Goal: Task Accomplishment & Management: Use online tool/utility

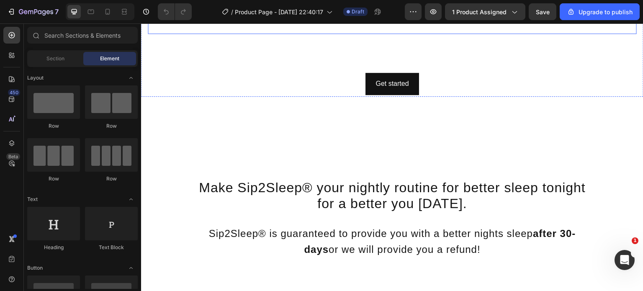
scroll to position [1704, 0]
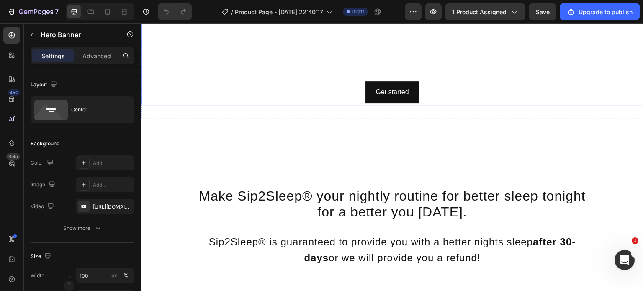
click at [146, 105] on div "Click here to edit heading Heading This is your text block. Click to edit and m…" at bounding box center [392, 59] width 502 height 91
click at [125, 205] on icon "button" at bounding box center [125, 205] width 3 height 3
click at [97, 204] on div "Add..." at bounding box center [112, 207] width 39 height 8
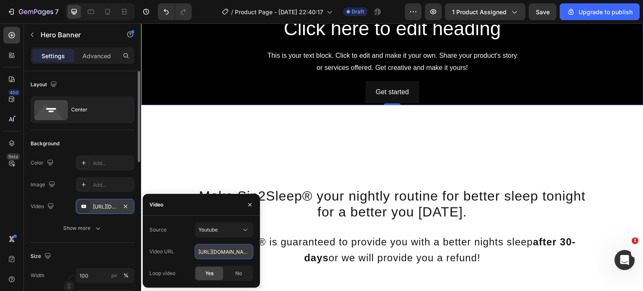
click at [212, 248] on input "https://youtu.be/KOxfzBp72uk" at bounding box center [224, 251] width 59 height 15
paste input "cdn.shopify.com/videos/c/o/v/e1ff684bb5db46ed996723a508f6149a.mp4"
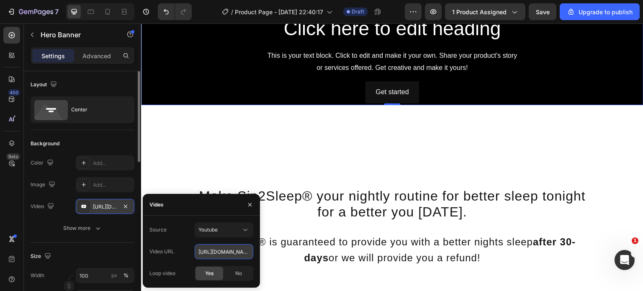
scroll to position [0, 142]
type input "[URL][DOMAIN_NAME]"
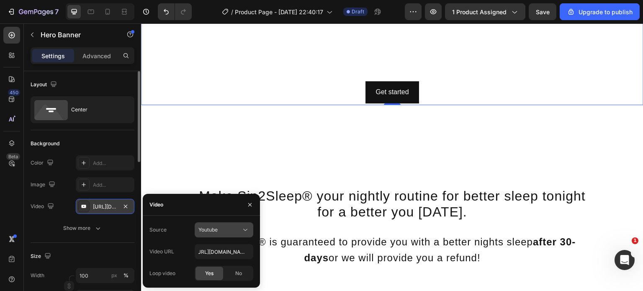
scroll to position [0, 0]
click at [233, 227] on div "Youtube" at bounding box center [219, 230] width 43 height 8
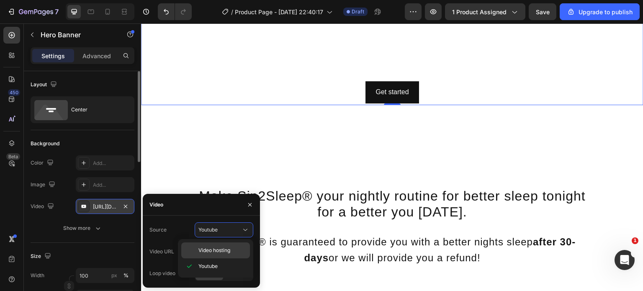
click at [226, 255] on div "Video hosting" at bounding box center [215, 250] width 69 height 16
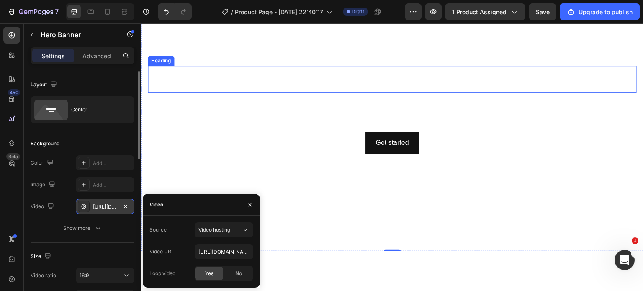
scroll to position [1750, 0]
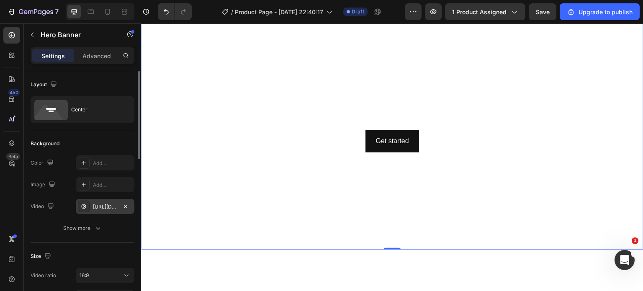
drag, startPoint x: 59, startPoint y: 202, endPoint x: 72, endPoint y: 135, distance: 68.7
click at [59, 202] on div "Video https://cdn.shopify.com/videos/c/o/v/92a407d4e0c94a288eb54cac18c387dc.mp4" at bounding box center [83, 206] width 104 height 15
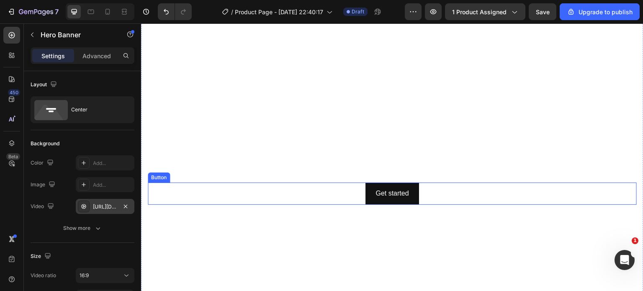
scroll to position [1816, 0]
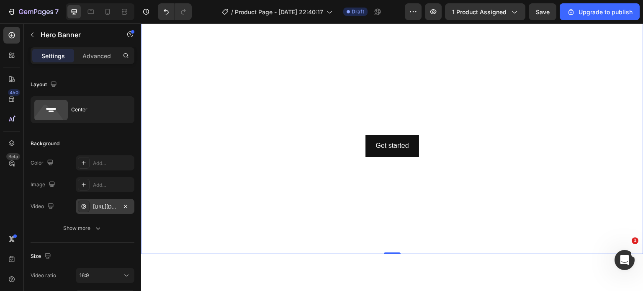
click at [109, 205] on div "https://cdn.shopify.com/videos/c/o/v/92a407d4e0c94a288eb54cac18c387dc.mp4" at bounding box center [105, 207] width 24 height 8
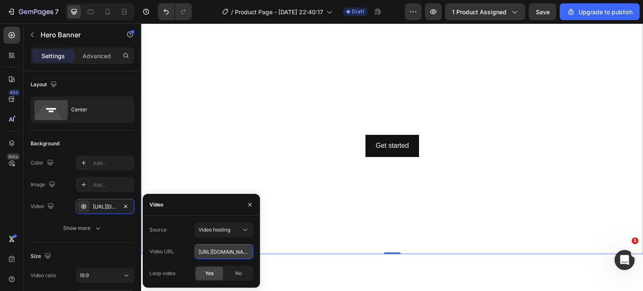
click at [212, 250] on input "https://cdn.shopify.com/videos/c/o/v/92a407d4e0c94a288eb54cac18c387dc.mp4" at bounding box center [224, 251] width 59 height 15
paste input "e1ff684bb5db46ed996723a508f6149a"
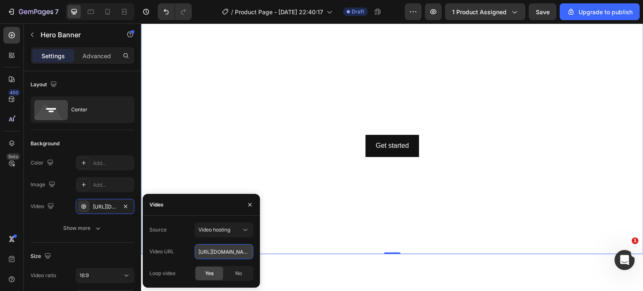
type input "[URL][DOMAIN_NAME]"
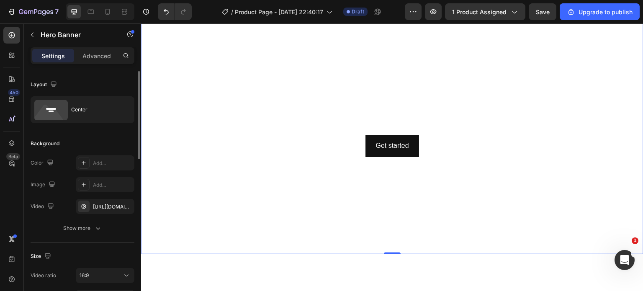
scroll to position [0, 0]
click at [108, 144] on div "Background" at bounding box center [83, 143] width 104 height 13
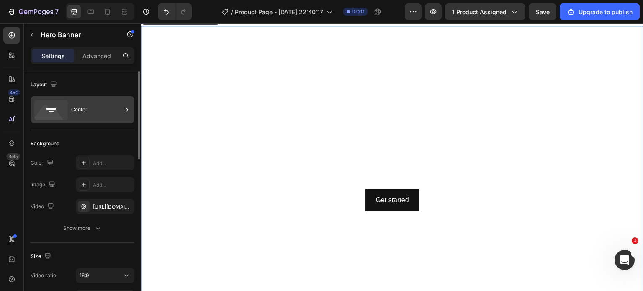
click at [97, 104] on div "Center" at bounding box center [96, 109] width 51 height 19
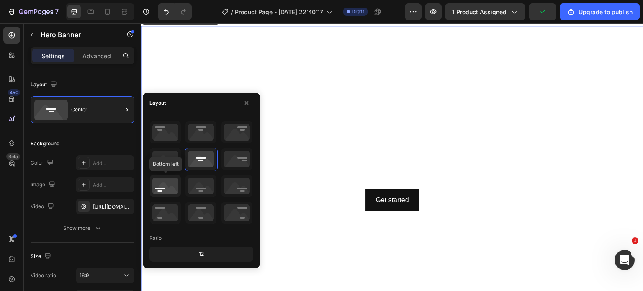
drag, startPoint x: 165, startPoint y: 185, endPoint x: 178, endPoint y: 103, distance: 83.0
click at [165, 185] on icon at bounding box center [165, 186] width 31 height 22
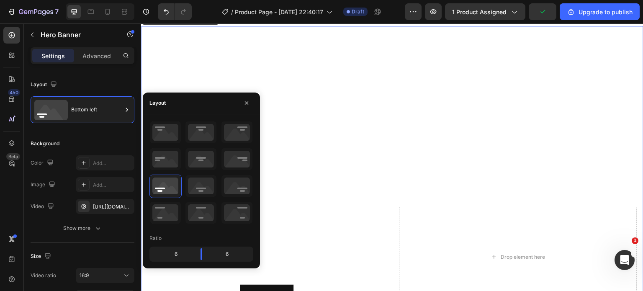
scroll to position [1882, 0]
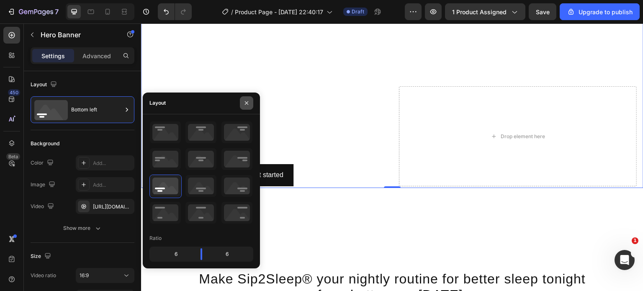
click at [249, 105] on icon "button" at bounding box center [246, 103] width 7 height 7
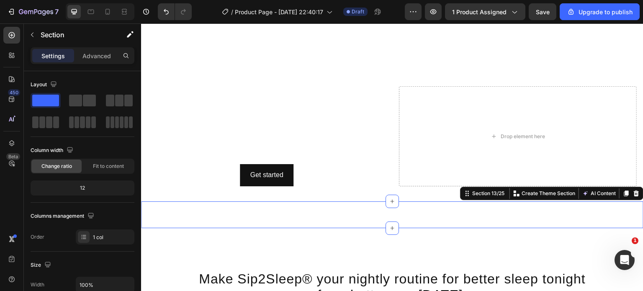
scroll to position [0, 0]
click at [633, 190] on icon at bounding box center [635, 193] width 5 height 6
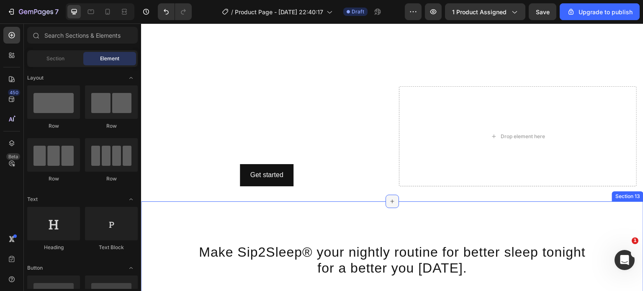
click at [392, 198] on div at bounding box center [391, 201] width 13 height 13
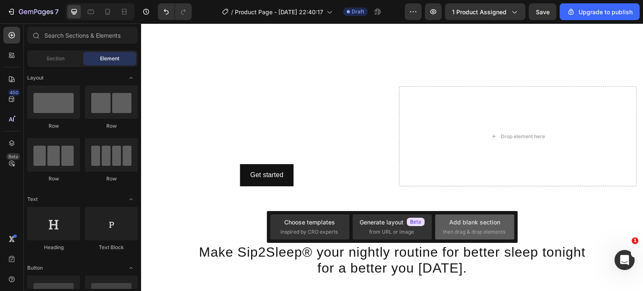
click at [468, 220] on div "Add blank section" at bounding box center [474, 222] width 51 height 9
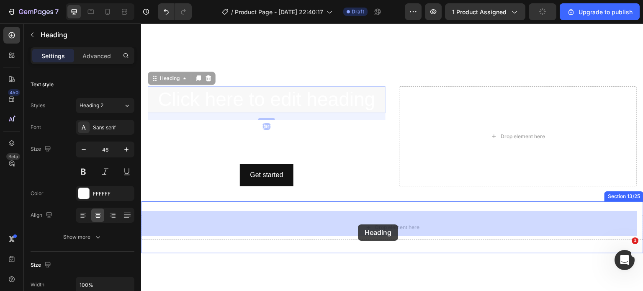
drag, startPoint x: 307, startPoint y: 96, endPoint x: 356, endPoint y: 224, distance: 136.8
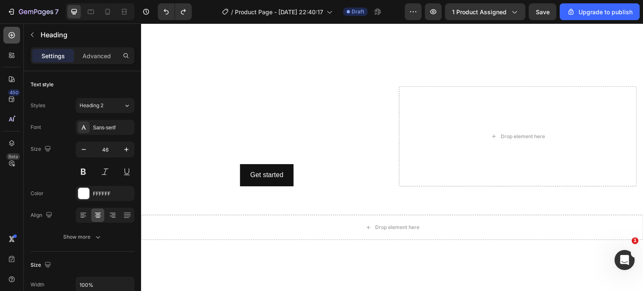
click at [14, 38] on icon at bounding box center [12, 35] width 8 height 8
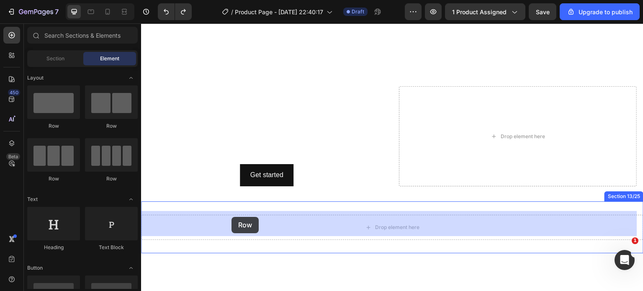
drag, startPoint x: 241, startPoint y: 129, endPoint x: 231, endPoint y: 217, distance: 88.8
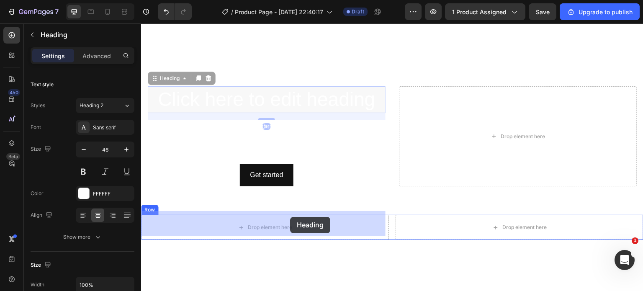
drag, startPoint x: 322, startPoint y: 102, endPoint x: 290, endPoint y: 216, distance: 118.6
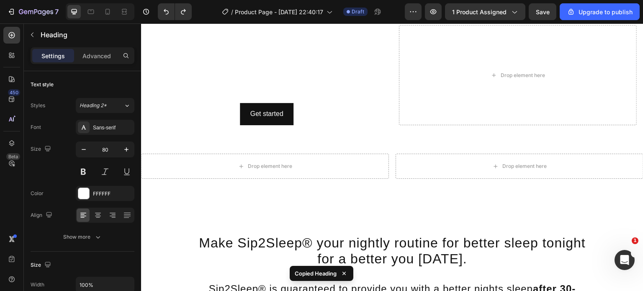
scroll to position [1942, 0]
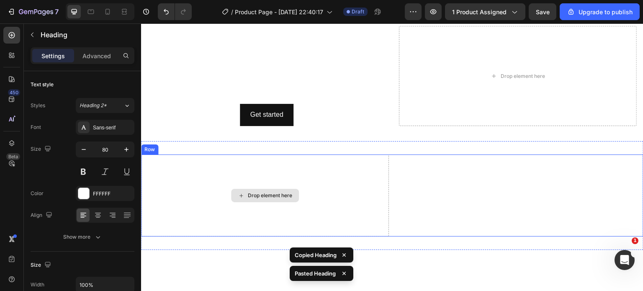
click at [251, 192] on div "Drop element here" at bounding box center [270, 195] width 44 height 7
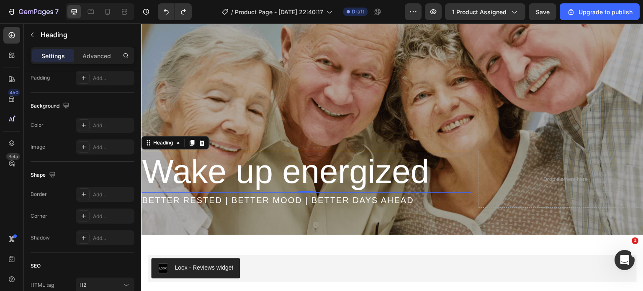
scroll to position [0, 0]
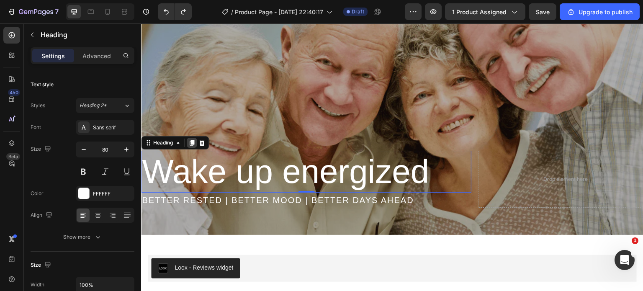
click at [191, 142] on icon at bounding box center [192, 143] width 5 height 6
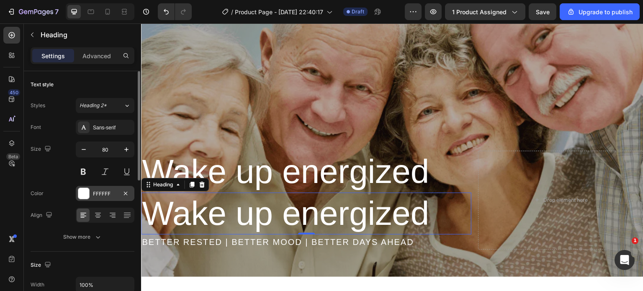
click at [84, 191] on div at bounding box center [83, 193] width 11 height 11
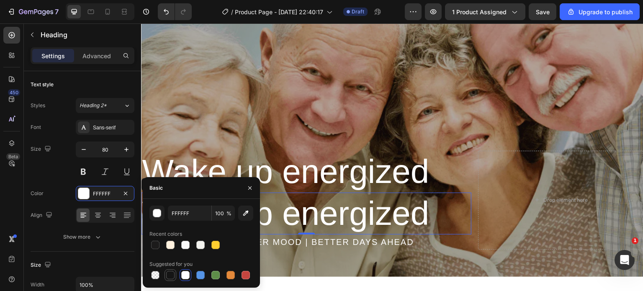
click at [172, 273] on div at bounding box center [170, 275] width 8 height 8
type input "151515"
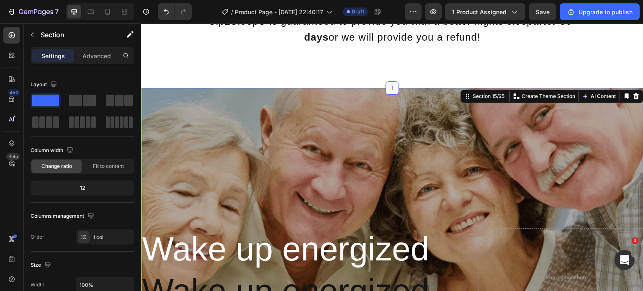
scroll to position [2206, 0]
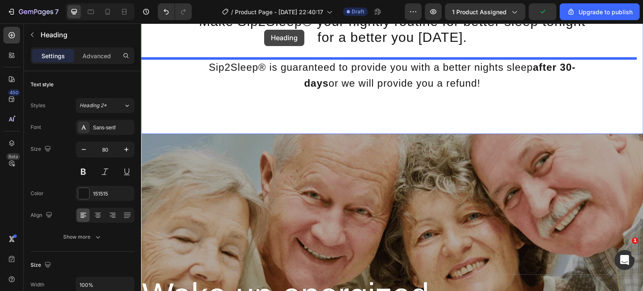
drag, startPoint x: 318, startPoint y: 281, endPoint x: 264, endPoint y: 26, distance: 260.7
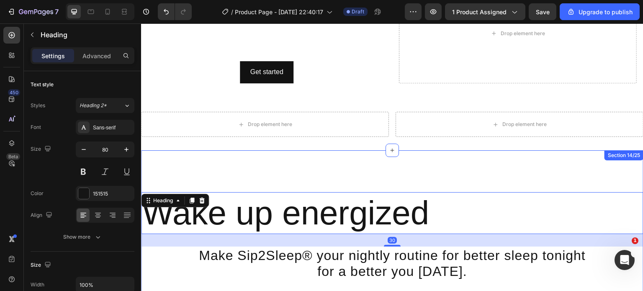
scroll to position [1984, 0]
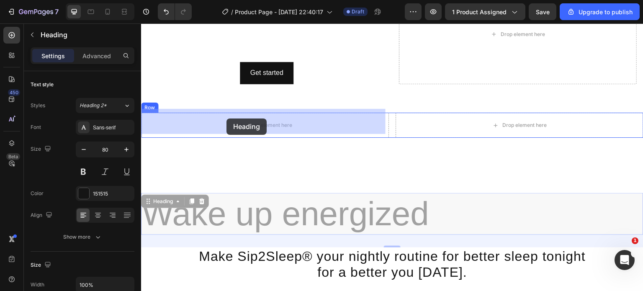
drag, startPoint x: 175, startPoint y: 195, endPoint x: 227, endPoint y: 118, distance: 92.7
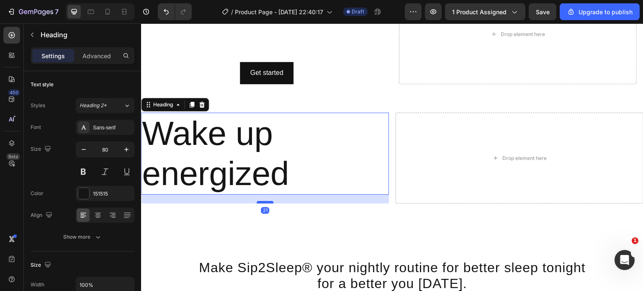
drag, startPoint x: 262, startPoint y: 202, endPoint x: 261, endPoint y: 198, distance: 4.3
click at [261, 201] on div at bounding box center [264, 202] width 17 height 3
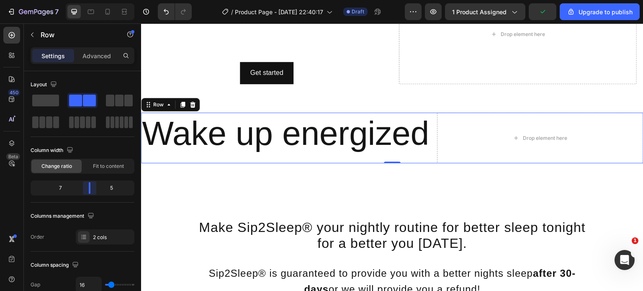
drag, startPoint x: 84, startPoint y: 189, endPoint x: 92, endPoint y: 189, distance: 7.5
click at [92, 0] on body "7 / Product Page - [DATE] 22:40:17 Draft Preview 1 product assigned Upgrade to …" at bounding box center [321, 0] width 643 height 0
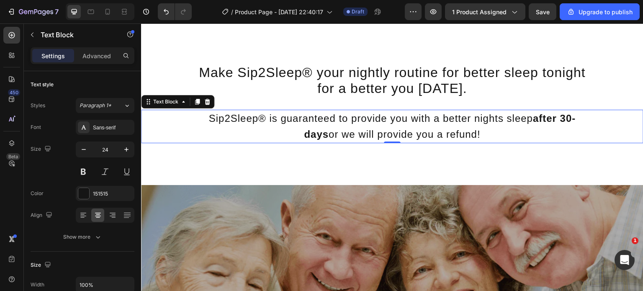
scroll to position [2135, 0]
click at [198, 105] on icon at bounding box center [197, 102] width 5 height 6
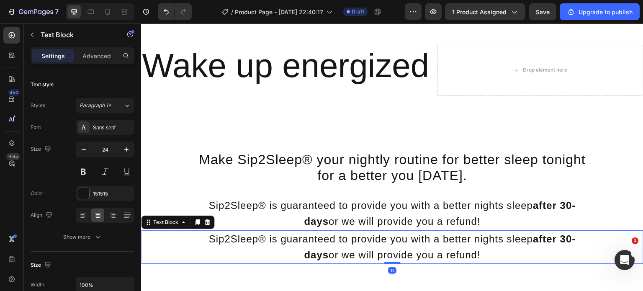
scroll to position [2047, 0]
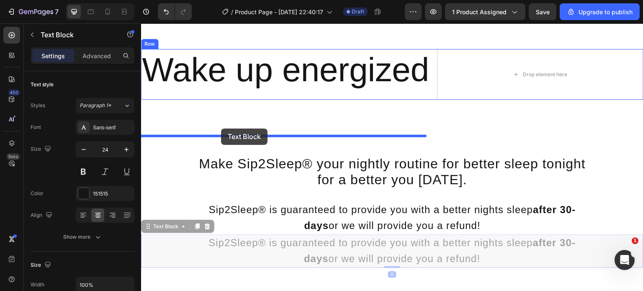
drag, startPoint x: 167, startPoint y: 266, endPoint x: 221, endPoint y: 129, distance: 147.3
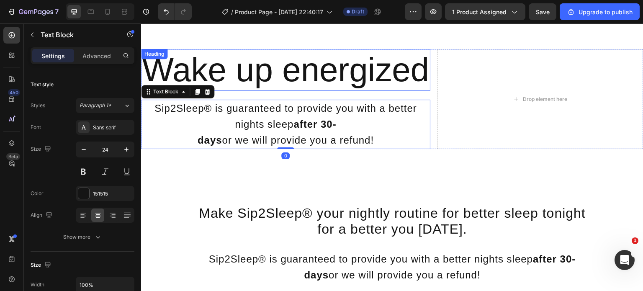
scroll to position [1997, 0]
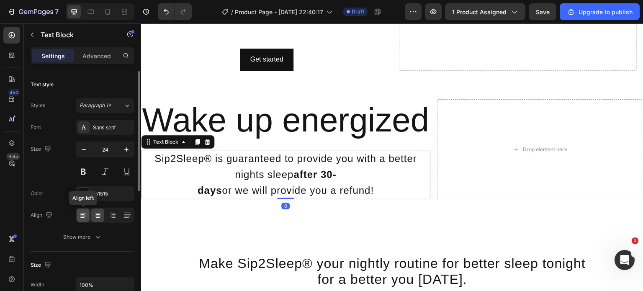
drag, startPoint x: 82, startPoint y: 214, endPoint x: 18, endPoint y: 149, distance: 91.1
click at [82, 214] on icon at bounding box center [83, 215] width 8 height 8
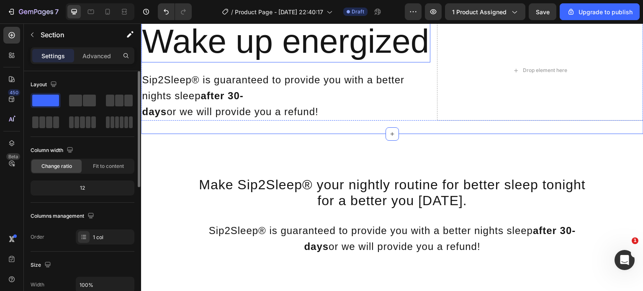
scroll to position [2073, 0]
click at [128, 13] on icon at bounding box center [124, 12] width 8 height 8
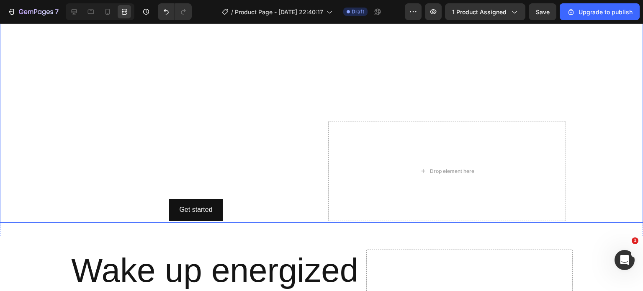
scroll to position [1929, 0]
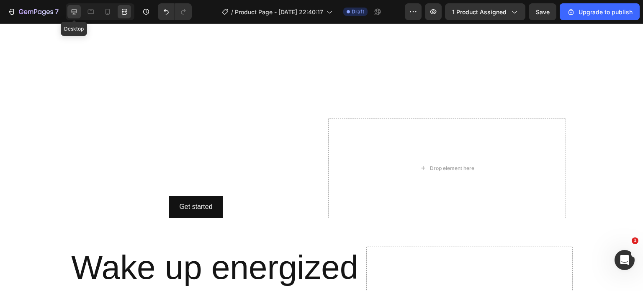
click at [75, 14] on icon at bounding box center [74, 12] width 8 height 8
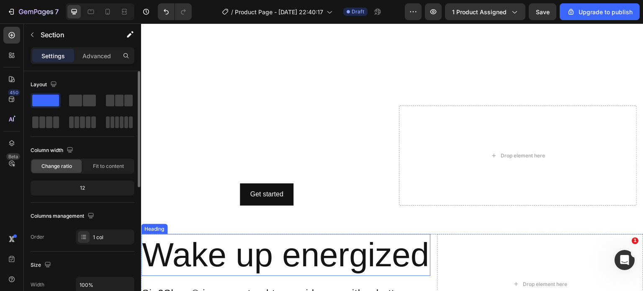
scroll to position [1862, 0]
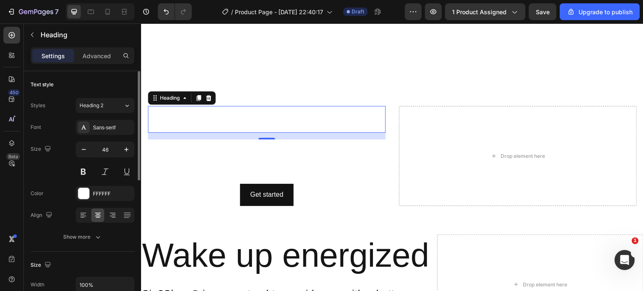
click at [369, 120] on h2 "Click here to edit heading" at bounding box center [267, 119] width 238 height 27
click at [210, 97] on icon at bounding box center [208, 98] width 7 height 7
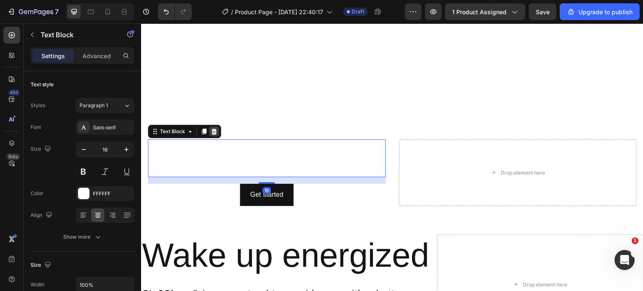
click at [212, 131] on icon at bounding box center [213, 131] width 5 height 6
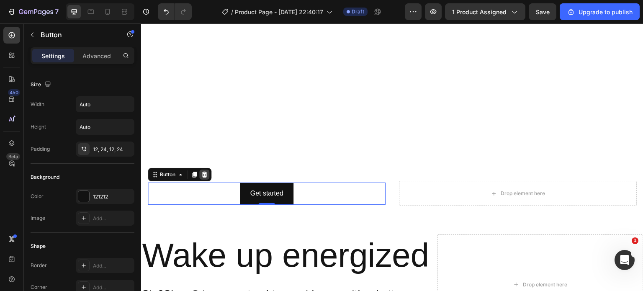
click at [207, 171] on icon at bounding box center [204, 174] width 7 height 7
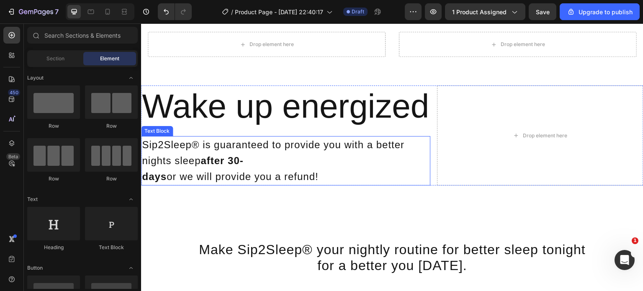
scroll to position [2011, 0]
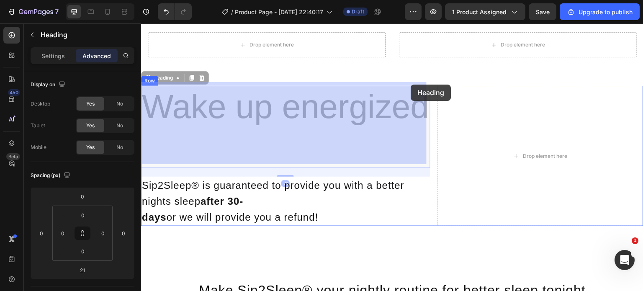
drag, startPoint x: 245, startPoint y: 124, endPoint x: 411, endPoint y: 85, distance: 170.6
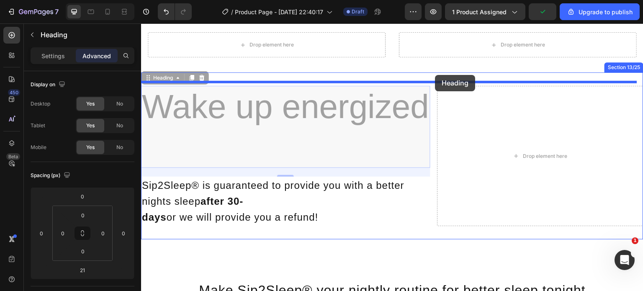
drag, startPoint x: 327, startPoint y: 126, endPoint x: 435, endPoint y: 75, distance: 119.8
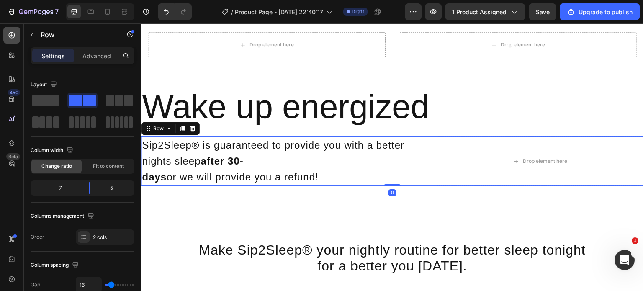
click at [10, 34] on icon at bounding box center [12, 35] width 8 height 8
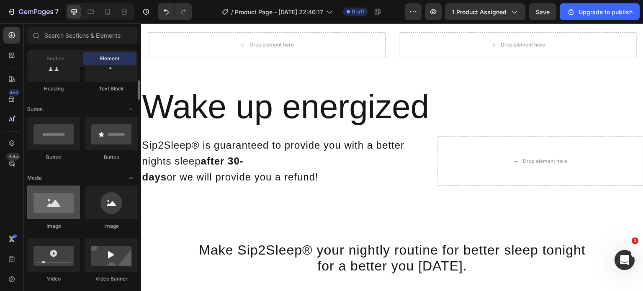
scroll to position [158, 0]
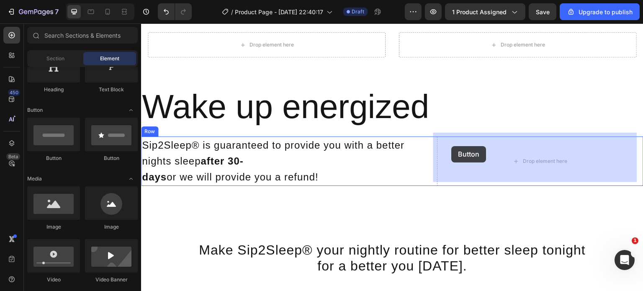
drag, startPoint x: 249, startPoint y: 178, endPoint x: 452, endPoint y: 148, distance: 204.7
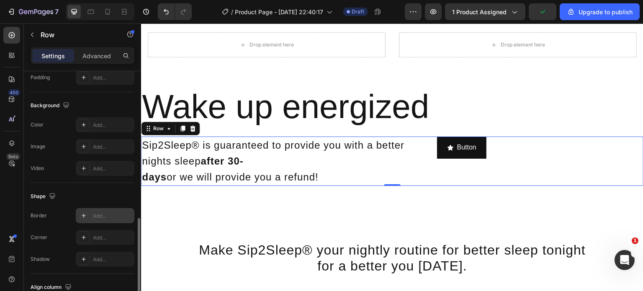
scroll to position [361, 0]
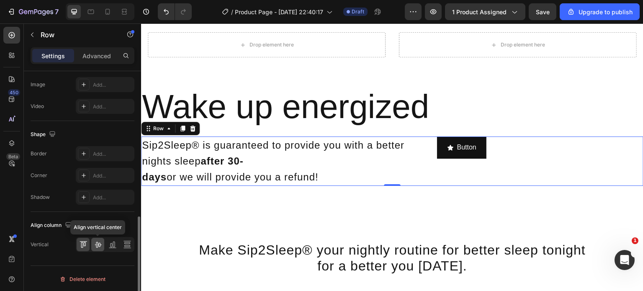
click at [97, 238] on div at bounding box center [97, 244] width 13 height 13
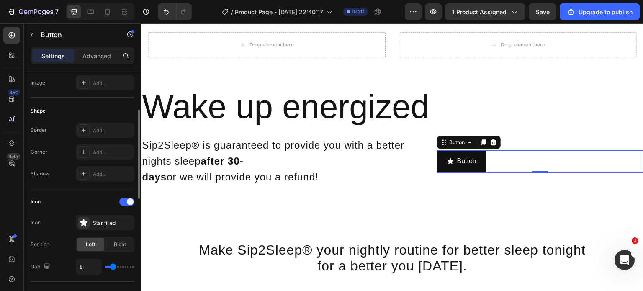
scroll to position [125, 0]
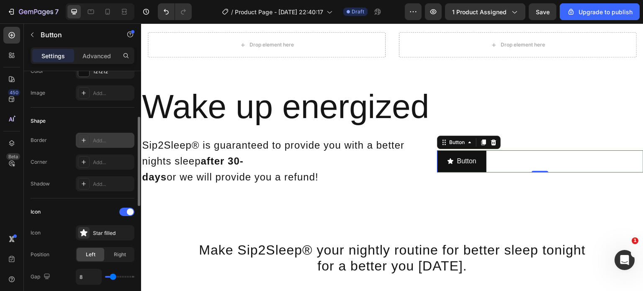
click at [82, 141] on icon at bounding box center [83, 140] width 7 height 7
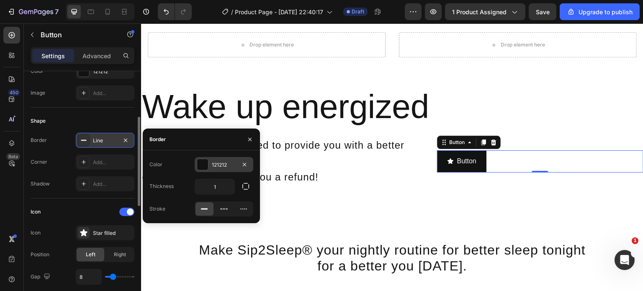
click at [207, 163] on div at bounding box center [202, 164] width 11 height 11
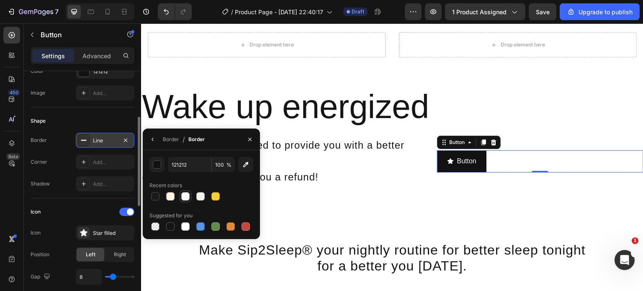
click at [184, 195] on div at bounding box center [185, 196] width 8 height 8
type input "F9F9F9"
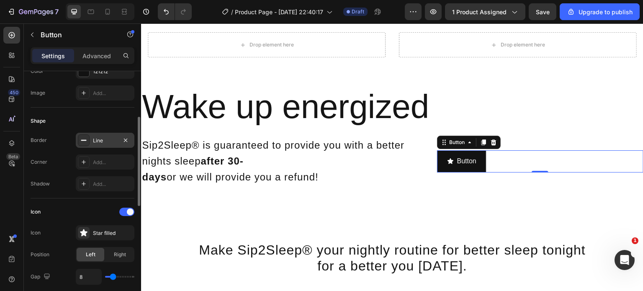
click at [106, 117] on div "Shape" at bounding box center [83, 120] width 104 height 13
click at [104, 137] on div "Line" at bounding box center [105, 141] width 24 height 8
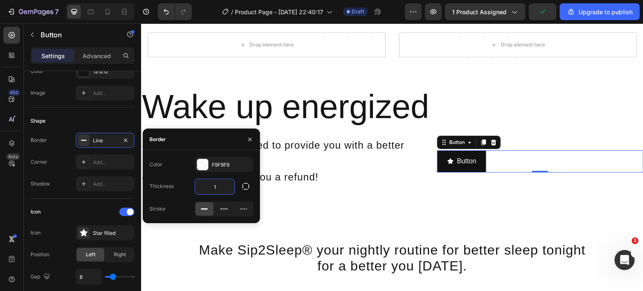
click at [221, 190] on input "1" at bounding box center [214, 186] width 39 height 15
type input "2"
click at [221, 190] on input "2" at bounding box center [214, 186] width 39 height 15
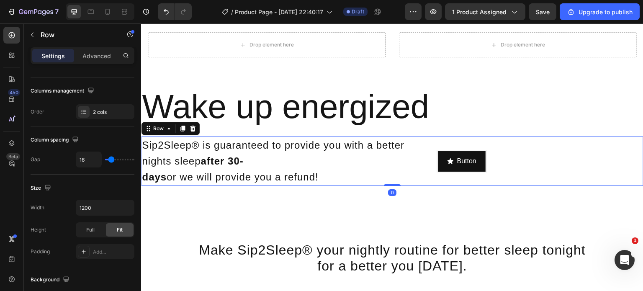
click at [455, 180] on div "Button Button" at bounding box center [540, 160] width 206 height 49
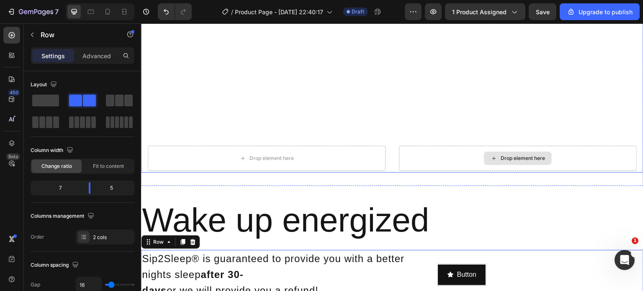
scroll to position [1912, 0]
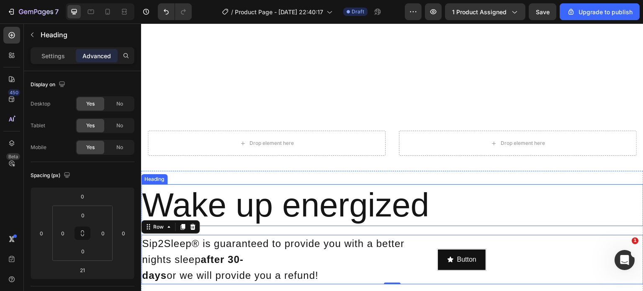
click at [274, 215] on h2 "Wake up energized" at bounding box center [392, 205] width 502 height 42
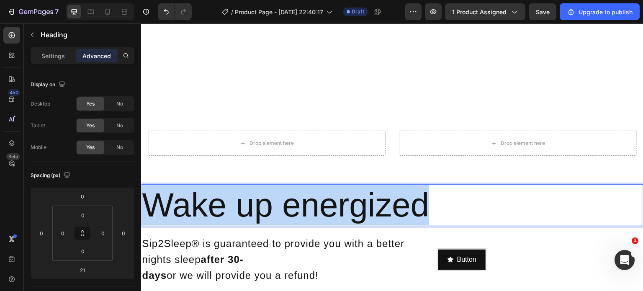
click at [274, 215] on p "Wake up energized" at bounding box center [392, 205] width 500 height 40
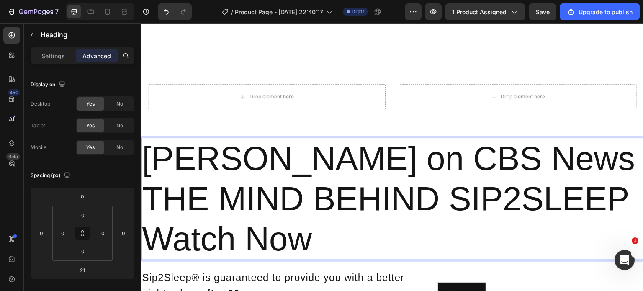
scroll to position [1959, 0]
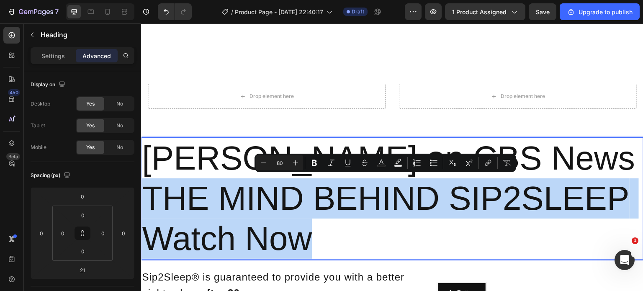
drag, startPoint x: 148, startPoint y: 196, endPoint x: 338, endPoint y: 239, distance: 195.1
click at [338, 239] on p "Dr. Ruchir P. Patel on CBS News THE MIND BEHIND SIP2SLEEP Watch Now" at bounding box center [392, 198] width 500 height 120
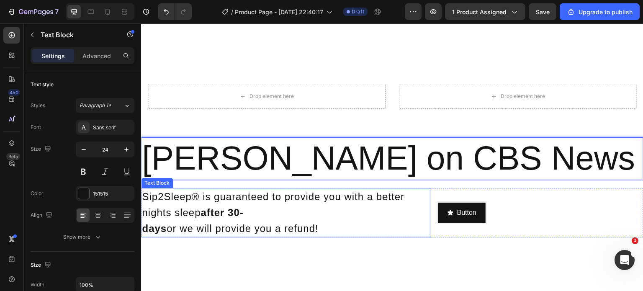
click at [234, 197] on p "Sip2Sleep® is guaranteed to provide you with a better nights sleep after 30-" at bounding box center [285, 205] width 287 height 32
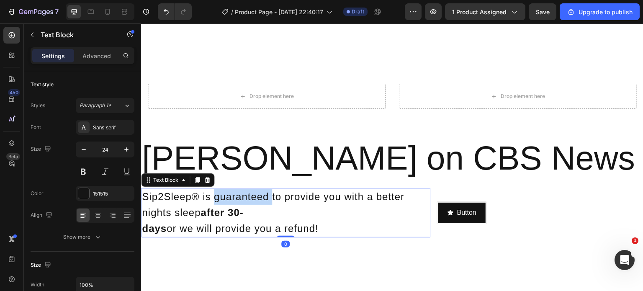
click at [234, 197] on p "Sip2Sleep® is guaranteed to provide you with a better nights sleep after 30-" at bounding box center [285, 205] width 287 height 32
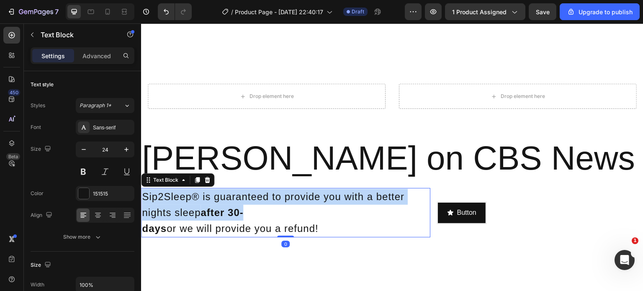
click at [234, 197] on p "Sip2Sleep® is guaranteed to provide you with a better nights sleep after 30-" at bounding box center [285, 205] width 287 height 32
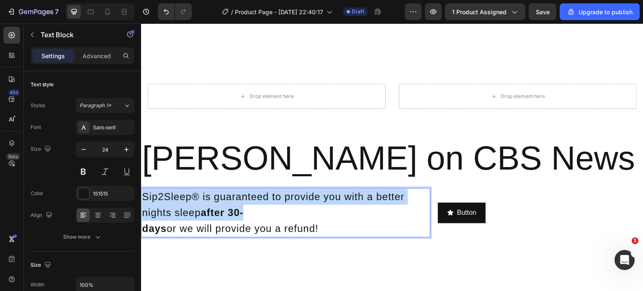
click at [234, 197] on p "Sip2Sleep® is guaranteed to provide you with a better nights sleep after 30-" at bounding box center [285, 205] width 287 height 32
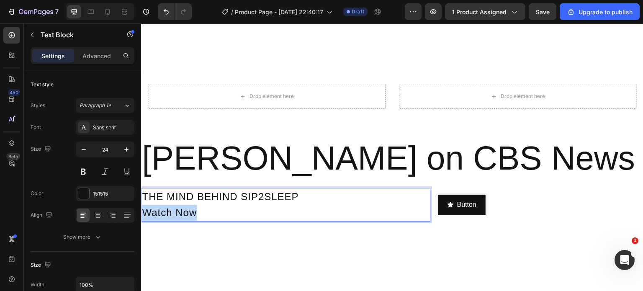
drag, startPoint x: 223, startPoint y: 205, endPoint x: 141, endPoint y: 205, distance: 82.0
click at [141, 205] on div "THE MIND BEHIND SIP2SLEEP Watch Now" at bounding box center [285, 204] width 289 height 33
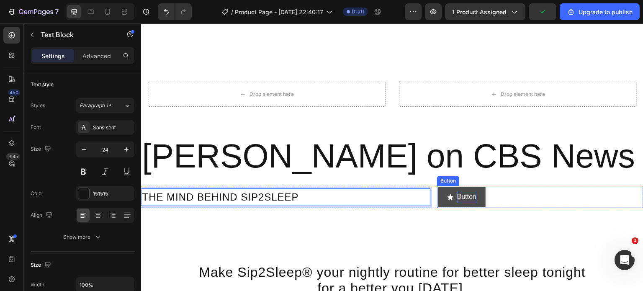
click at [461, 192] on p "Button" at bounding box center [466, 197] width 19 height 12
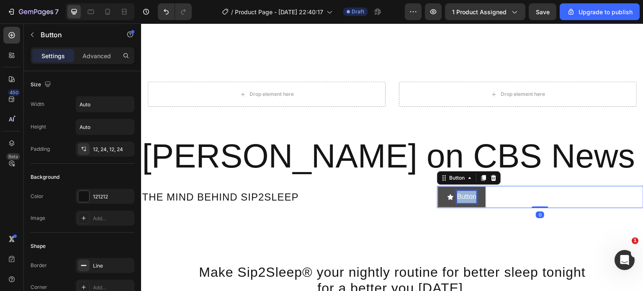
click at [461, 192] on p "Button" at bounding box center [466, 197] width 19 height 12
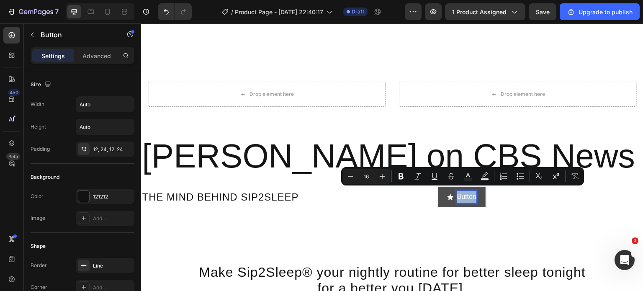
click at [461, 192] on p "Button" at bounding box center [466, 197] width 19 height 12
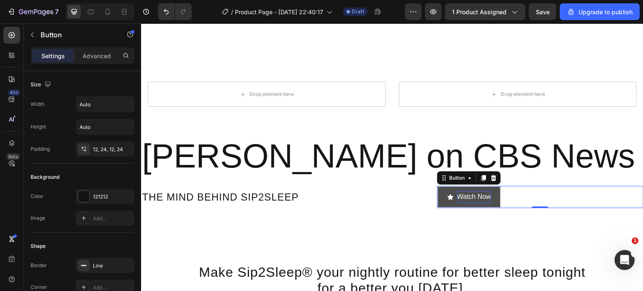
click at [517, 197] on div "Watch Now Button 0" at bounding box center [540, 197] width 206 height 22
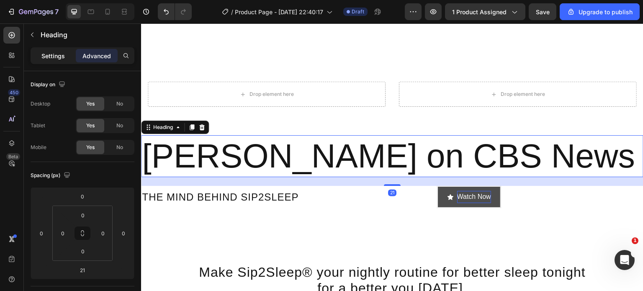
drag, startPoint x: 38, startPoint y: 64, endPoint x: 40, endPoint y: 51, distance: 13.5
click at [40, 51] on div "Settings Advanced" at bounding box center [82, 59] width 117 height 24
click at [40, 51] on div "Settings" at bounding box center [53, 55] width 42 height 13
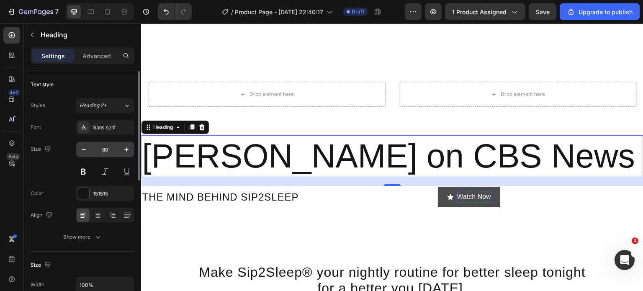
click at [108, 145] on input "80" at bounding box center [105, 149] width 28 height 15
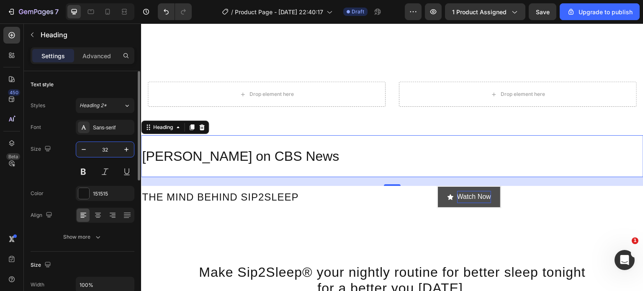
type input "3"
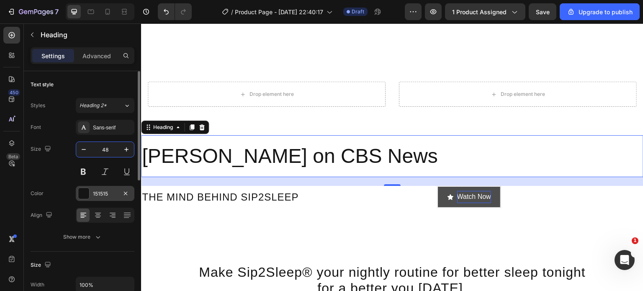
type input "48"
click at [82, 197] on div at bounding box center [83, 193] width 11 height 11
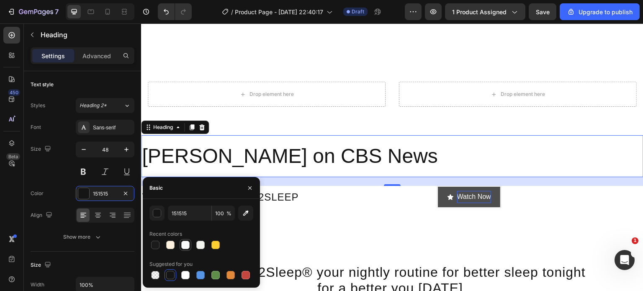
click at [182, 249] on div at bounding box center [185, 245] width 10 height 10
type input "F9F9F9"
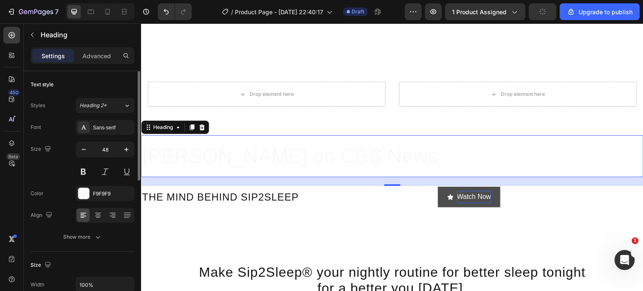
click at [62, 178] on div "Size 48" at bounding box center [83, 160] width 104 height 38
click at [92, 239] on div "Show more" at bounding box center [82, 237] width 39 height 8
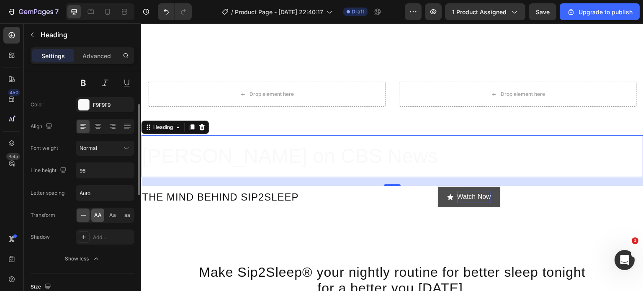
scroll to position [89, 0]
click at [95, 194] on input "Auto" at bounding box center [105, 192] width 58 height 15
type input "2"
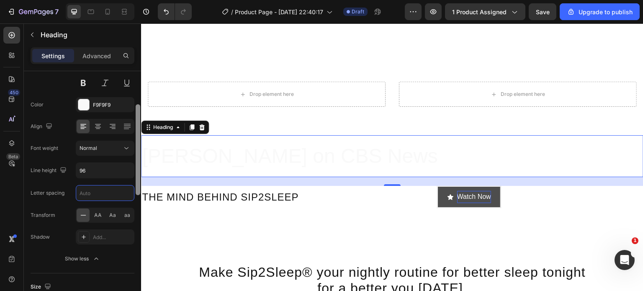
type input "1"
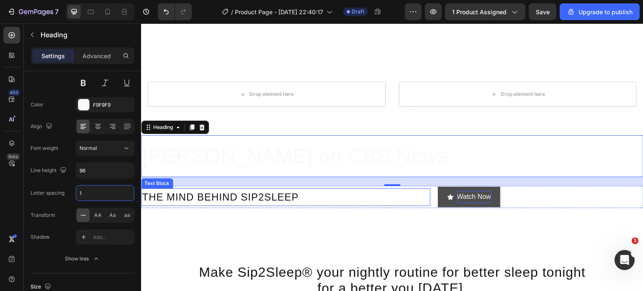
click at [292, 195] on p "THE MIND BEHIND SIP2SLEEP" at bounding box center [285, 197] width 287 height 16
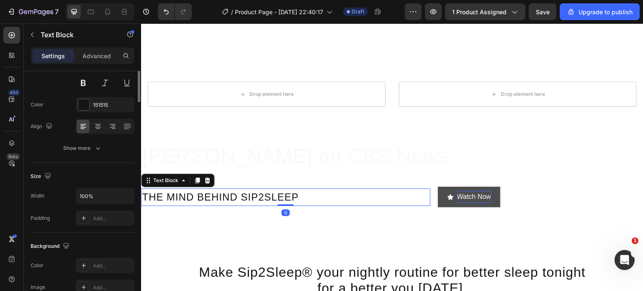
scroll to position [0, 0]
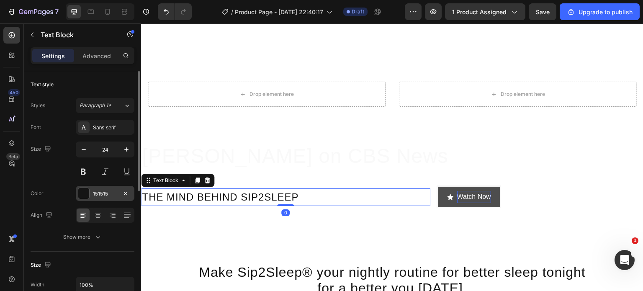
click at [106, 190] on div "151515" at bounding box center [105, 194] width 24 height 8
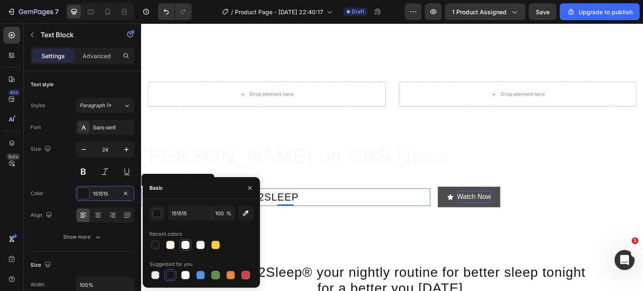
click at [184, 245] on div at bounding box center [185, 245] width 8 height 8
type input "F9F9F9"
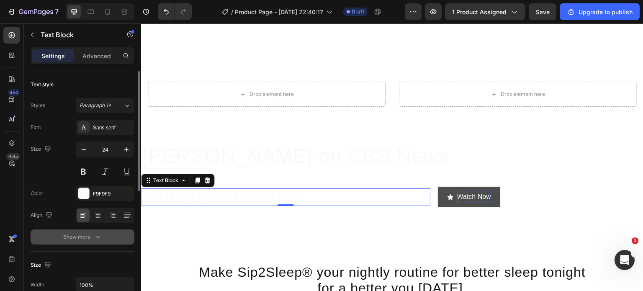
click at [90, 233] on div "Show more" at bounding box center [82, 237] width 39 height 8
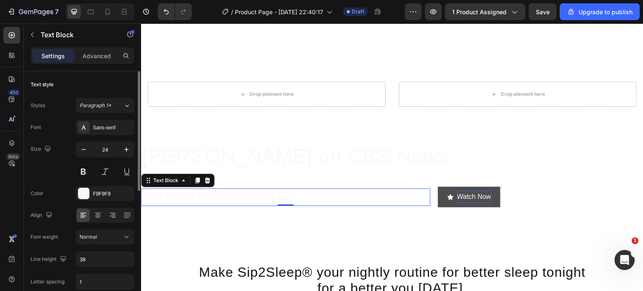
click at [90, 233] on span "Normal" at bounding box center [88, 236] width 18 height 6
click at [100, 264] on input "38" at bounding box center [105, 258] width 58 height 15
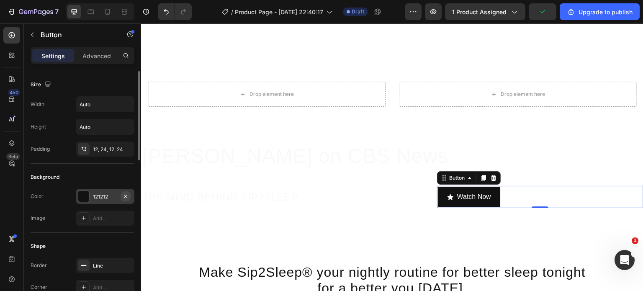
click at [122, 195] on icon "button" at bounding box center [125, 196] width 7 height 7
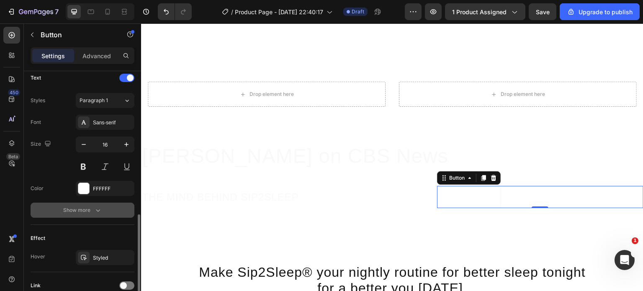
scroll to position [421, 0]
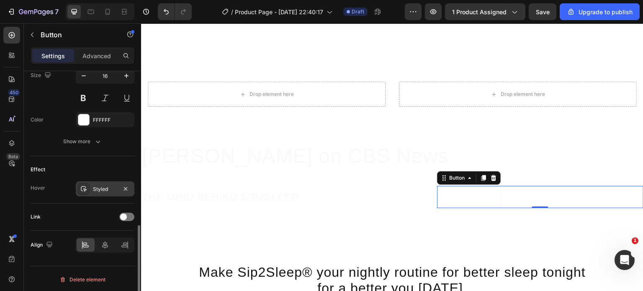
click at [109, 187] on div "Styled" at bounding box center [105, 189] width 24 height 8
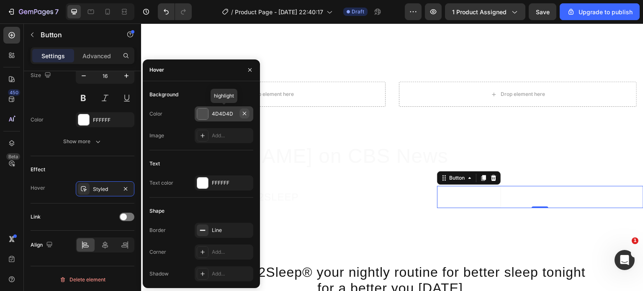
click at [244, 111] on icon "button" at bounding box center [244, 113] width 7 height 7
click at [202, 230] on rect at bounding box center [202, 229] width 5 height 1
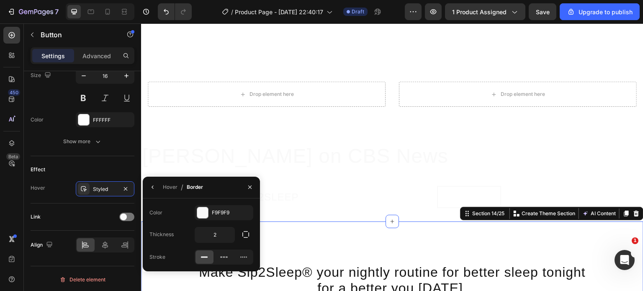
scroll to position [0, 0]
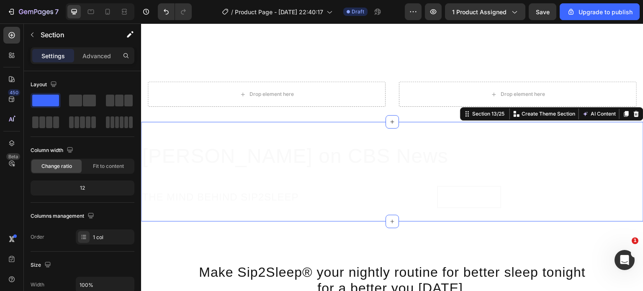
click at [103, 63] on div "Settings Advanced" at bounding box center [83, 55] width 104 height 17
click at [96, 57] on p "Advanced" at bounding box center [96, 55] width 28 height 9
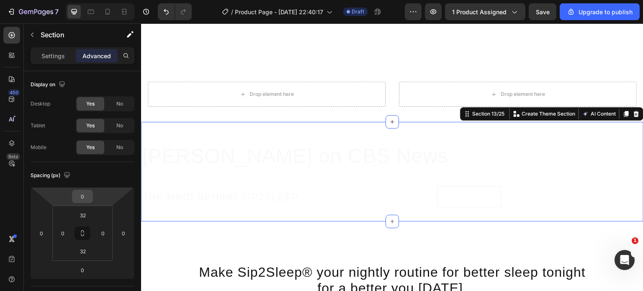
click at [87, 197] on input "0" at bounding box center [82, 196] width 17 height 13
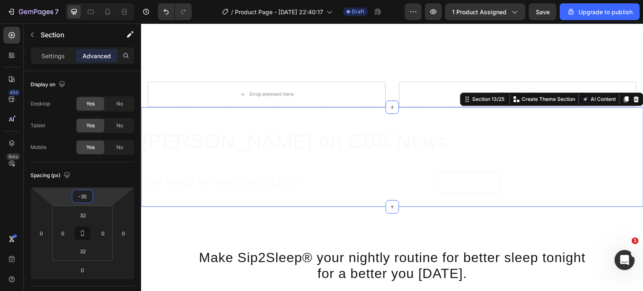
type input "-350"
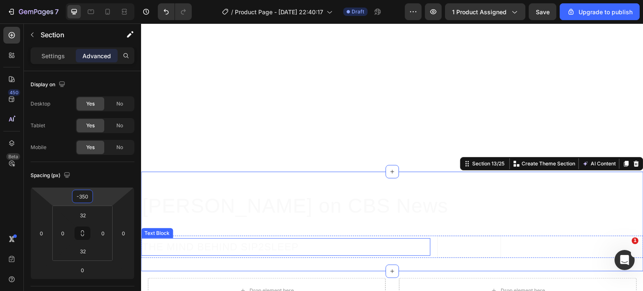
scroll to position [1762, 0]
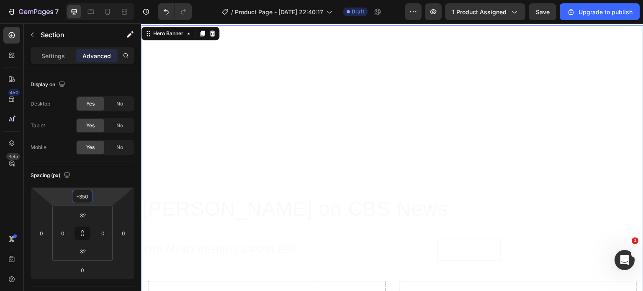
click at [289, 63] on video "Background Image" at bounding box center [392, 166] width 502 height 282
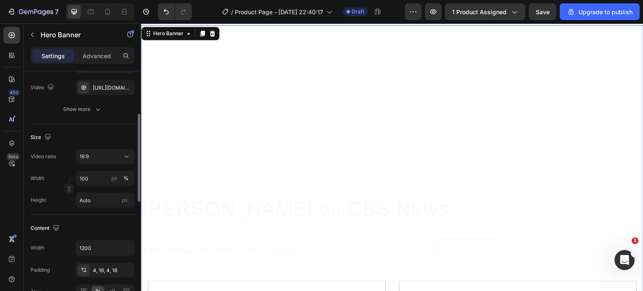
scroll to position [116, 0]
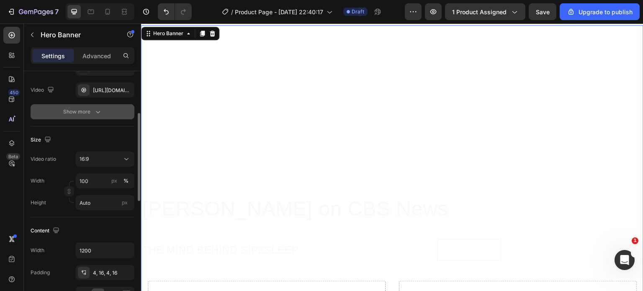
click at [95, 114] on icon "button" at bounding box center [98, 112] width 8 height 8
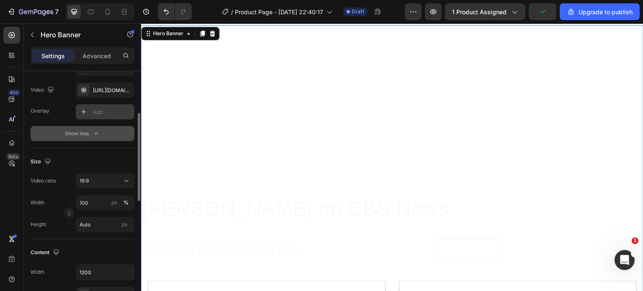
click at [84, 110] on icon at bounding box center [83, 111] width 7 height 7
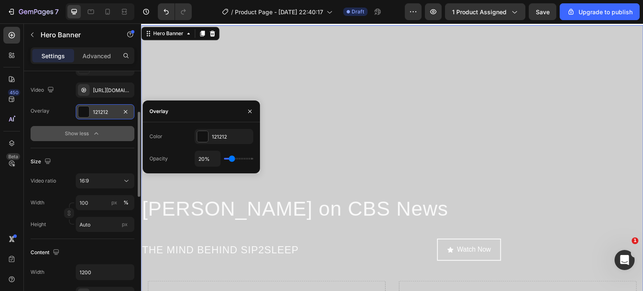
type input "21%"
type input "21"
type input "23%"
type input "23"
type input "24%"
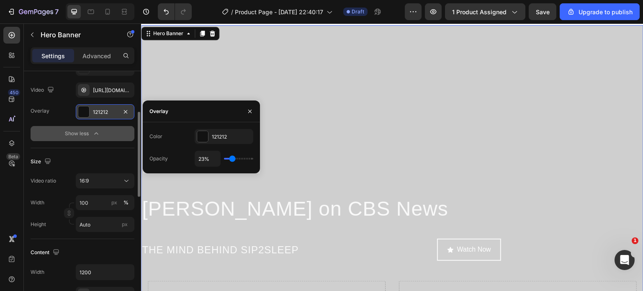
type input "24"
type input "29%"
type input "29"
type input "30%"
type input "30"
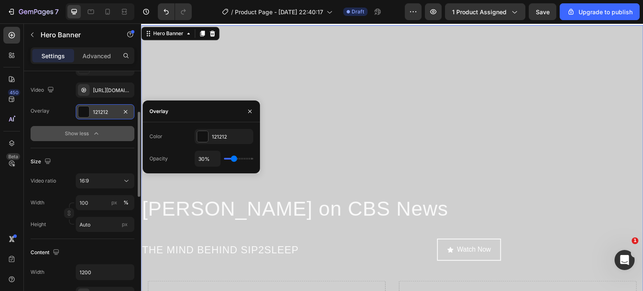
type input "34%"
type input "34"
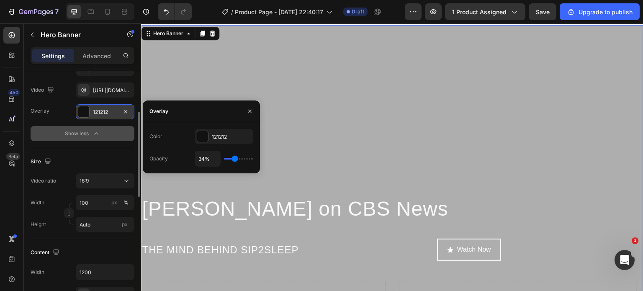
type input "36%"
type input "36"
type input "37%"
type input "37"
type input "39%"
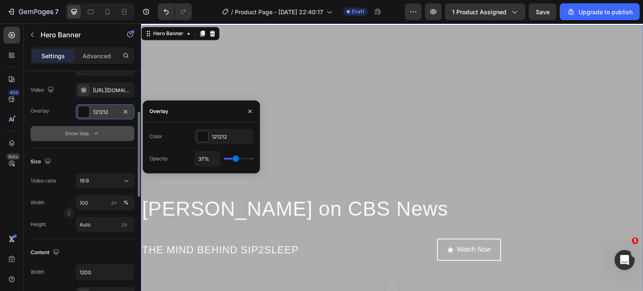
type input "39"
type input "40%"
type input "40"
type input "43%"
type input "43"
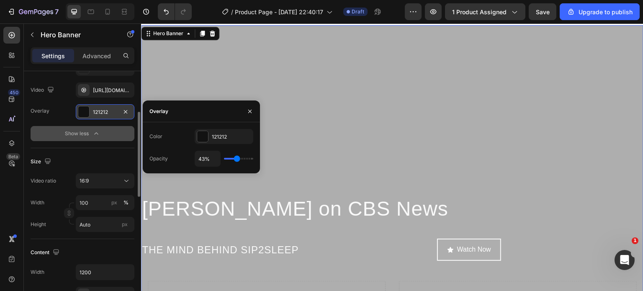
type input "45%"
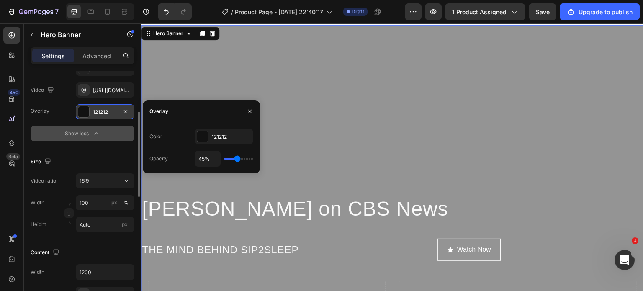
drag, startPoint x: 231, startPoint y: 159, endPoint x: 237, endPoint y: 159, distance: 5.9
type input "45"
click at [237, 159] on input "range" at bounding box center [238, 159] width 29 height 2
type input "42%"
type input "42"
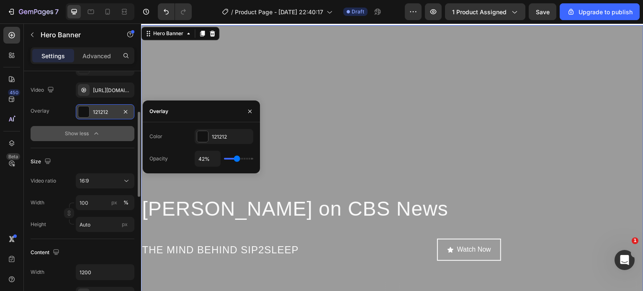
type input "40%"
type input "40"
type input "39%"
type input "39"
type input "37%"
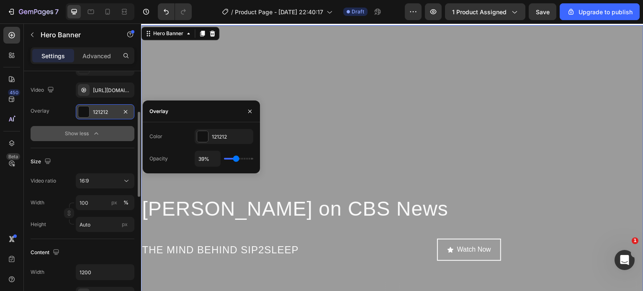
type input "37"
type input "36%"
type input "36"
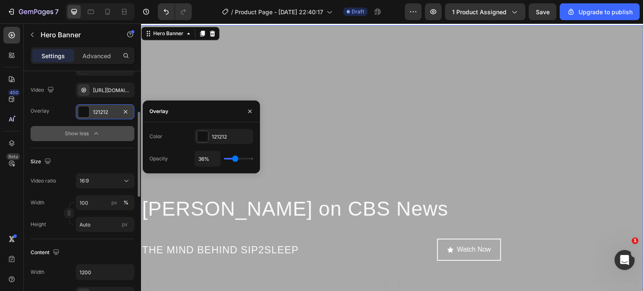
type input "34%"
type input "34"
type input "33%"
type input "33"
type input "31%"
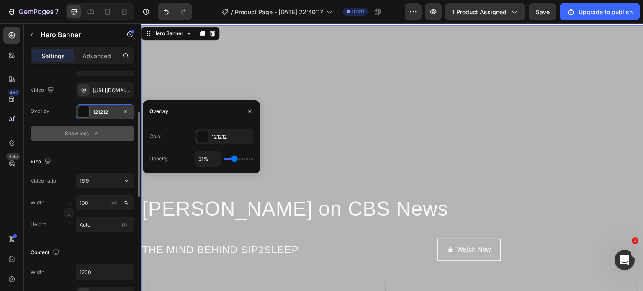
type input "31"
click at [234, 159] on input "range" at bounding box center [238, 159] width 29 height 2
type input "30%"
type input "30"
type input "27%"
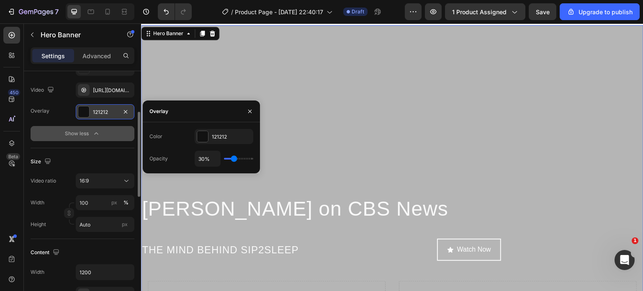
type input "27"
type input "26%"
type input "26"
type input "24%"
type input "24"
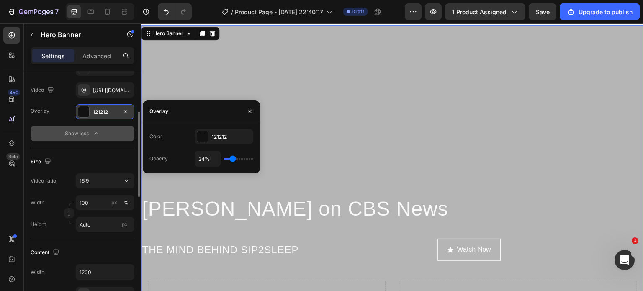
type input "23%"
type input "23"
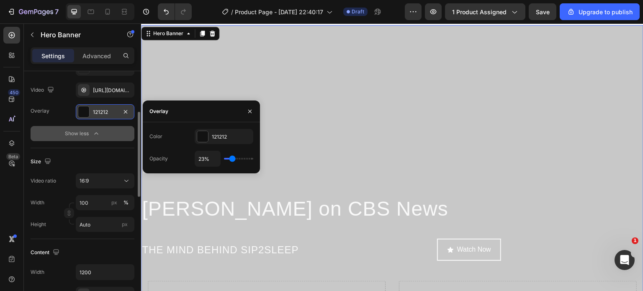
type input "21%"
type input "21"
type input "20%"
type input "20"
type input "21%"
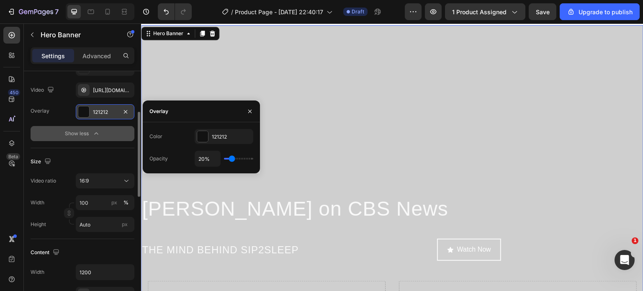
type input "21"
type input "23%"
type input "23"
type input "24%"
type input "24"
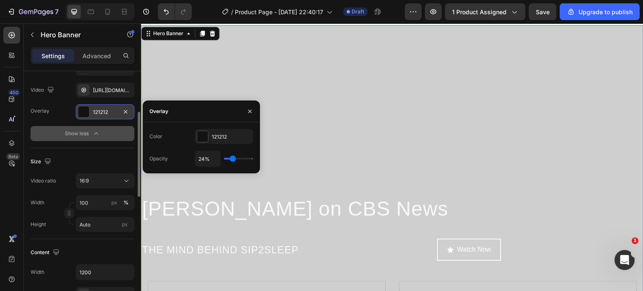
type input "26%"
type input "26"
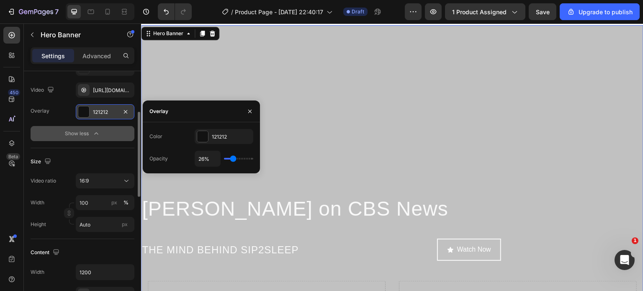
type input "27%"
type input "27"
type input "29%"
type input "29"
type input "30%"
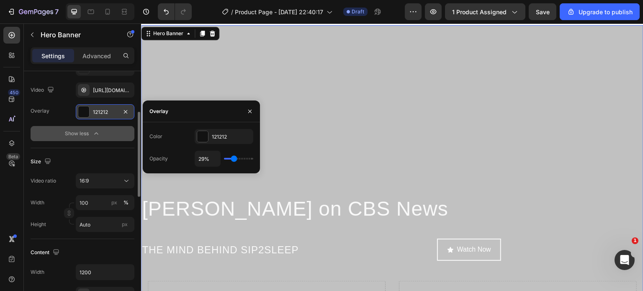
type input "30"
type input "31%"
type input "31"
type input "33%"
type input "33"
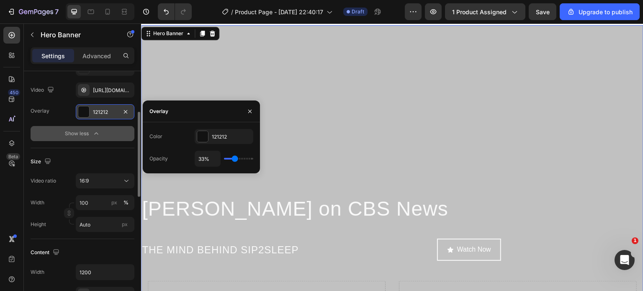
type input "34%"
type input "34"
type input "36%"
type input "36"
type input "37%"
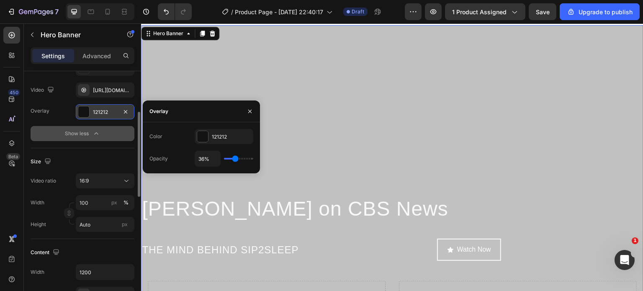
type input "37"
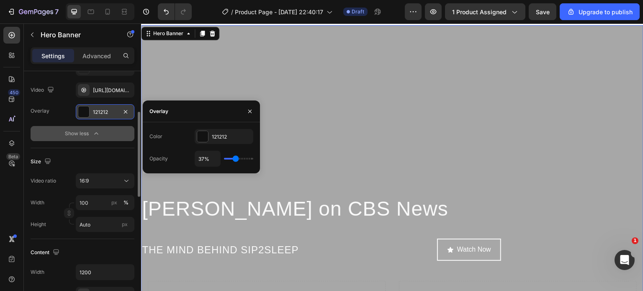
type input "39%"
type input "39"
click at [236, 158] on input "range" at bounding box center [238, 159] width 29 height 2
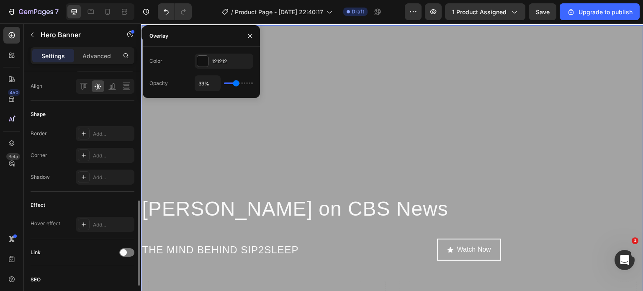
scroll to position [373, 0]
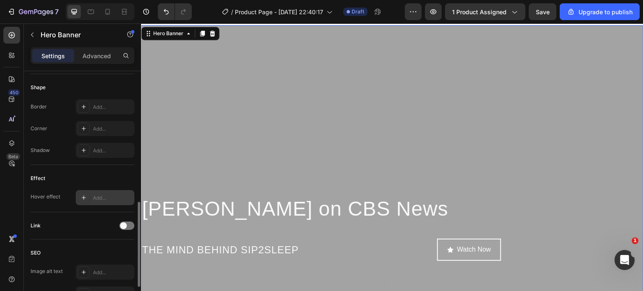
click at [101, 195] on div "Add..." at bounding box center [112, 198] width 39 height 8
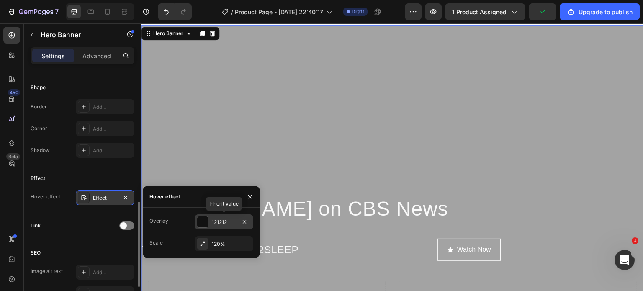
click at [209, 222] on div "121212" at bounding box center [224, 221] width 59 height 15
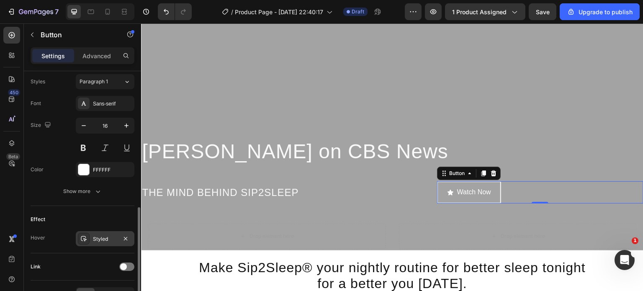
scroll to position [421, 0]
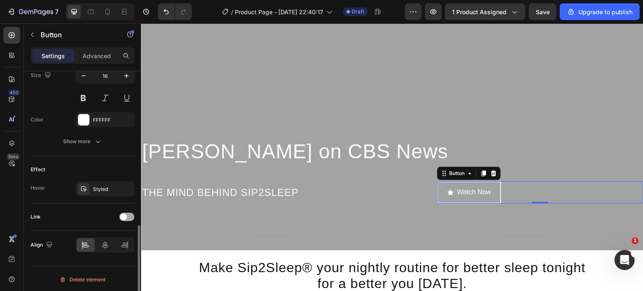
click at [125, 215] on span at bounding box center [123, 216] width 7 height 7
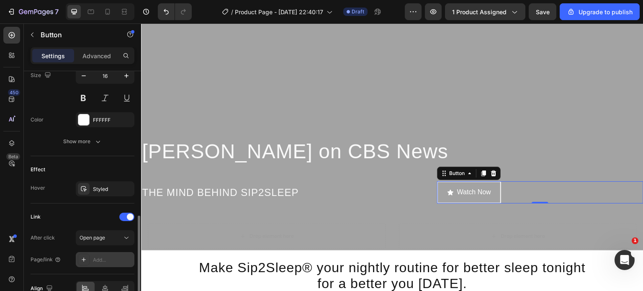
click at [109, 261] on div "Add..." at bounding box center [112, 260] width 39 height 8
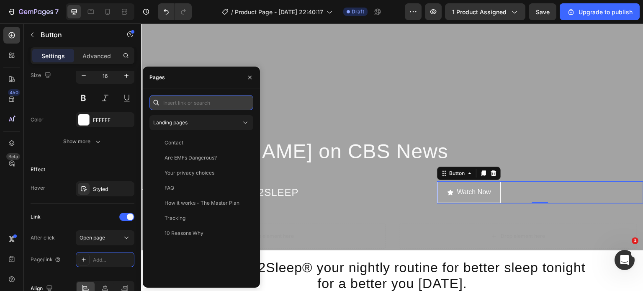
click at [187, 106] on input "text" at bounding box center [201, 102] width 104 height 15
paste input "https://youtu.be/5Tqhk-L_vVo?si=N9sQ10DjvJ1v3DUB"
type input "https://youtu.be/5Tqhk-L_vVo?si=N9sQ10DjvJ1v3DUB"
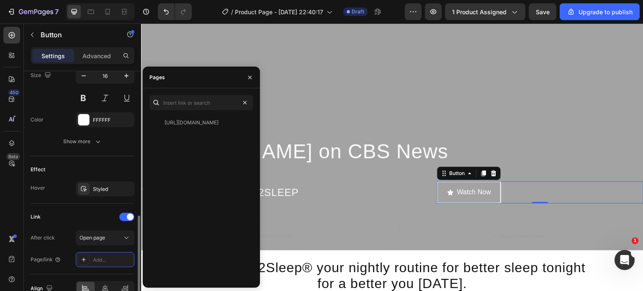
scroll to position [0, 0]
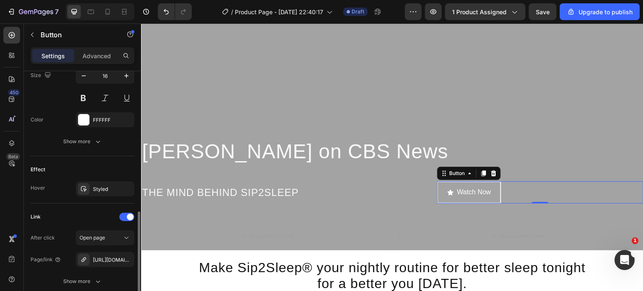
click at [105, 167] on div "Effect" at bounding box center [83, 169] width 104 height 13
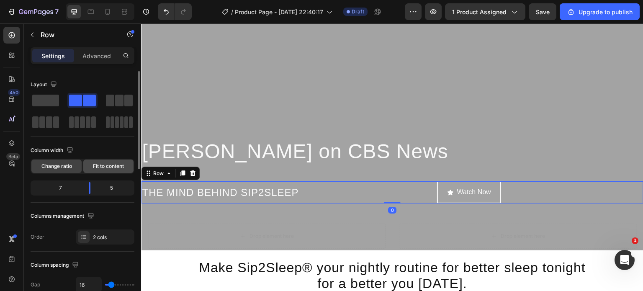
click at [100, 165] on span "Fit to content" at bounding box center [108, 166] width 31 height 8
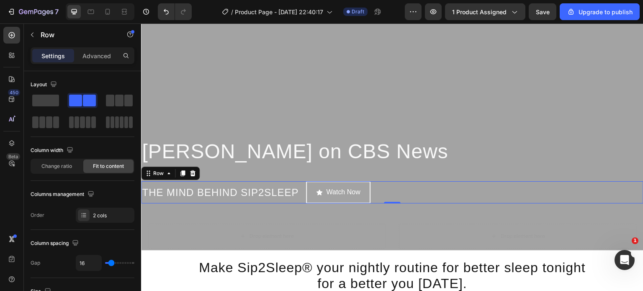
type input "29"
type input "31"
type input "32"
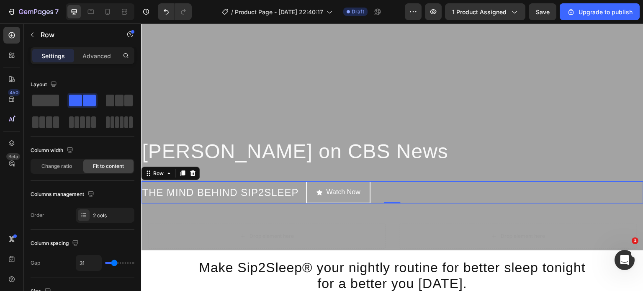
type input "32"
type input "34"
type input "36"
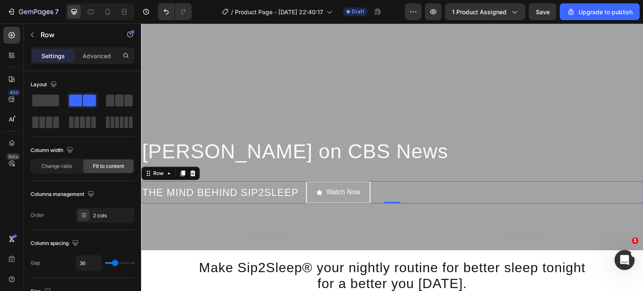
type input "38"
type input "40"
type input "41"
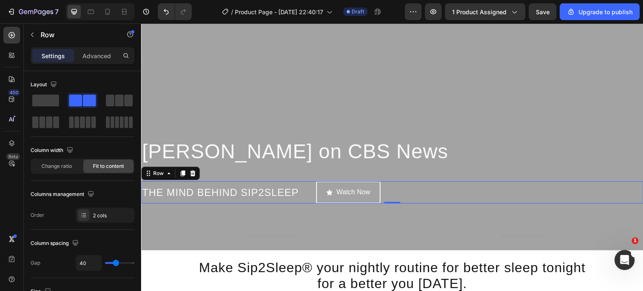
type input "41"
type input "40"
type input "38"
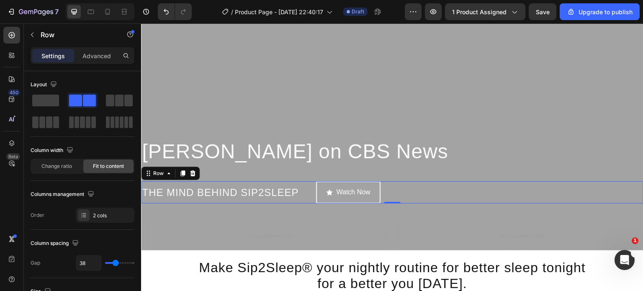
type input "36"
type input "34"
click at [115, 264] on input "range" at bounding box center [119, 263] width 29 height 2
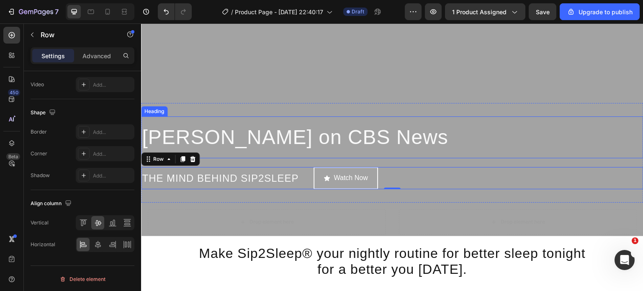
scroll to position [1834, 0]
click at [107, 7] on div at bounding box center [107, 11] width 13 height 13
type input "100%"
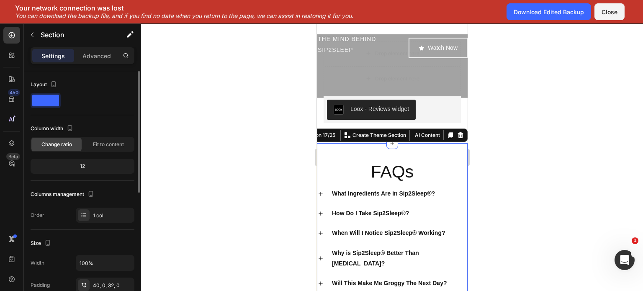
click at [355, 167] on div "FAQs Heading What Ingredients Are in Sip2Sleep®? How Do I Take Sip2Sleep®? When…" at bounding box center [391, 280] width 151 height 274
click at [94, 56] on p "Advanced" at bounding box center [96, 55] width 28 height 9
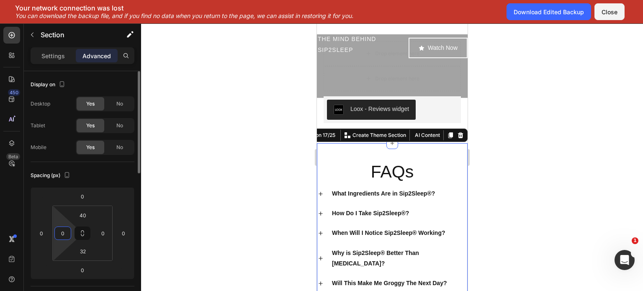
click at [65, 235] on input "0" at bounding box center [62, 233] width 13 height 13
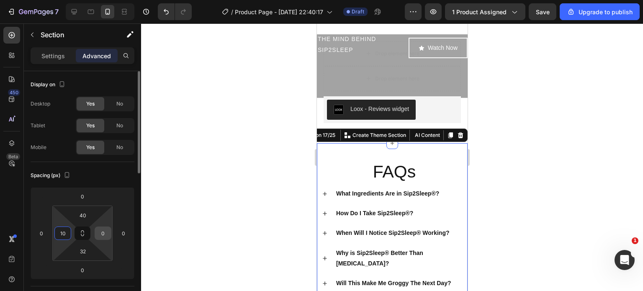
type input "10"
click at [104, 236] on input "0" at bounding box center [103, 233] width 13 height 13
click at [104, 236] on input "01" at bounding box center [103, 233] width 13 height 13
type input "0"
type input "10"
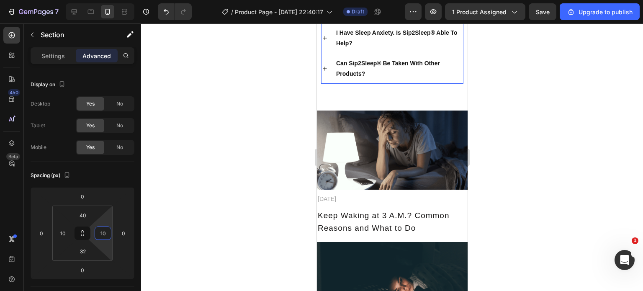
scroll to position [2026, 0]
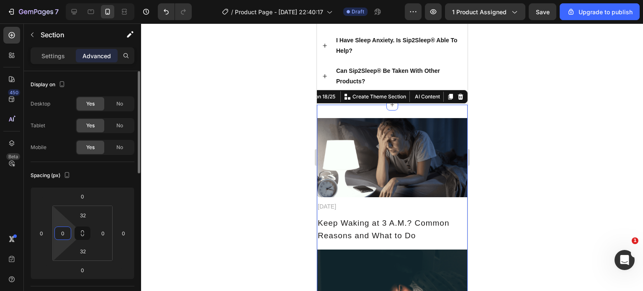
click at [64, 235] on input "0" at bounding box center [62, 233] width 13 height 13
click at [64, 235] on input "1" at bounding box center [62, 233] width 13 height 13
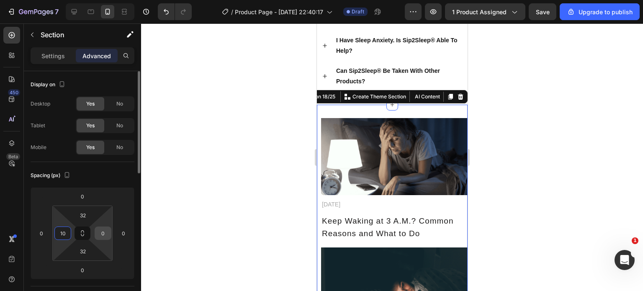
type input "10"
click at [101, 238] on input "0" at bounding box center [103, 233] width 13 height 13
click at [101, 238] on input "1" at bounding box center [103, 233] width 13 height 13
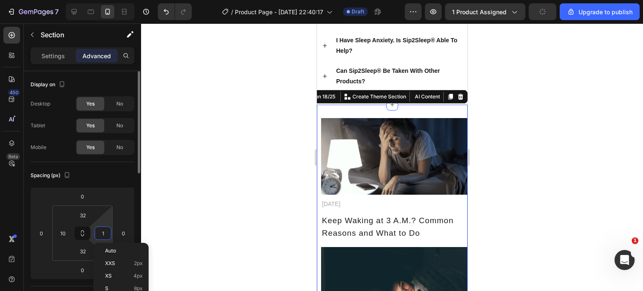
type input "10"
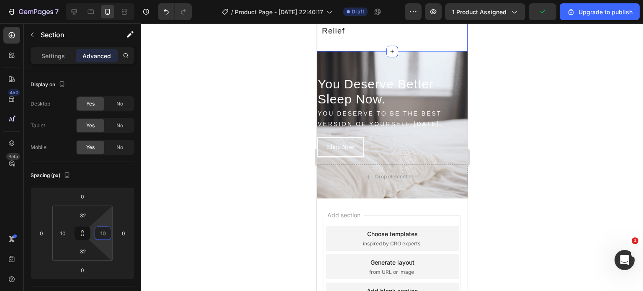
scroll to position [2518, 0]
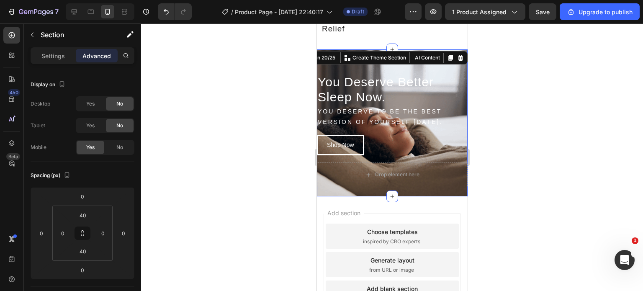
click at [370, 66] on div "You Deserve Better Sleep Now. Heading You Deserve to be the best version of you…" at bounding box center [391, 123] width 151 height 114
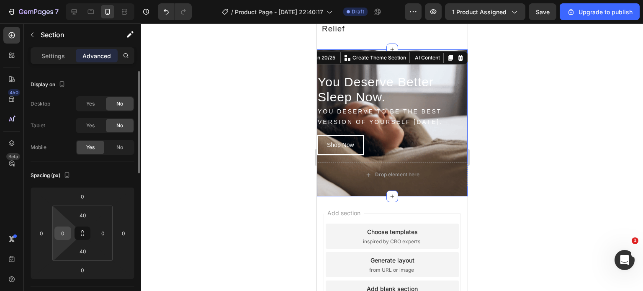
click at [69, 233] on div "0" at bounding box center [62, 232] width 17 height 13
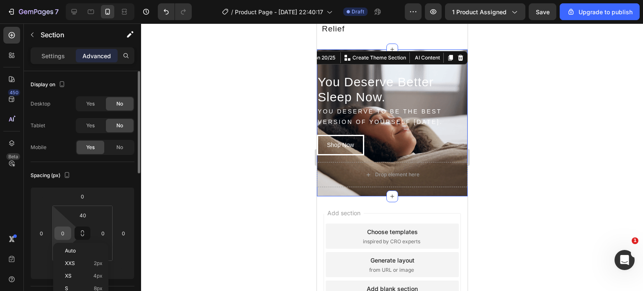
click at [69, 233] on div "0" at bounding box center [62, 232] width 17 height 13
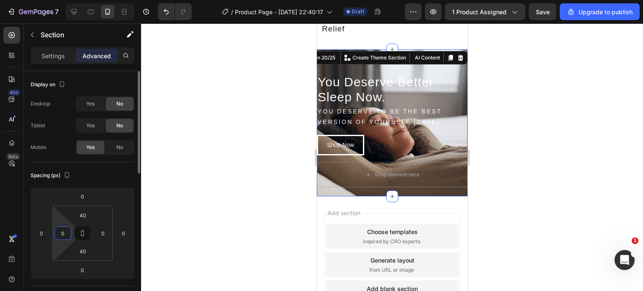
click at [68, 232] on input "0" at bounding box center [62, 233] width 13 height 13
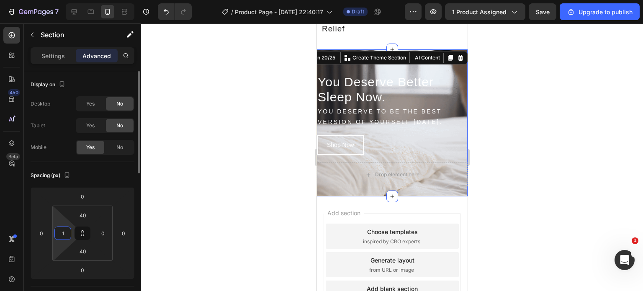
click at [68, 232] on input "1" at bounding box center [62, 233] width 13 height 13
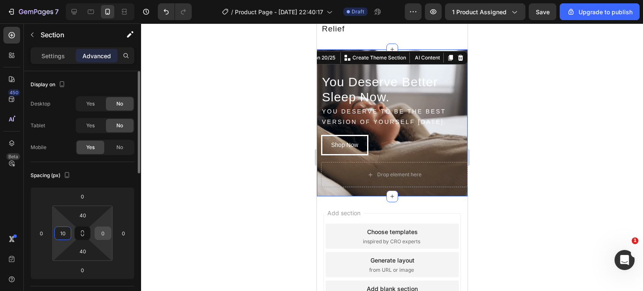
type input "10"
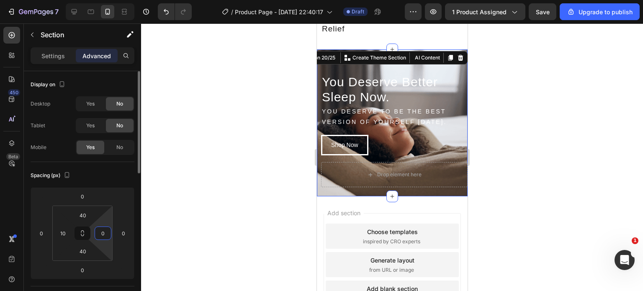
click at [107, 236] on input "0" at bounding box center [103, 233] width 13 height 13
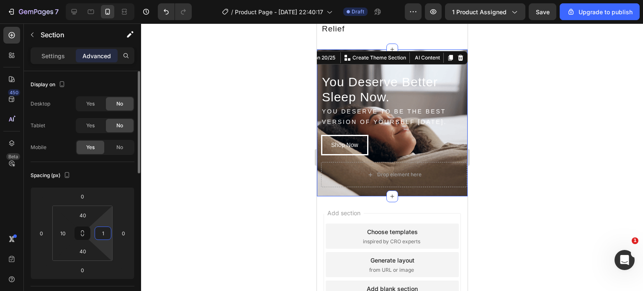
click at [107, 236] on input "1" at bounding box center [103, 233] width 13 height 13
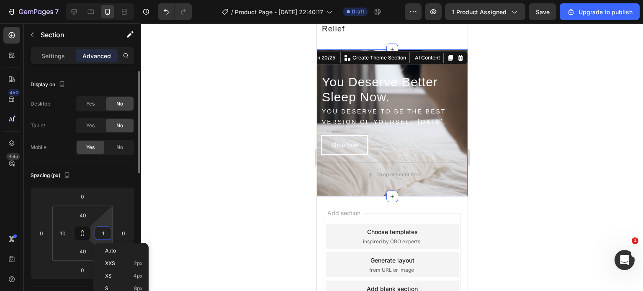
type input "o"
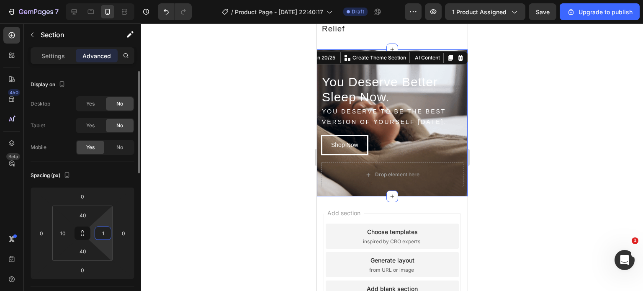
type input "10"
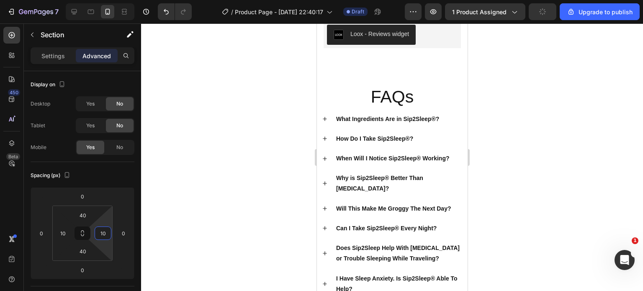
scroll to position [1585, 0]
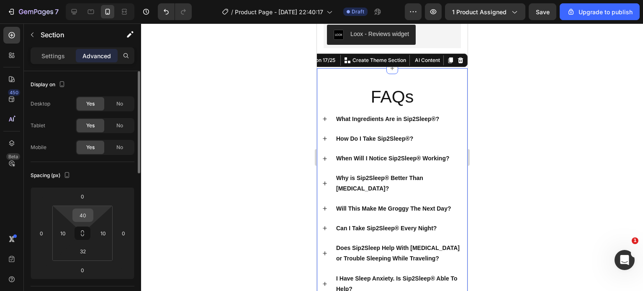
click at [84, 215] on input "40" at bounding box center [82, 215] width 17 height 13
click at [84, 215] on input "2" at bounding box center [82, 215] width 17 height 13
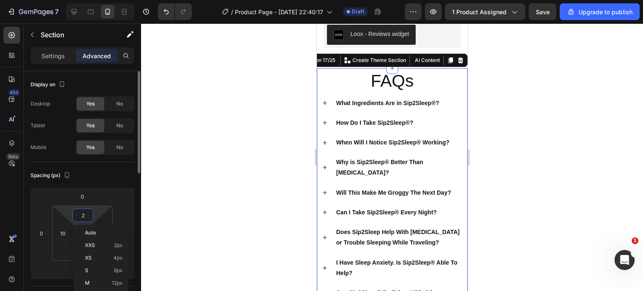
type input "20"
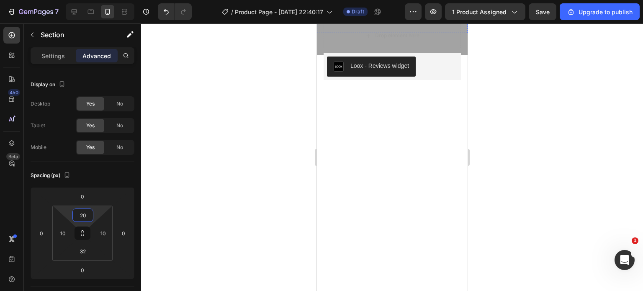
scroll to position [1557, 0]
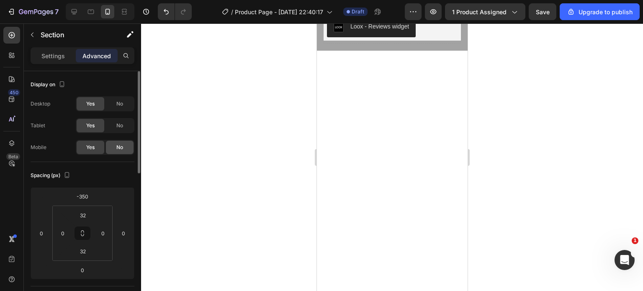
click at [122, 143] on div "No" at bounding box center [120, 147] width 28 height 13
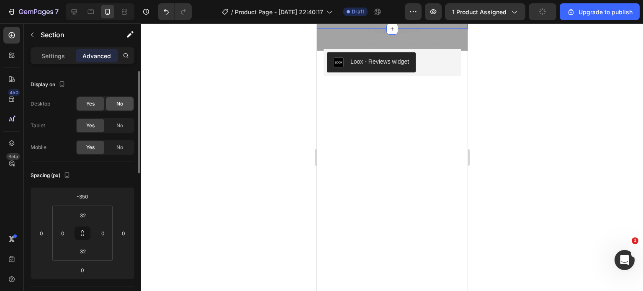
click at [123, 104] on div "No" at bounding box center [120, 103] width 28 height 13
click at [119, 126] on span "No" at bounding box center [119, 126] width 7 height 8
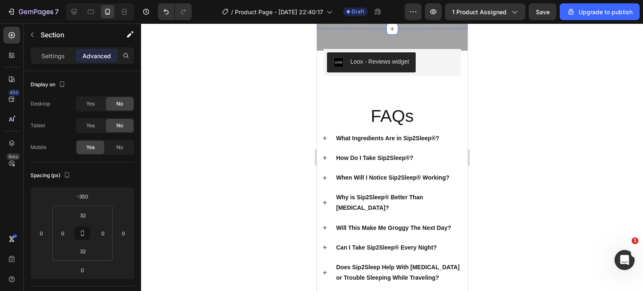
scroll to position [1583, 0]
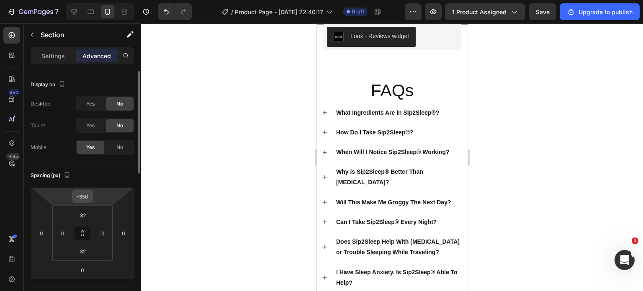
click at [85, 192] on input "-350" at bounding box center [82, 196] width 17 height 13
type input "0"
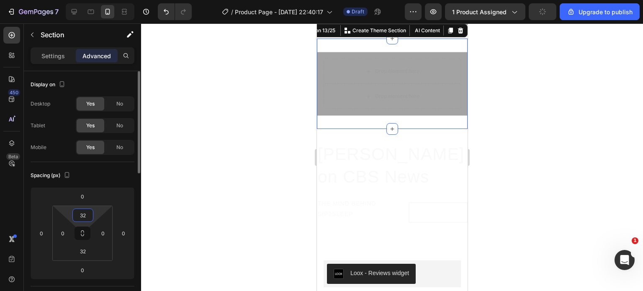
click at [86, 215] on input "32" at bounding box center [82, 215] width 17 height 13
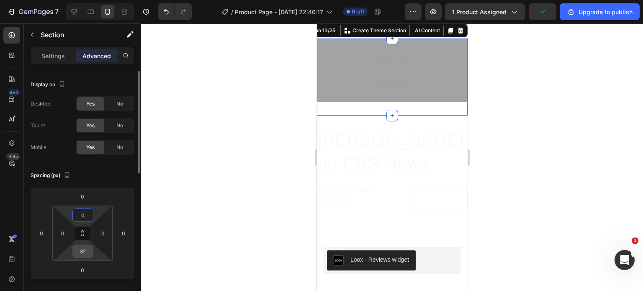
type input "0"
click at [85, 252] on input "32" at bounding box center [82, 251] width 17 height 13
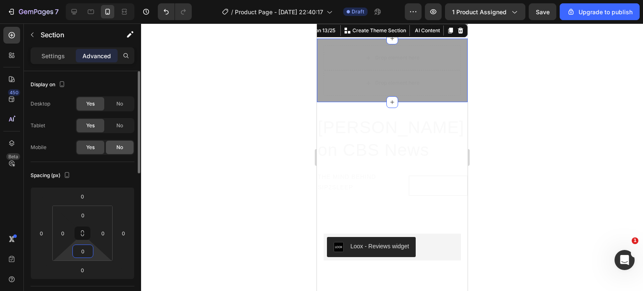
type input "0"
click at [121, 146] on span "No" at bounding box center [119, 147] width 7 height 8
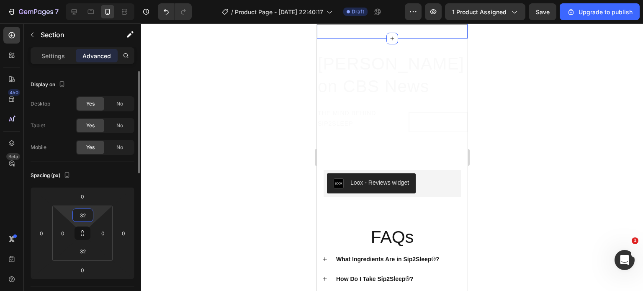
click at [87, 210] on input "32" at bounding box center [82, 215] width 17 height 13
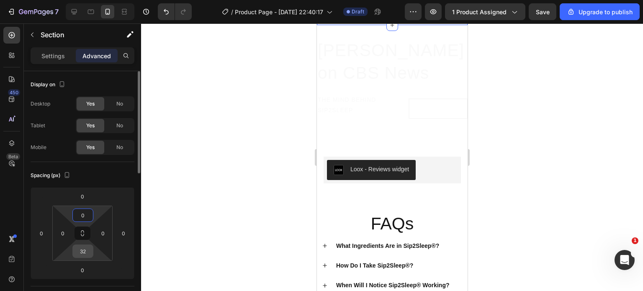
type input "0"
click at [87, 246] on input "32" at bounding box center [82, 251] width 17 height 13
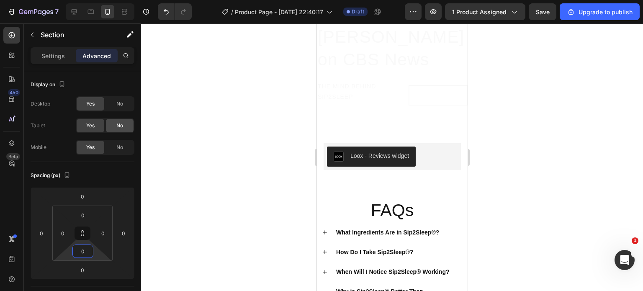
type input "0"
click at [116, 129] on div "No" at bounding box center [120, 125] width 28 height 13
click at [120, 109] on div "No" at bounding box center [120, 103] width 28 height 13
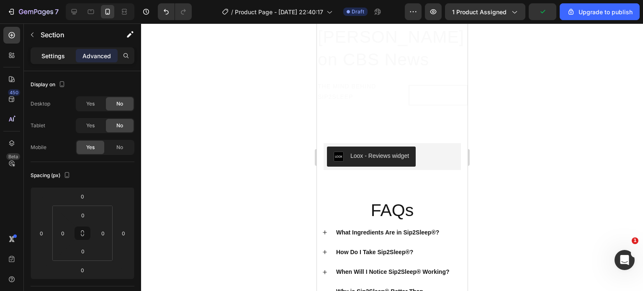
click at [50, 61] on div "Settings" at bounding box center [53, 55] width 42 height 13
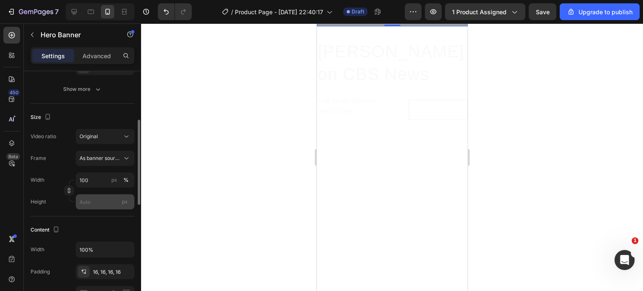
scroll to position [139, 0]
click at [94, 204] on input "px" at bounding box center [105, 201] width 59 height 15
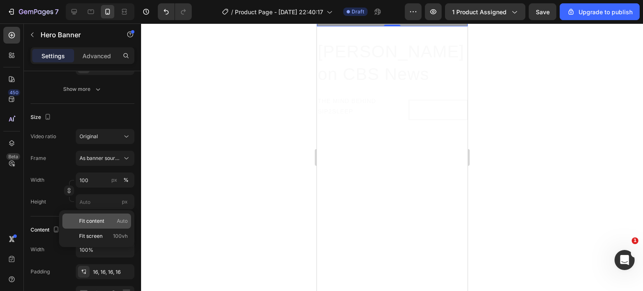
click at [91, 220] on span "Fit content" at bounding box center [91, 221] width 25 height 8
type input "Auto"
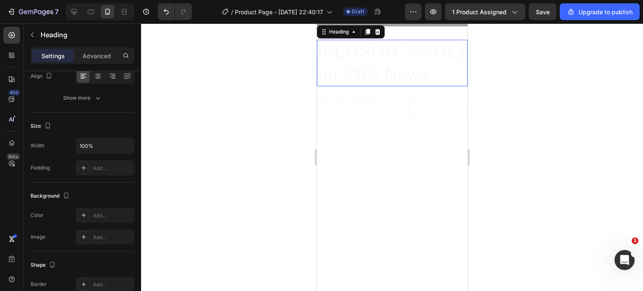
scroll to position [0, 0]
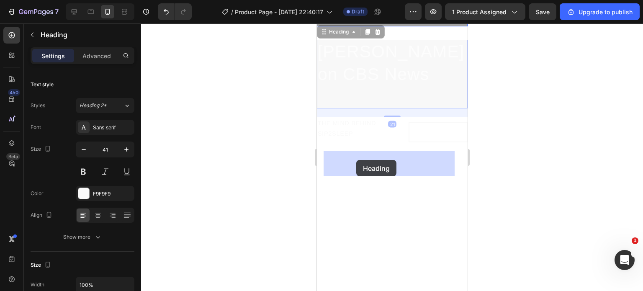
drag, startPoint x: 371, startPoint y: 234, endPoint x: 356, endPoint y: 160, distance: 75.2
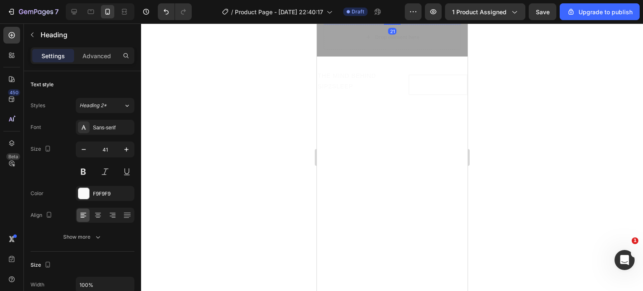
scroll to position [1627, 0]
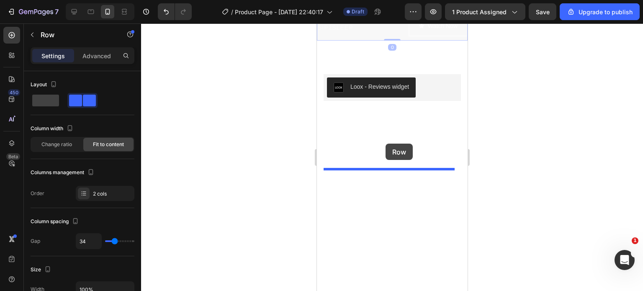
drag, startPoint x: 400, startPoint y: 229, endPoint x: 385, endPoint y: 145, distance: 84.9
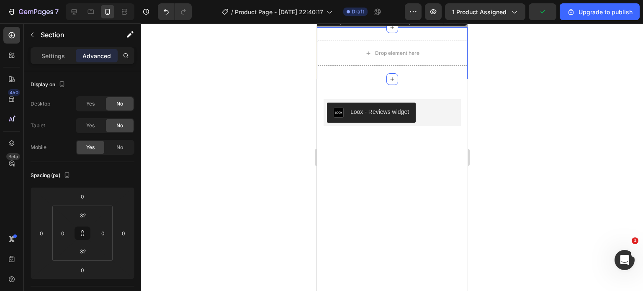
click at [457, 22] on icon at bounding box center [459, 19] width 5 height 6
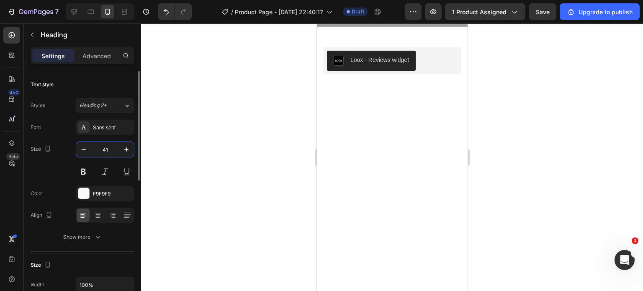
click at [97, 152] on input "41" at bounding box center [105, 149] width 28 height 15
click at [97, 152] on input "2" at bounding box center [105, 149] width 28 height 15
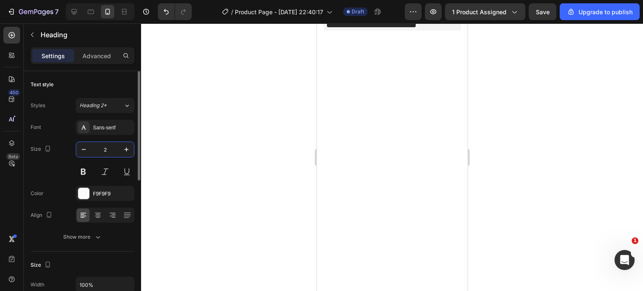
type input "28"
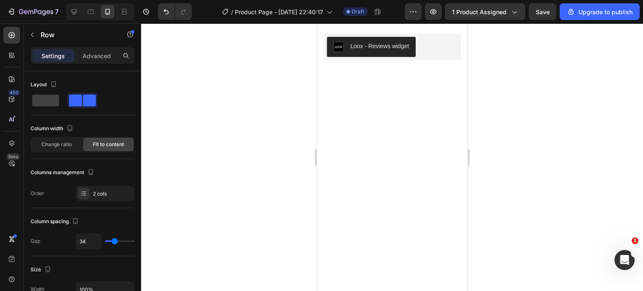
click at [70, 148] on div "Change ratio" at bounding box center [56, 144] width 50 height 13
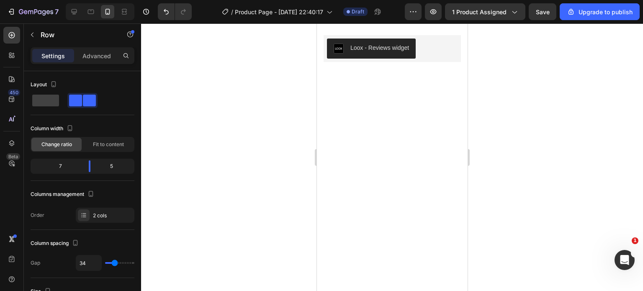
scroll to position [1655, 0]
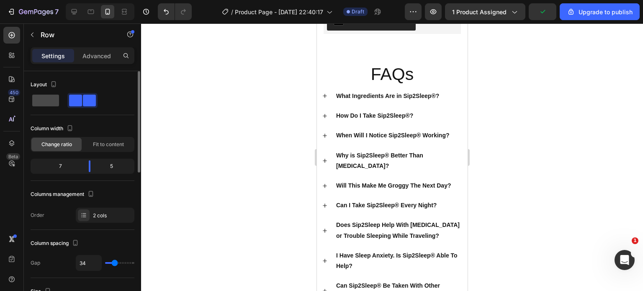
click at [46, 103] on span at bounding box center [45, 101] width 27 height 12
type input "16"
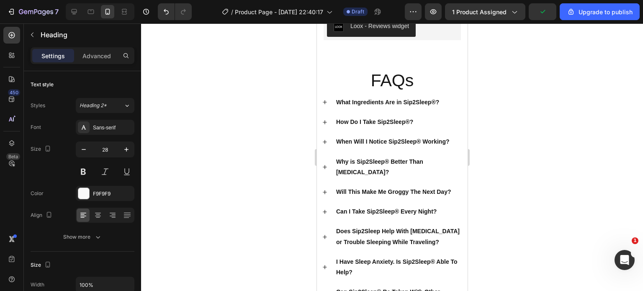
drag, startPoint x: 388, startPoint y: 102, endPoint x: 387, endPoint y: 97, distance: 5.5
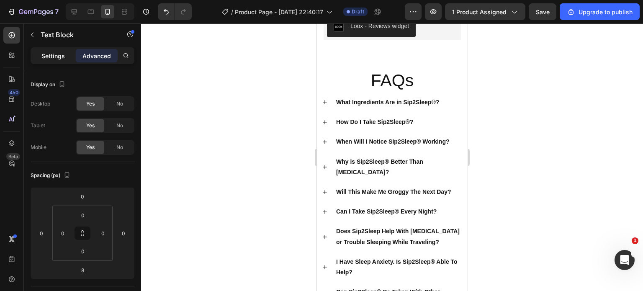
click at [57, 60] on div "Settings" at bounding box center [53, 55] width 42 height 13
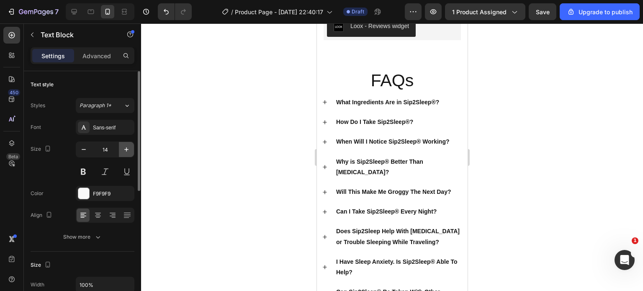
click at [123, 143] on button "button" at bounding box center [126, 149] width 15 height 15
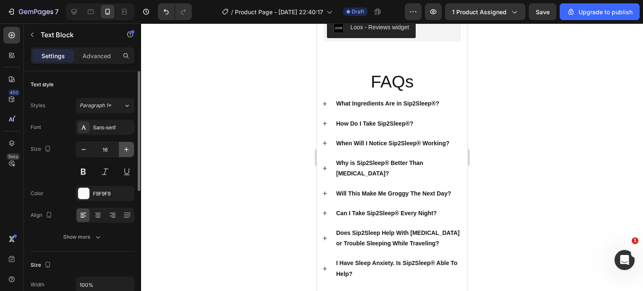
type input "17"
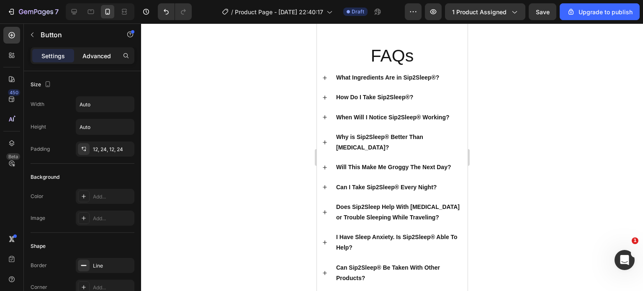
click at [84, 60] on p "Advanced" at bounding box center [96, 55] width 28 height 9
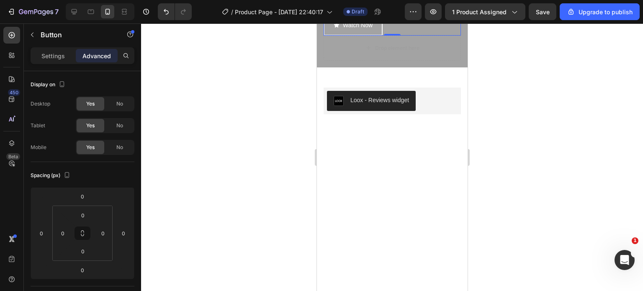
scroll to position [1576, 0]
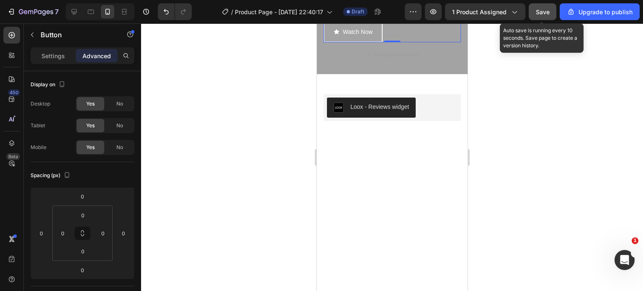
drag, startPoint x: 546, startPoint y: 19, endPoint x: 146, endPoint y: 30, distance: 399.7
click at [546, 19] on button "Save" at bounding box center [542, 11] width 28 height 17
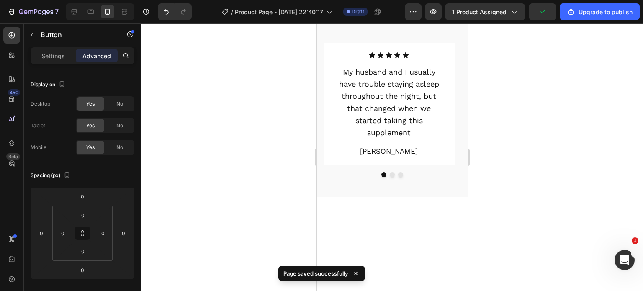
scroll to position [0, 0]
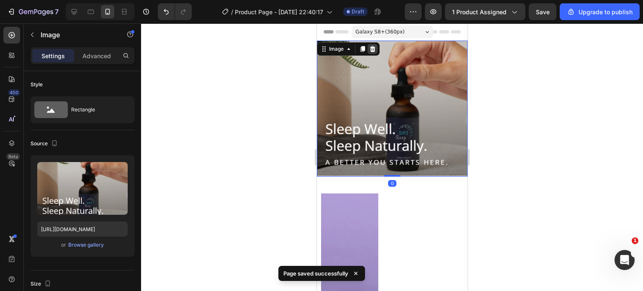
click at [371, 48] on icon at bounding box center [372, 49] width 7 height 7
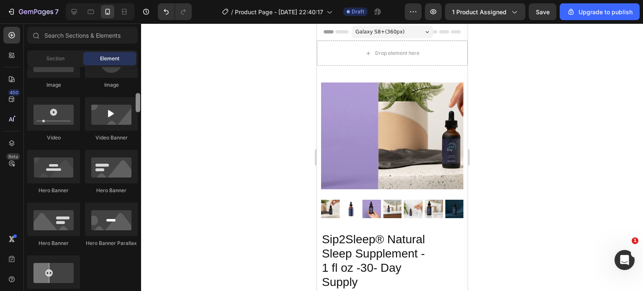
scroll to position [299, 0]
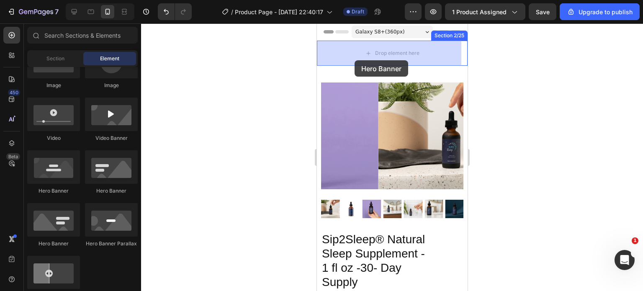
drag, startPoint x: 412, startPoint y: 197, endPoint x: 354, endPoint y: 58, distance: 151.1
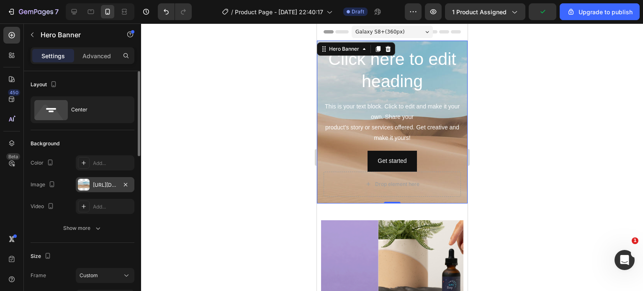
click at [108, 181] on div "https://cdn.shopify.com/s/files/1/2005/9307/files/background_settings.jpg" at bounding box center [105, 185] width 24 height 8
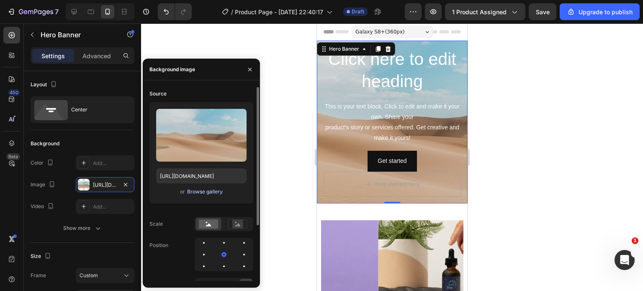
click at [198, 188] on div "Browse gallery" at bounding box center [205, 192] width 36 height 8
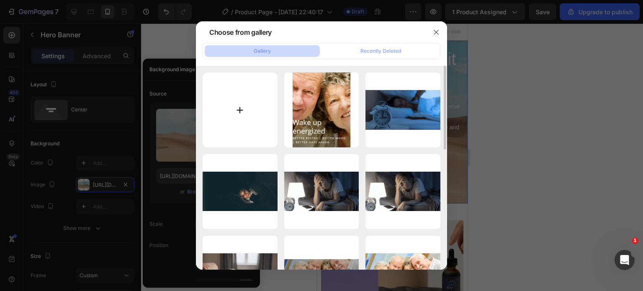
click at [238, 102] on input "file" at bounding box center [239, 109] width 75 height 75
type input "C:\fakepath\imgi_5_Lakshmi_Nutraceuticals_LLC_r1_03F_6960 (1).png"
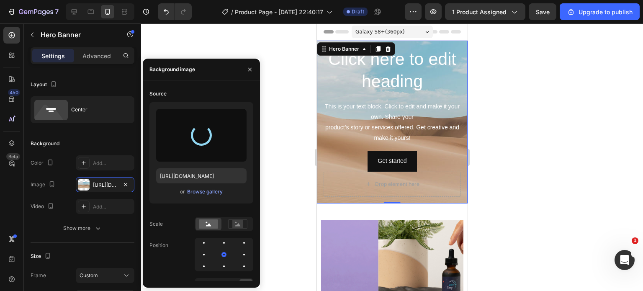
type input "https://cdn.shopify.com/s/files/1/0708/8252/5241/files/gempages_551936119055319…"
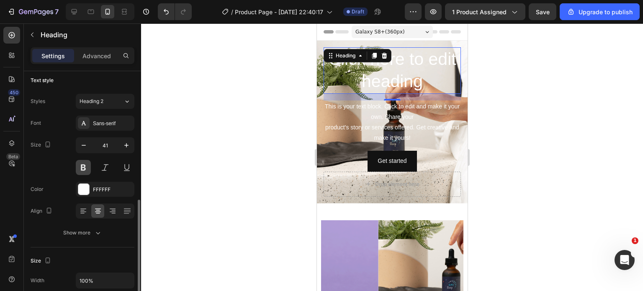
scroll to position [0, 0]
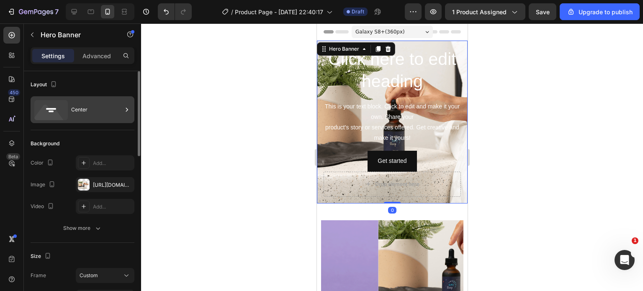
click at [85, 108] on div "Center" at bounding box center [96, 109] width 51 height 19
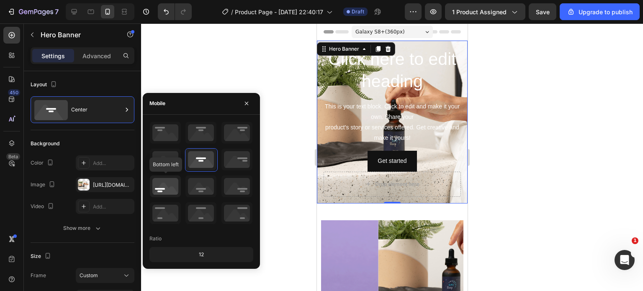
click at [167, 177] on icon at bounding box center [165, 186] width 31 height 22
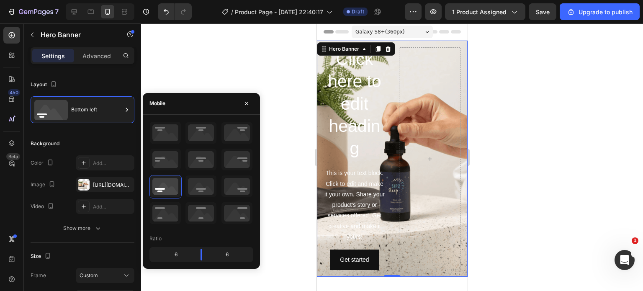
scroll to position [43, 0]
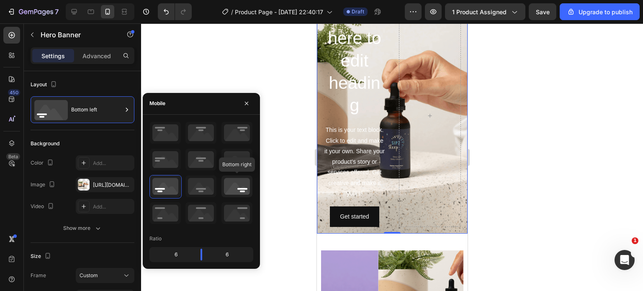
click at [246, 191] on icon at bounding box center [236, 186] width 31 height 22
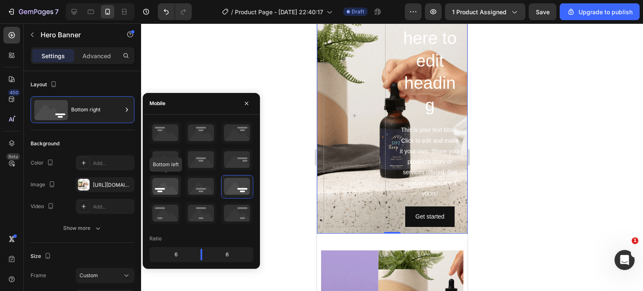
click at [172, 188] on icon at bounding box center [165, 186] width 31 height 22
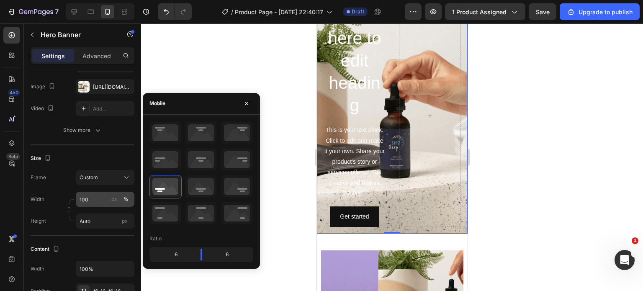
scroll to position [0, 0]
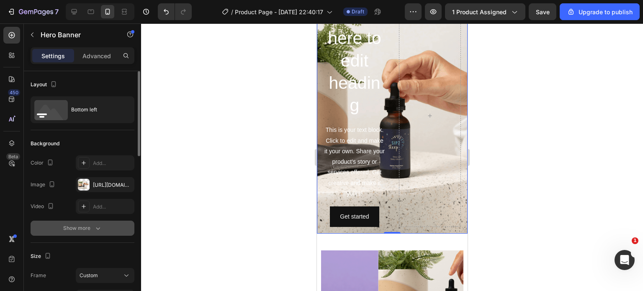
click at [96, 224] on icon "button" at bounding box center [98, 228] width 8 height 8
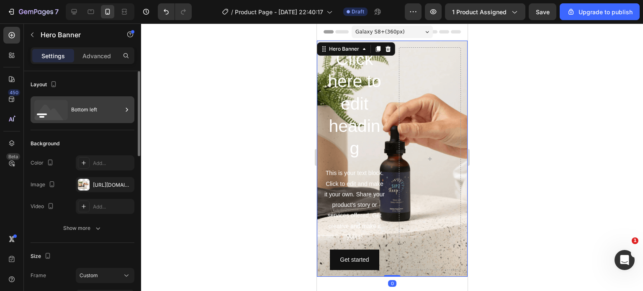
click at [97, 112] on div "Bottom left" at bounding box center [96, 109] width 51 height 19
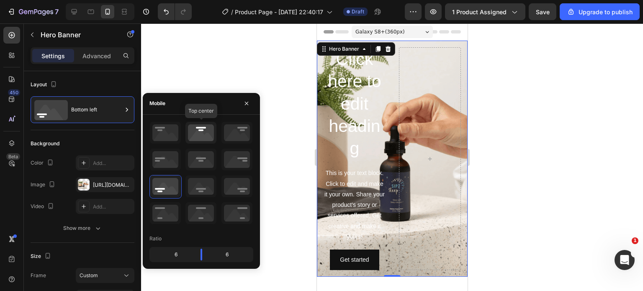
click at [212, 135] on icon at bounding box center [200, 133] width 31 height 22
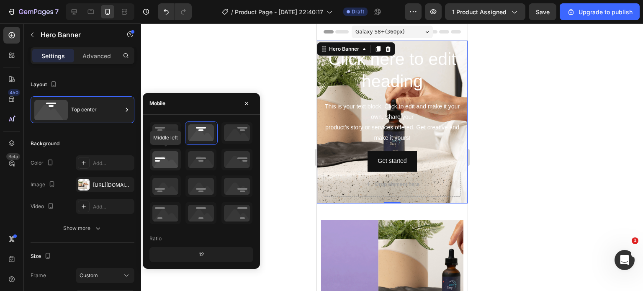
click at [167, 164] on icon at bounding box center [165, 160] width 31 height 22
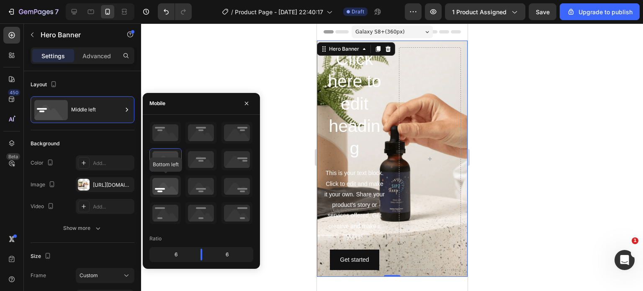
click at [157, 195] on icon at bounding box center [165, 186] width 31 height 22
click at [161, 219] on icon at bounding box center [165, 213] width 31 height 22
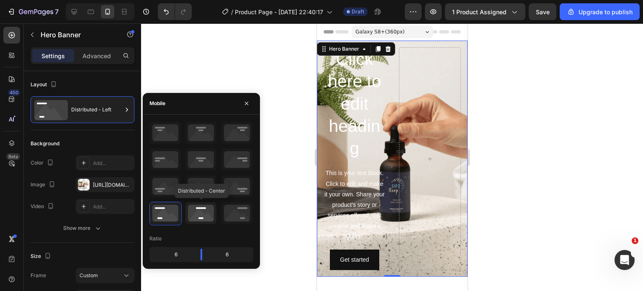
click at [189, 217] on icon at bounding box center [200, 213] width 31 height 22
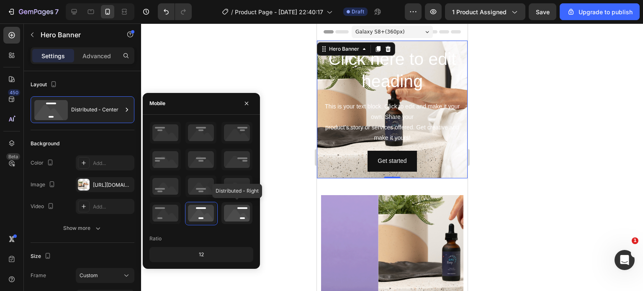
click at [231, 212] on icon at bounding box center [236, 213] width 31 height 22
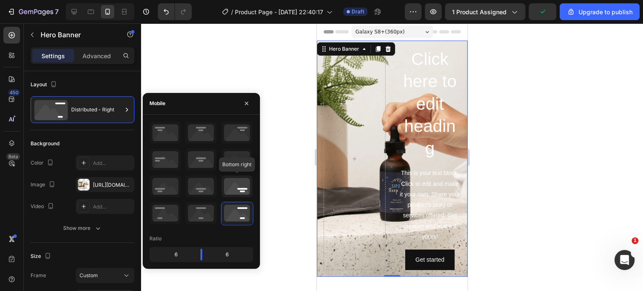
click at [233, 182] on icon at bounding box center [236, 186] width 31 height 22
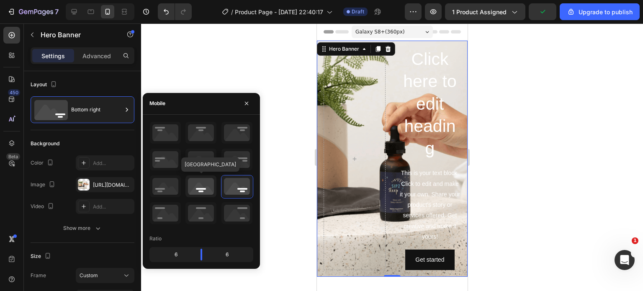
click at [190, 190] on icon at bounding box center [200, 186] width 31 height 22
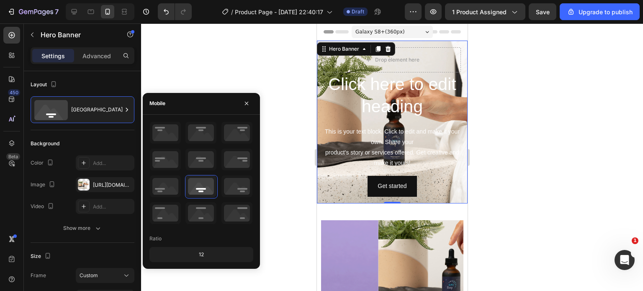
click at [244, 147] on div at bounding box center [201, 173] width 104 height 104
click at [206, 158] on icon at bounding box center [200, 160] width 31 height 22
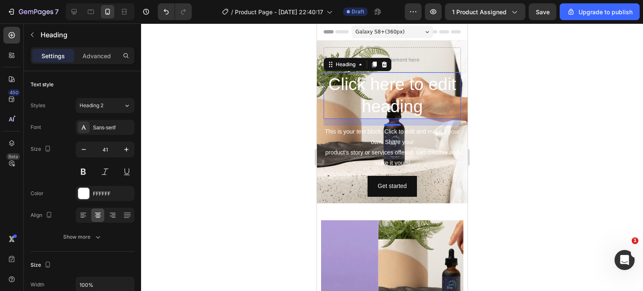
click at [394, 106] on h2 "Click here to edit heading" at bounding box center [391, 95] width 137 height 46
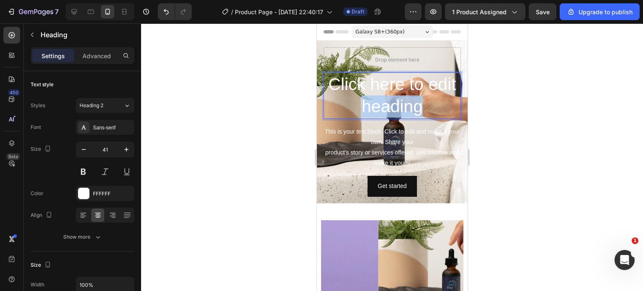
click at [394, 106] on p "Click here to edit heading" at bounding box center [392, 95] width 136 height 45
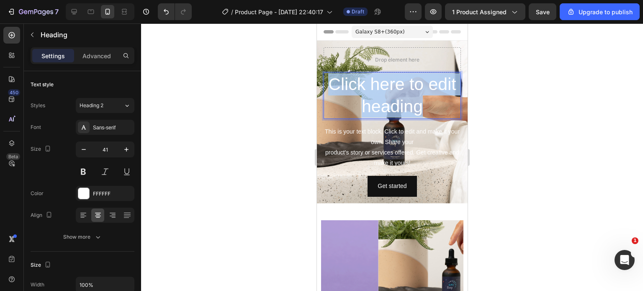
click at [394, 106] on p "Click here to edit heading" at bounding box center [392, 95] width 136 height 45
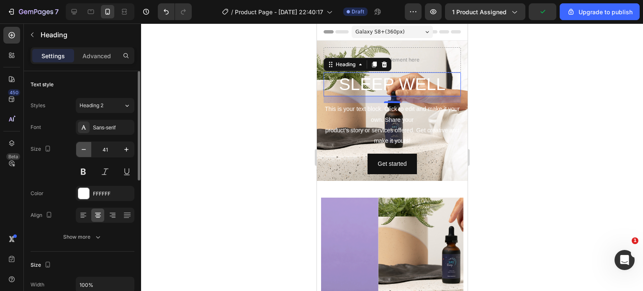
click at [82, 150] on icon "button" at bounding box center [83, 149] width 8 height 8
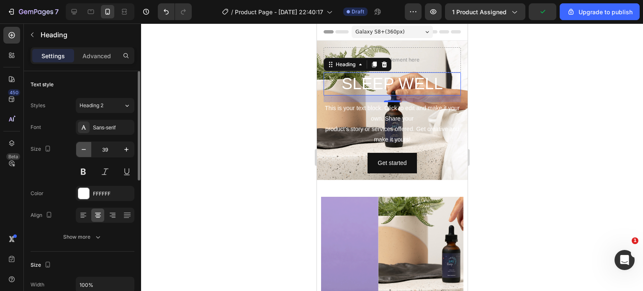
click at [82, 150] on icon "button" at bounding box center [83, 149] width 8 height 8
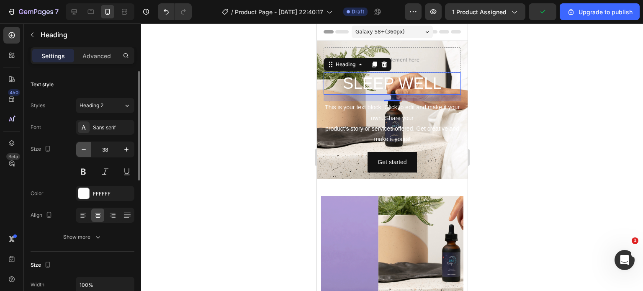
click at [82, 150] on icon "button" at bounding box center [83, 149] width 8 height 8
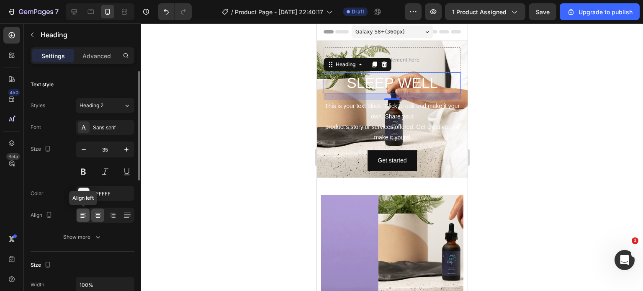
click at [81, 213] on icon at bounding box center [83, 213] width 6 height 1
click at [81, 154] on button "button" at bounding box center [83, 149] width 15 height 15
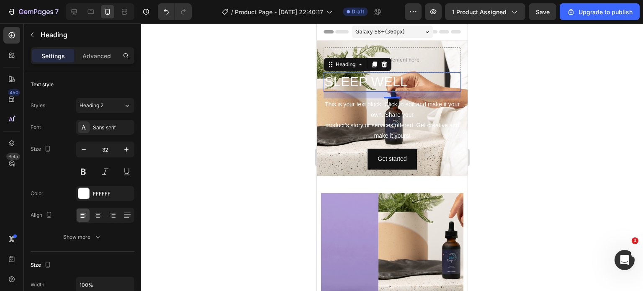
click at [364, 82] on p "SLEEP WELL" at bounding box center [392, 82] width 136 height 18
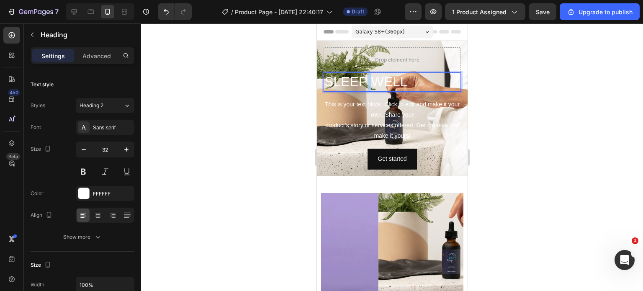
click at [364, 82] on p "SLEEP WELL" at bounding box center [392, 82] width 136 height 18
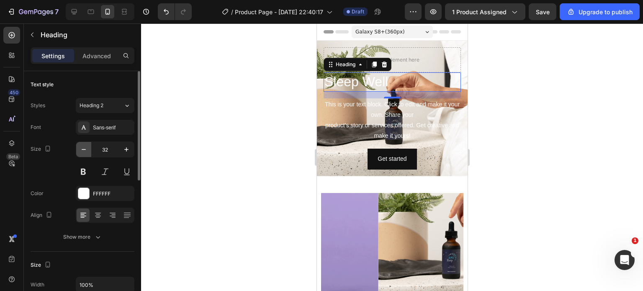
click at [84, 151] on icon "button" at bounding box center [83, 149] width 8 height 8
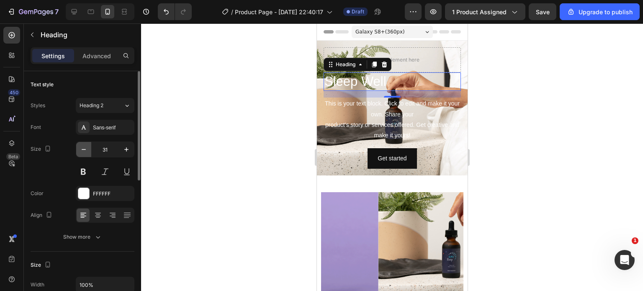
click at [84, 151] on icon "button" at bounding box center [83, 149] width 8 height 8
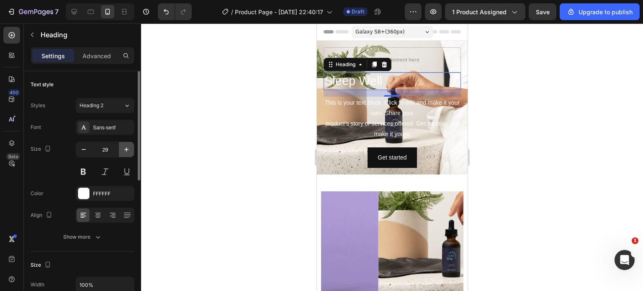
drag, startPoint x: 126, startPoint y: 151, endPoint x: 46, endPoint y: 7, distance: 165.2
click at [126, 151] on icon "button" at bounding box center [126, 149] width 8 height 8
type input "30"
click at [378, 95] on div "16" at bounding box center [391, 93] width 137 height 7
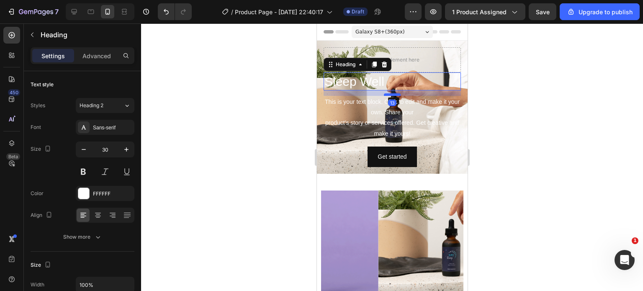
click at [385, 94] on div at bounding box center [391, 94] width 17 height 3
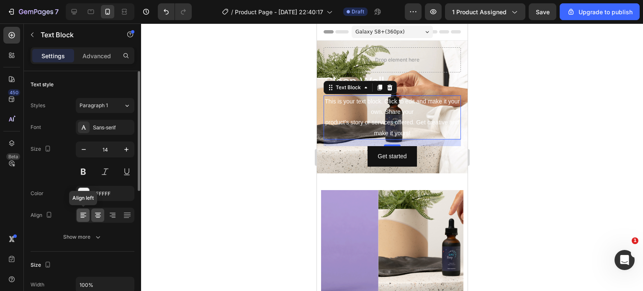
click at [79, 215] on icon at bounding box center [83, 215] width 8 height 8
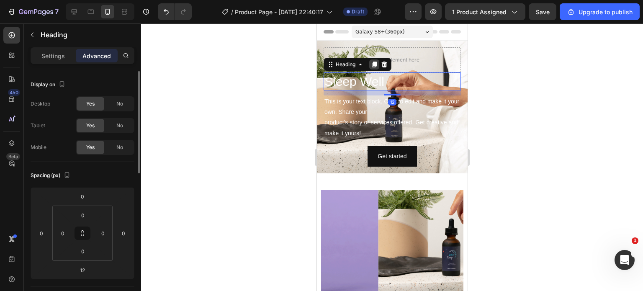
click at [372, 64] on icon at bounding box center [373, 64] width 7 height 7
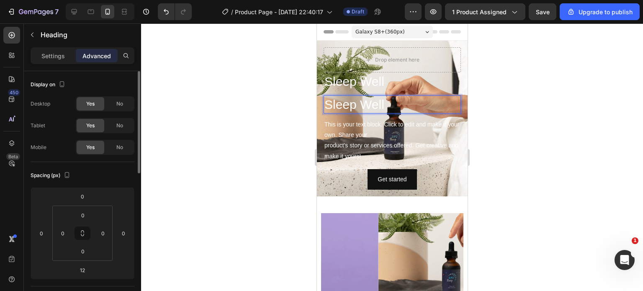
click at [357, 104] on h2 "Sleep Well" at bounding box center [391, 104] width 137 height 18
click at [357, 104] on p "Sleep Well" at bounding box center [392, 104] width 136 height 16
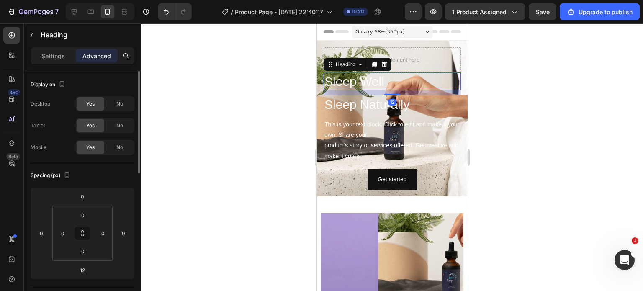
click at [399, 89] on p "Sleep Well" at bounding box center [392, 81] width 136 height 16
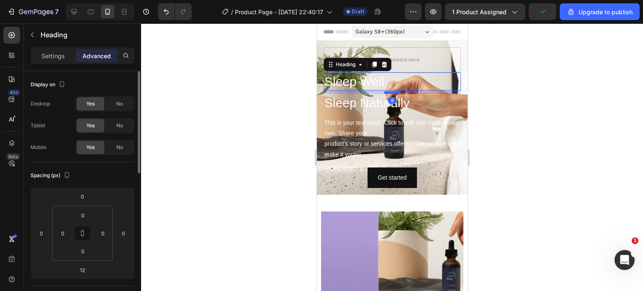
click at [390, 92] on div at bounding box center [391, 92] width 17 height 3
type input "8"
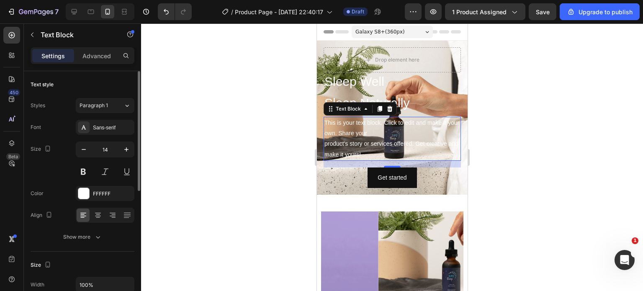
click at [376, 143] on div "This is your text block. Click to edit and make it your own. Share your product…" at bounding box center [391, 139] width 137 height 44
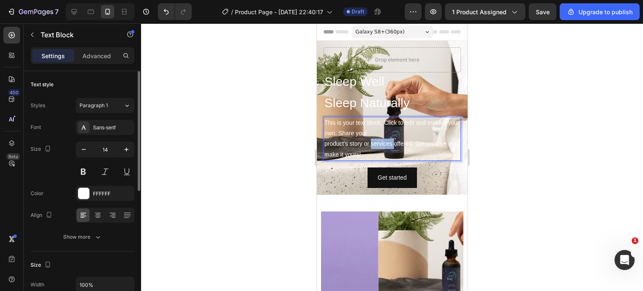
click at [376, 143] on p "This is your text block. Click to edit and make it your own. Share your product…" at bounding box center [392, 139] width 136 height 42
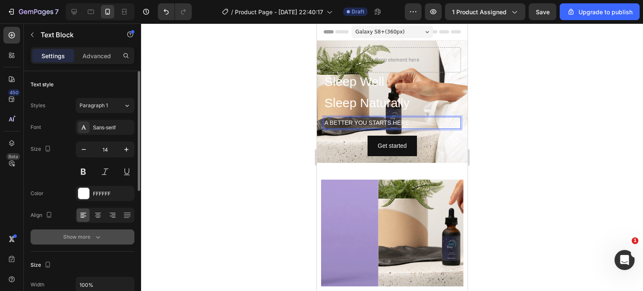
click at [110, 241] on button "Show more" at bounding box center [83, 236] width 104 height 15
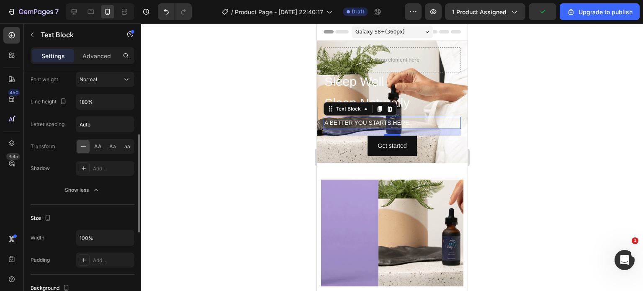
scroll to position [157, 0]
click at [103, 127] on input "Auto" at bounding box center [105, 124] width 58 height 15
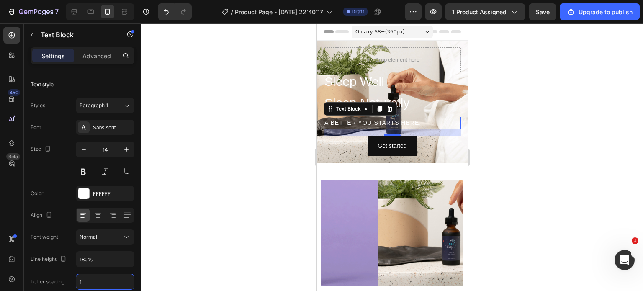
scroll to position [157, 0]
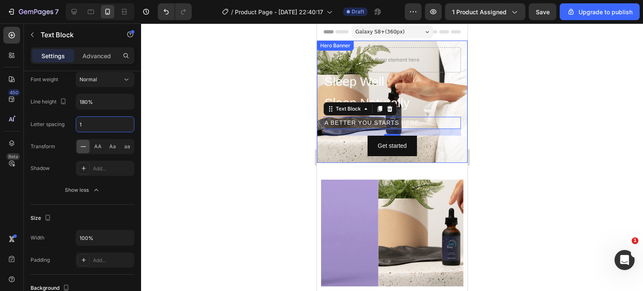
click at [447, 44] on div "Sleep Well Heading Sleep Naturally Heading A BETTER YOU STARTS HERE. Text Block…" at bounding box center [391, 102] width 151 height 122
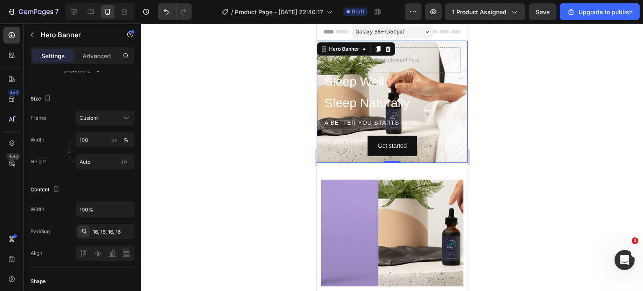
scroll to position [0, 0]
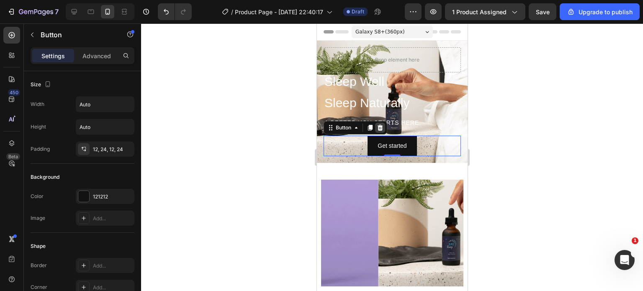
click at [379, 130] on icon at bounding box center [379, 128] width 5 height 6
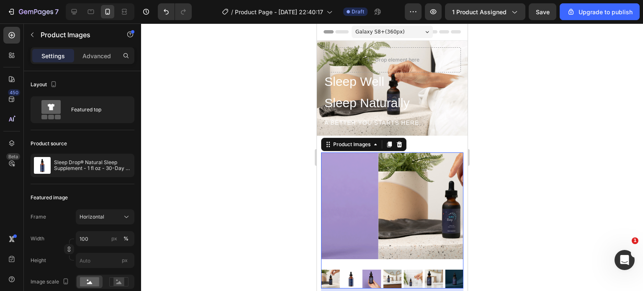
click at [412, 40] on div "Galaxy S8+ ( 360 px) iPhone 13 Mini iPhone 13 Pro iPhone 11 Pro Max iPhone 15 P…" at bounding box center [391, 32] width 81 height 17
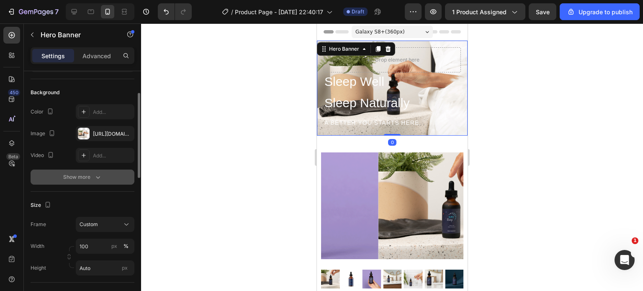
scroll to position [55, 0]
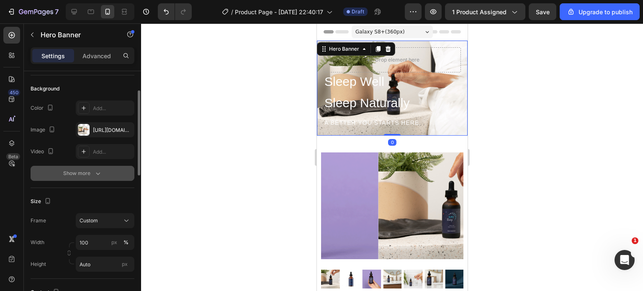
click at [92, 176] on div "Show more" at bounding box center [82, 173] width 39 height 8
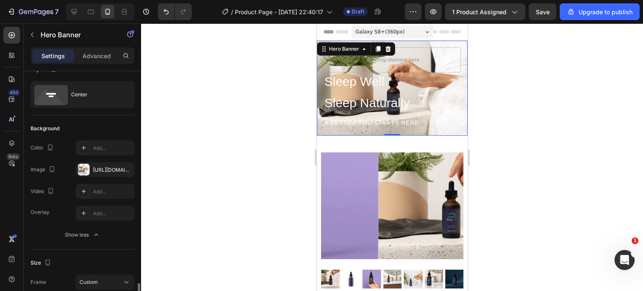
scroll to position [0, 0]
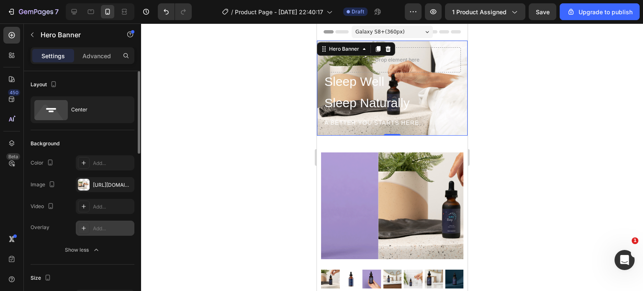
click at [108, 222] on div "Add..." at bounding box center [105, 227] width 59 height 15
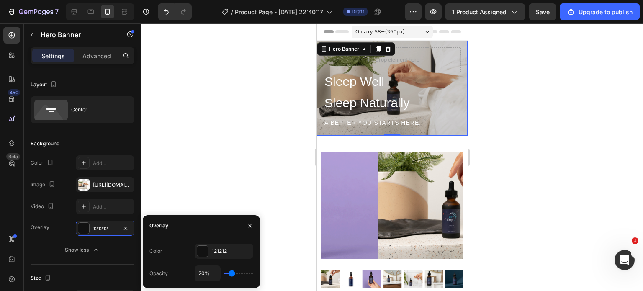
click at [228, 272] on div "20%" at bounding box center [224, 273] width 59 height 16
type input "29%"
type input "29"
type input "31%"
type input "31"
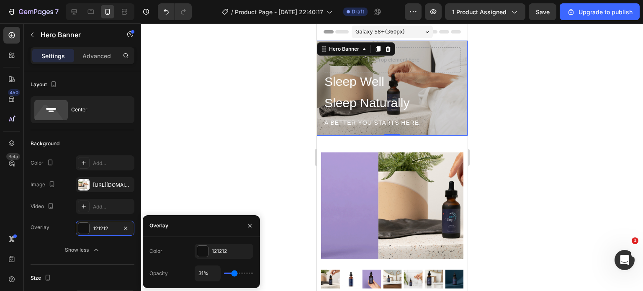
type input "33%"
type input "33"
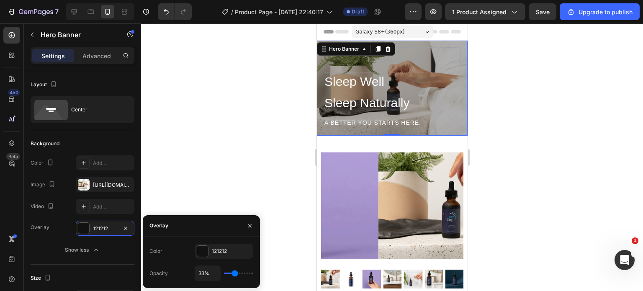
type input "34%"
type input "34"
type input "36%"
type input "36"
type input "40%"
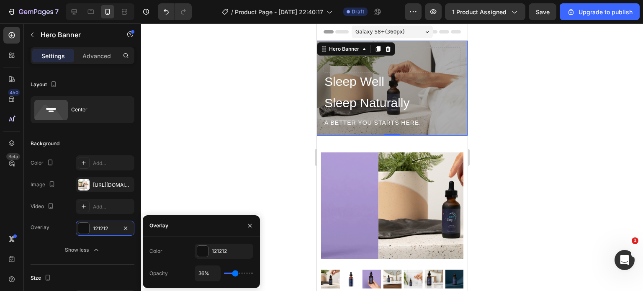
type input "40"
type input "48%"
type input "48"
type input "55%"
type input "55"
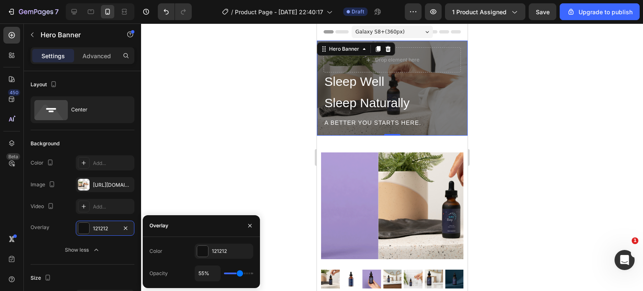
type input "61%"
type input "61"
type input "64%"
type input "64"
type input "66%"
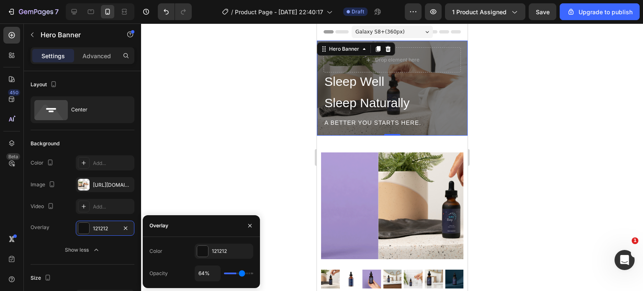
type input "66"
type input "67%"
type input "67"
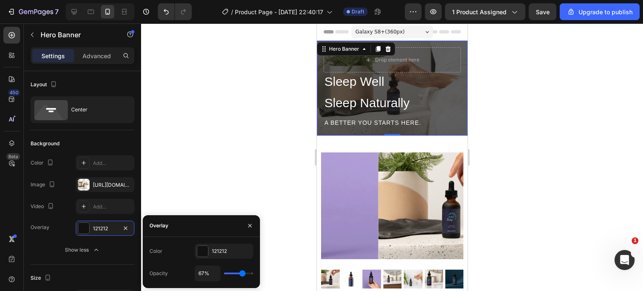
type input "69%"
type input "69"
type input "67%"
type input "67"
type input "66%"
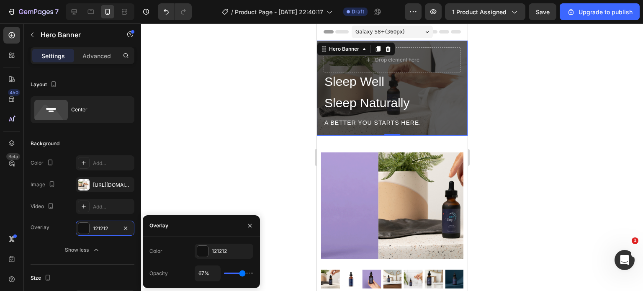
type input "66"
type input "64%"
type input "64"
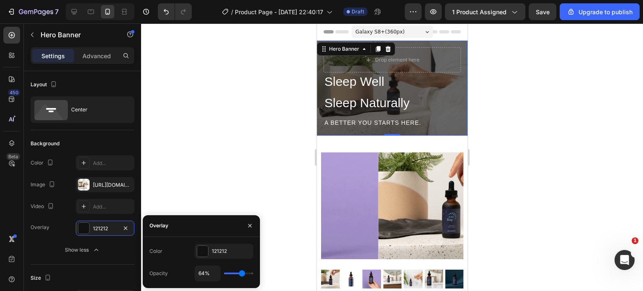
type input "63%"
type input "63"
type input "55%"
type input "55"
type input "46%"
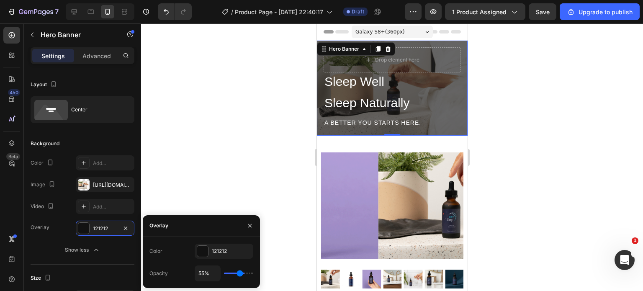
type input "46"
type input "36%"
type input "36"
type input "20%"
type input "20"
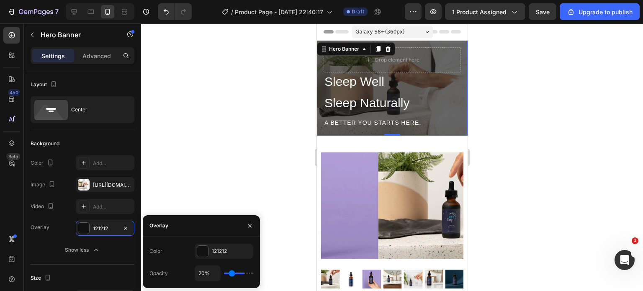
type input "8%"
type input "8"
type input "0%"
type input "0"
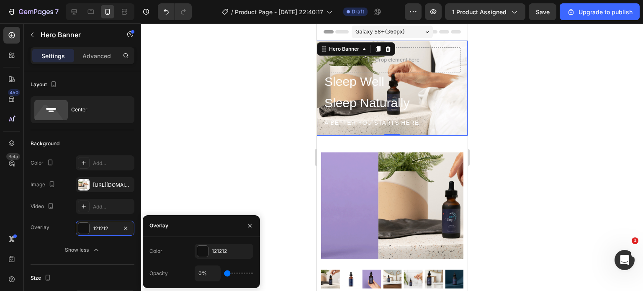
type input "3%"
type input "3"
type input "5%"
type input "5"
type input "6%"
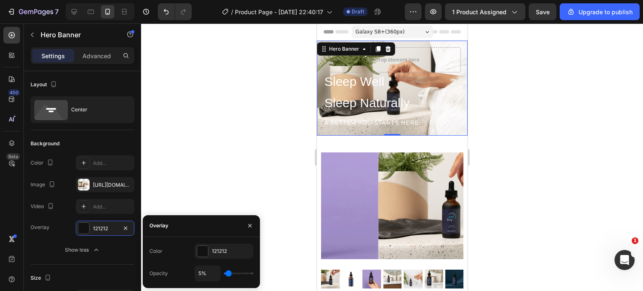
type input "6"
type input "8%"
type input "8"
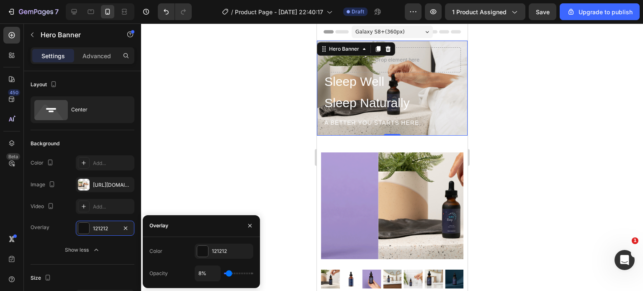
type input "9%"
type input "9"
type input "11%"
type input "11"
type input "12%"
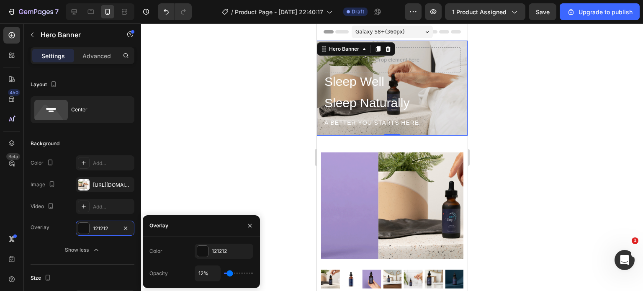
type input "12"
click at [230, 274] on input "range" at bounding box center [238, 273] width 29 height 2
click at [202, 273] on input "12%" at bounding box center [207, 273] width 25 height 15
type input "3%"
type input "3"
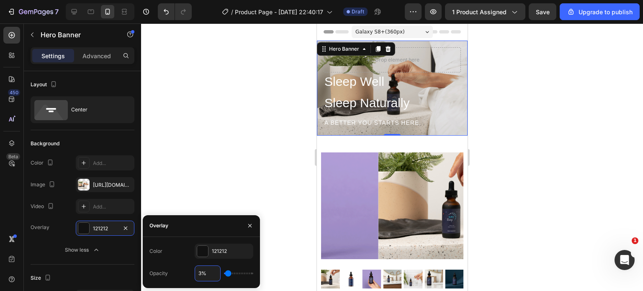
click at [202, 273] on input "3%" at bounding box center [207, 273] width 25 height 15
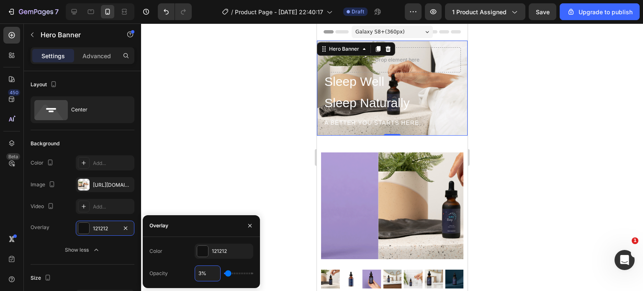
type input "35%"
type input "35"
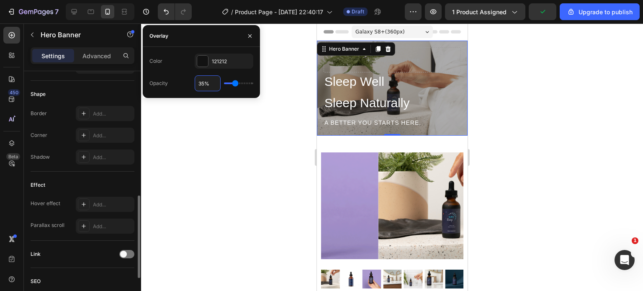
scroll to position [366, 0]
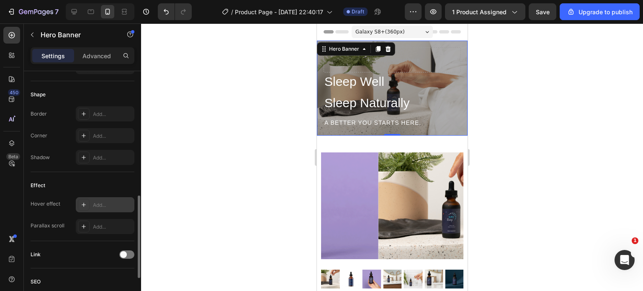
click at [82, 205] on icon at bounding box center [83, 204] width 7 height 7
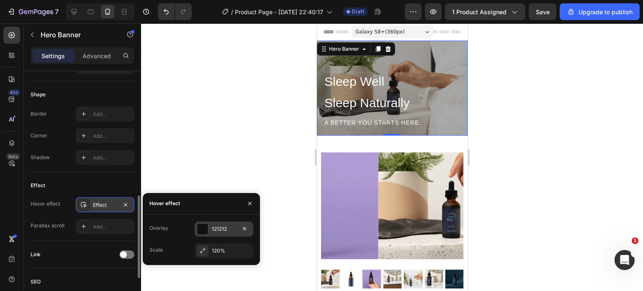
click at [212, 232] on div "121212" at bounding box center [224, 229] width 24 height 8
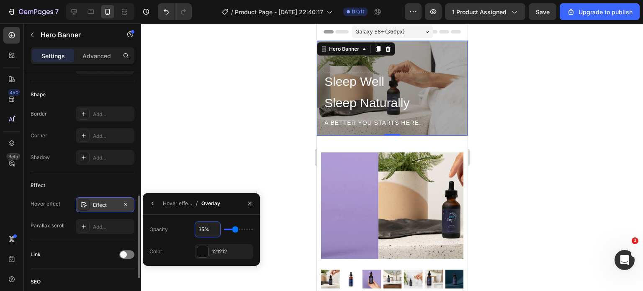
click at [207, 233] on input "35%" at bounding box center [207, 229] width 25 height 15
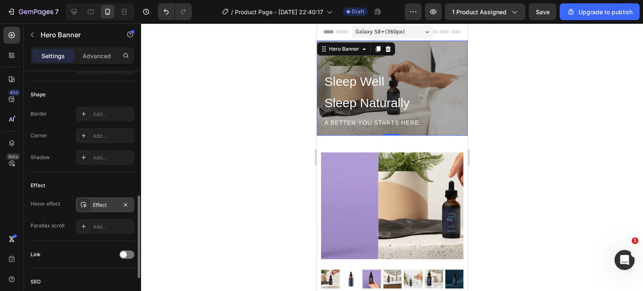
click at [505, 112] on div at bounding box center [392, 156] width 502 height 267
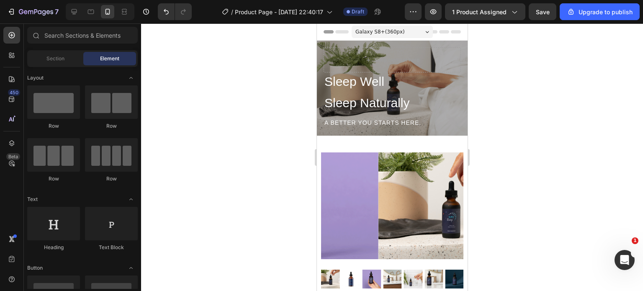
click at [529, 67] on div at bounding box center [392, 156] width 502 height 267
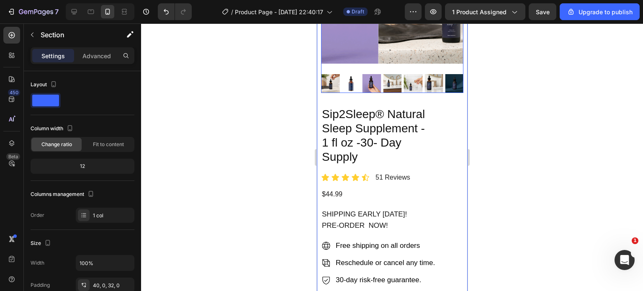
scroll to position [197, 0]
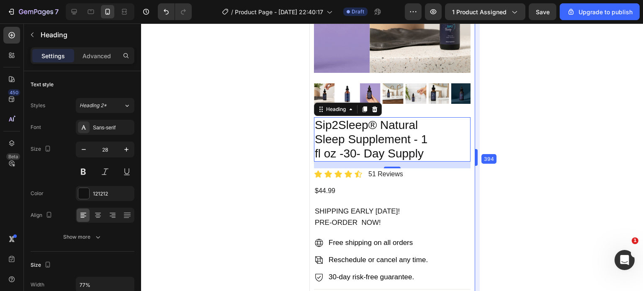
drag, startPoint x: 468, startPoint y: 157, endPoint x: 482, endPoint y: 157, distance: 14.2
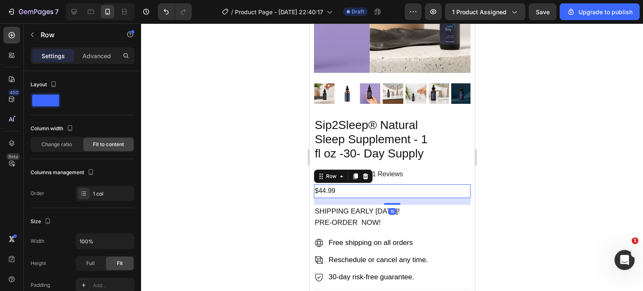
scroll to position [269, 0]
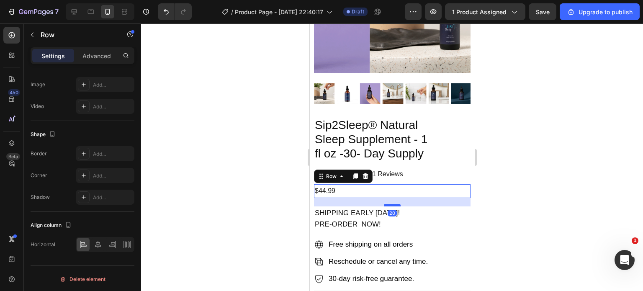
click at [387, 204] on div at bounding box center [391, 205] width 17 height 3
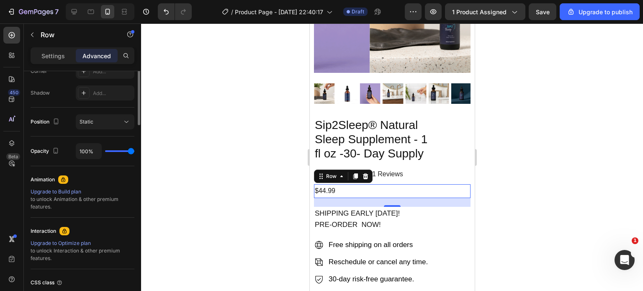
scroll to position [0, 0]
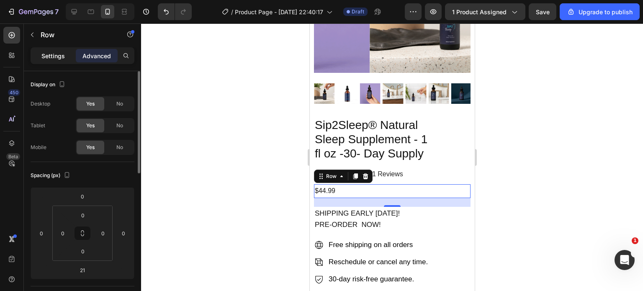
click at [49, 57] on p "Settings" at bounding box center [52, 55] width 23 height 9
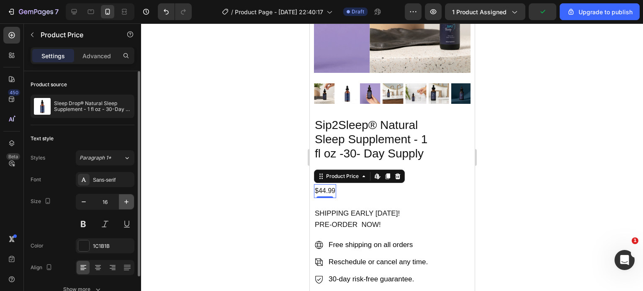
click at [123, 205] on icon "button" at bounding box center [126, 201] width 8 height 8
type input "18"
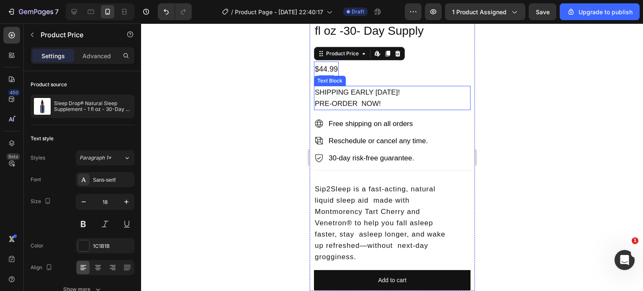
scroll to position [323, 0]
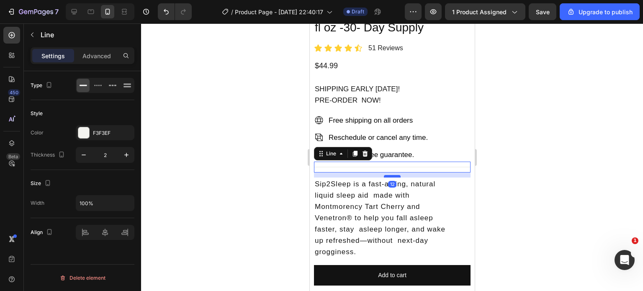
click at [390, 175] on div at bounding box center [391, 176] width 17 height 3
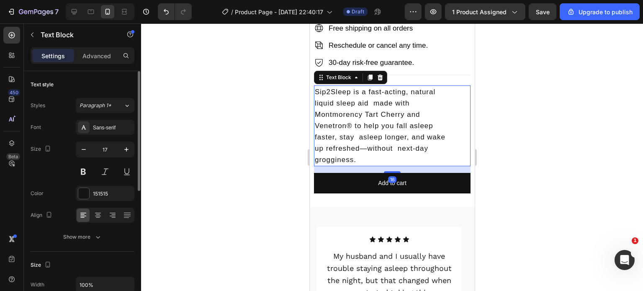
scroll to position [415, 0]
click at [84, 143] on button "button" at bounding box center [83, 149] width 15 height 15
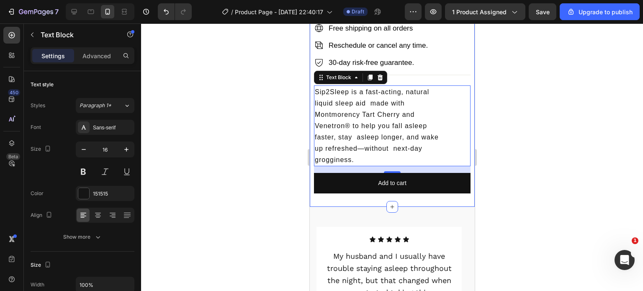
scroll to position [398, 0]
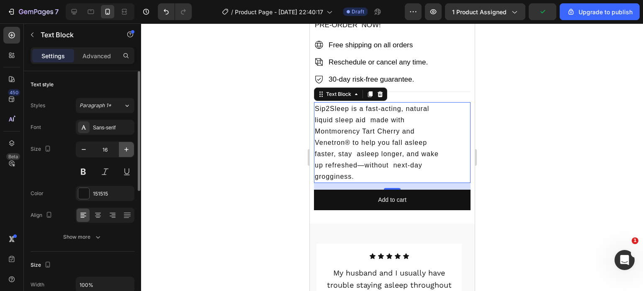
click at [127, 156] on button "button" at bounding box center [126, 149] width 15 height 15
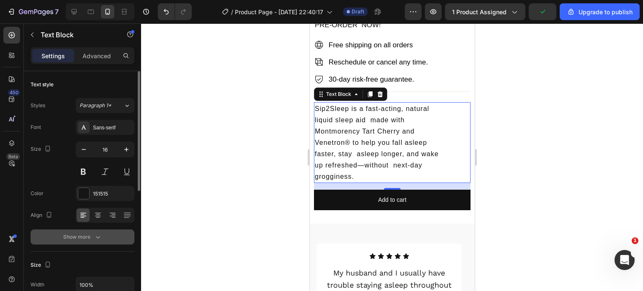
type input "17"
click at [105, 230] on button "Show more" at bounding box center [83, 236] width 104 height 15
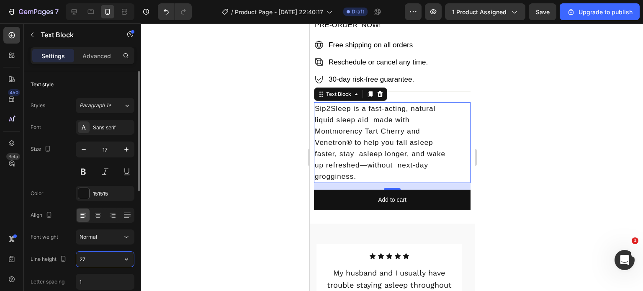
click at [100, 259] on input "27" at bounding box center [105, 258] width 58 height 15
click at [92, 277] on input "1" at bounding box center [105, 281] width 58 height 15
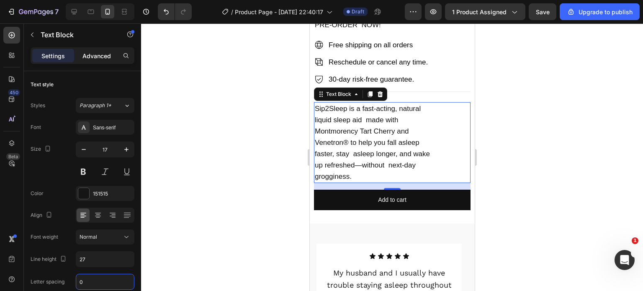
type input "0"
click at [98, 53] on p "Advanced" at bounding box center [96, 55] width 28 height 9
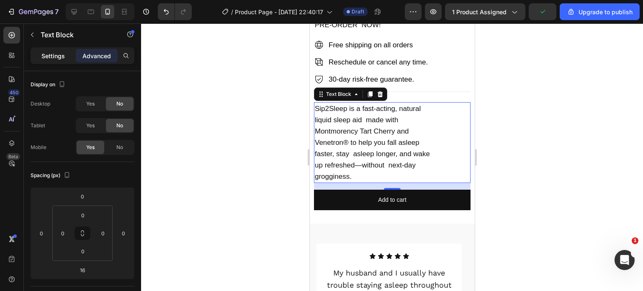
click at [59, 54] on p "Settings" at bounding box center [52, 55] width 23 height 9
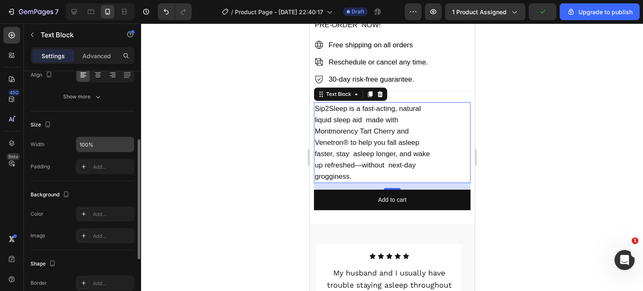
scroll to position [141, 0]
click at [126, 146] on icon "button" at bounding box center [126, 144] width 8 height 8
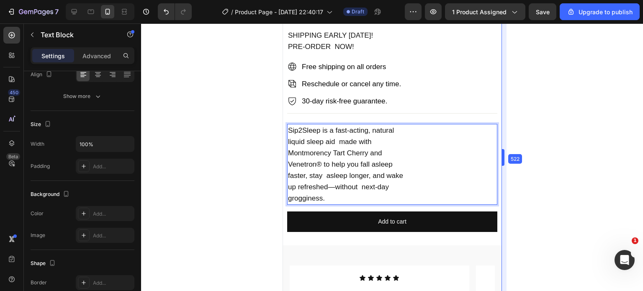
drag, startPoint x: 475, startPoint y: 156, endPoint x: 538, endPoint y: 147, distance: 63.1
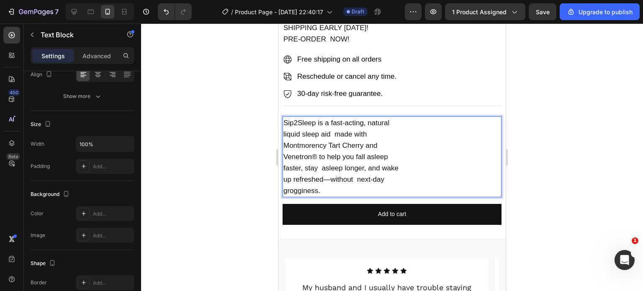
scroll to position [454, 0]
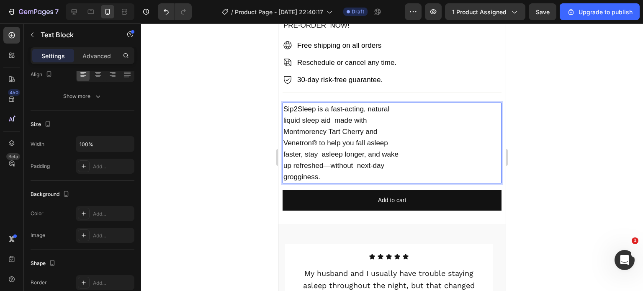
click at [584, 172] on div at bounding box center [392, 156] width 502 height 267
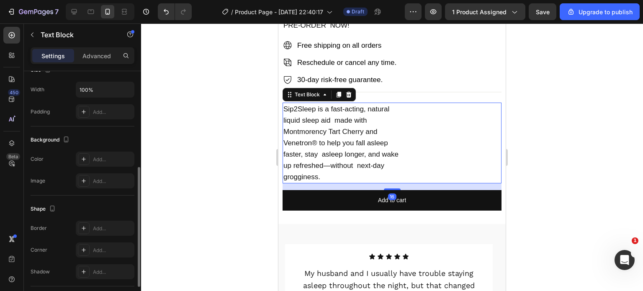
scroll to position [251, 0]
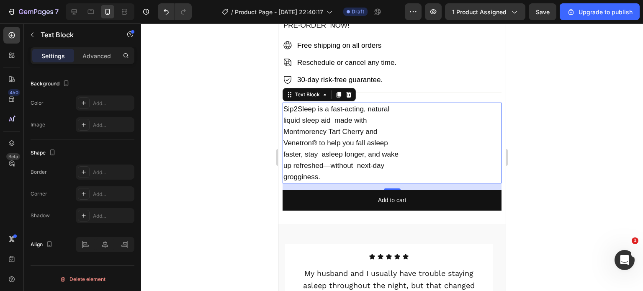
click at [92, 63] on div "Settings Advanced" at bounding box center [83, 55] width 104 height 17
click at [92, 58] on p "Advanced" at bounding box center [96, 55] width 28 height 9
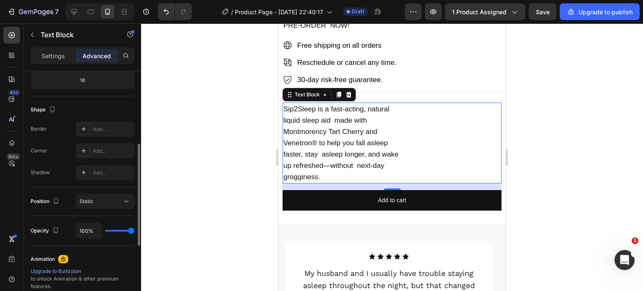
scroll to position [184, 0]
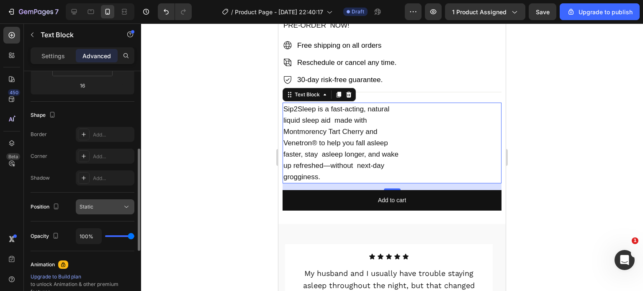
click at [115, 207] on div "Static" at bounding box center [100, 207] width 43 height 8
click at [51, 165] on div "Border Add... Corner Add... Shadow Add..." at bounding box center [83, 156] width 104 height 59
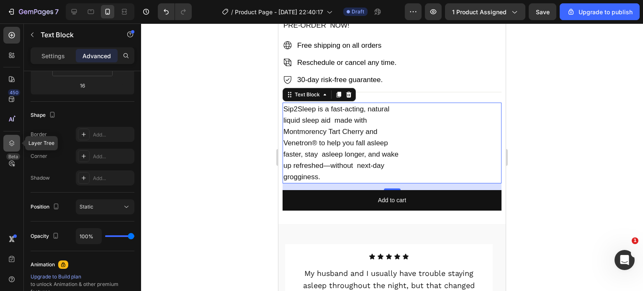
click at [14, 138] on div at bounding box center [11, 143] width 17 height 17
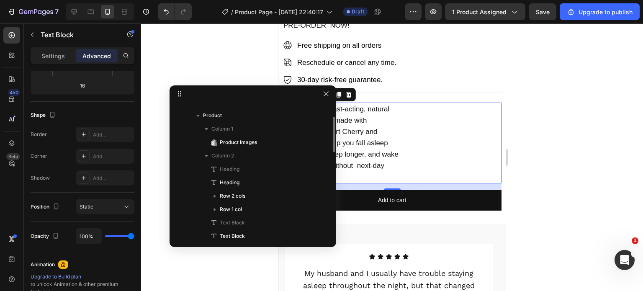
scroll to position [49, 0]
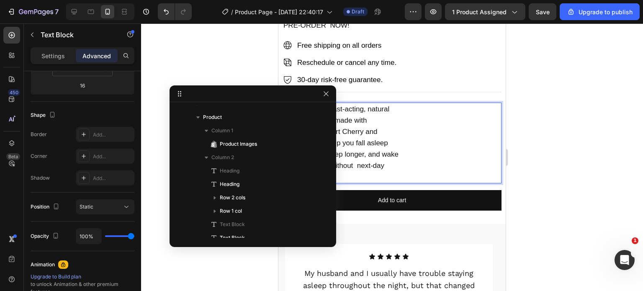
click at [375, 137] on p "Venetron® to help you fall asleep" at bounding box center [391, 142] width 217 height 11
drag, startPoint x: 375, startPoint y: 134, endPoint x: 572, endPoint y: 215, distance: 212.8
click at [375, 137] on p "Venetron® to help you fall asleep" at bounding box center [391, 142] width 217 height 11
click at [421, 149] on p "faster, stay asleep longer, and wake" at bounding box center [391, 154] width 217 height 11
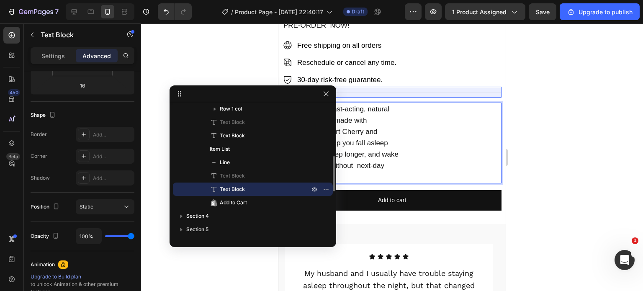
scroll to position [159, 0]
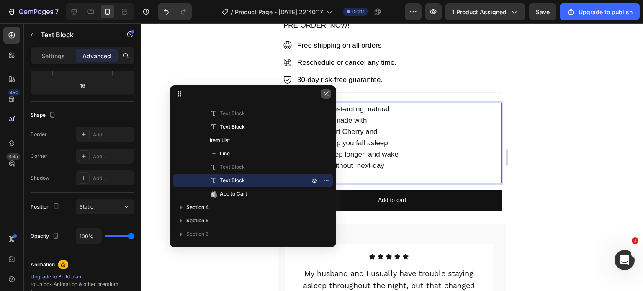
click at [326, 91] on icon "button" at bounding box center [326, 93] width 7 height 7
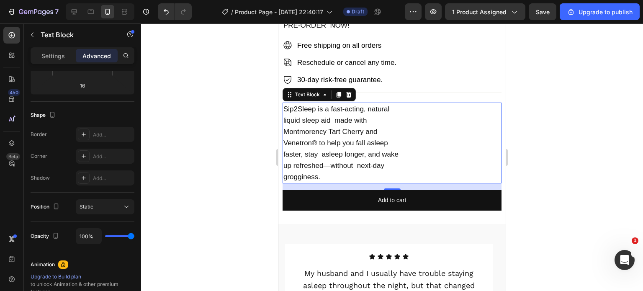
click at [390, 137] on p "Venetron® to help you fall asleep" at bounding box center [391, 142] width 217 height 11
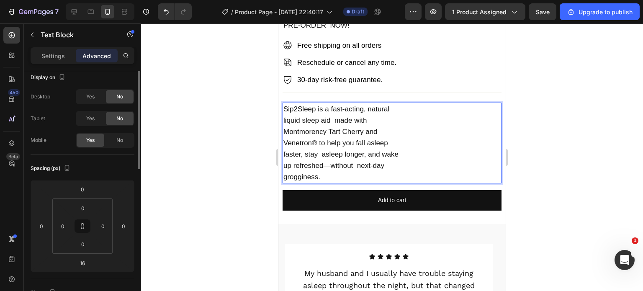
scroll to position [0, 0]
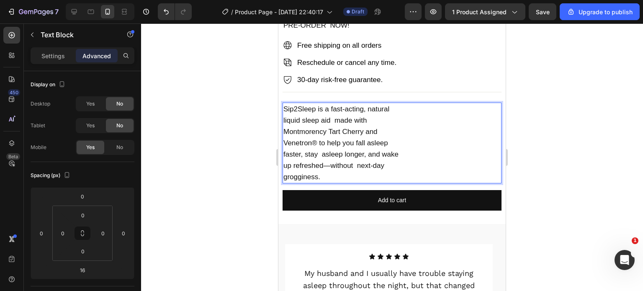
click at [365, 149] on p "faster, stay asleep longer, and wake" at bounding box center [391, 154] width 217 height 11
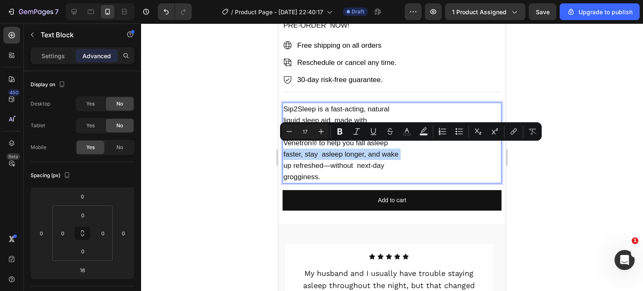
click at [365, 149] on p "faster, stay asleep longer, and wake" at bounding box center [391, 154] width 217 height 11
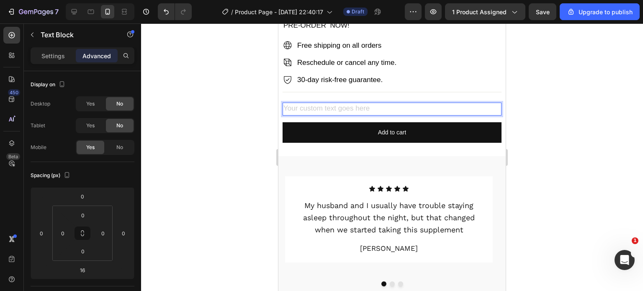
click at [413, 102] on div "Rich Text Editor. Editing area: main" at bounding box center [391, 108] width 219 height 13
click at [619, 100] on div at bounding box center [392, 156] width 502 height 267
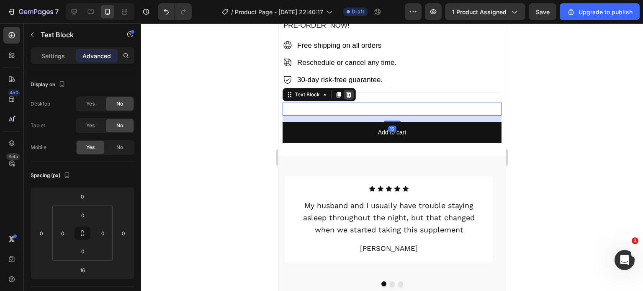
click at [349, 91] on icon at bounding box center [348, 94] width 7 height 7
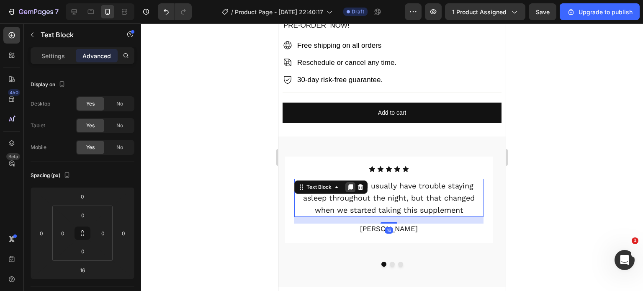
click at [348, 184] on icon at bounding box center [350, 187] width 5 height 6
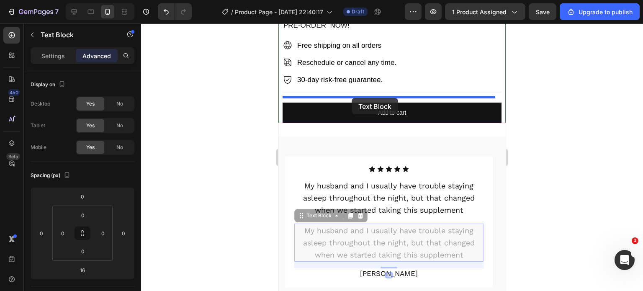
drag, startPoint x: 315, startPoint y: 210, endPoint x: 351, endPoint y: 98, distance: 118.4
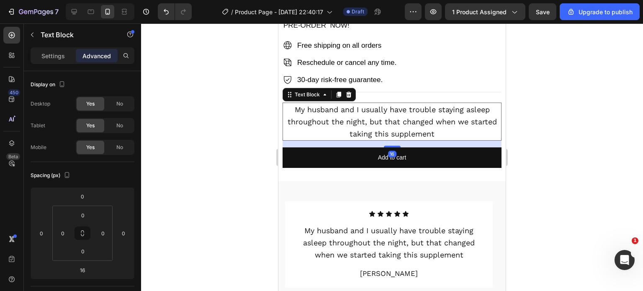
click at [356, 117] on p "My husband and I usually have trouble staying asleep throughout the night, but …" at bounding box center [391, 121] width 217 height 36
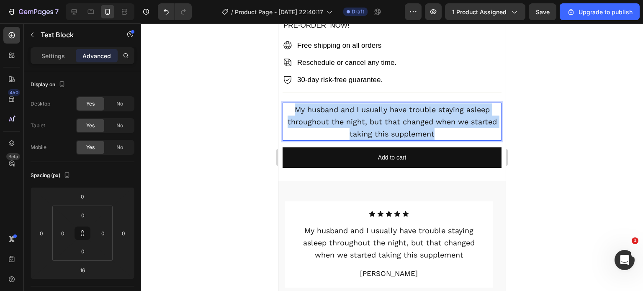
click at [356, 117] on p "My husband and I usually have trouble staying asleep throughout the night, but …" at bounding box center [391, 121] width 217 height 36
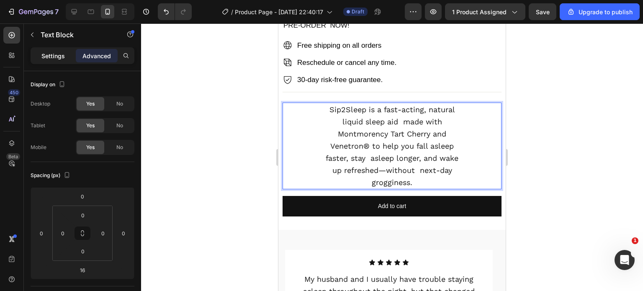
click at [45, 58] on p "Settings" at bounding box center [52, 55] width 23 height 9
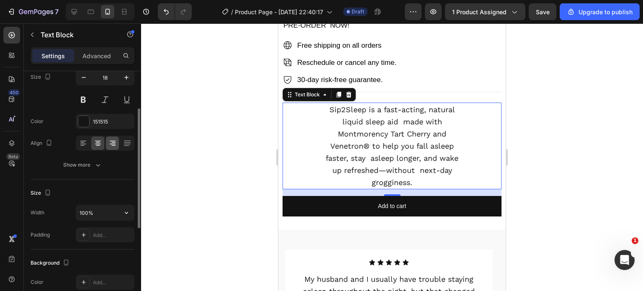
scroll to position [74, 0]
click at [83, 141] on icon at bounding box center [82, 141] width 4 height 1
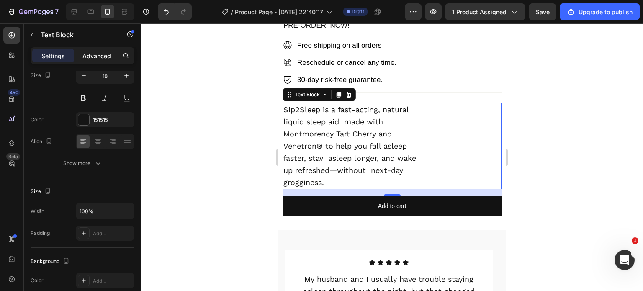
click at [100, 51] on p "Advanced" at bounding box center [96, 55] width 28 height 9
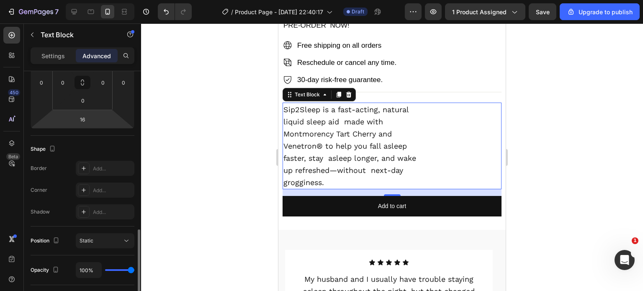
scroll to position [218, 0]
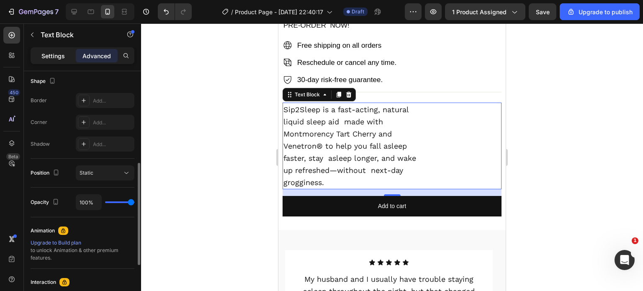
click at [52, 50] on div "Settings" at bounding box center [53, 55] width 42 height 13
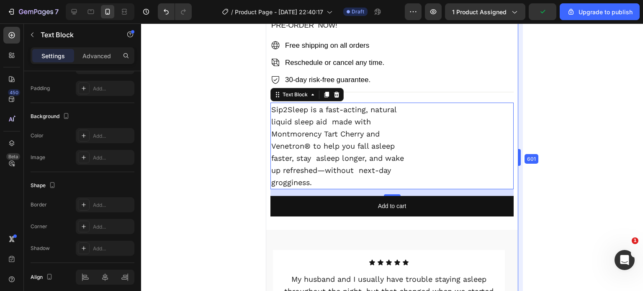
drag, startPoint x: 507, startPoint y: 154, endPoint x: 579, endPoint y: 149, distance: 72.2
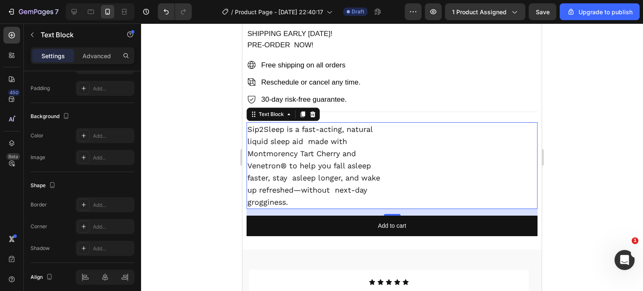
scroll to position [487, 0]
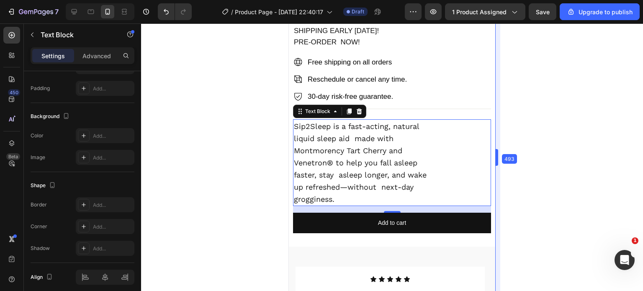
drag, startPoint x: 543, startPoint y: 159, endPoint x: 450, endPoint y: 172, distance: 94.2
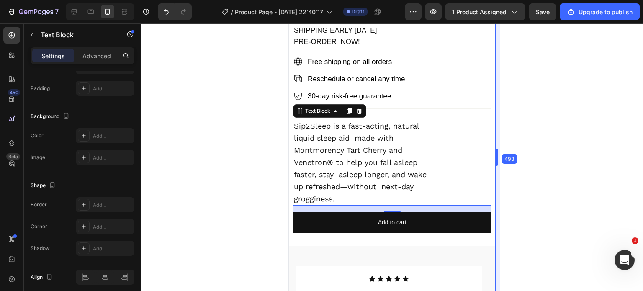
scroll to position [418, 0]
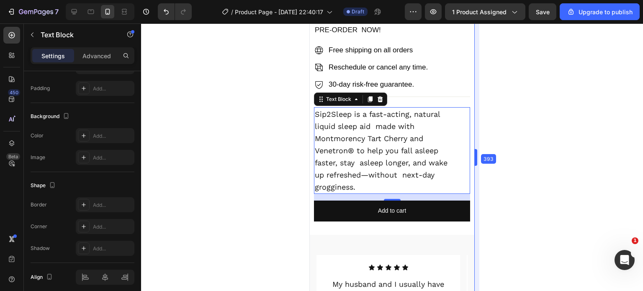
drag, startPoint x: 495, startPoint y: 158, endPoint x: 453, endPoint y: 163, distance: 42.1
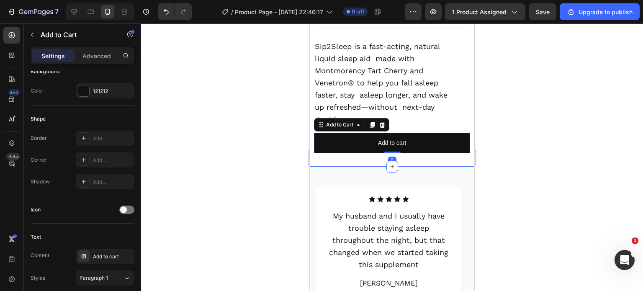
scroll to position [0, 0]
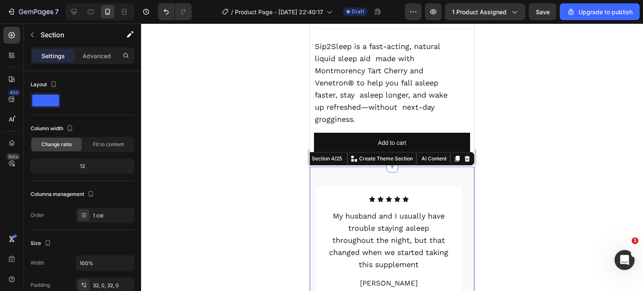
click at [102, 48] on div "Settings Advanced" at bounding box center [83, 55] width 104 height 17
click at [104, 64] on div "Settings Advanced" at bounding box center [83, 55] width 104 height 17
click at [96, 53] on p "Advanced" at bounding box center [96, 55] width 28 height 9
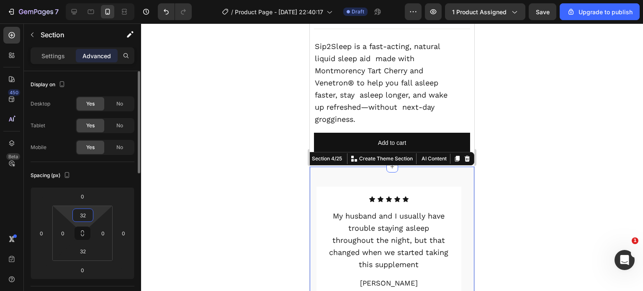
click at [87, 215] on input "32" at bounding box center [82, 215] width 17 height 13
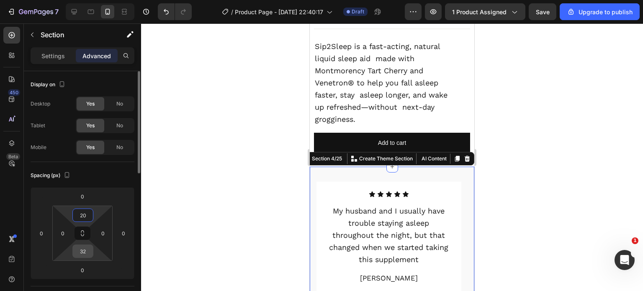
type input "20"
click at [92, 249] on div "32" at bounding box center [82, 250] width 21 height 13
drag, startPoint x: 92, startPoint y: 249, endPoint x: 88, endPoint y: 249, distance: 4.2
click at [88, 249] on div "32" at bounding box center [82, 250] width 21 height 13
click at [88, 249] on input "32" at bounding box center [82, 251] width 17 height 13
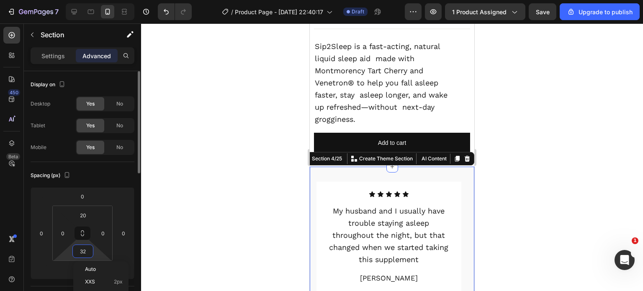
click at [88, 249] on input "32" at bounding box center [82, 251] width 17 height 13
click at [88, 249] on input "2" at bounding box center [82, 251] width 17 height 13
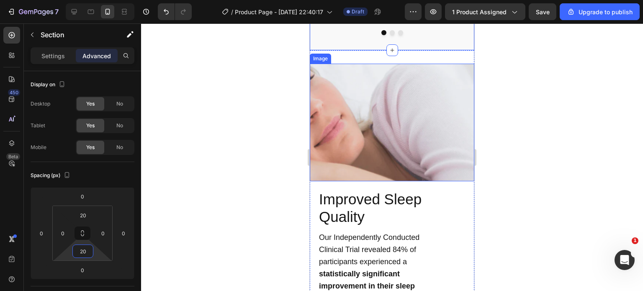
scroll to position [728, 0]
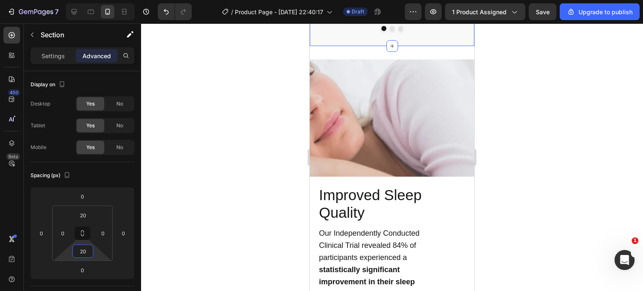
type input "20"
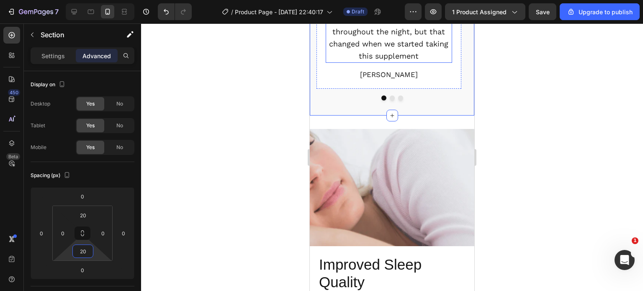
scroll to position [665, 0]
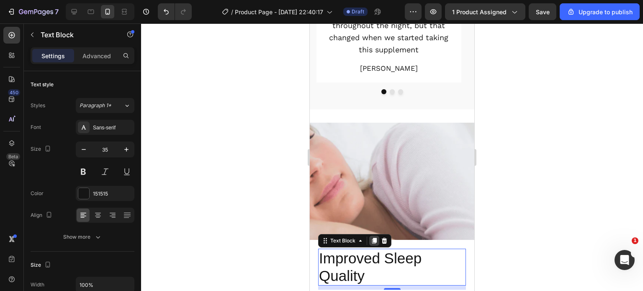
click at [373, 236] on div at bounding box center [374, 241] width 10 height 10
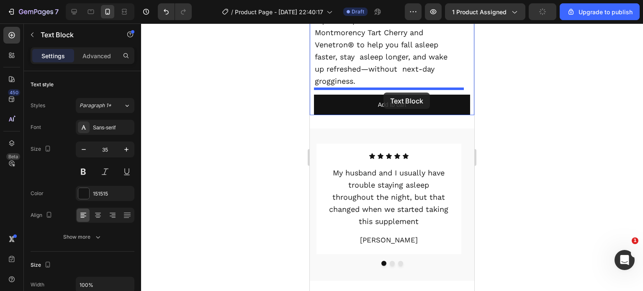
scroll to position [457, 0]
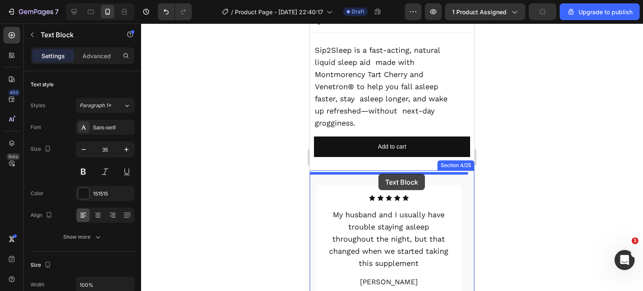
drag, startPoint x: 342, startPoint y: 262, endPoint x: 378, endPoint y: 174, distance: 95.3
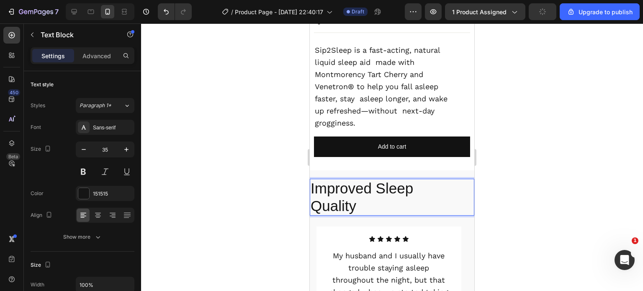
click at [394, 189] on p "Improved Sleep" at bounding box center [391, 188] width 163 height 18
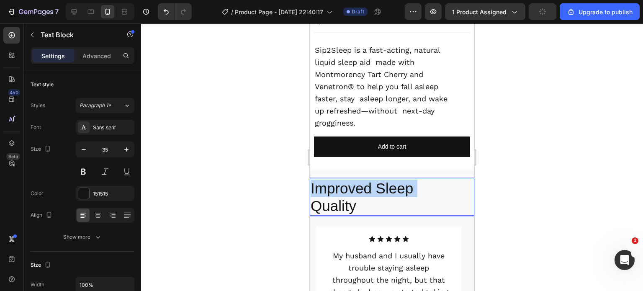
click at [394, 189] on p "Improved Sleep" at bounding box center [391, 188] width 163 height 18
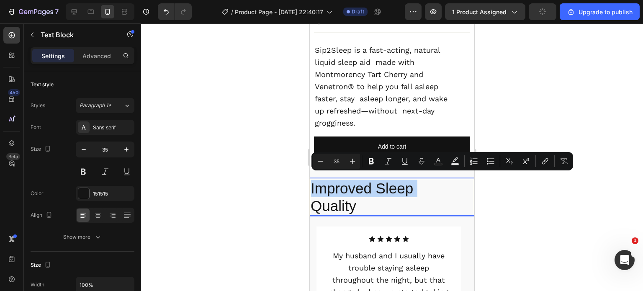
click at [394, 189] on p "Improved Sleep" at bounding box center [391, 188] width 163 height 18
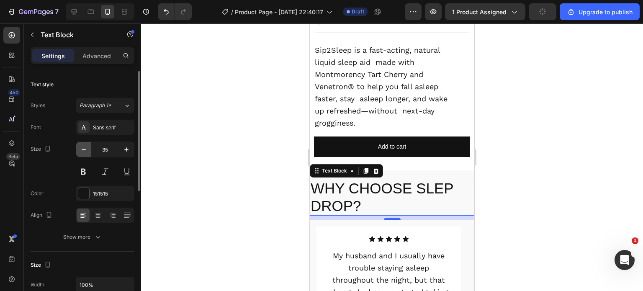
click at [82, 150] on icon "button" at bounding box center [83, 149] width 8 height 8
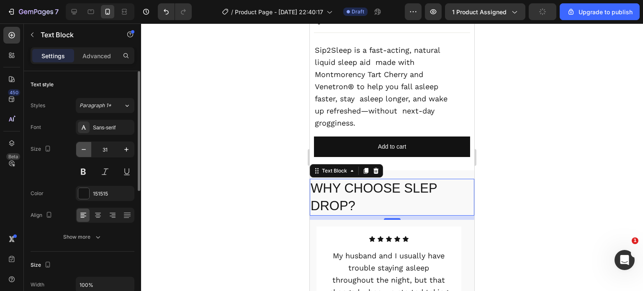
click at [82, 150] on icon "button" at bounding box center [83, 149] width 8 height 8
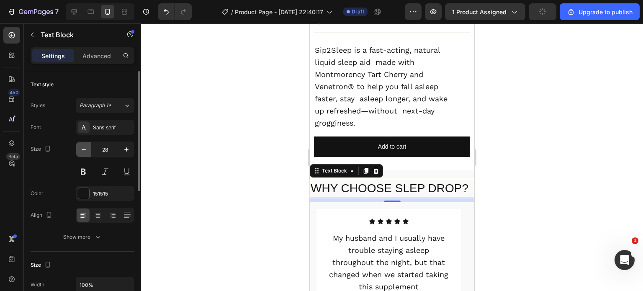
click at [82, 150] on icon "button" at bounding box center [83, 149] width 8 height 8
click at [123, 151] on icon "button" at bounding box center [126, 149] width 8 height 8
click at [99, 205] on div "Font Sans-serif Size 28 Color 151515 Align Show more" at bounding box center [83, 182] width 104 height 125
click at [100, 215] on icon at bounding box center [98, 215] width 8 height 8
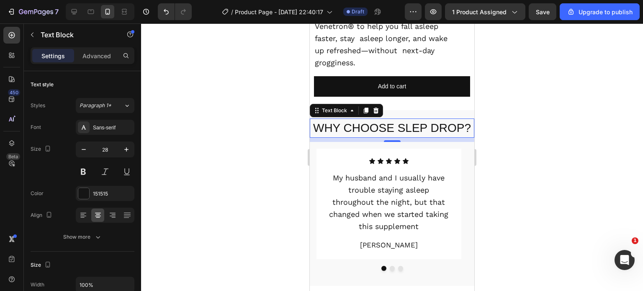
scroll to position [520, 0]
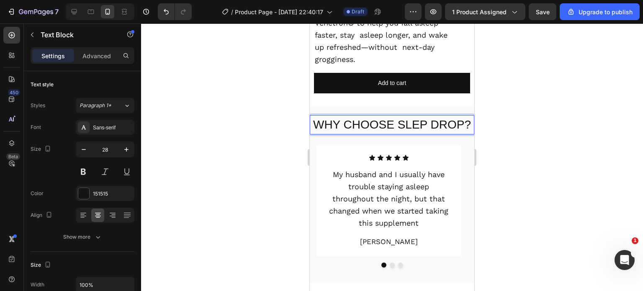
click at [435, 120] on p "WHY CHOOSE SLEP DROP?" at bounding box center [391, 125] width 163 height 18
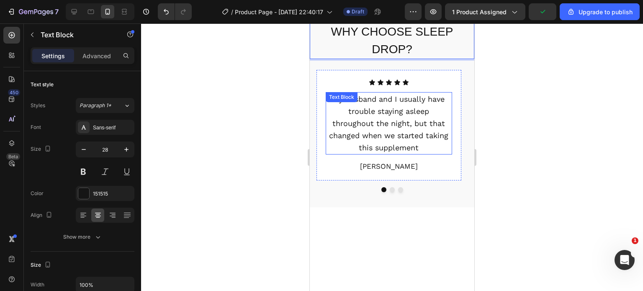
scroll to position [497, 0]
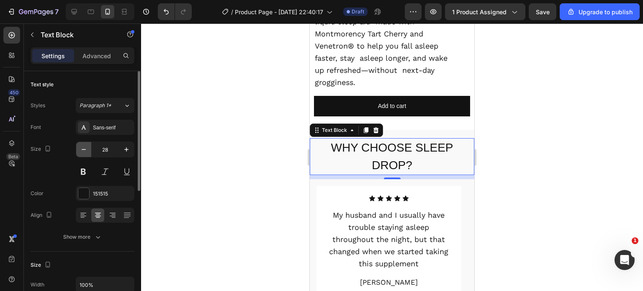
click at [84, 150] on icon "button" at bounding box center [83, 149] width 8 height 8
type input "27"
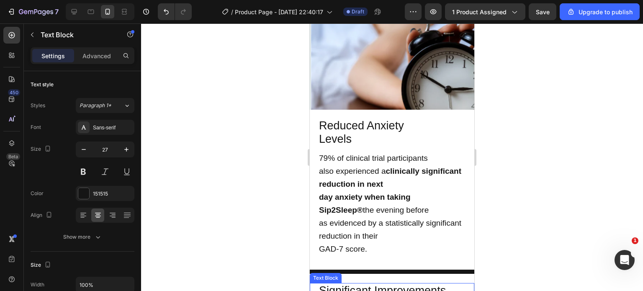
scroll to position [1260, 0]
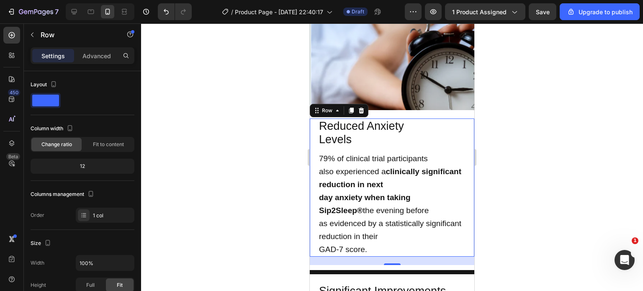
click at [0, 139] on div "450 Beta" at bounding box center [12, 156] width 24 height 267
click at [5, 140] on div at bounding box center [11, 143] width 17 height 17
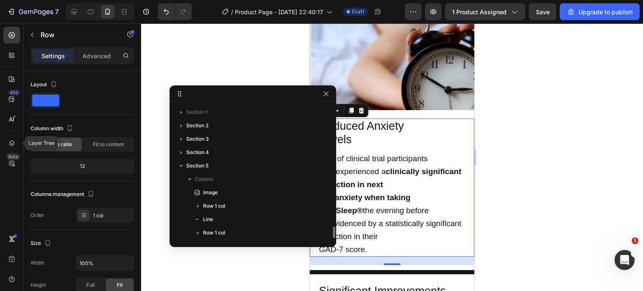
scroll to position [93, 0]
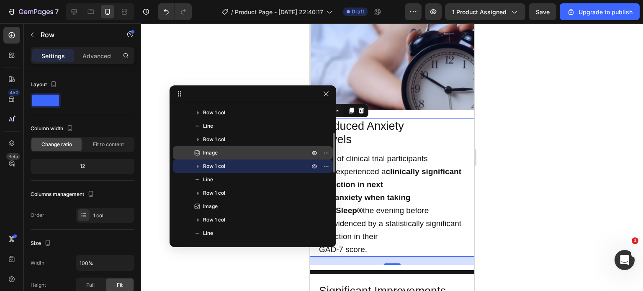
click at [266, 151] on p "Image" at bounding box center [247, 153] width 108 height 8
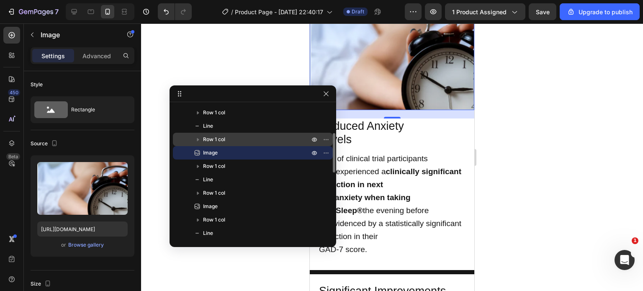
click at [234, 141] on p "Row 1 col" at bounding box center [257, 139] width 108 height 8
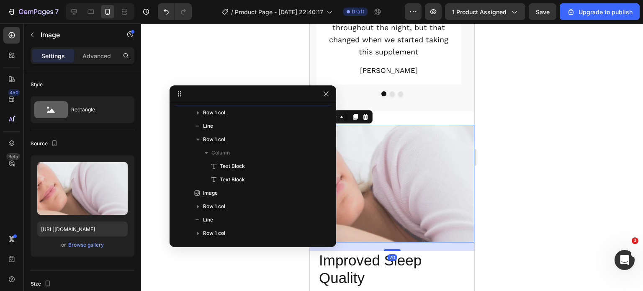
scroll to position [26, 0]
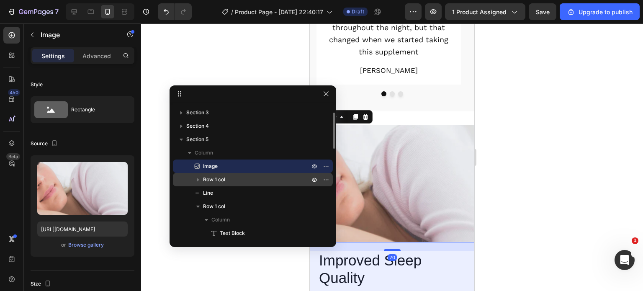
click at [236, 180] on p "Row 1 col" at bounding box center [257, 179] width 108 height 8
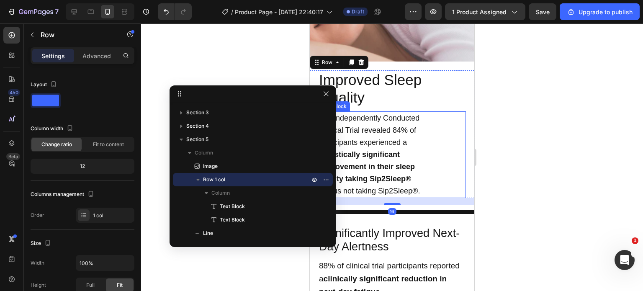
scroll to position [897, 0]
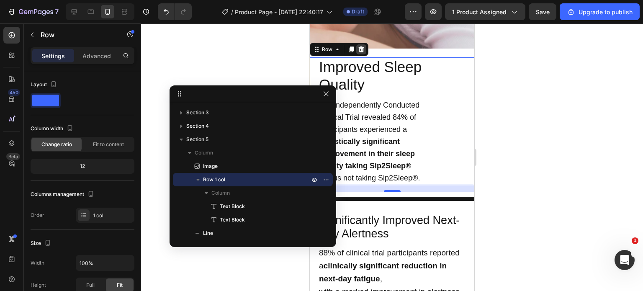
click at [362, 46] on icon at bounding box center [361, 49] width 5 height 6
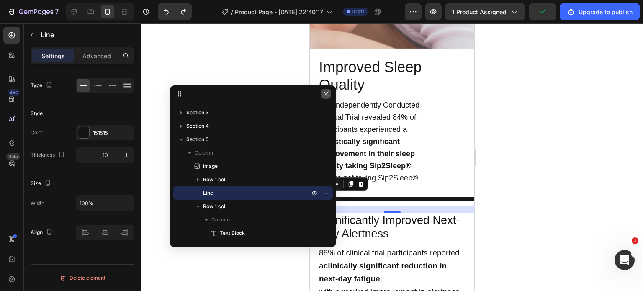
click at [323, 98] on button "button" at bounding box center [326, 94] width 10 height 10
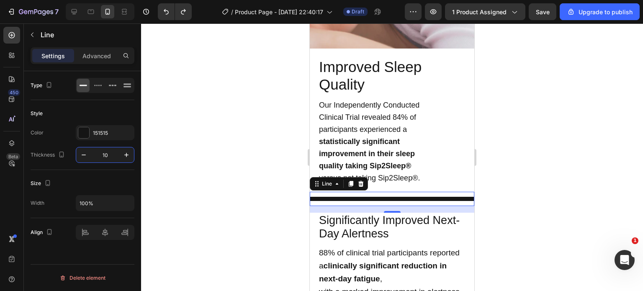
click at [118, 154] on input "10" at bounding box center [105, 154] width 28 height 15
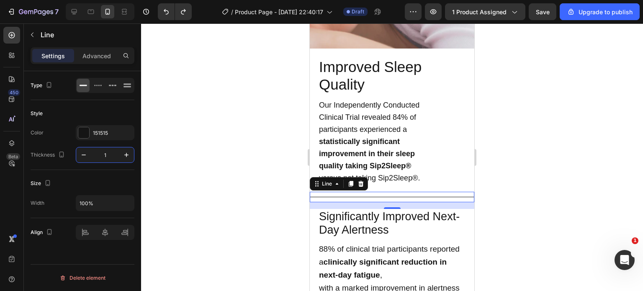
click at [118, 154] on input "1" at bounding box center [105, 154] width 28 height 15
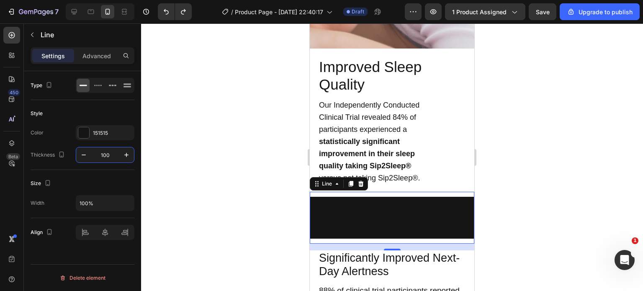
click at [109, 153] on input "100" at bounding box center [105, 154] width 28 height 15
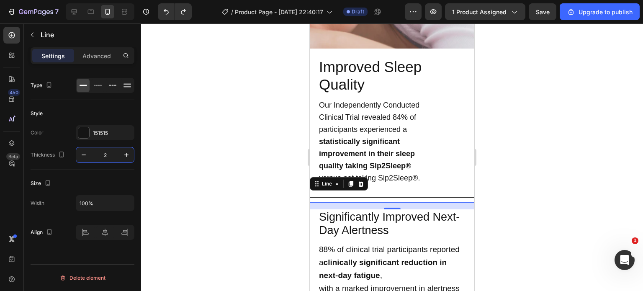
click at [109, 153] on input "2" at bounding box center [105, 154] width 28 height 15
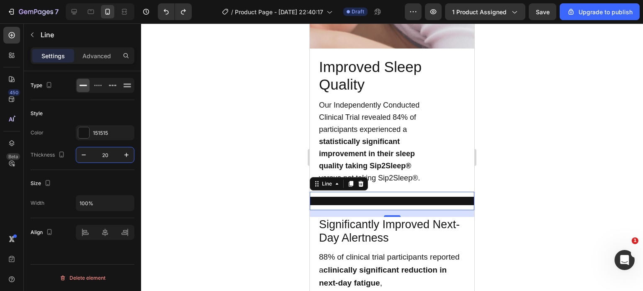
type input "200"
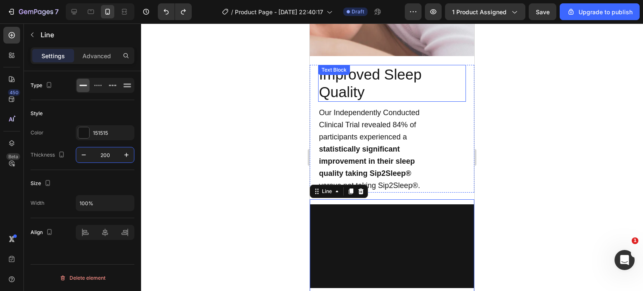
scroll to position [889, 0]
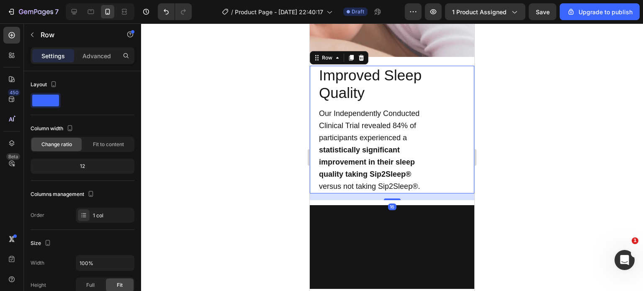
click at [313, 66] on div "Improved Sleep Quality Text Block Our Independently Conducted Clinical Trial re…" at bounding box center [392, 130] width 164 height 128
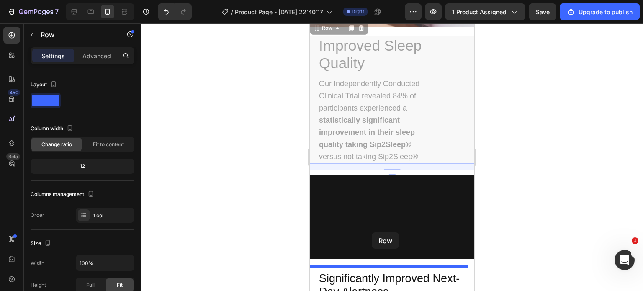
drag, startPoint x: 325, startPoint y: 55, endPoint x: 371, endPoint y: 233, distance: 184.7
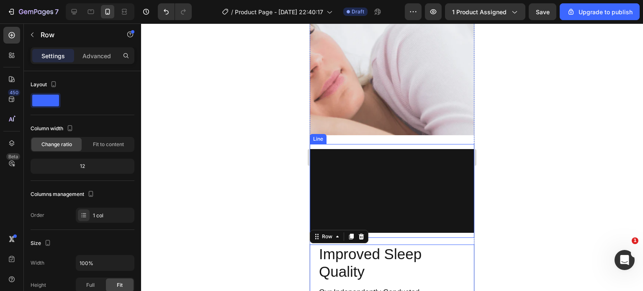
scroll to position [770, 0]
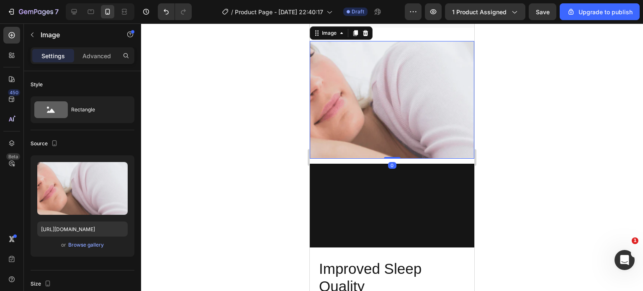
drag, startPoint x: 390, startPoint y: 177, endPoint x: 393, endPoint y: 142, distance: 35.3
click at [393, 142] on div "Image 0" at bounding box center [392, 100] width 164 height 118
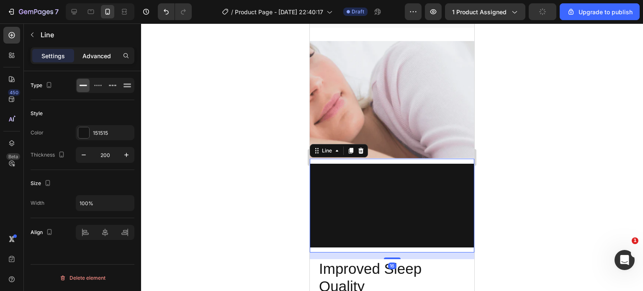
click at [104, 59] on p "Advanced" at bounding box center [96, 55] width 28 height 9
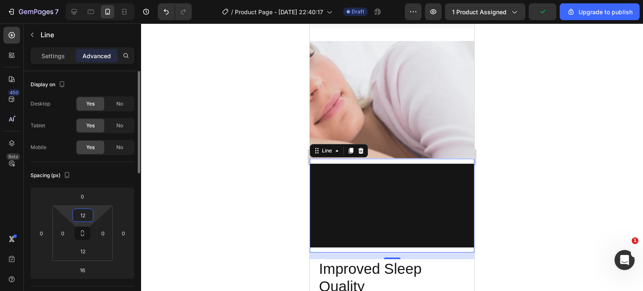
click at [82, 215] on input "12" at bounding box center [82, 215] width 17 height 13
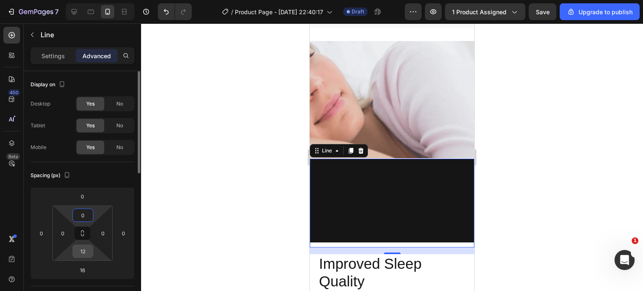
type input "0"
click at [86, 252] on input "12" at bounding box center [82, 251] width 17 height 13
type input "0"
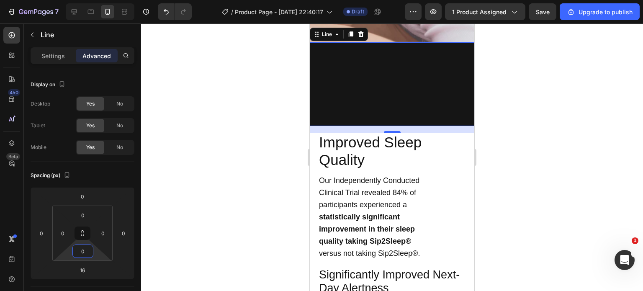
scroll to position [905, 0]
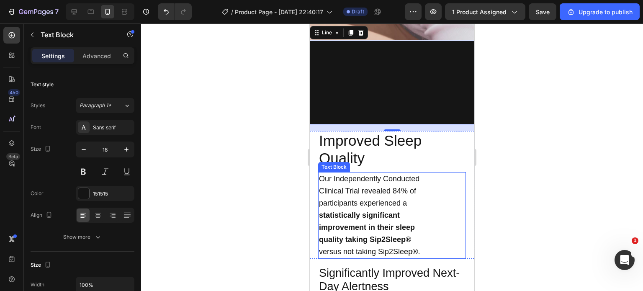
click at [447, 185] on p "Clinical Trial revealed 84% of" at bounding box center [392, 191] width 146 height 12
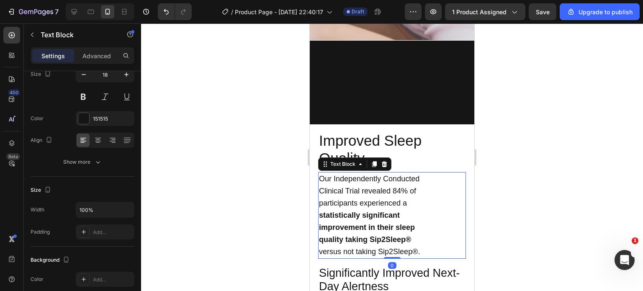
scroll to position [251, 0]
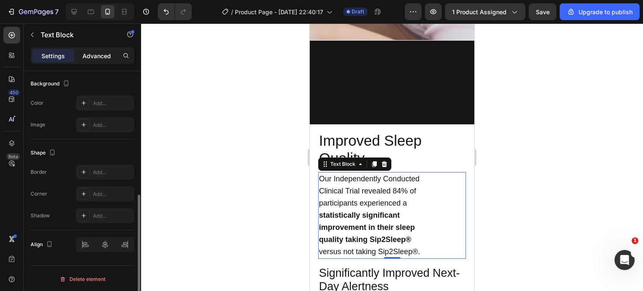
click at [107, 58] on p "Advanced" at bounding box center [96, 55] width 28 height 9
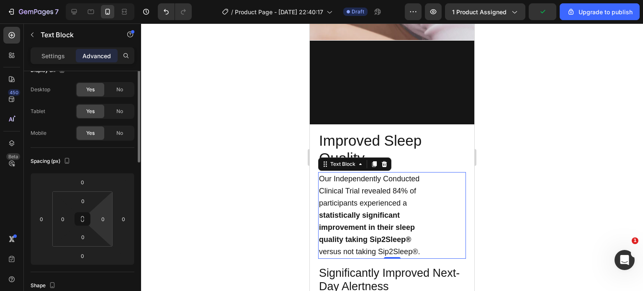
scroll to position [0, 0]
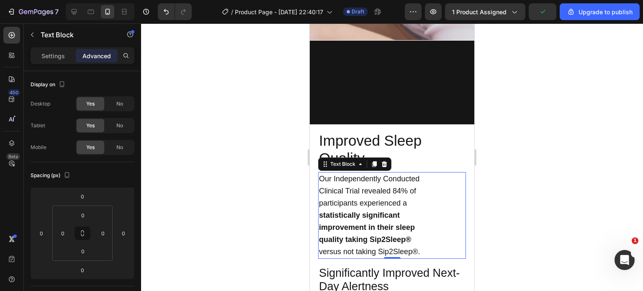
click at [429, 213] on p "statistically significant" at bounding box center [392, 215] width 146 height 12
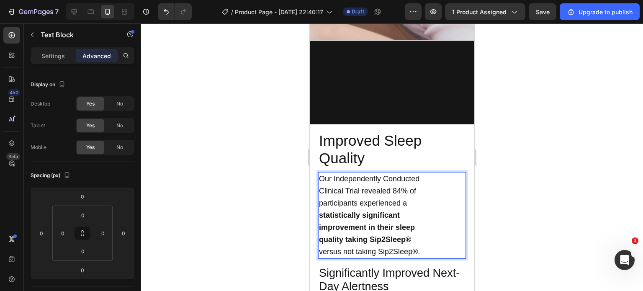
click at [414, 238] on p "quality taking Sip2Sleep®" at bounding box center [392, 239] width 146 height 12
click at [320, 248] on p "versus not taking Sip2Sleep®." at bounding box center [392, 252] width 146 height 12
click at [406, 235] on strong "quality taking Sip2Sleep®" at bounding box center [365, 239] width 92 height 8
click at [321, 236] on strong "quality taking Sip2Sleep ®" at bounding box center [366, 239] width 94 height 8
click at [320, 237] on p "quality taking Sip2Sleep ® versus not taking Sip2Sleep®." at bounding box center [392, 245] width 146 height 24
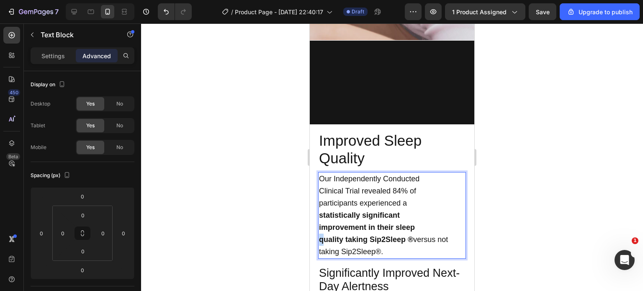
click at [320, 237] on strong "quality taking Sip2Sleep ®" at bounding box center [366, 239] width 94 height 8
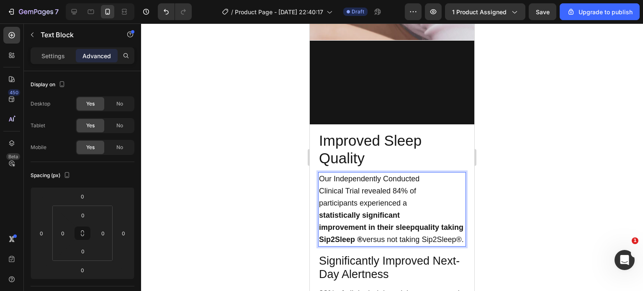
click at [417, 227] on p "improvement in their sleepquality taking Sip2Sleep ® versus not taking Sip2Slee…" at bounding box center [392, 233] width 146 height 24
click at [413, 227] on p "improvement in their sleepquality taking Sip2Sleep ® versus not taking Sip2Slee…" at bounding box center [392, 233] width 146 height 24
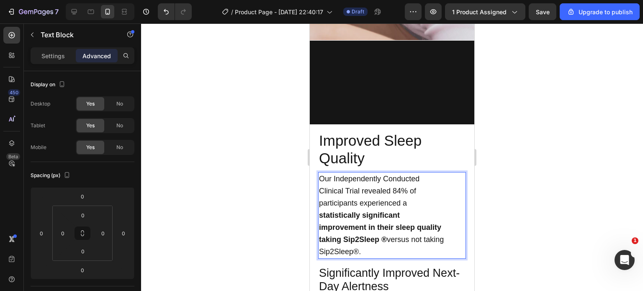
click at [318, 220] on div "Our Independently Conducted Clinical Trial revealed 84% of participants experie…" at bounding box center [392, 215] width 148 height 87
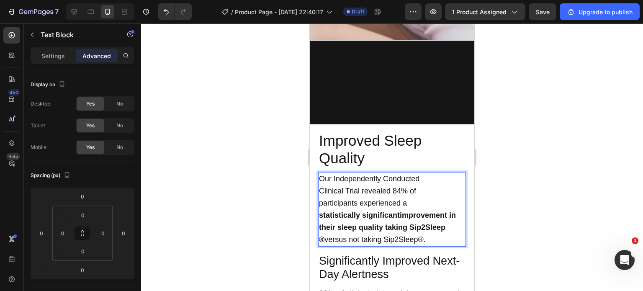
click at [400, 211] on strong "statistically significantimprovement in their sleep quality taking Sip2Sleep ®" at bounding box center [387, 227] width 137 height 33
click at [406, 200] on p "participants experienced a statistically significant improvement in their sleep…" at bounding box center [392, 221] width 146 height 49
click at [319, 199] on p "participants experienced a statistically significant improvement in their sleep…" at bounding box center [392, 221] width 146 height 49
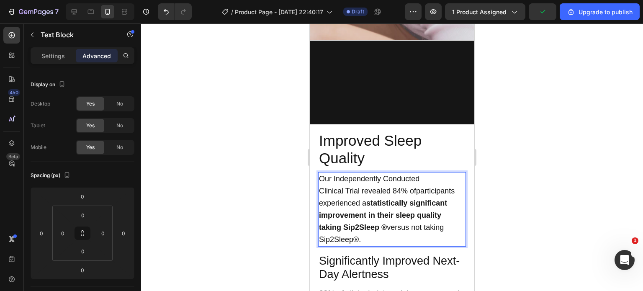
click at [414, 189] on p "Clinical Trial revealed 84% ofparticipants experienced a statistically signific…" at bounding box center [392, 215] width 146 height 61
click at [415, 189] on p "Clinical Trial revealed 84% ofparticipants experienced a statistically signific…" at bounding box center [392, 215] width 146 height 61
click at [319, 187] on p "Clinical Trial revealed 84% of participants experienced a statistically signifi…" at bounding box center [392, 215] width 146 height 61
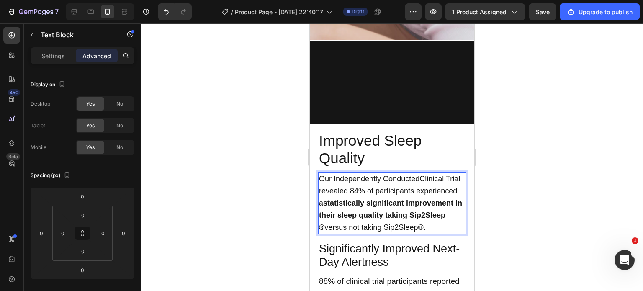
click at [418, 174] on p "Our Independently ConductedClinical Trial revealed 84% of participants experien…" at bounding box center [392, 203] width 146 height 61
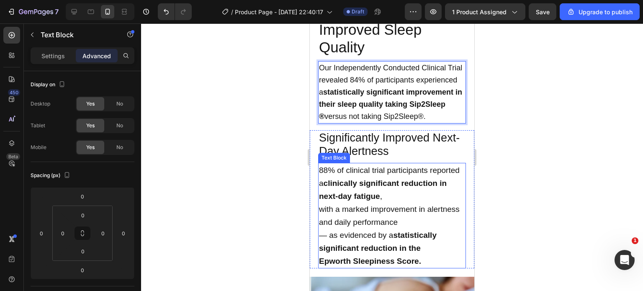
scroll to position [1048, 0]
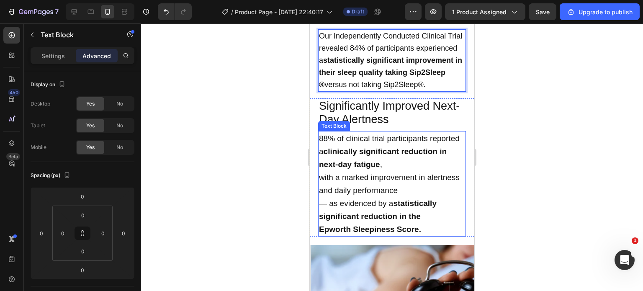
click at [319, 233] on strong "Epworth Sleepiness Score." at bounding box center [370, 229] width 102 height 9
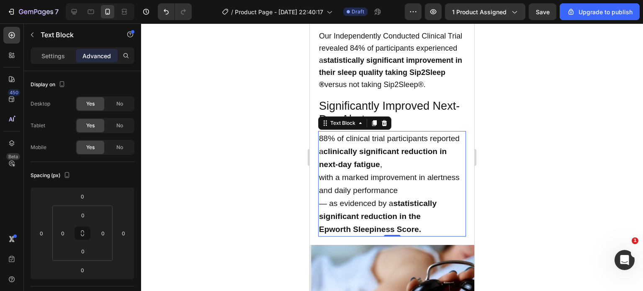
click at [319, 233] on strong "Epworth Sleepiness Score." at bounding box center [370, 229] width 102 height 9
click at [420, 223] on strong "statistically significant reduction in theEpworth Sleepiness Score." at bounding box center [385, 216] width 133 height 35
click at [320, 227] on strong "statistically significant reduction in the Epworth Sleepiness Score." at bounding box center [387, 216] width 136 height 35
click at [364, 224] on strong "statisticallysignificant reduction in the Epworth Sleepiness Score." at bounding box center [386, 223] width 135 height 22
click at [318, 211] on div "88% of clinical trial participants reported a clinically significant reduction …" at bounding box center [392, 183] width 148 height 105
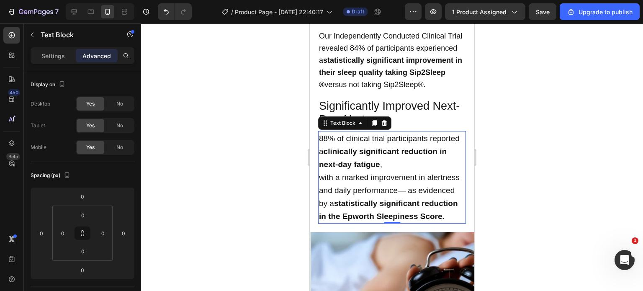
click at [432, 200] on p "with a marked improvement in alertness and daily performance— as evidenced by a…" at bounding box center [392, 197] width 146 height 52
click at [320, 200] on p "with a marked improvement in alertness and daily performance — as evidenced by …" at bounding box center [392, 197] width 146 height 52
click at [427, 187] on p "with a marked improvement inalertness and daily performance — as evidenced by a…" at bounding box center [392, 197] width 146 height 52
click at [320, 197] on p "with a marked improvement in alertness and daily performance — as evidenced by …" at bounding box center [392, 197] width 146 height 52
click at [425, 184] on p "with a marked improvement inalertness and daily performance — as evidenced by a…" at bounding box center [392, 197] width 146 height 52
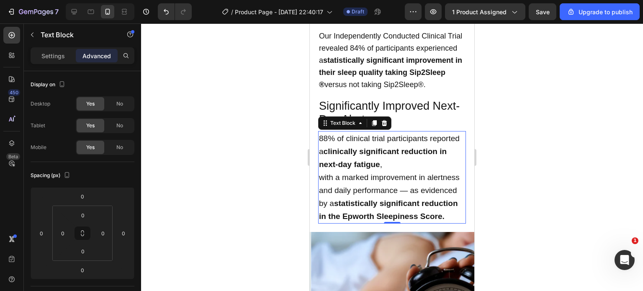
click at [318, 184] on div "88% of clinical trial participants reported a clinically significant reduction …" at bounding box center [392, 177] width 148 height 92
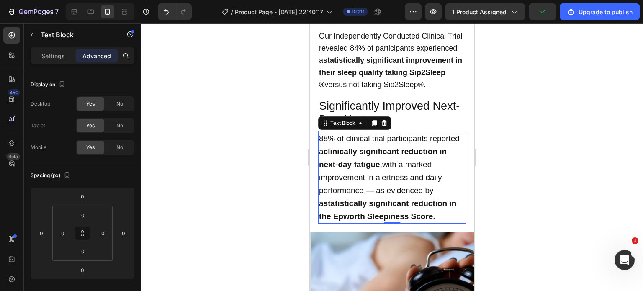
click at [431, 175] on p "88% of clinical trial participants reported a clinically significant reduction …" at bounding box center [392, 177] width 146 height 91
click at [320, 169] on strong "clinically significant reduction in next-day fatigue" at bounding box center [383, 158] width 128 height 22
click at [358, 169] on strong "clinically significantreduction in next-day fatigue" at bounding box center [382, 158] width 126 height 22
click at [318, 160] on div "88% of clinical trial participants reported a clinically significant reduction …" at bounding box center [392, 177] width 148 height 92
click at [426, 145] on p "88% of clinical trial participantsreported a clinically significant reduction i…" at bounding box center [392, 177] width 146 height 91
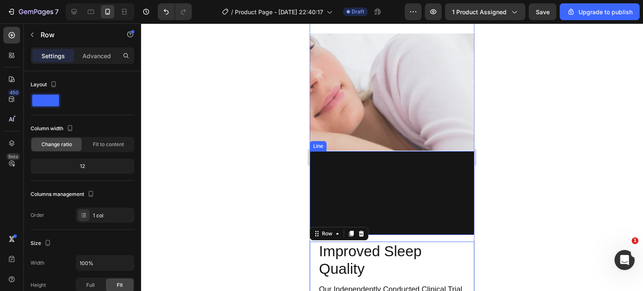
scroll to position [846, 0]
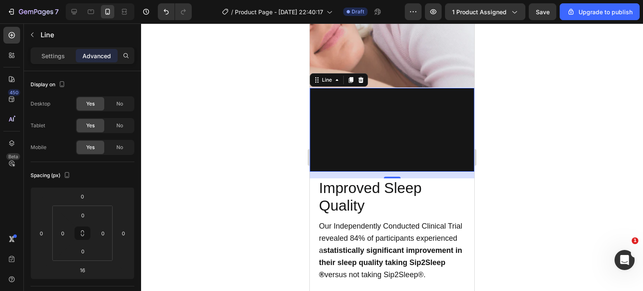
click at [418, 123] on div at bounding box center [392, 130] width 164 height 84
click at [59, 54] on p "Settings" at bounding box center [52, 55] width 23 height 9
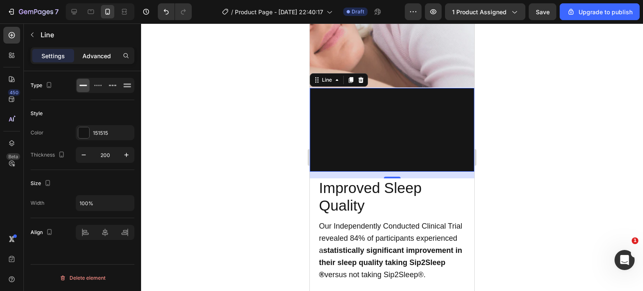
click at [84, 54] on p "Advanced" at bounding box center [96, 55] width 28 height 9
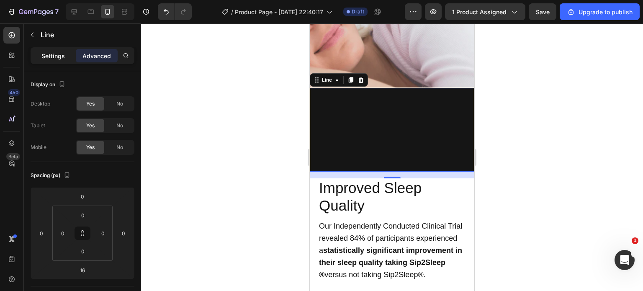
click at [57, 55] on p "Settings" at bounding box center [52, 55] width 23 height 9
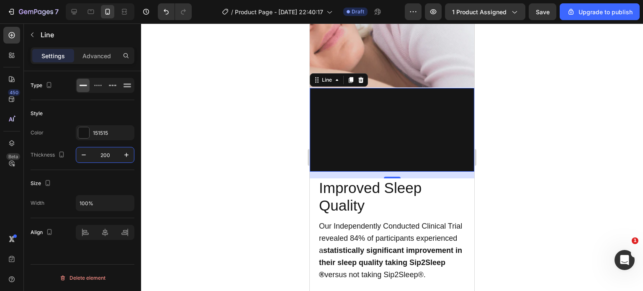
click at [105, 157] on input "200" at bounding box center [105, 154] width 28 height 15
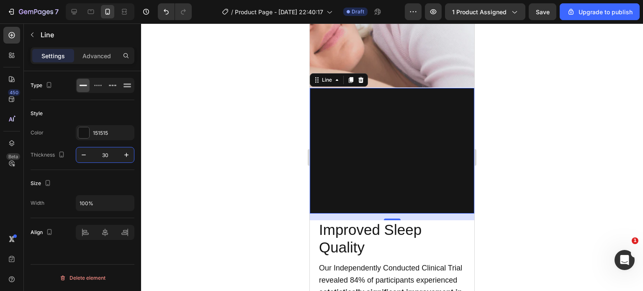
type input "3"
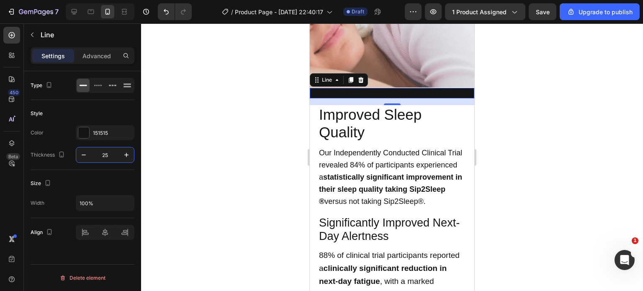
type input "250"
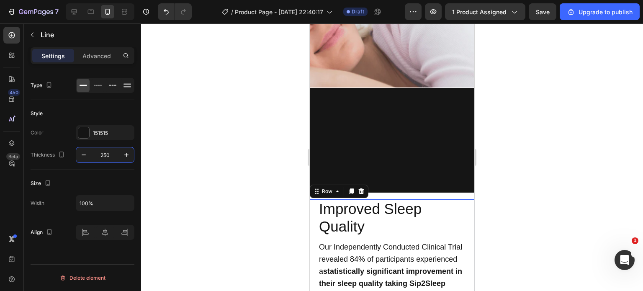
click at [313, 199] on div "Improved Sleep Quality Text Block Our Independently Conducted Clinical Trial re…" at bounding box center [392, 250] width 164 height 103
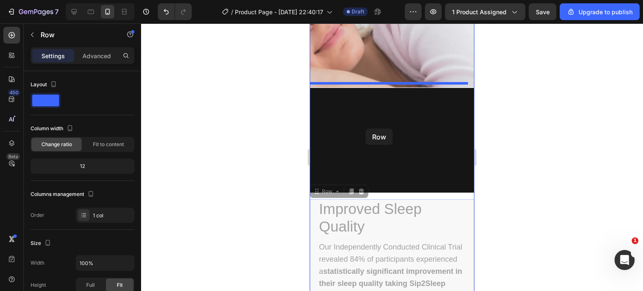
drag, startPoint x: 330, startPoint y: 187, endPoint x: 365, endPoint y: 128, distance: 68.1
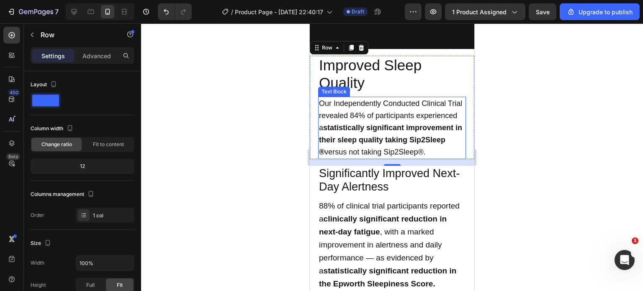
scroll to position [868, 0]
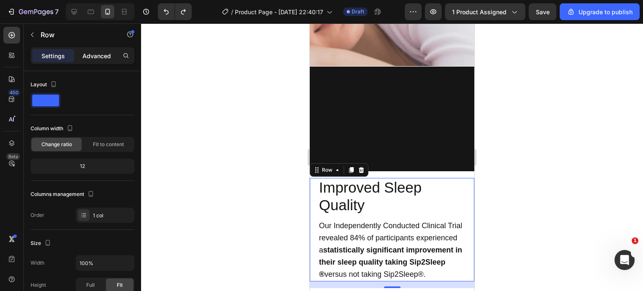
click at [106, 60] on div "Advanced" at bounding box center [97, 55] width 42 height 13
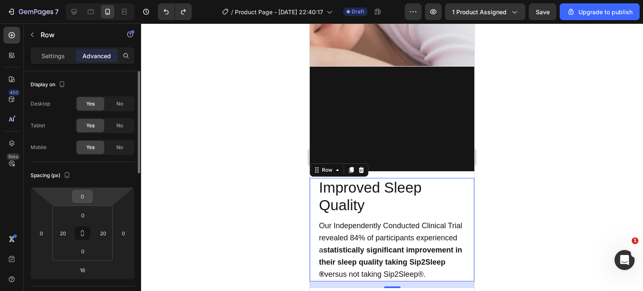
click at [86, 192] on input "0" at bounding box center [82, 196] width 17 height 13
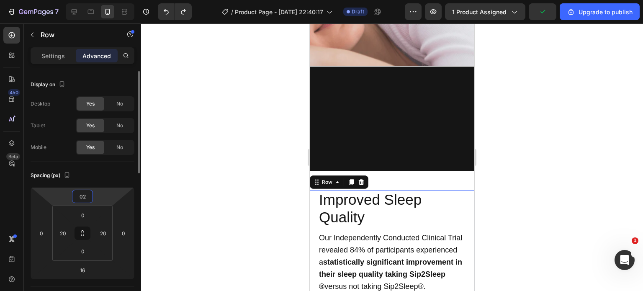
type input "0"
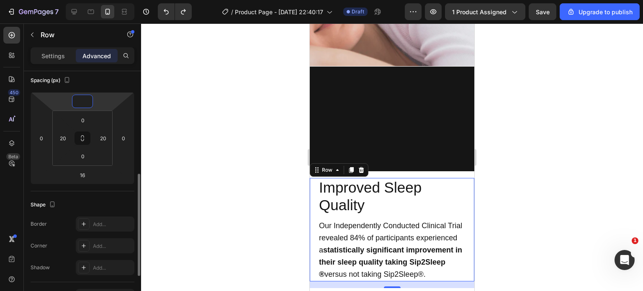
scroll to position [149, 0]
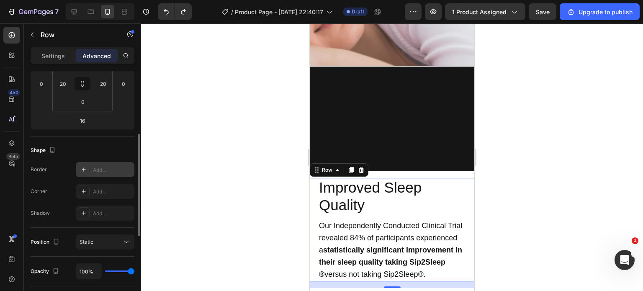
type input "0"
click at [84, 170] on icon at bounding box center [84, 169] width 4 height 4
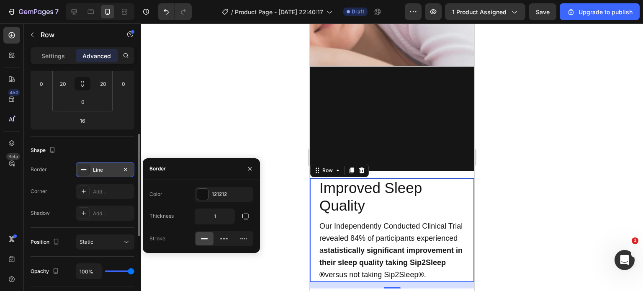
click at [84, 170] on icon at bounding box center [83, 169] width 7 height 7
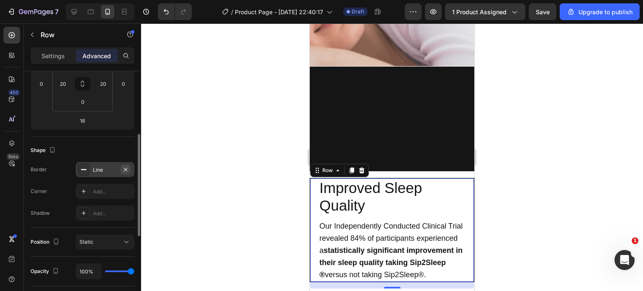
click at [126, 167] on icon "button" at bounding box center [125, 169] width 7 height 7
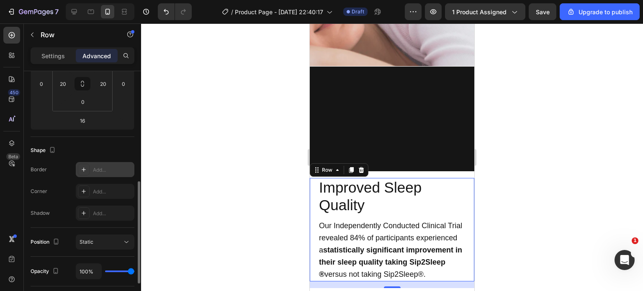
scroll to position [211, 0]
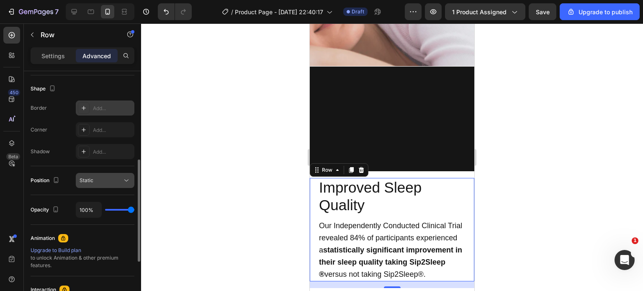
click at [129, 174] on button "Static" at bounding box center [105, 180] width 59 height 15
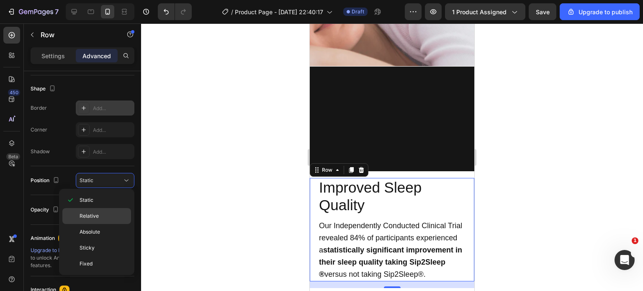
click at [95, 216] on span "Relative" at bounding box center [88, 216] width 19 height 8
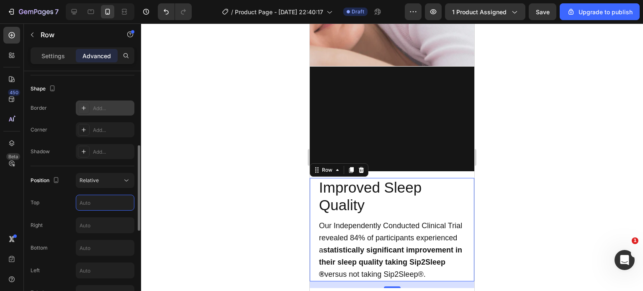
click at [83, 206] on input "text" at bounding box center [105, 202] width 58 height 15
type input "0"
type input "-"
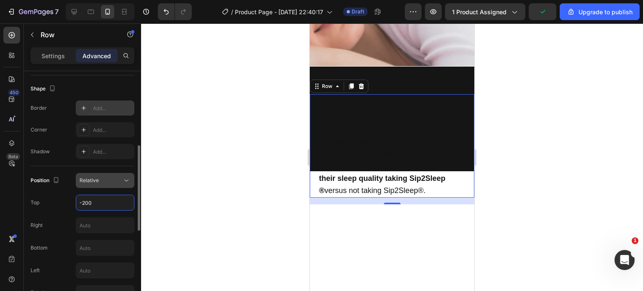
type input "-200"
click at [122, 185] on button "Relative" at bounding box center [105, 180] width 59 height 15
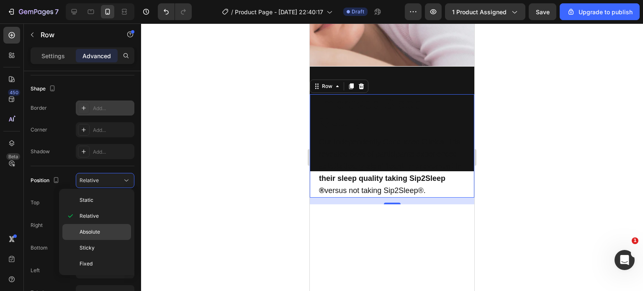
click at [111, 228] on p "Absolute" at bounding box center [103, 232] width 48 height 8
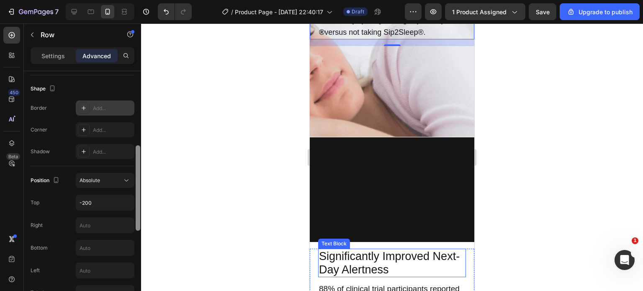
scroll to position [796, 0]
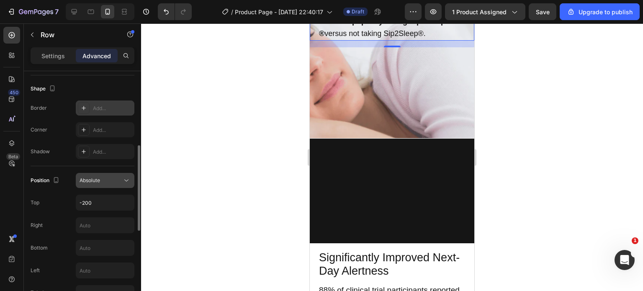
click at [116, 181] on div "Absolute" at bounding box center [100, 181] width 43 height 8
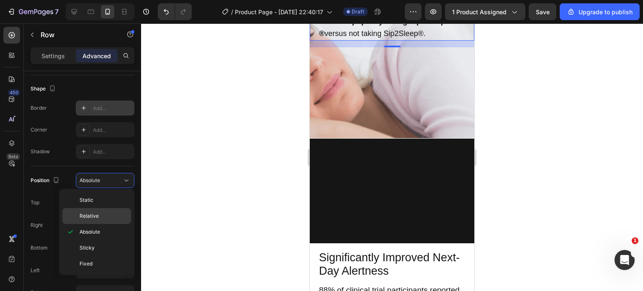
click at [103, 218] on p "Relative" at bounding box center [103, 216] width 48 height 8
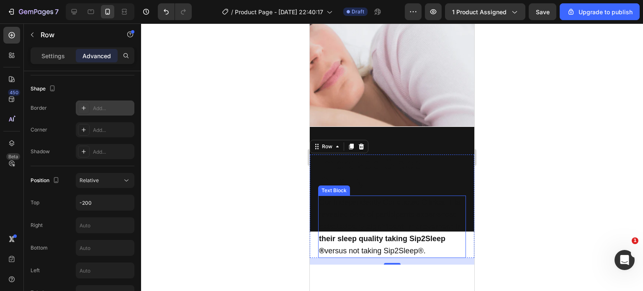
scroll to position [807, 0]
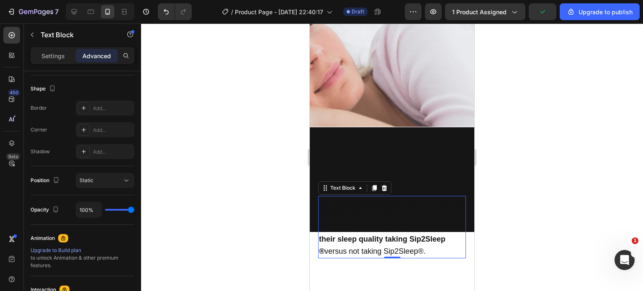
click at [326, 213] on p "Our Independently Conducted Clinical Trial revealed 84% of participants experie…" at bounding box center [392, 227] width 146 height 61
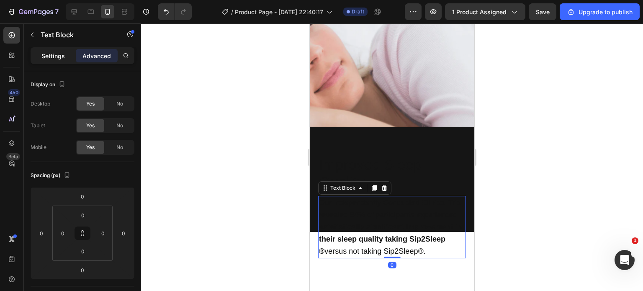
click at [51, 50] on div "Settings" at bounding box center [53, 55] width 42 height 13
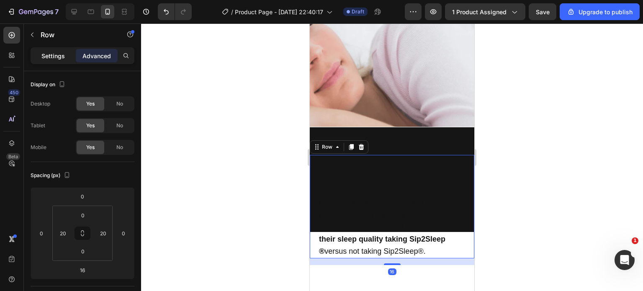
click at [58, 54] on p "Settings" at bounding box center [52, 55] width 23 height 9
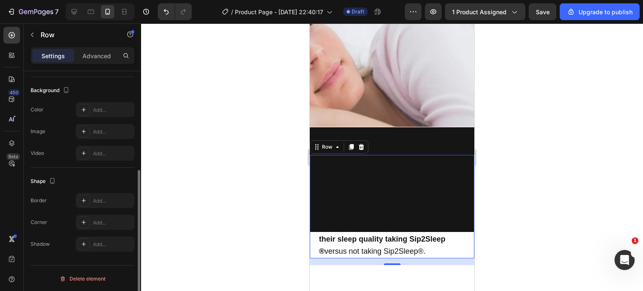
scroll to position [201, 0]
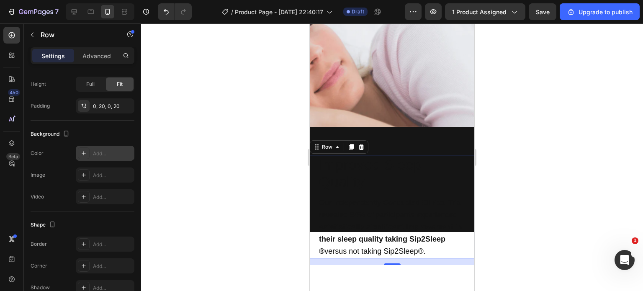
click at [82, 152] on icon at bounding box center [84, 153] width 4 height 4
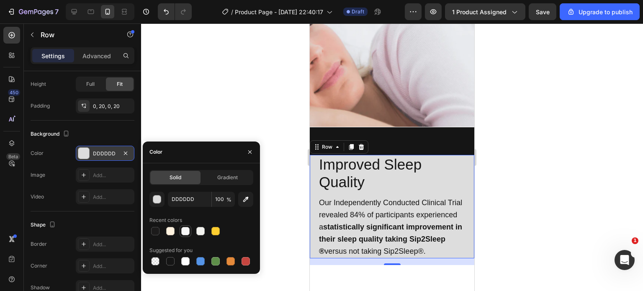
click at [184, 234] on div at bounding box center [185, 231] width 8 height 8
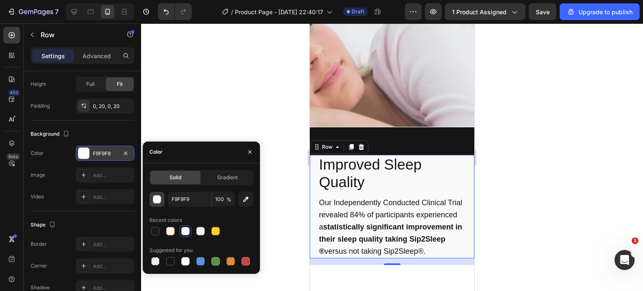
click at [156, 196] on div "button" at bounding box center [157, 199] width 8 height 8
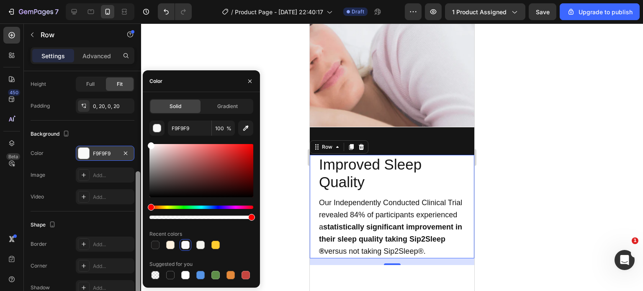
drag, startPoint x: 151, startPoint y: 149, endPoint x: 136, endPoint y: 123, distance: 29.2
click at [136, 123] on div "450 Beta Sections(18) Elements(84) Section Element Hero Section Product Detail …" at bounding box center [70, 156] width 141 height 267
type input "FFFFFF"
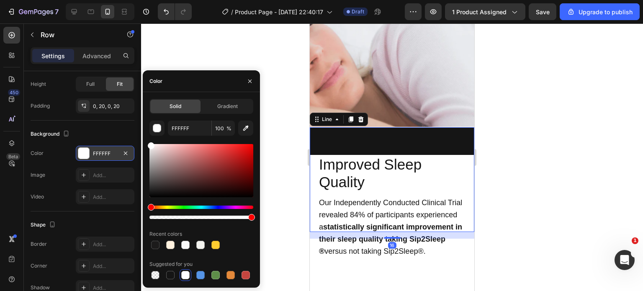
scroll to position [0, 0]
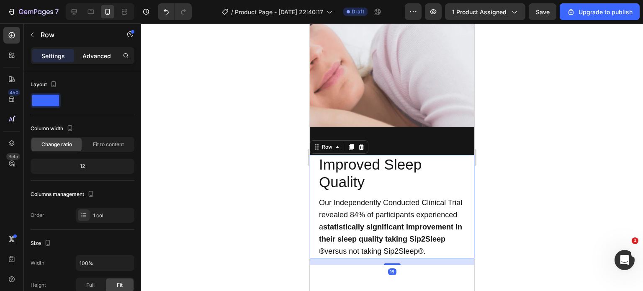
click at [93, 51] on p "Advanced" at bounding box center [96, 55] width 28 height 9
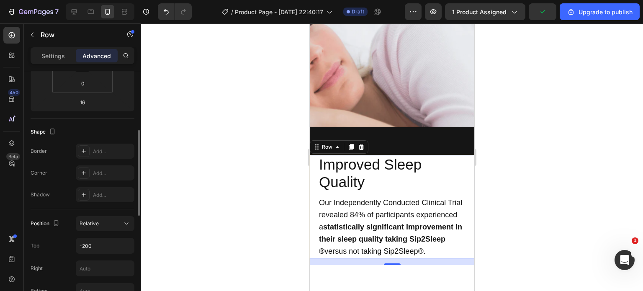
scroll to position [168, 0]
click at [99, 247] on input "-200" at bounding box center [105, 245] width 58 height 15
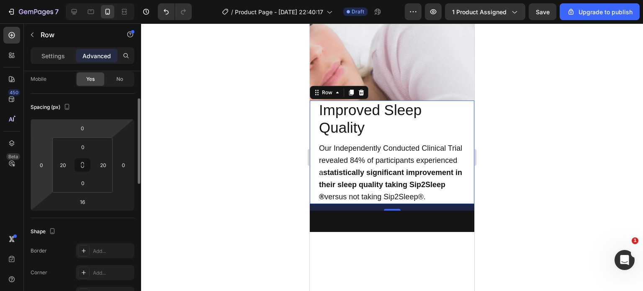
scroll to position [65, 0]
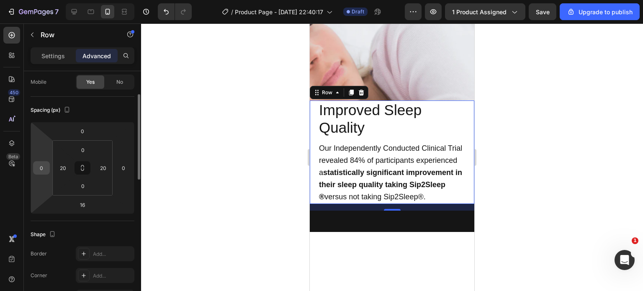
type input "-330"
click at [41, 170] on input "0" at bounding box center [41, 167] width 13 height 13
click at [41, 170] on input "1" at bounding box center [41, 167] width 13 height 13
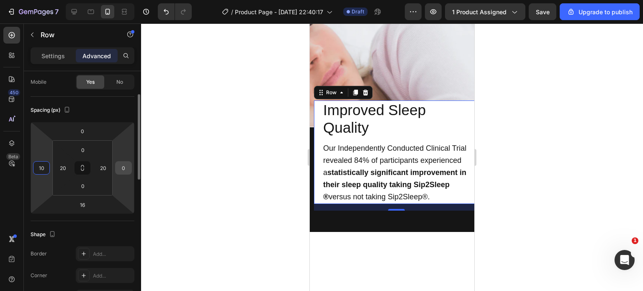
type input "10"
click at [122, 168] on input "0" at bounding box center [123, 167] width 13 height 13
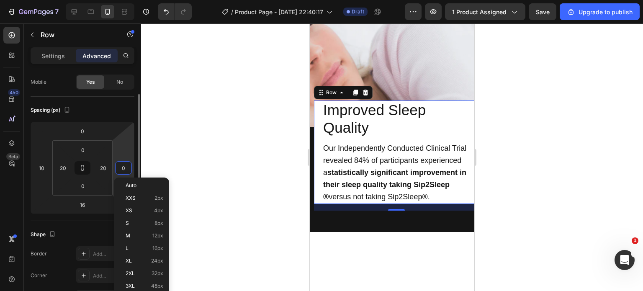
click at [122, 168] on input "0" at bounding box center [123, 167] width 13 height 13
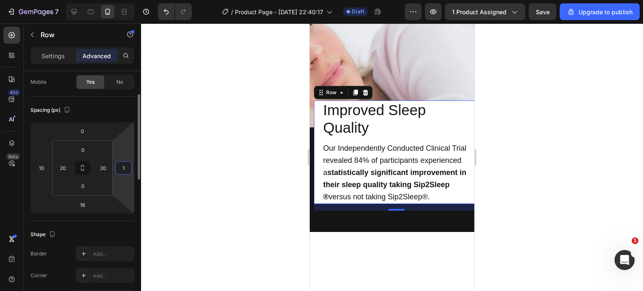
click at [122, 168] on input "1" at bounding box center [123, 167] width 13 height 13
type input "10"
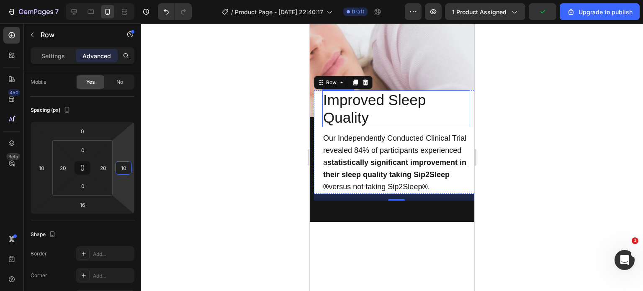
scroll to position [758, 0]
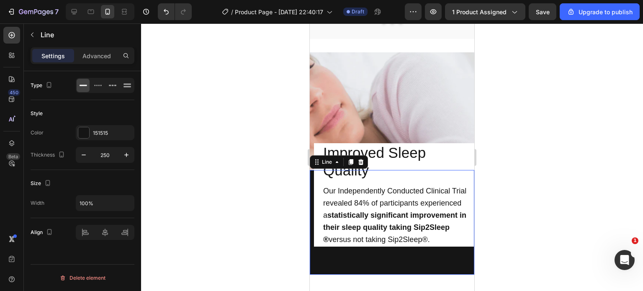
click at [311, 189] on div at bounding box center [392, 222] width 164 height 105
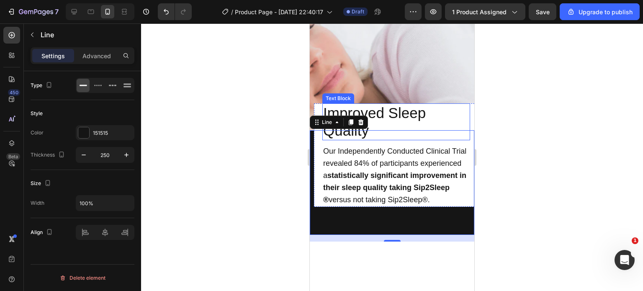
scroll to position [816, 0]
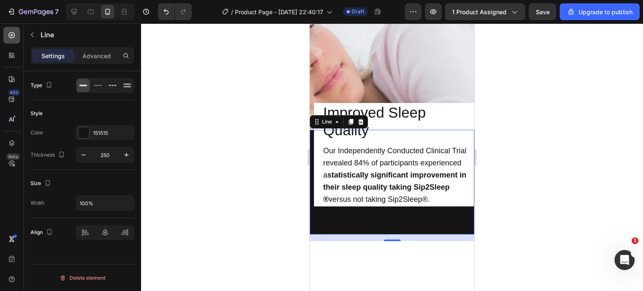
click at [11, 35] on icon at bounding box center [12, 35] width 6 height 6
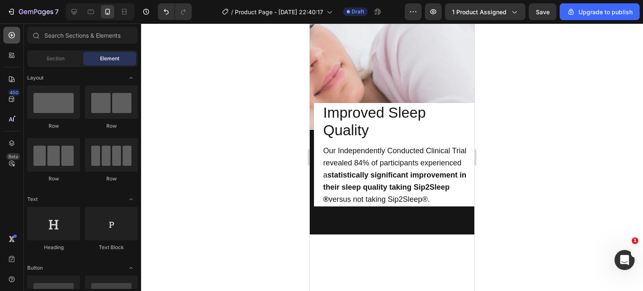
click at [7, 36] on div at bounding box center [11, 35] width 17 height 17
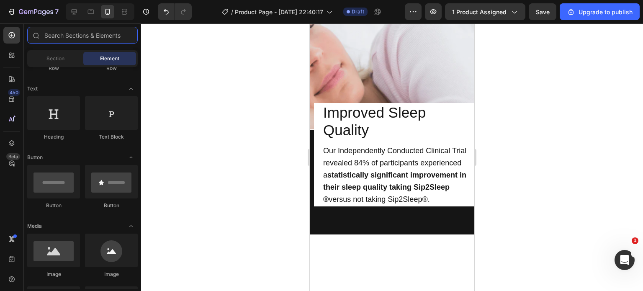
scroll to position [0, 0]
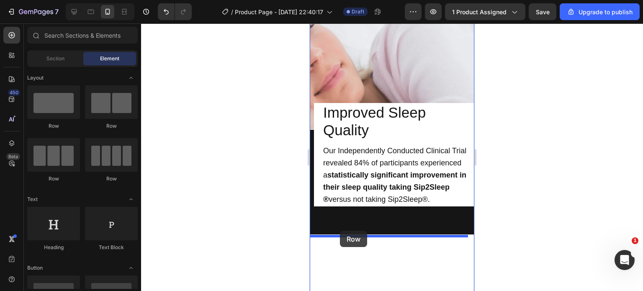
drag, startPoint x: 362, startPoint y: 122, endPoint x: 340, endPoint y: 231, distance: 111.1
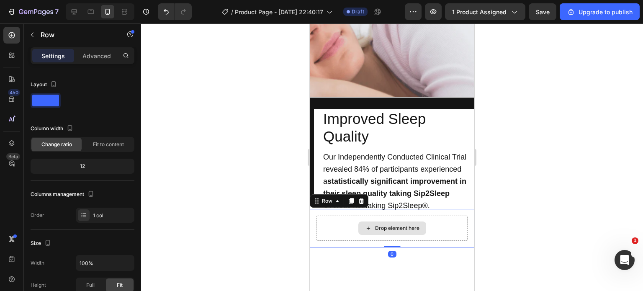
scroll to position [849, 0]
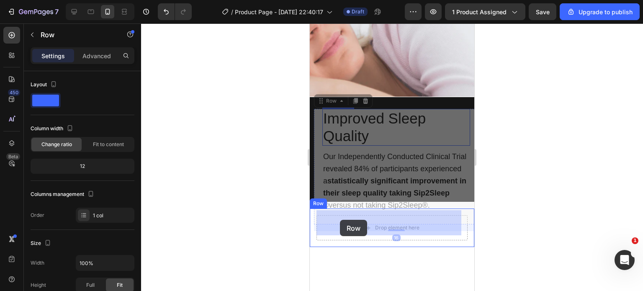
drag, startPoint x: 317, startPoint y: 113, endPoint x: 339, endPoint y: 219, distance: 108.5
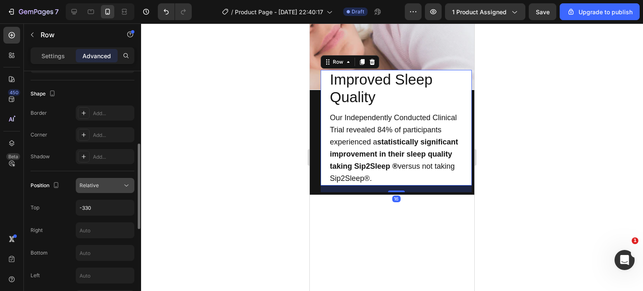
scroll to position [206, 0]
click at [101, 205] on input "-330" at bounding box center [105, 207] width 58 height 15
type input "0"
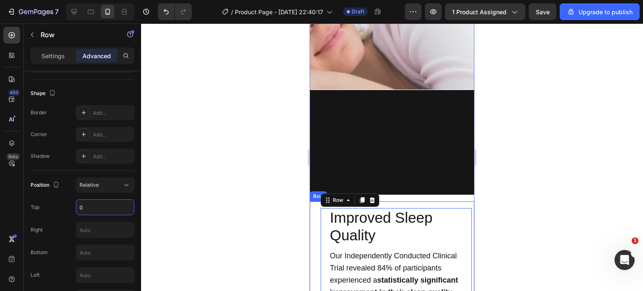
click at [420, 201] on div "Improved Sleep Quality Text Block Our Independently Conducted Clinical Trial re…" at bounding box center [392, 269] width 164 height 136
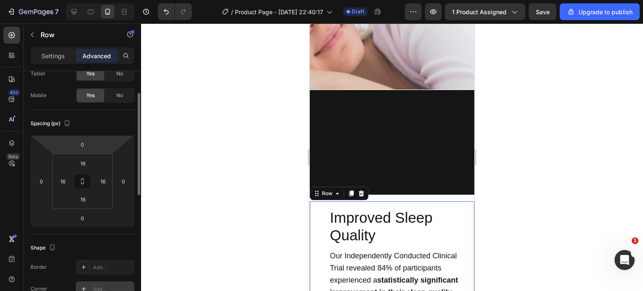
scroll to position [0, 0]
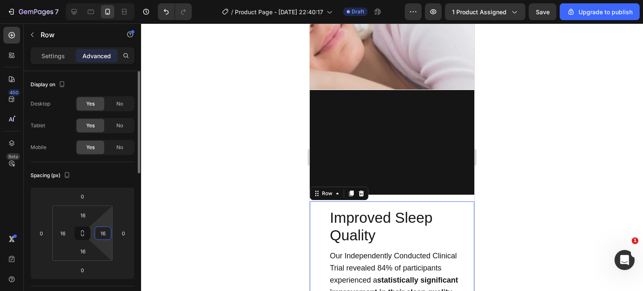
click at [106, 231] on input "16" at bounding box center [103, 233] width 13 height 13
type input "10"
click at [66, 231] on input "16" at bounding box center [62, 233] width 13 height 13
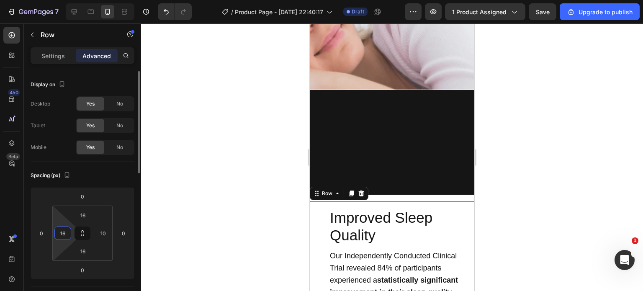
click at [66, 231] on input "16" at bounding box center [62, 233] width 13 height 13
type input "10"
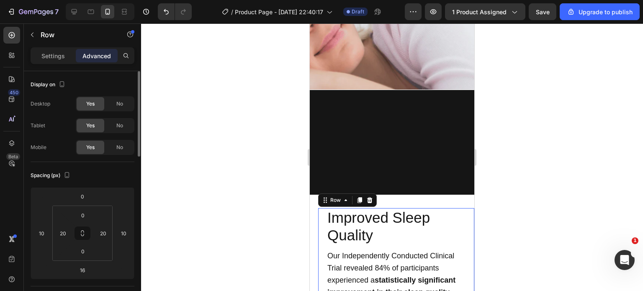
click at [324, 227] on div "Improved Sleep Quality Text Block Our Independently Conducted Clinical Trial re…" at bounding box center [396, 265] width 156 height 115
drag, startPoint x: 69, startPoint y: 234, endPoint x: 61, endPoint y: 232, distance: 8.5
click at [61, 232] on div "20" at bounding box center [62, 232] width 17 height 13
click at [61, 232] on input "20" at bounding box center [62, 233] width 13 height 13
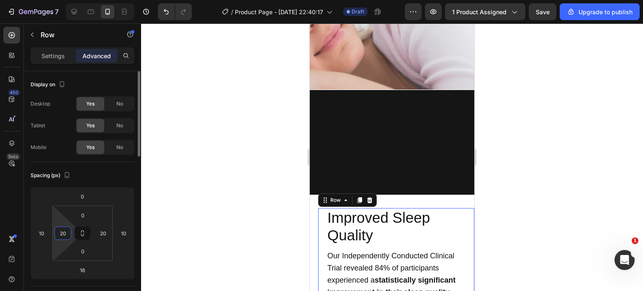
click at [61, 232] on input "20" at bounding box center [62, 233] width 13 height 13
click at [126, 231] on input "10" at bounding box center [123, 233] width 13 height 13
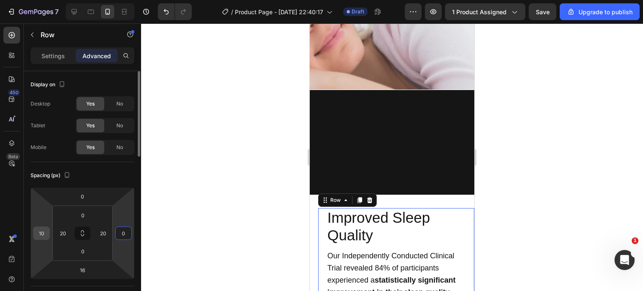
type input "0"
click at [43, 232] on input "10" at bounding box center [41, 233] width 13 height 13
type input "0"
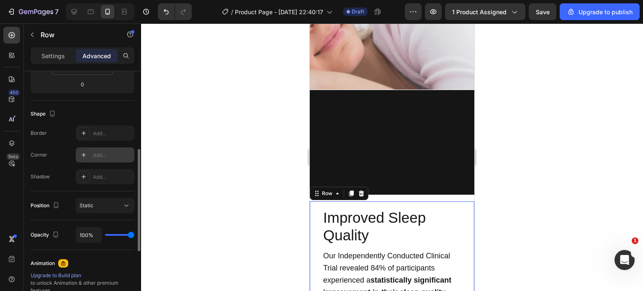
scroll to position [186, 0]
click at [95, 210] on button "Static" at bounding box center [105, 205] width 59 height 15
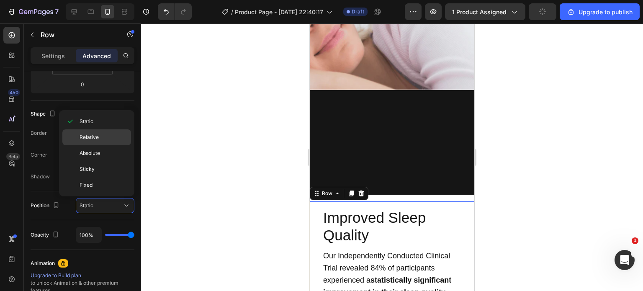
click at [91, 145] on div "Relative" at bounding box center [96, 153] width 69 height 16
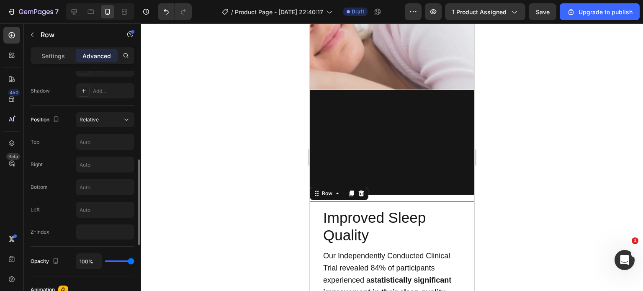
scroll to position [272, 0]
click at [87, 143] on input "text" at bounding box center [105, 141] width 58 height 15
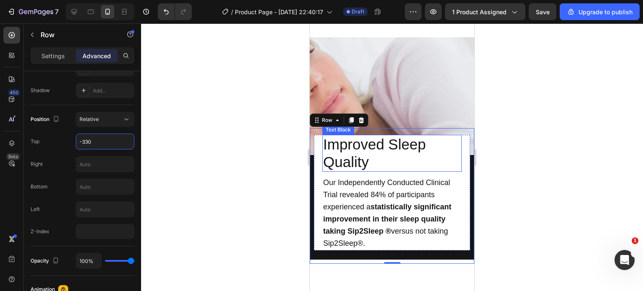
scroll to position [788, 0]
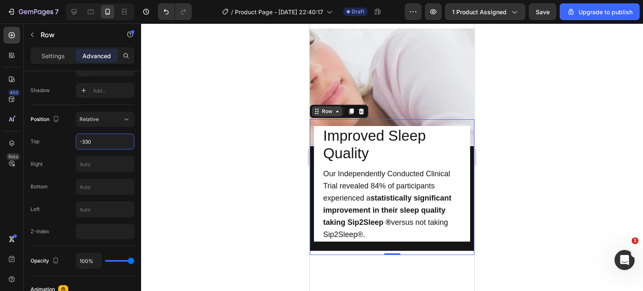
type input "-330"
click at [323, 108] on div "Row" at bounding box center [327, 112] width 14 height 8
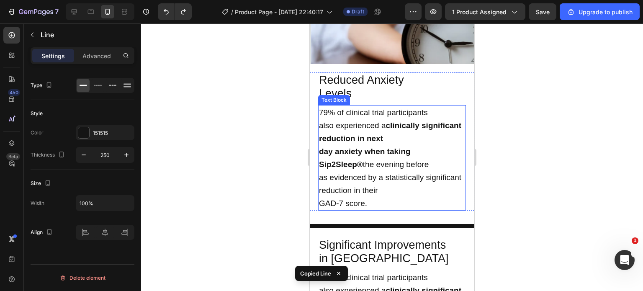
scroll to position [1386, 0]
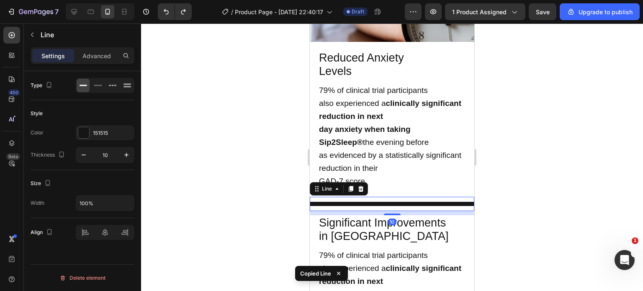
type input "250"
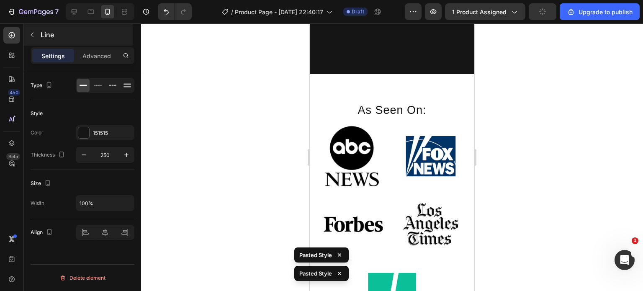
scroll to position [2105, 0]
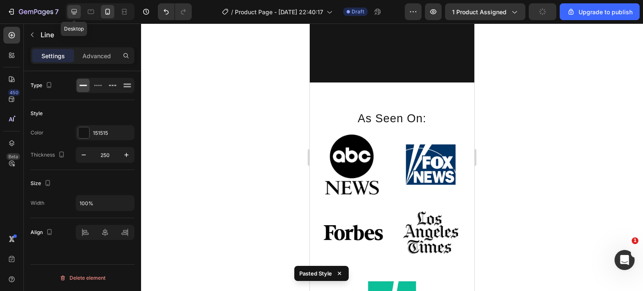
click at [72, 12] on icon at bounding box center [74, 12] width 8 height 8
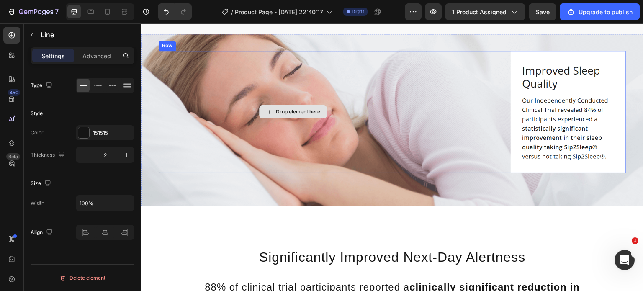
scroll to position [869, 0]
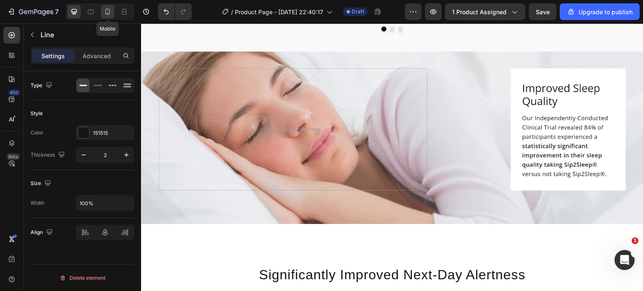
click at [108, 15] on icon at bounding box center [107, 12] width 8 height 8
type input "250"
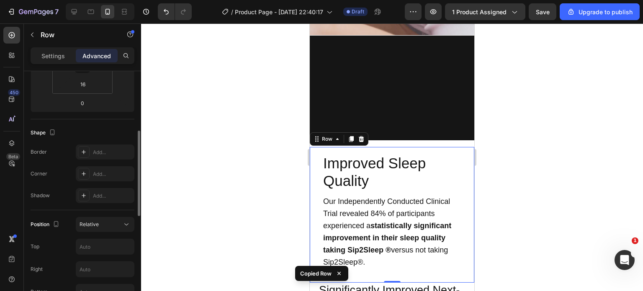
scroll to position [167, 0]
click at [96, 244] on input "text" at bounding box center [105, 245] width 58 height 15
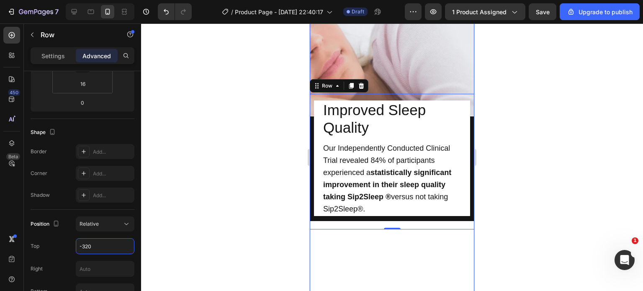
scroll to position [822, 0]
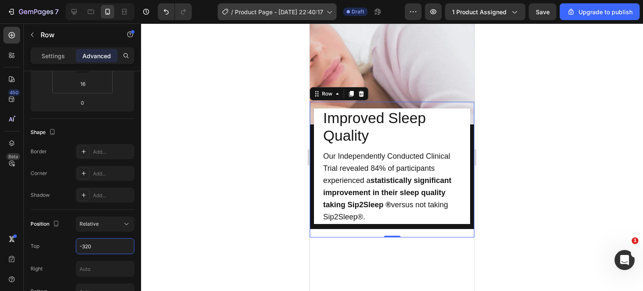
type input "-320"
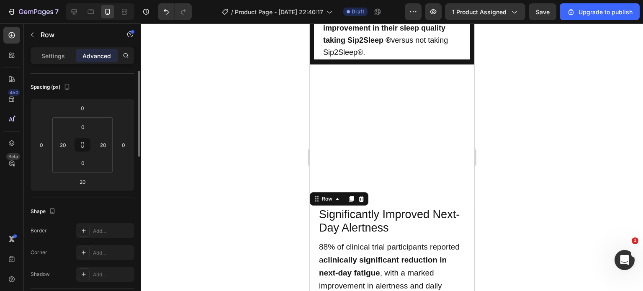
scroll to position [31, 0]
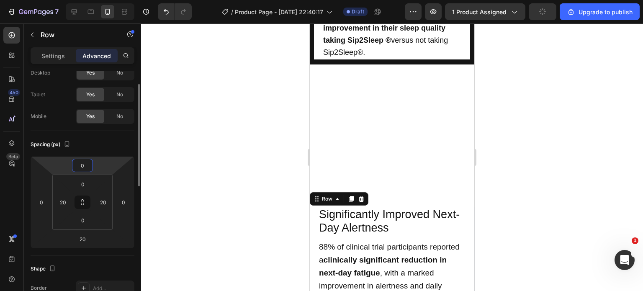
click at [85, 170] on input "0" at bounding box center [82, 165] width 17 height 13
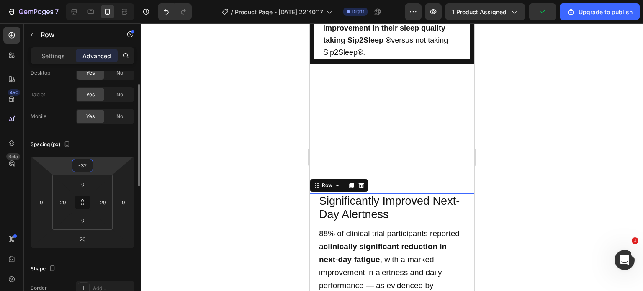
type input "-320"
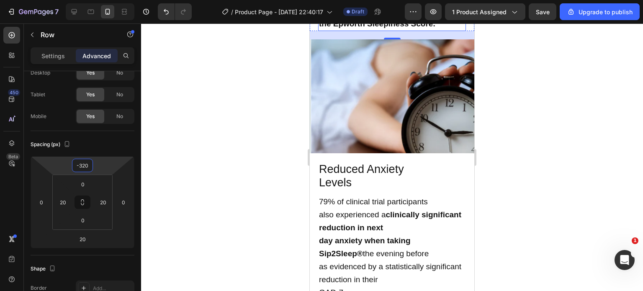
scroll to position [1154, 0]
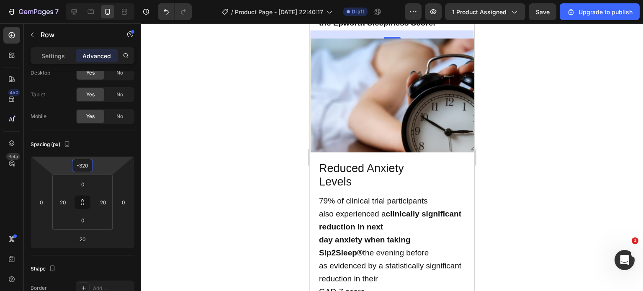
click at [354, 150] on div "Image Title Line Improved Sleep Quality Text Block Our Independently Conducted …" at bounding box center [392, 297] width 164 height 1244
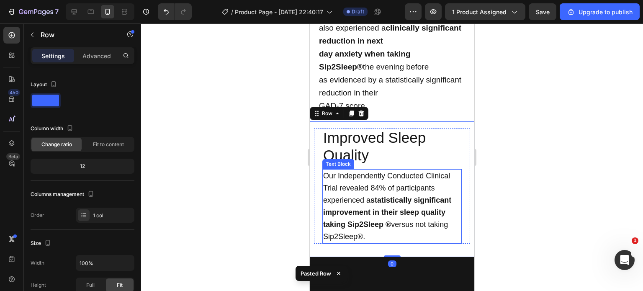
scroll to position [1334, 0]
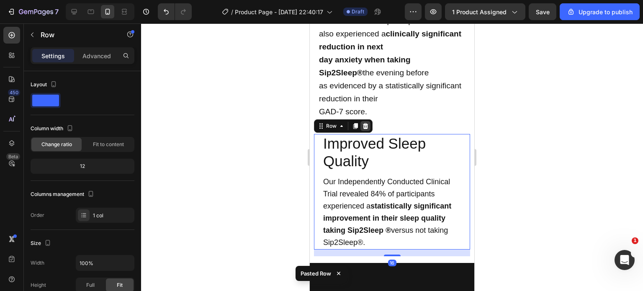
click at [362, 123] on icon at bounding box center [365, 126] width 7 height 7
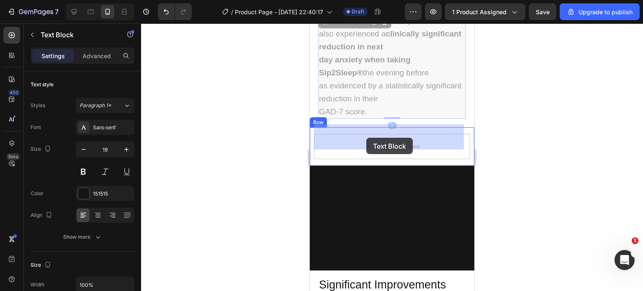
drag, startPoint x: 402, startPoint y: 105, endPoint x: 366, endPoint y: 138, distance: 48.0
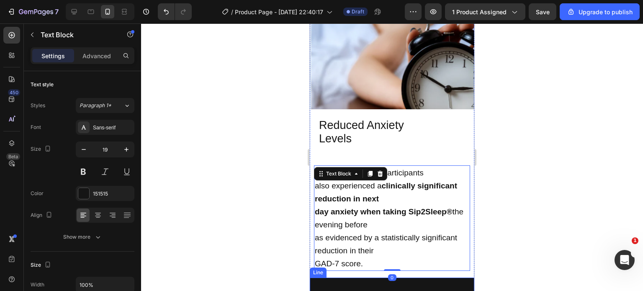
scroll to position [1196, 0]
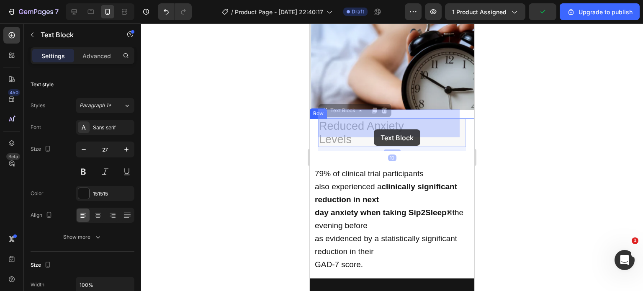
drag, startPoint x: 379, startPoint y: 118, endPoint x: 373, endPoint y: 128, distance: 11.1
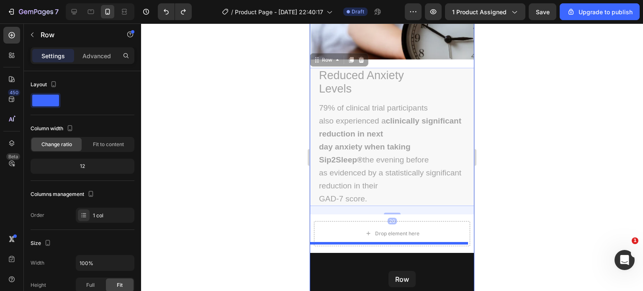
scroll to position [1268, 0]
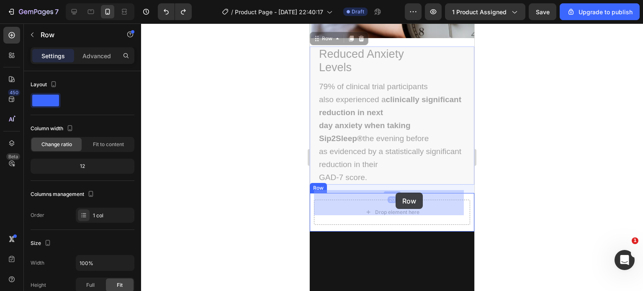
drag, startPoint x: 462, startPoint y: 130, endPoint x: 395, endPoint y: 192, distance: 90.9
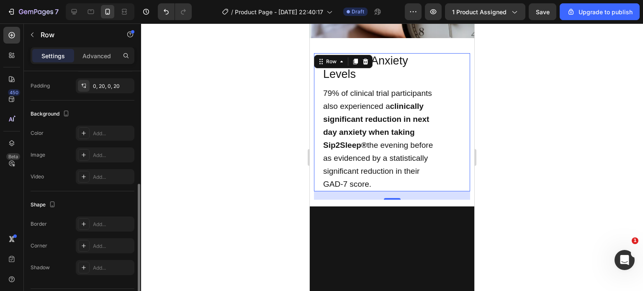
scroll to position [244, 0]
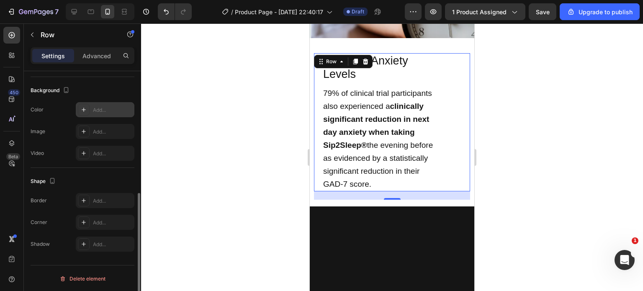
click at [92, 114] on div "Add..." at bounding box center [105, 109] width 59 height 15
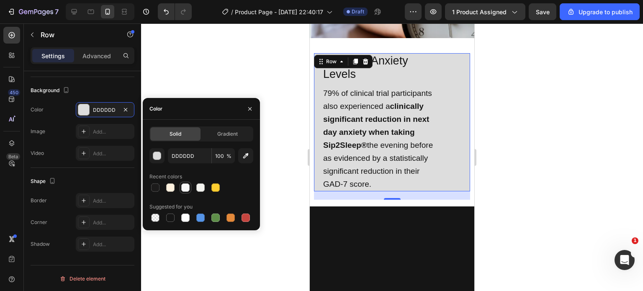
click at [182, 184] on div at bounding box center [185, 187] width 8 height 8
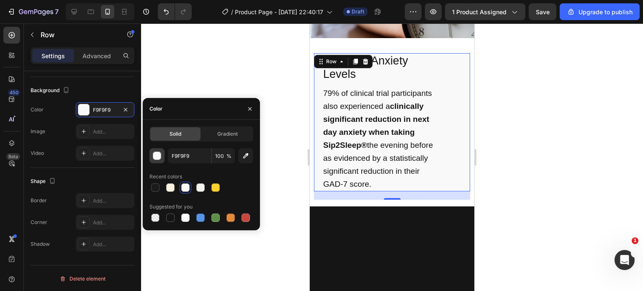
click at [158, 149] on button "button" at bounding box center [156, 155] width 15 height 15
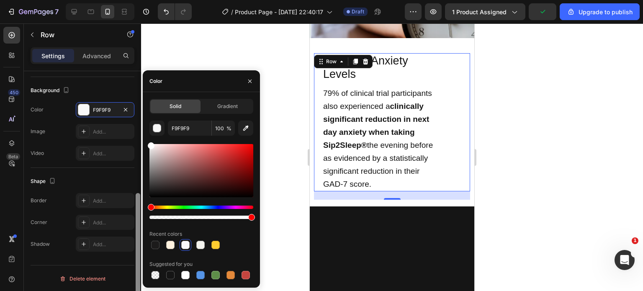
drag, startPoint x: 151, startPoint y: 148, endPoint x: 140, endPoint y: 106, distance: 42.7
click at [140, 106] on div "450 Beta Sections(18) Elements(84) Section Element Hero Section Product Detail …" at bounding box center [70, 156] width 141 height 267
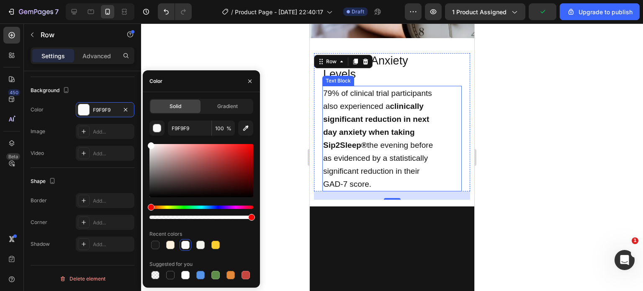
type input "FFFFFF"
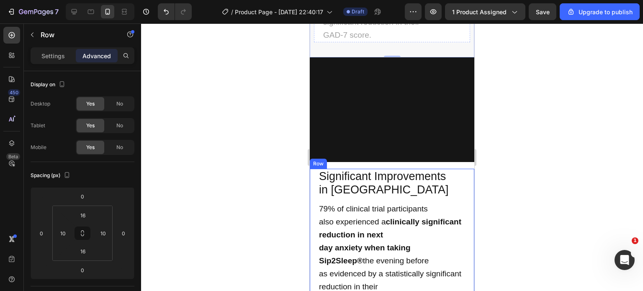
scroll to position [1456, 0]
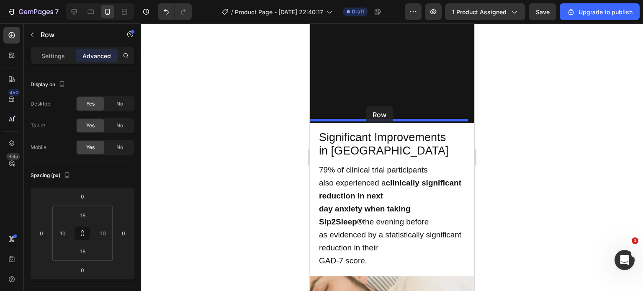
drag, startPoint x: 312, startPoint y: 127, endPoint x: 366, endPoint y: 106, distance: 57.7
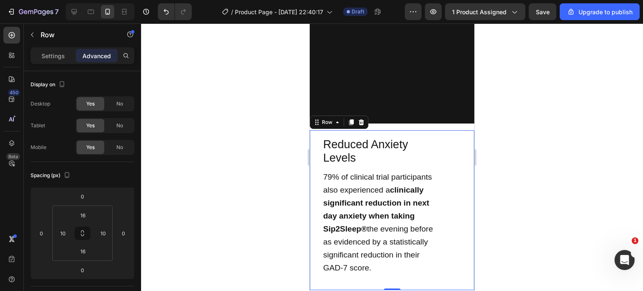
type input "16"
type input "0"
type input "20"
type input "0"
type input "20"
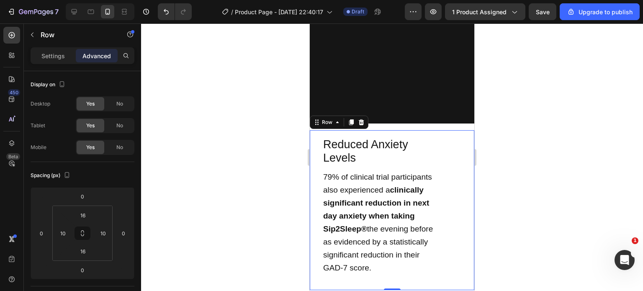
type input "0"
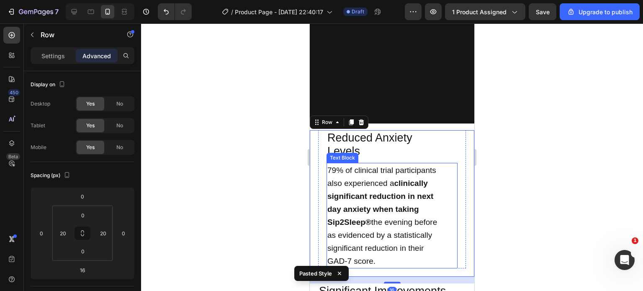
type input "0"
type input "16"
type input "10"
type input "16"
type input "10"
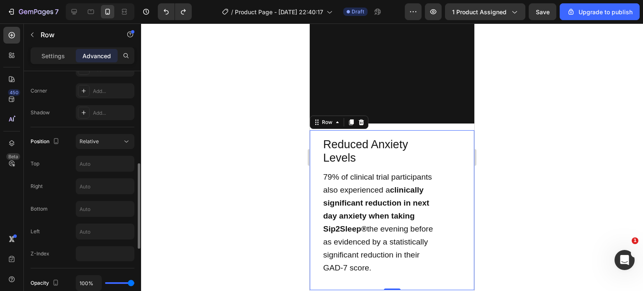
scroll to position [249, 0]
click at [89, 159] on input "text" at bounding box center [105, 163] width 58 height 15
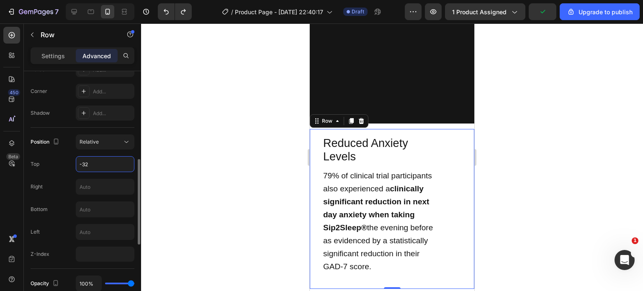
type input "-320"
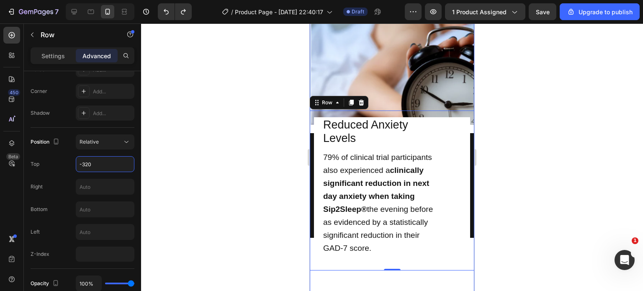
scroll to position [1178, 0]
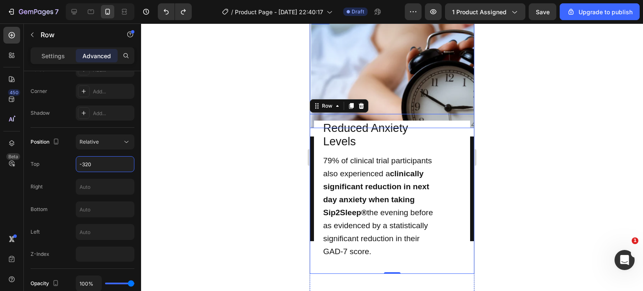
click at [445, 83] on img at bounding box center [392, 71] width 164 height 114
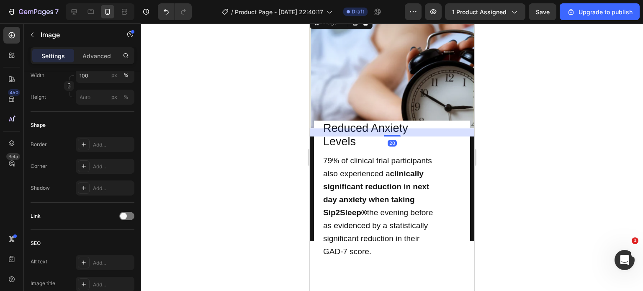
scroll to position [0, 0]
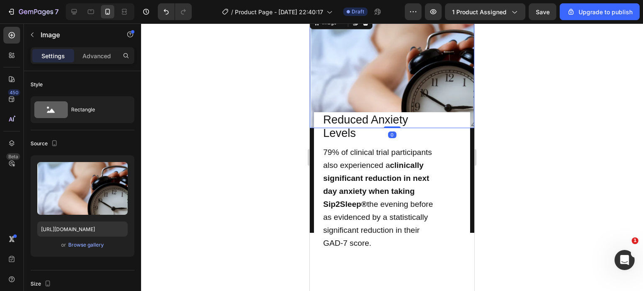
drag, startPoint x: 387, startPoint y: 126, endPoint x: 394, endPoint y: 84, distance: 42.4
click at [394, 84] on div "Image 0" at bounding box center [392, 71] width 164 height 114
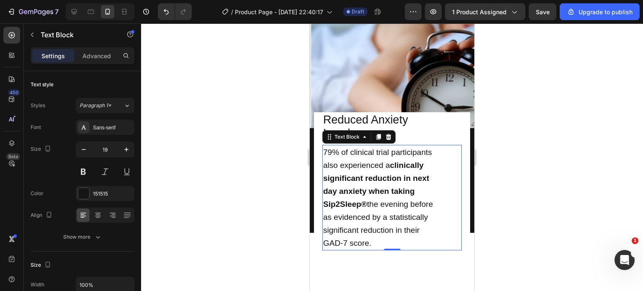
click at [325, 236] on p "GAD-7 score." at bounding box center [392, 242] width 138 height 13
click at [324, 210] on p "as evidenced by a statistically significant reduction in their GAD-7 score." at bounding box center [392, 229] width 138 height 39
click at [325, 195] on strong "day anxiety when taking Sip2Sleep®" at bounding box center [369, 198] width 92 height 22
click at [325, 187] on strong "day anxiety when taking Sip2Sleep®" at bounding box center [369, 198] width 92 height 22
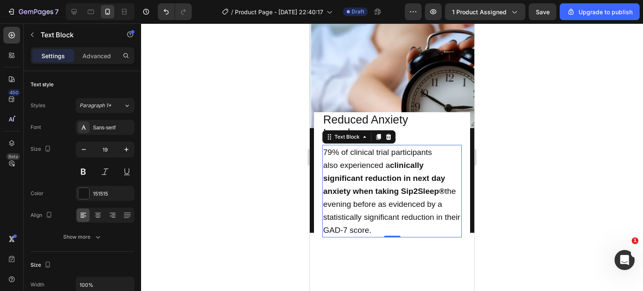
click at [325, 172] on strong "clinically significant reduction in next day anxiety when taking Sip2Sleep®" at bounding box center [384, 178] width 122 height 35
click at [325, 170] on strong "clinically significant reduction in next day anxiety when taking Sip2Sleep®" at bounding box center [384, 178] width 122 height 35
click at [324, 159] on p "also experienced a clinically significant reduction in next day anxiety when ta…" at bounding box center [392, 198] width 138 height 78
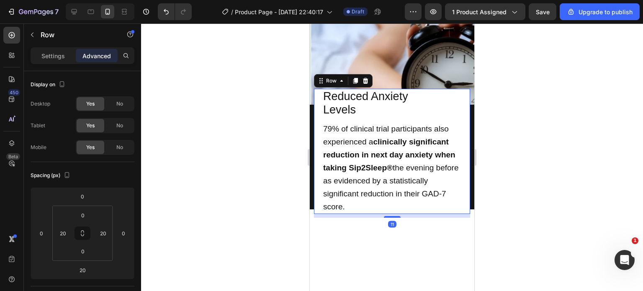
drag, startPoint x: 392, startPoint y: 212, endPoint x: 396, endPoint y: 190, distance: 22.2
click at [396, 190] on div "Reduced Anxiety Levels Text Block 79% of clinical trial participants also exper…" at bounding box center [392, 151] width 156 height 125
type input "0"
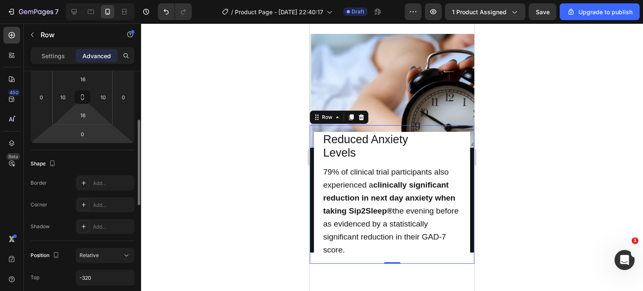
scroll to position [136, 0]
click at [93, 276] on input "-320" at bounding box center [105, 276] width 58 height 15
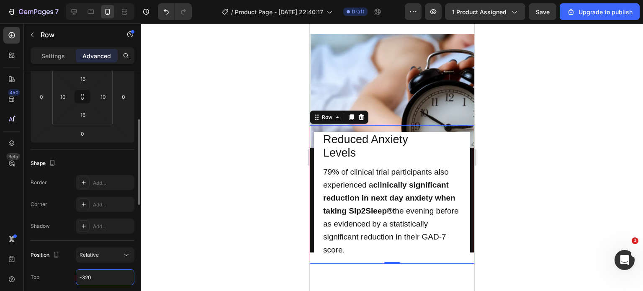
click at [93, 276] on input "-320" at bounding box center [105, 276] width 58 height 15
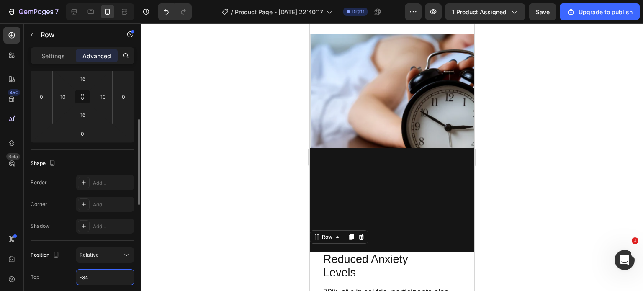
type input "-340"
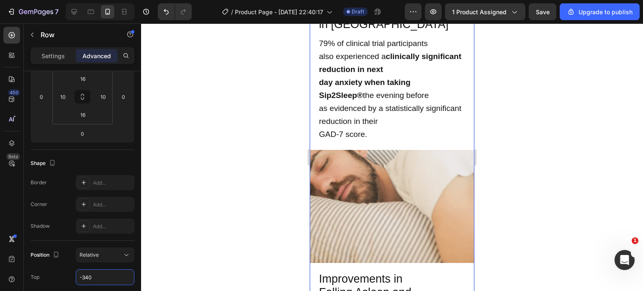
scroll to position [1349, 0]
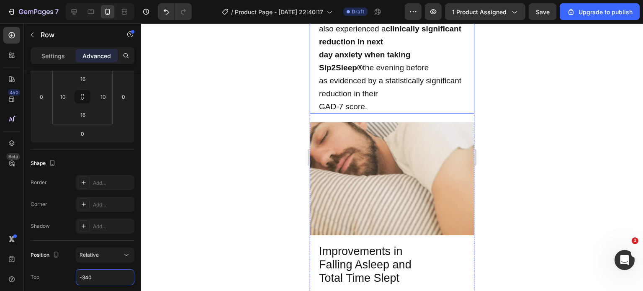
click at [337, 114] on div "Significant Improvements in [MEDICAL_DATA] Text Block 79% of clinical trial par…" at bounding box center [392, 45] width 164 height 138
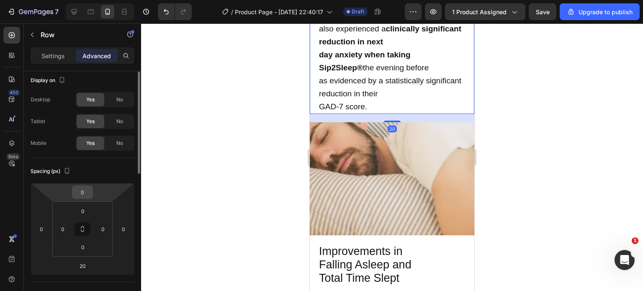
scroll to position [3, 0]
click at [85, 194] on input "0" at bounding box center [82, 193] width 17 height 13
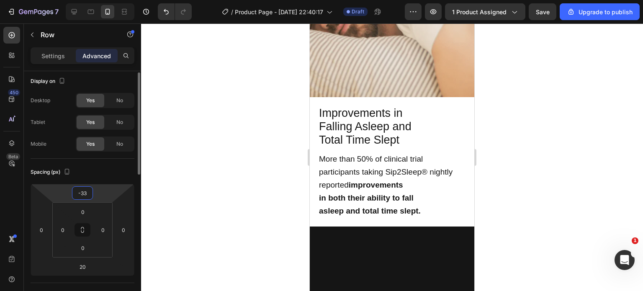
type input "-330"
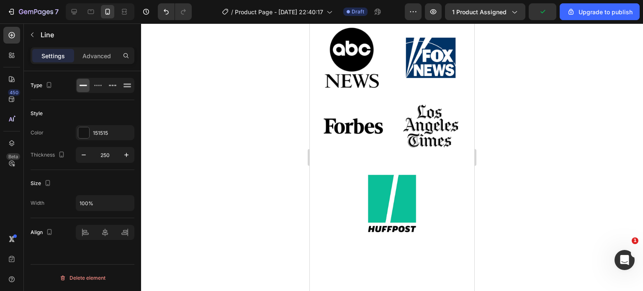
scroll to position [0, 0]
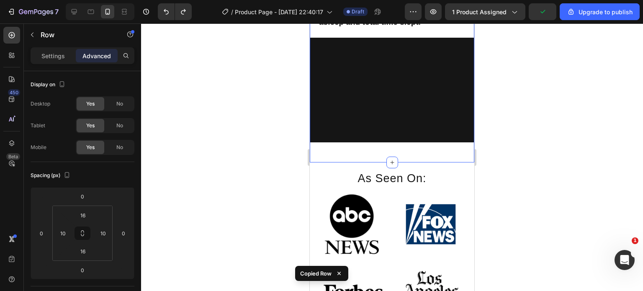
scroll to position [1678, 0]
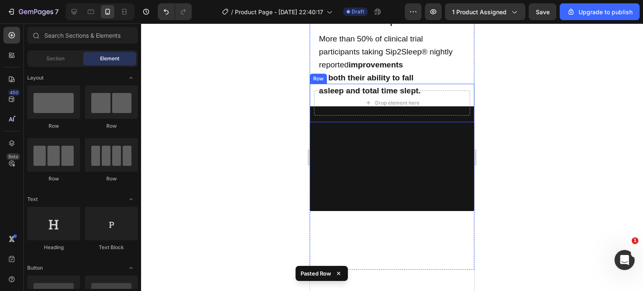
scroll to position [1586, 0]
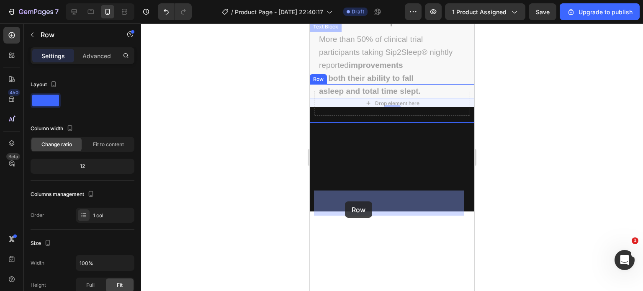
drag, startPoint x: 328, startPoint y: 130, endPoint x: 345, endPoint y: 201, distance: 73.5
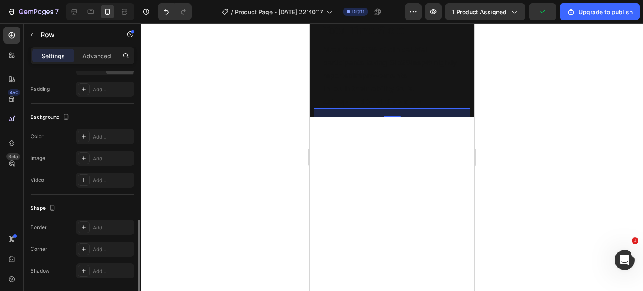
scroll to position [244, 0]
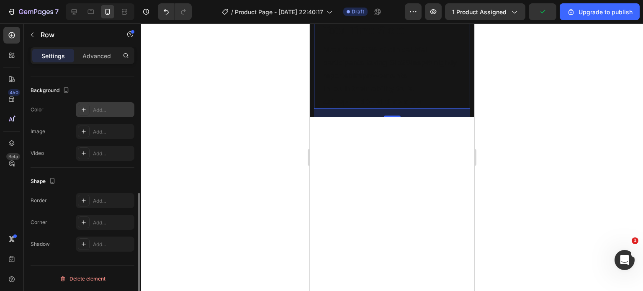
click at [87, 112] on div at bounding box center [84, 110] width 12 height 12
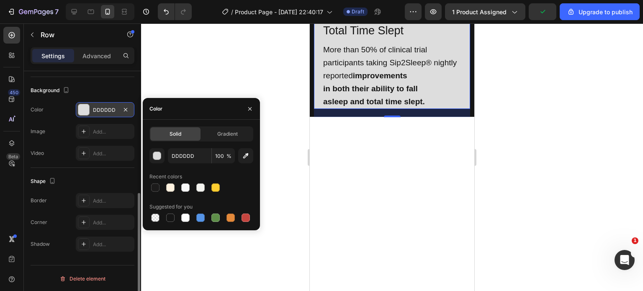
click at [87, 112] on div at bounding box center [83, 109] width 11 height 11
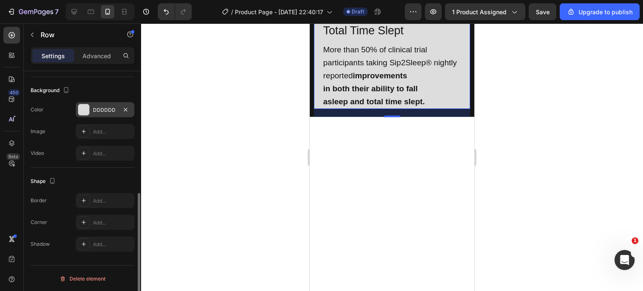
click at [85, 110] on div at bounding box center [83, 109] width 11 height 11
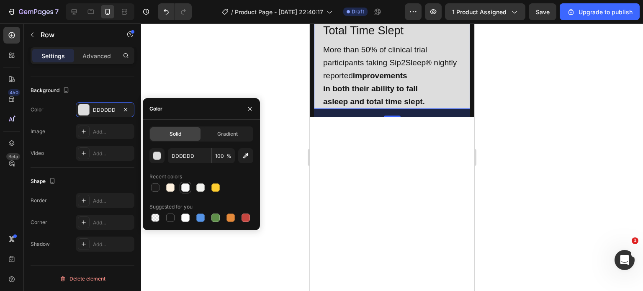
click at [187, 186] on div at bounding box center [185, 187] width 8 height 8
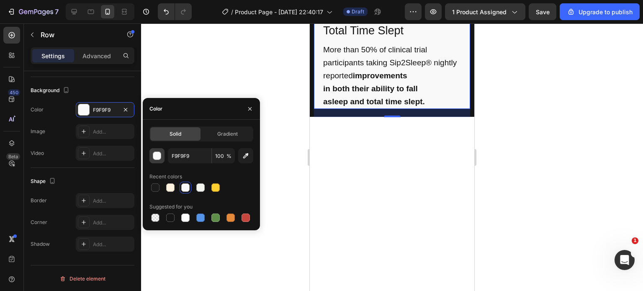
click at [154, 156] on div "button" at bounding box center [157, 156] width 8 height 8
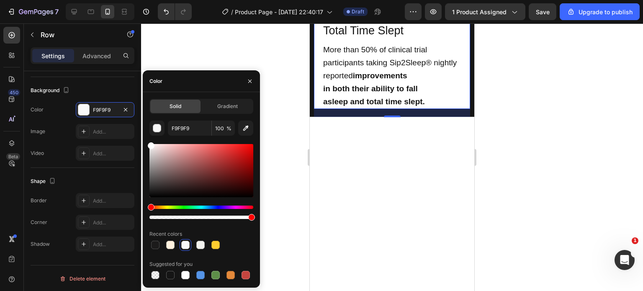
drag, startPoint x: 150, startPoint y: 145, endPoint x: 142, endPoint y: 128, distance: 19.1
click at [142, 0] on div "7 / Product Page - [DATE] 22:40:17 Draft Preview 1 product assigned Save Upgrad…" at bounding box center [321, 0] width 643 height 0
type input "FFFFFF"
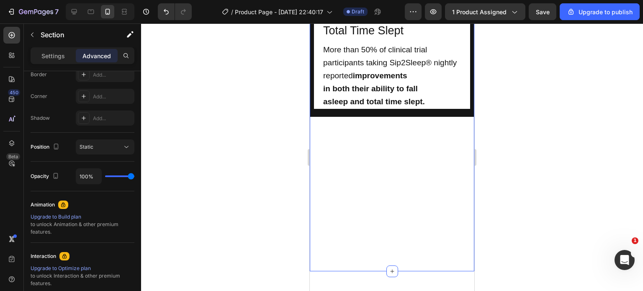
scroll to position [0, 0]
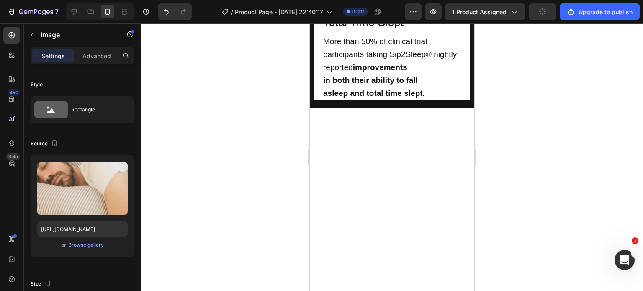
drag, startPoint x: 385, startPoint y: 110, endPoint x: 386, endPoint y: 77, distance: 33.1
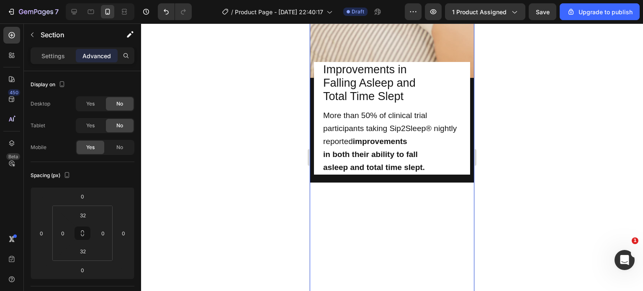
scroll to position [1487, 0]
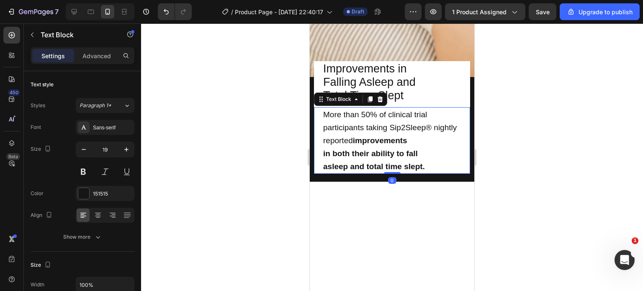
click at [321, 174] on div "More than 50% of clinical trial participants taking Sip2Sleep® nightly reported…" at bounding box center [392, 140] width 156 height 67
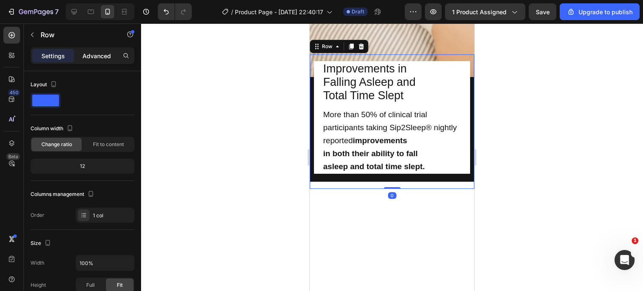
click at [100, 56] on p "Advanced" at bounding box center [96, 55] width 28 height 9
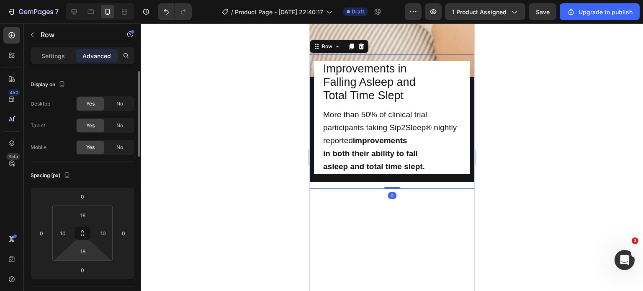
scroll to position [38, 0]
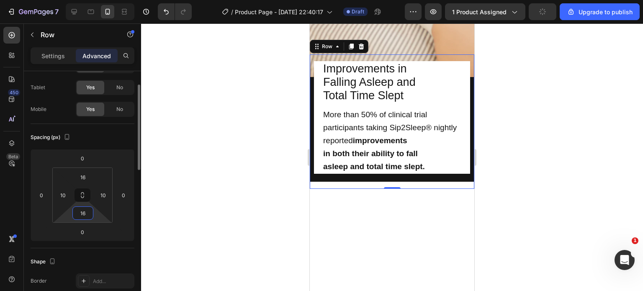
click at [86, 211] on input "16" at bounding box center [82, 213] width 17 height 13
type input "1"
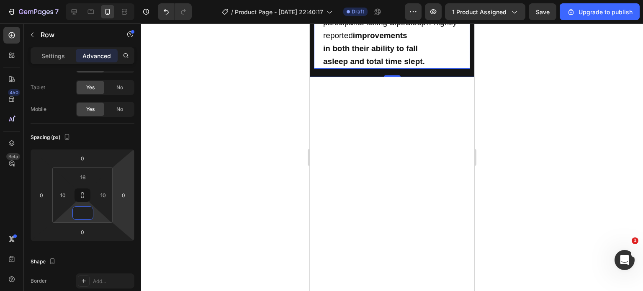
scroll to position [1595, 0]
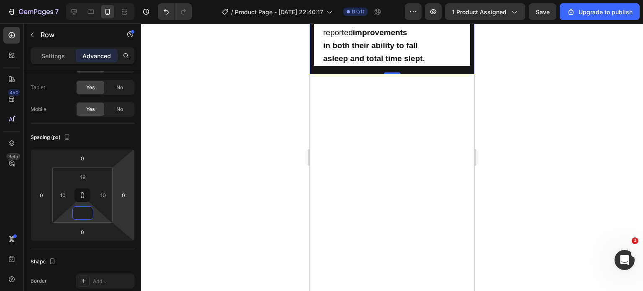
type input "0"
click at [311, 51] on div "Improvements in Falling Asleep and Total Time Slept Text Block More than 50% of…" at bounding box center [392, 10] width 164 height 128
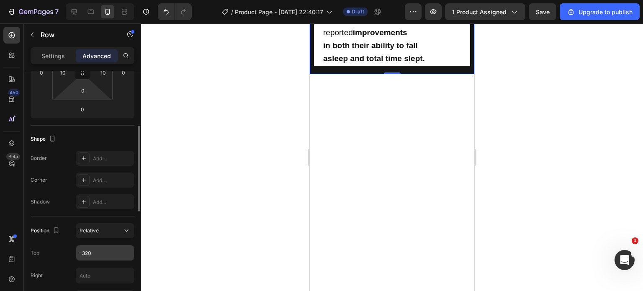
scroll to position [161, 0]
click at [97, 252] on input "-320" at bounding box center [105, 252] width 58 height 15
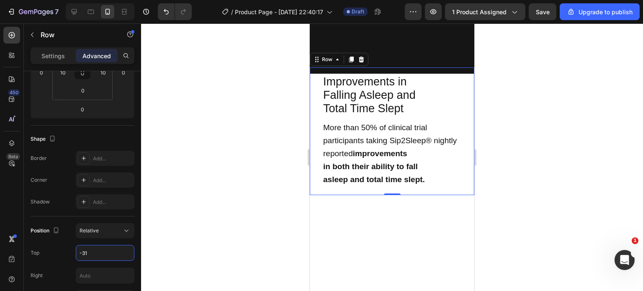
type input "-310"
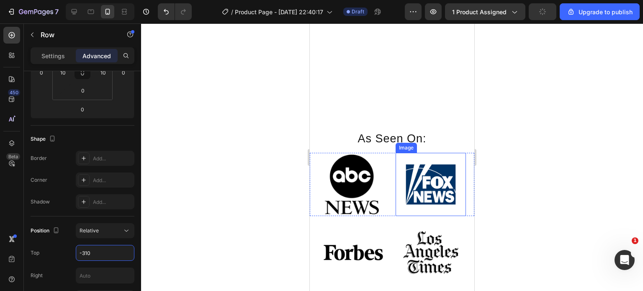
scroll to position [1739, 0]
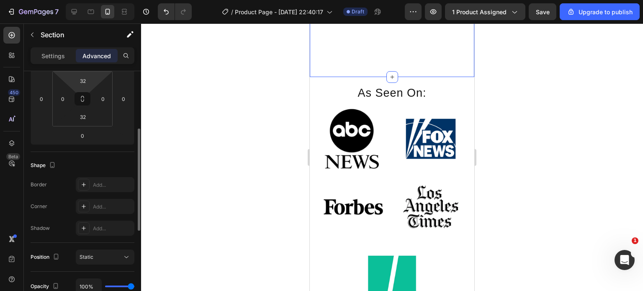
scroll to position [136, 0]
click at [83, 113] on input "32" at bounding box center [82, 115] width 17 height 13
type input "0"
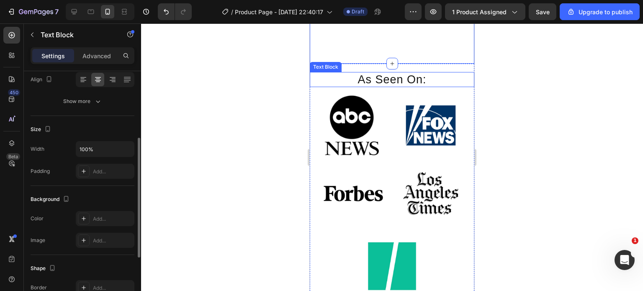
click at [325, 87] on div "As Seen On: Text Block" at bounding box center [392, 79] width 164 height 15
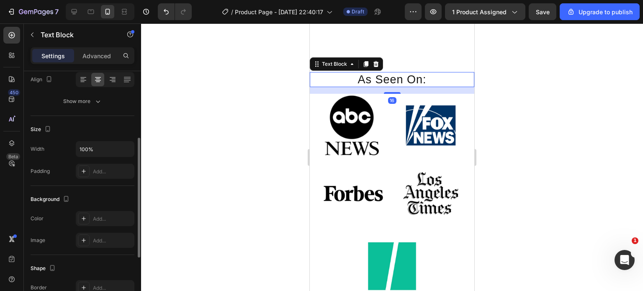
scroll to position [0, 0]
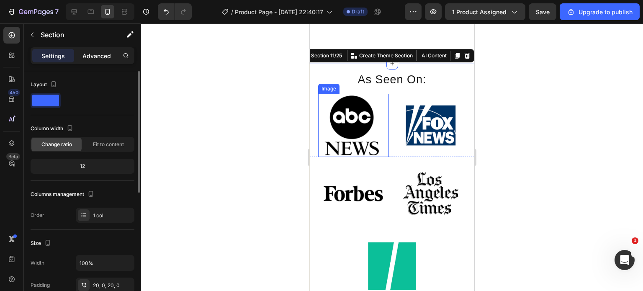
click at [93, 59] on p "Advanced" at bounding box center [96, 55] width 28 height 9
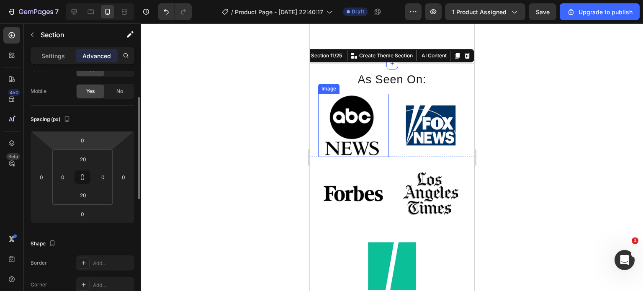
scroll to position [58, 0]
click at [85, 139] on input "0" at bounding box center [82, 138] width 17 height 13
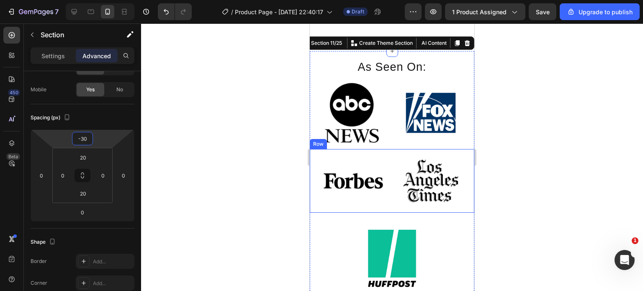
type input "-300"
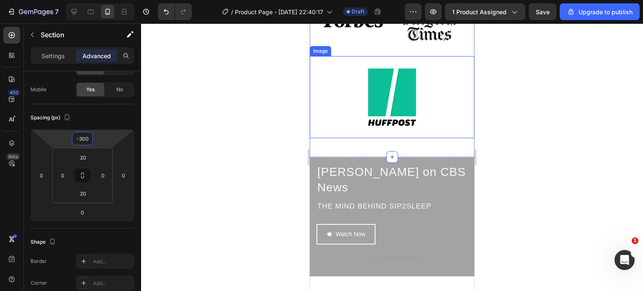
scroll to position [1923, 0]
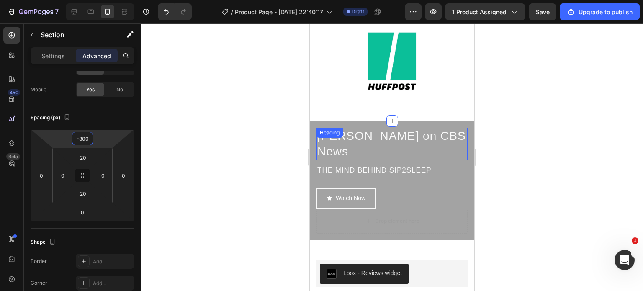
click at [443, 128] on h2 "[PERSON_NAME] on CBS News" at bounding box center [391, 144] width 151 height 32
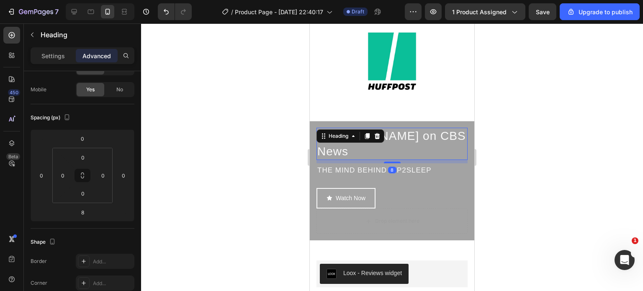
scroll to position [0, 0]
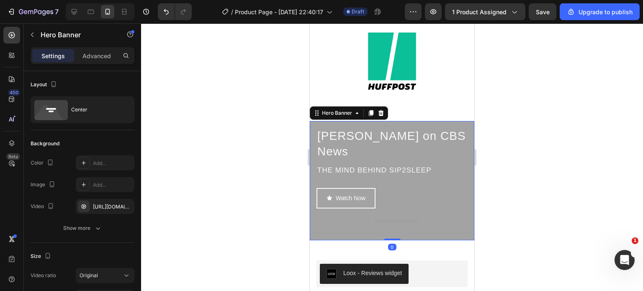
click at [448, 121] on div "[PERSON_NAME] on CBS News Heading THE MIND BEHIND SIP2SLEEP Text Block Watch No…" at bounding box center [392, 180] width 164 height 119
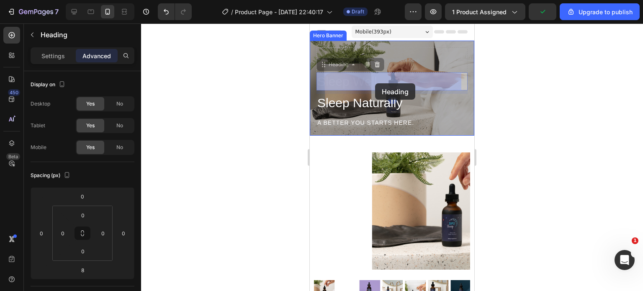
drag, startPoint x: 346, startPoint y: 81, endPoint x: 367, endPoint y: 82, distance: 20.9
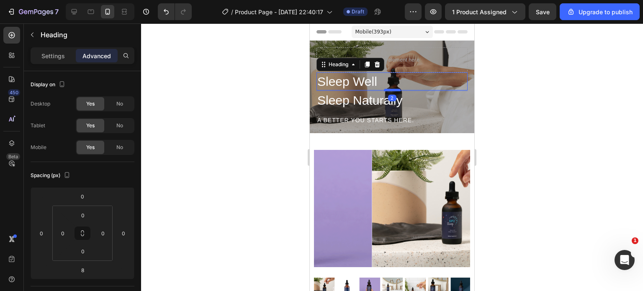
click at [389, 89] on div at bounding box center [392, 90] width 17 height 3
type input "1"
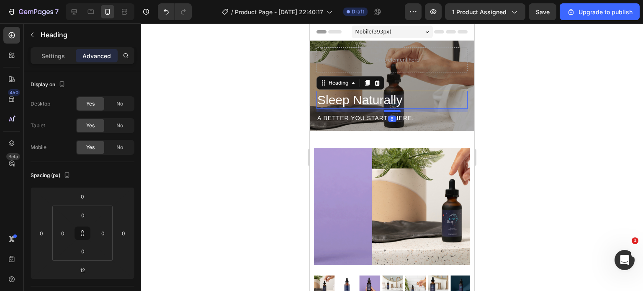
click at [386, 110] on div at bounding box center [392, 111] width 17 height 3
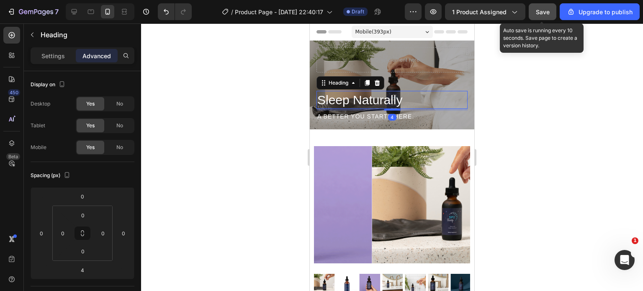
click at [549, 12] on span "Save" at bounding box center [542, 11] width 14 height 7
click at [551, 15] on button "Save" at bounding box center [542, 11] width 28 height 17
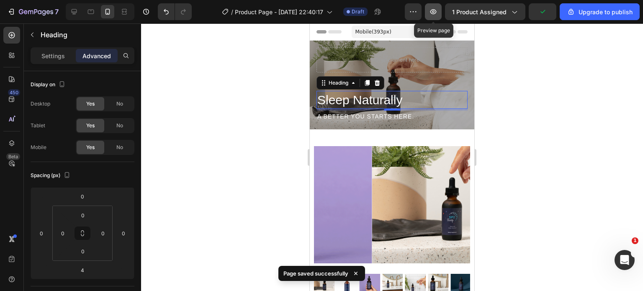
click at [440, 10] on button "button" at bounding box center [433, 11] width 17 height 17
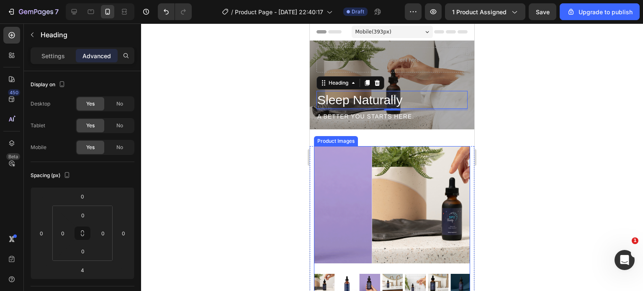
scroll to position [157, 0]
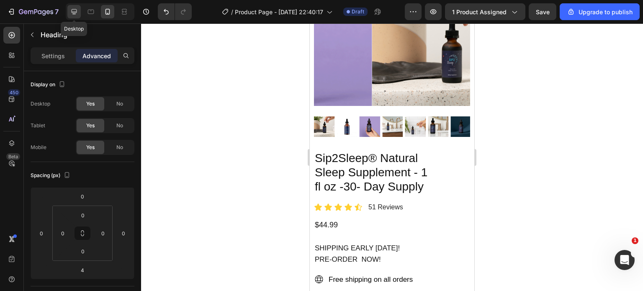
click at [75, 8] on icon at bounding box center [74, 12] width 8 height 8
type input "16"
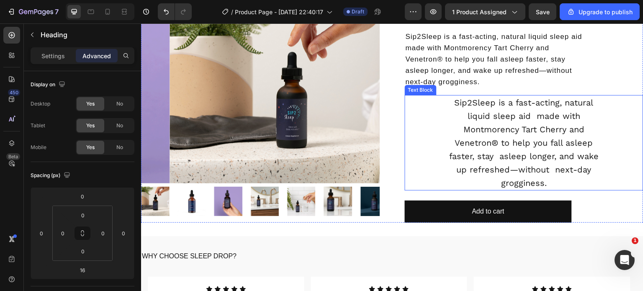
scroll to position [430, 0]
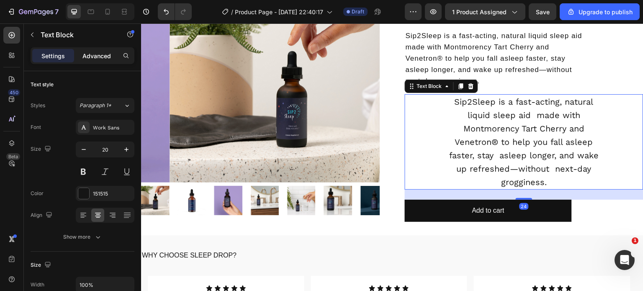
click at [90, 56] on p "Advanced" at bounding box center [96, 55] width 28 height 9
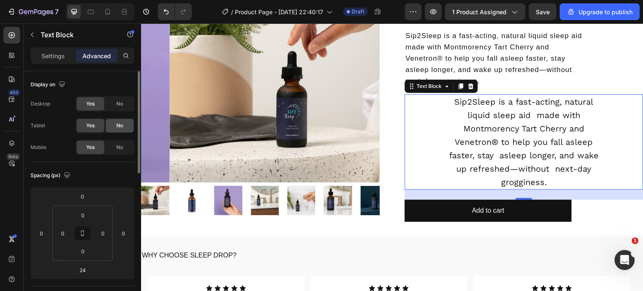
click at [112, 125] on div "No" at bounding box center [120, 125] width 28 height 13
click at [116, 106] on span "No" at bounding box center [119, 104] width 7 height 8
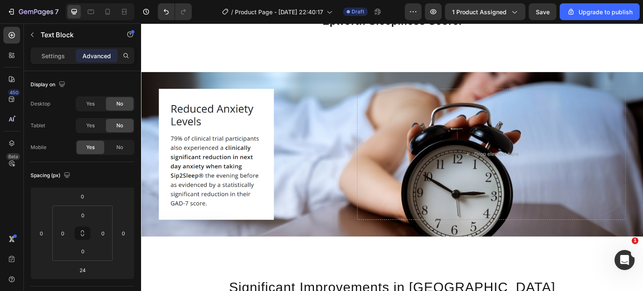
scroll to position [1048, 0]
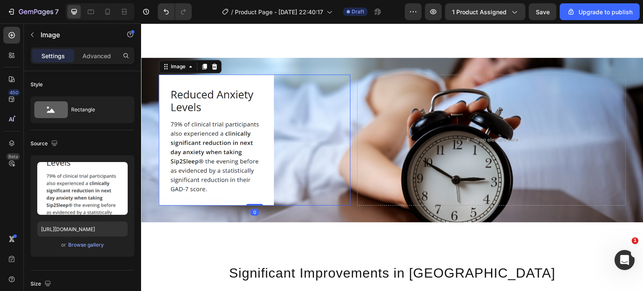
click at [218, 139] on img at bounding box center [216, 139] width 115 height 131
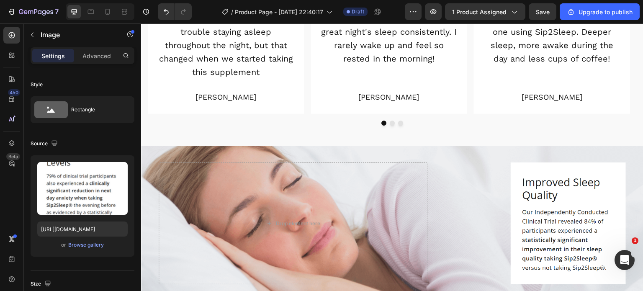
scroll to position [607, 0]
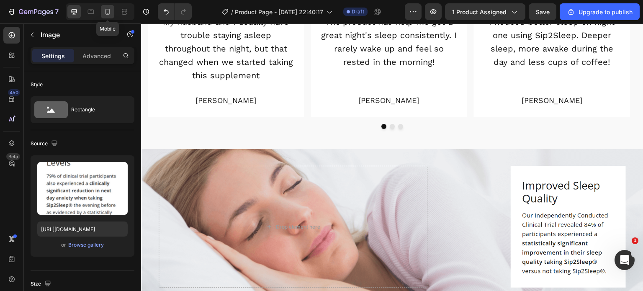
click at [108, 17] on div at bounding box center [107, 11] width 13 height 13
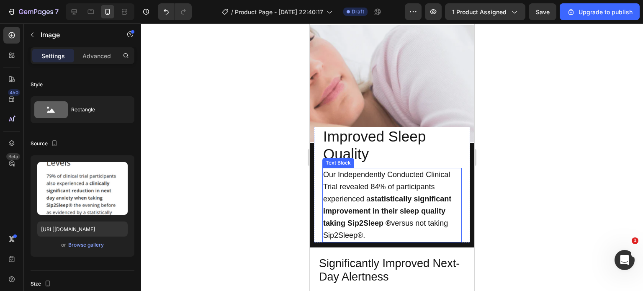
scroll to position [633, 0]
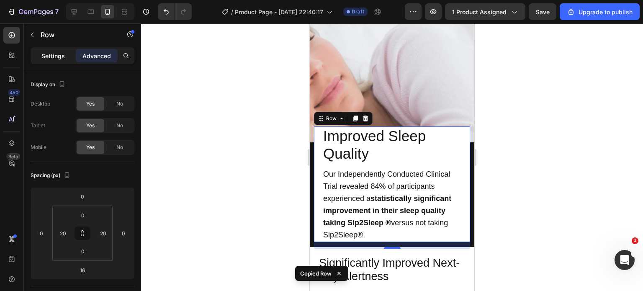
click at [59, 56] on p "Settings" at bounding box center [52, 55] width 23 height 9
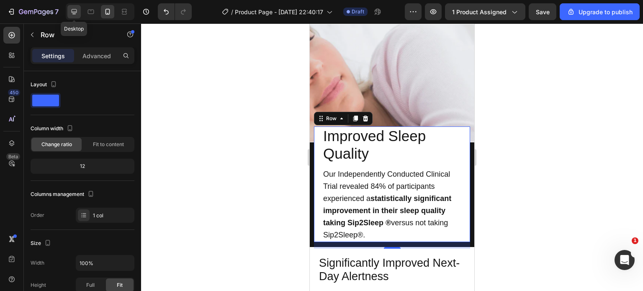
click at [78, 10] on div at bounding box center [73, 11] width 13 height 13
type input "1200"
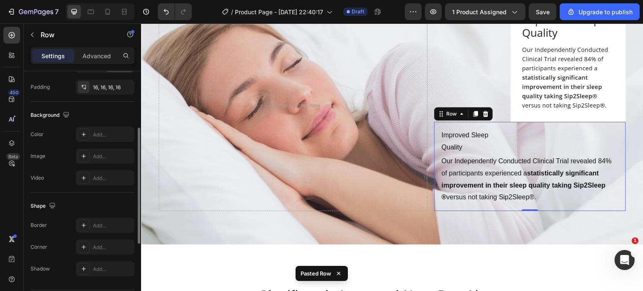
scroll to position [266, 0]
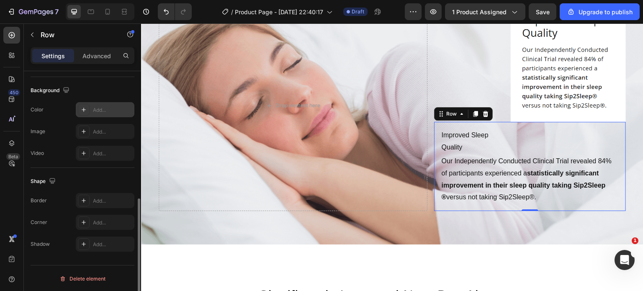
click at [83, 108] on icon at bounding box center [83, 109] width 7 height 7
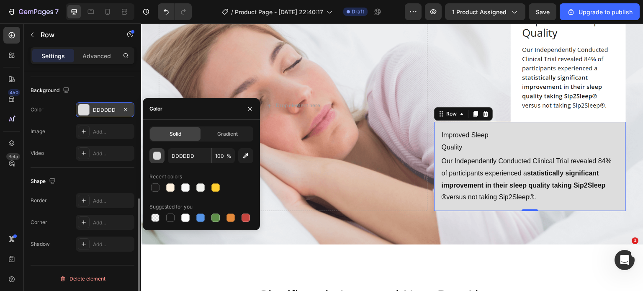
click at [157, 159] on div "button" at bounding box center [157, 156] width 8 height 8
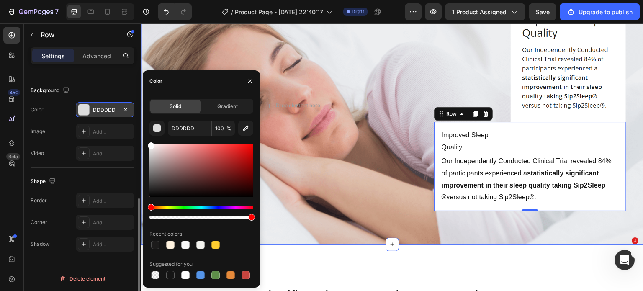
drag, startPoint x: 292, startPoint y: 175, endPoint x: 141, endPoint y: 114, distance: 162.1
type input "FFFFFF"
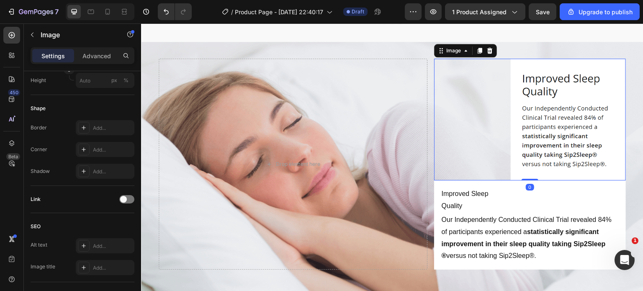
scroll to position [0, 0]
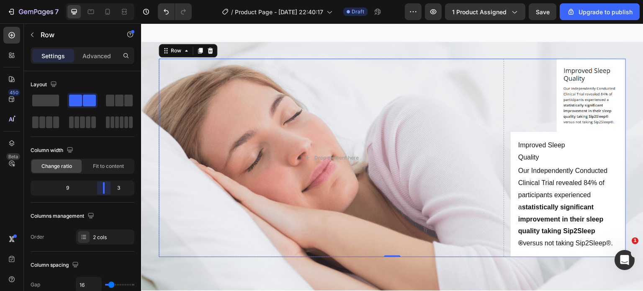
drag, startPoint x: 90, startPoint y: 184, endPoint x: 105, endPoint y: 187, distance: 16.2
click at [105, 0] on body "7 / Product Page - [DATE] 22:40:17 Draft Preview 1 product assigned Save Upgrad…" at bounding box center [321, 0] width 643 height 0
click at [109, 106] on span at bounding box center [110, 101] width 8 height 12
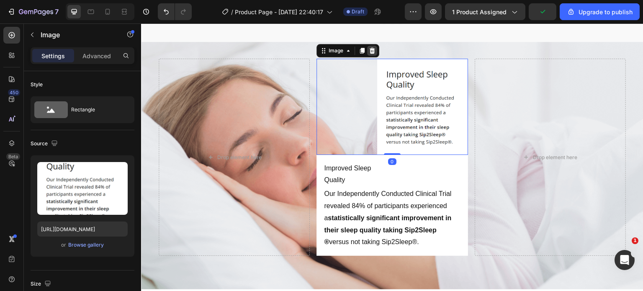
click at [369, 50] on icon at bounding box center [371, 51] width 5 height 6
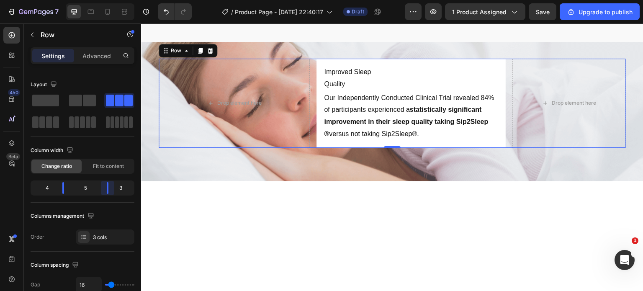
drag, startPoint x: 99, startPoint y: 187, endPoint x: 163, endPoint y: 79, distance: 125.5
click at [108, 0] on body "7 / Product Page - [DATE] 22:40:17 Draft Preview 1 product assigned Save Upgrad…" at bounding box center [321, 0] width 643 height 0
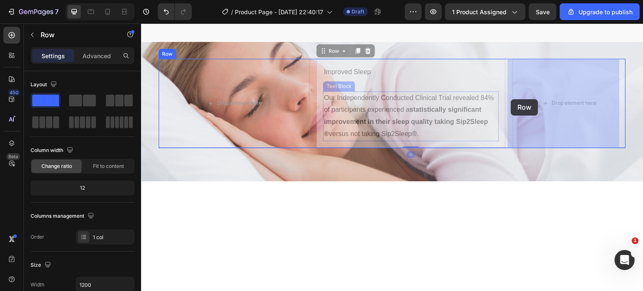
drag, startPoint x: 318, startPoint y: 105, endPoint x: 511, endPoint y: 99, distance: 192.5
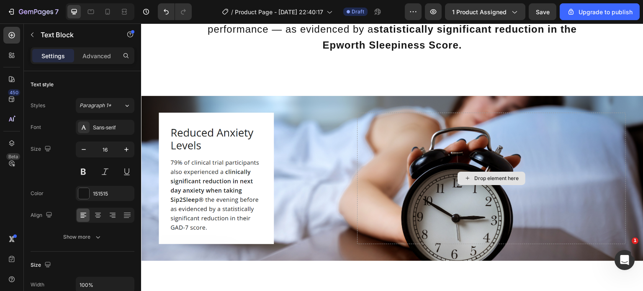
scroll to position [1014, 0]
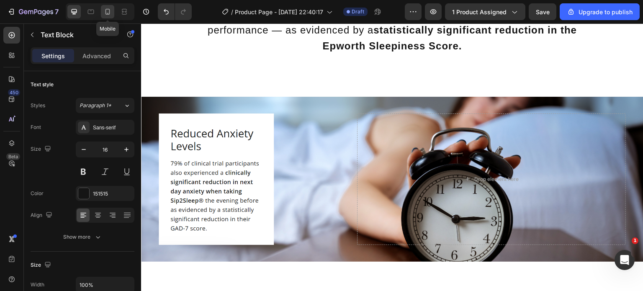
click at [108, 13] on icon at bounding box center [107, 12] width 5 height 6
type input "18"
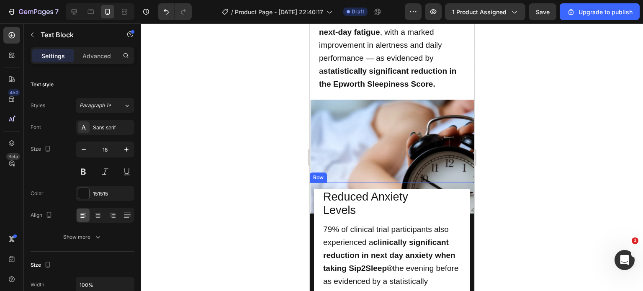
scroll to position [918, 0]
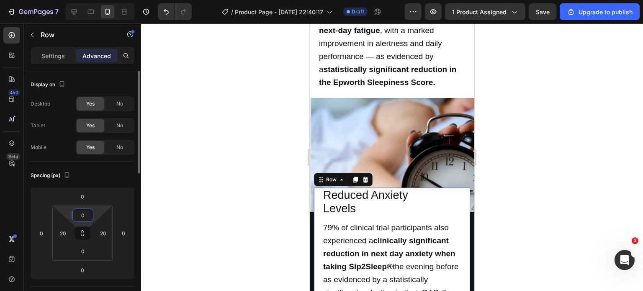
click at [85, 212] on input "0" at bounding box center [82, 215] width 17 height 13
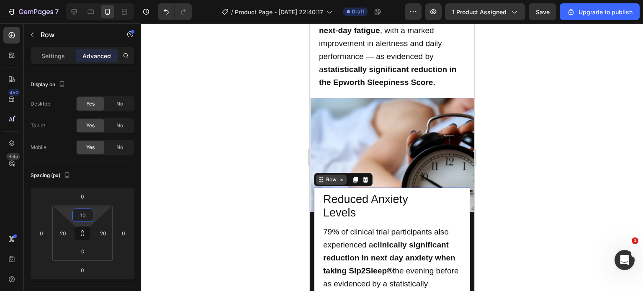
type input "10"
click at [328, 176] on div "Row" at bounding box center [331, 180] width 14 height 8
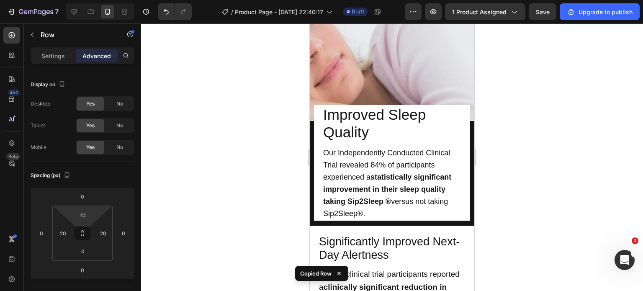
scroll to position [643, 0]
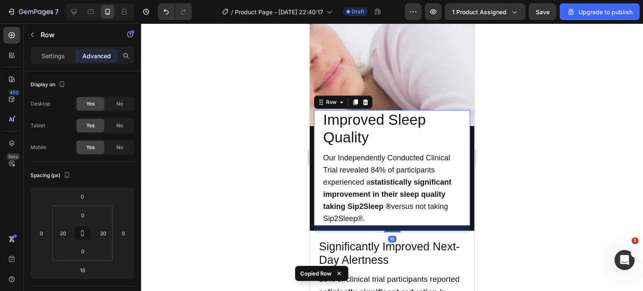
click at [318, 117] on div "Improved Sleep Quality Text Block Our Independently Conducted Clinical Trial re…" at bounding box center [392, 167] width 156 height 115
type input "0"
type input "10"
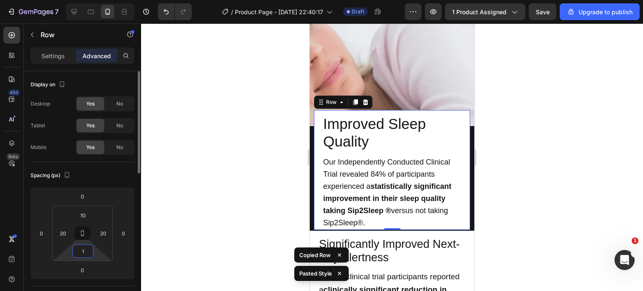
click at [88, 247] on input "1" at bounding box center [82, 251] width 17 height 13
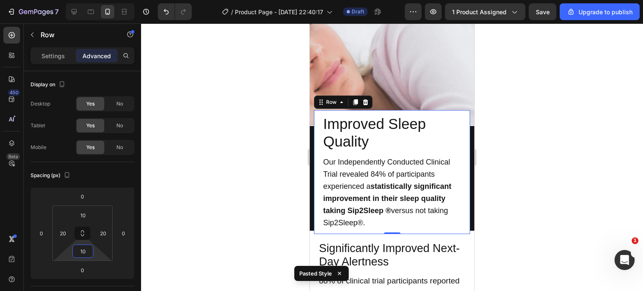
type input "10"
click at [339, 95] on div "Row" at bounding box center [343, 101] width 59 height 13
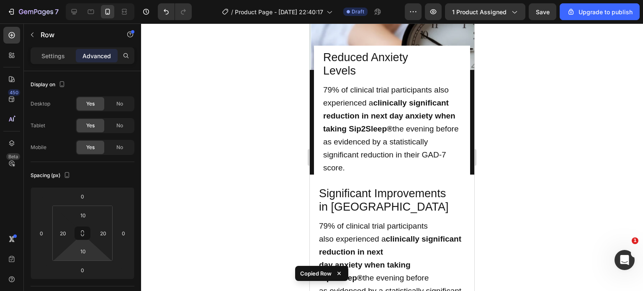
scroll to position [1070, 0]
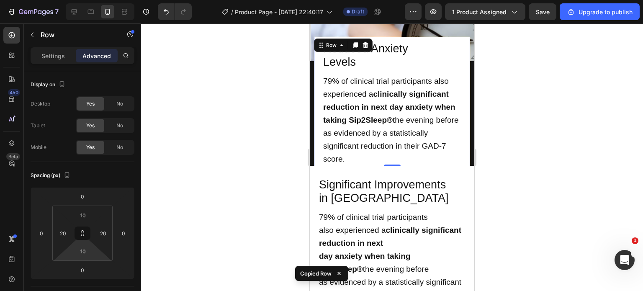
click at [317, 144] on div "Reduced Anxiety Levels Text Block 79% of clinical trial participants also exper…" at bounding box center [392, 101] width 156 height 129
type input "10"
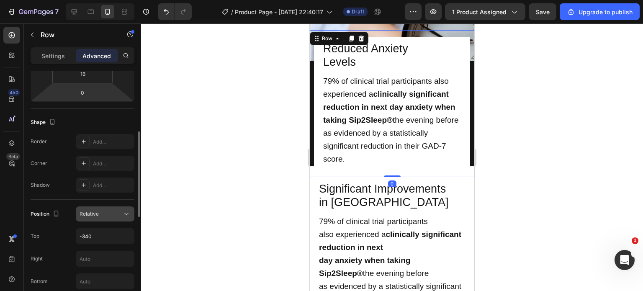
scroll to position [177, 0]
click at [97, 230] on input "-340" at bounding box center [105, 235] width 58 height 15
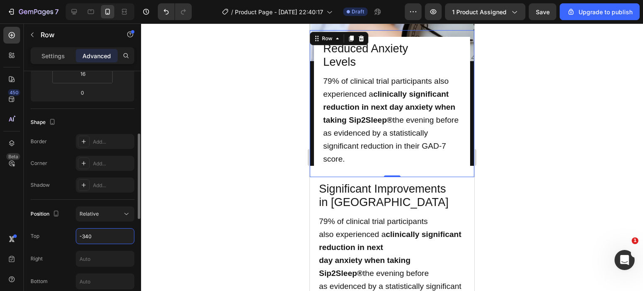
click at [97, 230] on input "-340" at bounding box center [105, 235] width 58 height 15
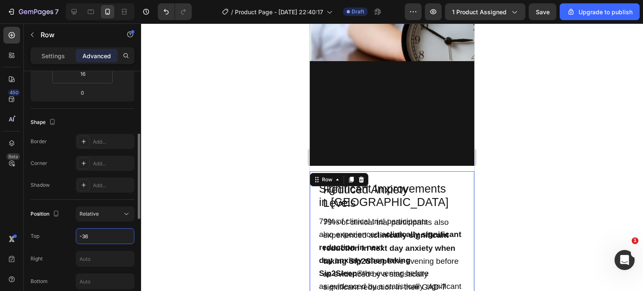
type input "-360"
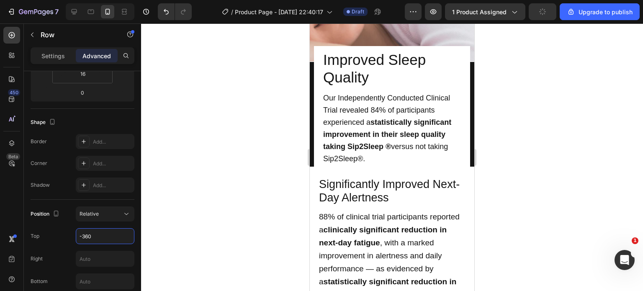
scroll to position [702, 0]
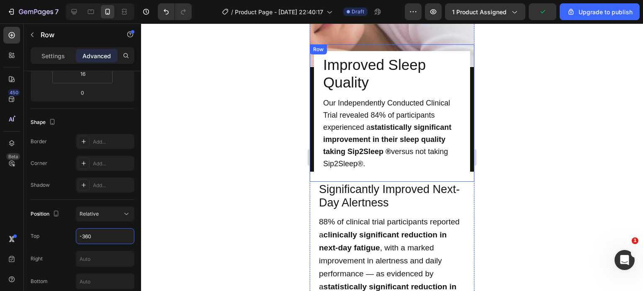
click at [310, 124] on div "Improved Sleep Quality Text Block Our Independently Conducted Clinical Trial re…" at bounding box center [392, 112] width 164 height 137
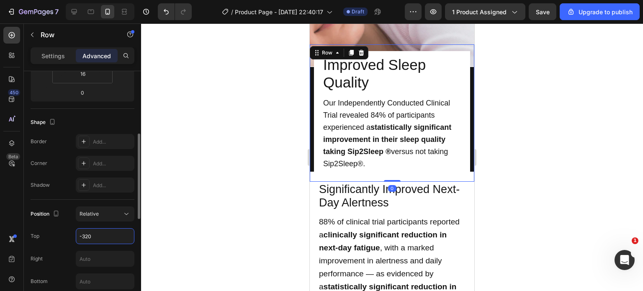
click at [98, 231] on input "-320" at bounding box center [105, 235] width 58 height 15
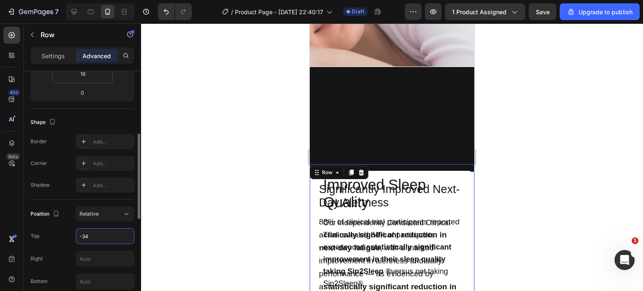
type input "-340"
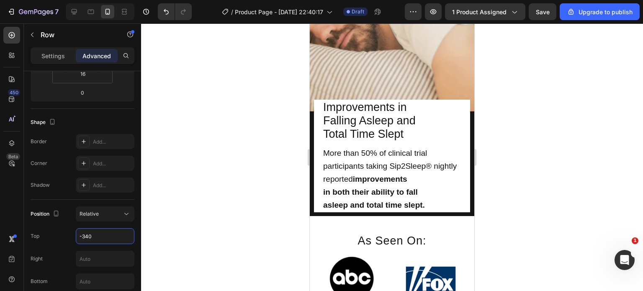
scroll to position [1410, 0]
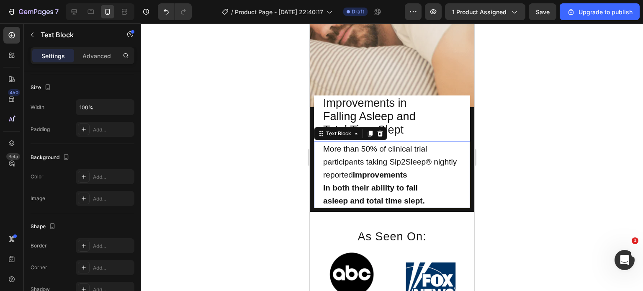
click at [319, 175] on div "More than 50% of clinical trial participants taking Sip2Sleep® nightly reported…" at bounding box center [392, 174] width 156 height 67
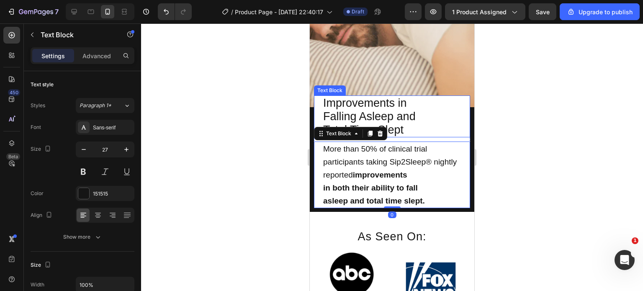
click at [319, 103] on div "Improvements in Falling Asleep and Total Time Slept Text Block" at bounding box center [392, 116] width 156 height 42
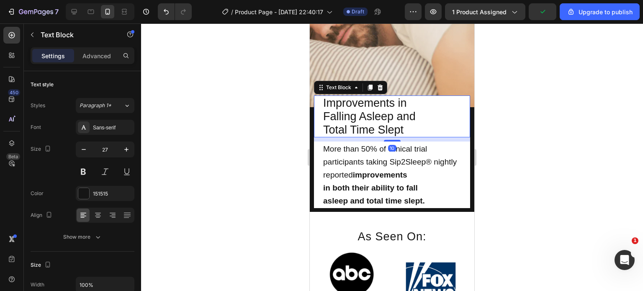
click at [360, 137] on div "10" at bounding box center [392, 139] width 156 height 4
click at [12, 138] on div at bounding box center [11, 143] width 17 height 17
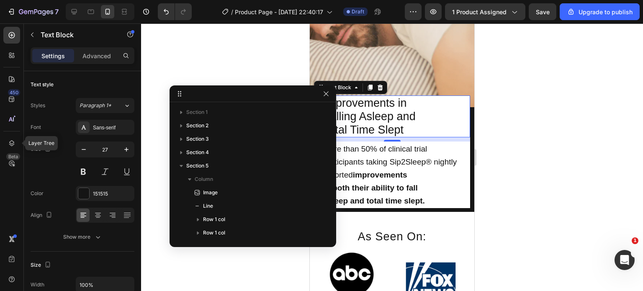
scroll to position [214, 0]
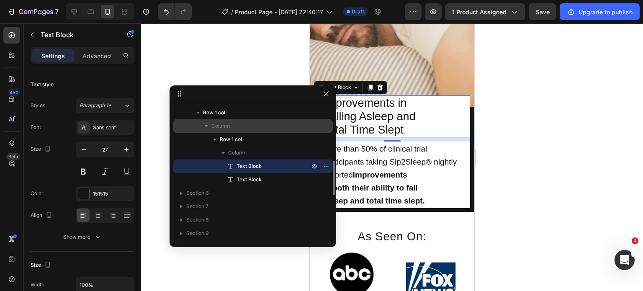
click at [304, 132] on div "Column" at bounding box center [252, 125] width 153 height 13
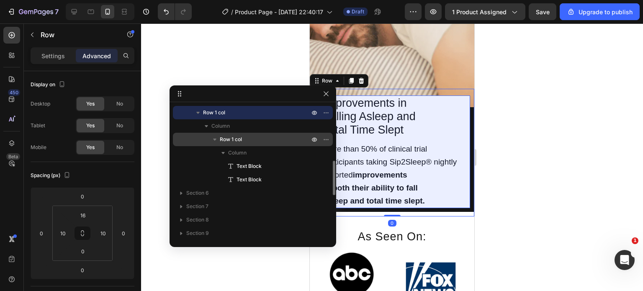
click at [293, 140] on p "Row 1 col" at bounding box center [265, 139] width 91 height 8
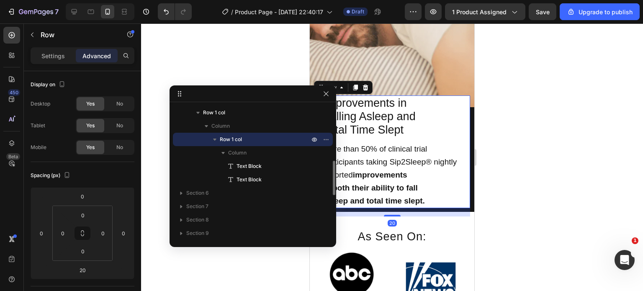
type input "0"
type input "10"
type input "20"
type input "10"
type input "20"
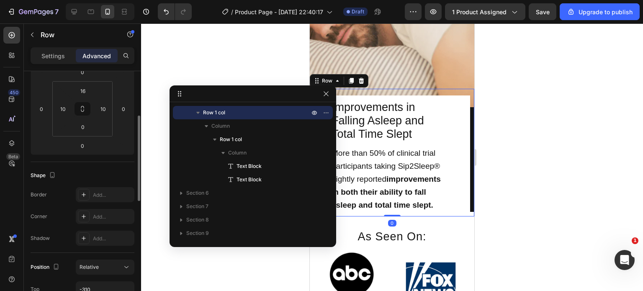
scroll to position [125, 0]
click at [85, 128] on input "0" at bounding box center [82, 126] width 17 height 13
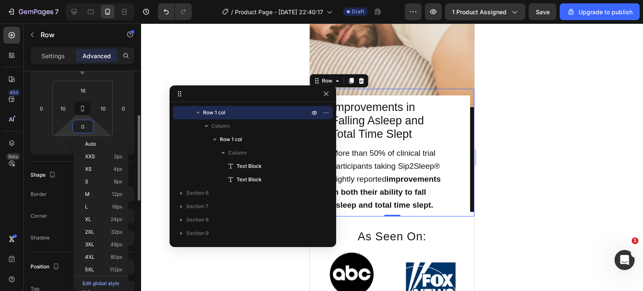
scroll to position [166, 0]
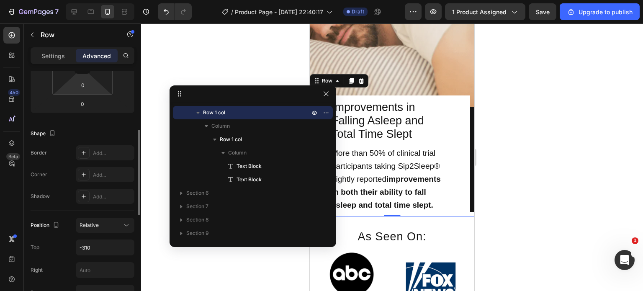
click at [0, 0] on div "Spacing (px) 0 0 0 0 16 10 0 10" at bounding box center [0, 0] width 0 height 0
drag, startPoint x: 105, startPoint y: 237, endPoint x: 105, endPoint y: 246, distance: 9.2
click at [105, 246] on div "Position Relative Top -310 Right Bottom Left Z-Index" at bounding box center [83, 281] width 104 height 127
click at [105, 246] on input "-310" at bounding box center [105, 247] width 58 height 15
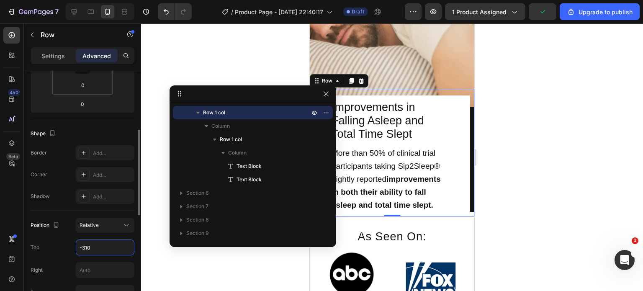
click at [105, 246] on input "-310" at bounding box center [105, 247] width 58 height 15
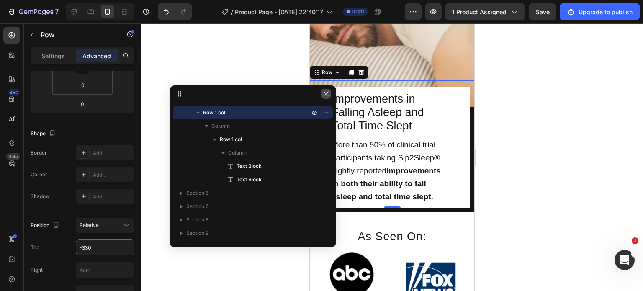
type input "-330"
click at [328, 97] on icon "button" at bounding box center [326, 93] width 7 height 7
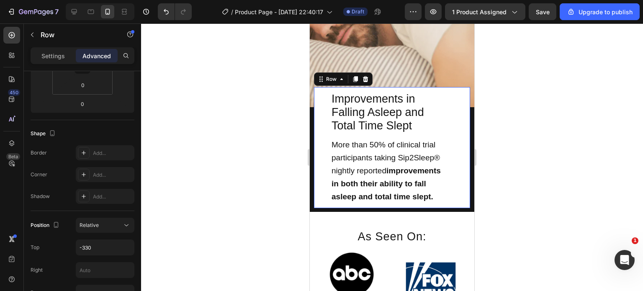
scroll to position [166, 0]
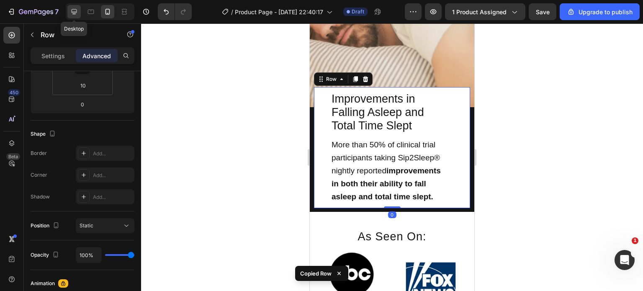
click at [77, 14] on icon at bounding box center [74, 12] width 8 height 8
type input "16"
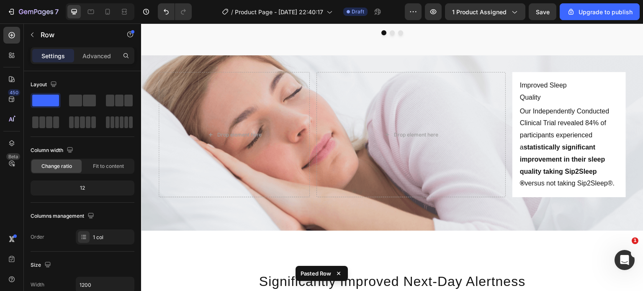
scroll to position [701, 0]
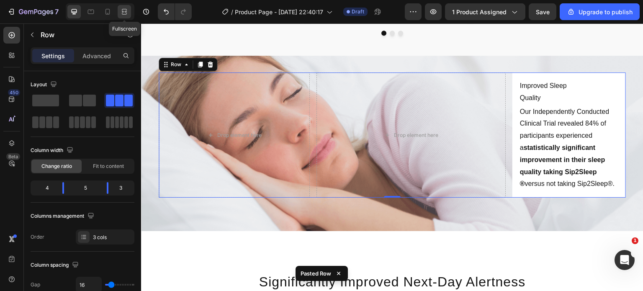
click at [129, 11] on div at bounding box center [124, 11] width 13 height 13
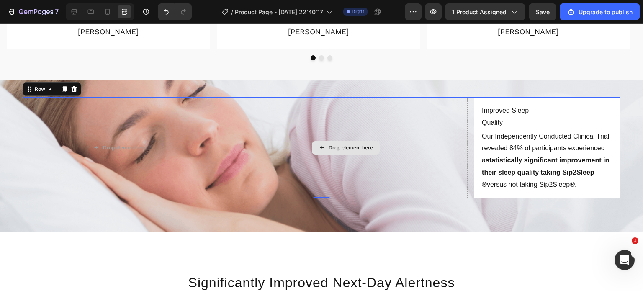
scroll to position [662, 0]
click at [75, 13] on icon at bounding box center [74, 11] width 5 height 5
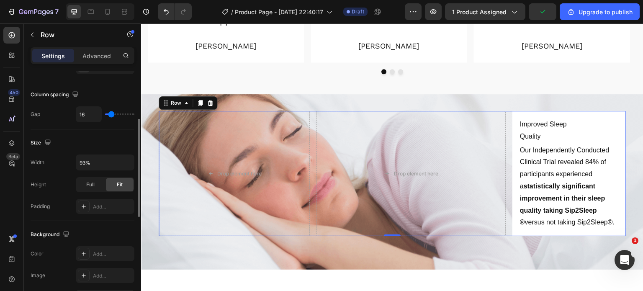
scroll to position [144, 0]
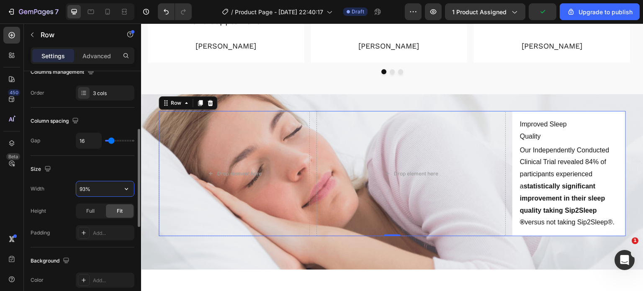
click at [104, 187] on input "93%" at bounding box center [105, 188] width 58 height 15
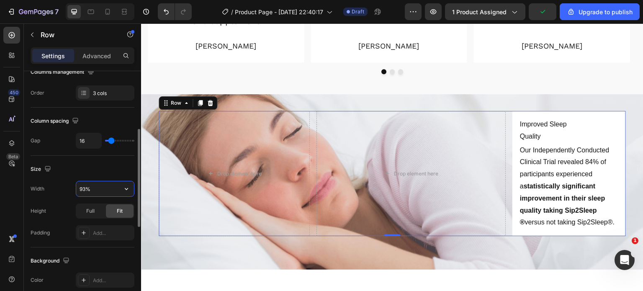
click at [104, 187] on input "93%" at bounding box center [105, 188] width 58 height 15
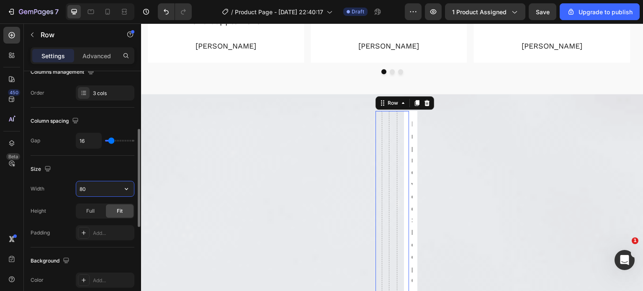
click at [106, 186] on input "80" at bounding box center [105, 188] width 58 height 15
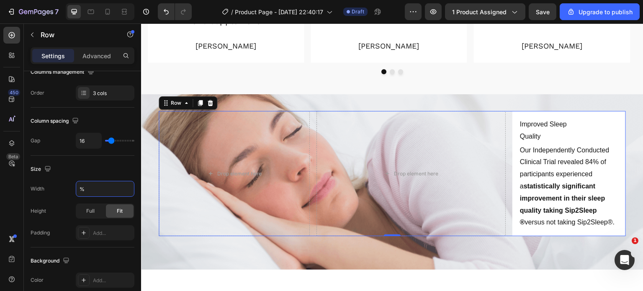
type input "93%"
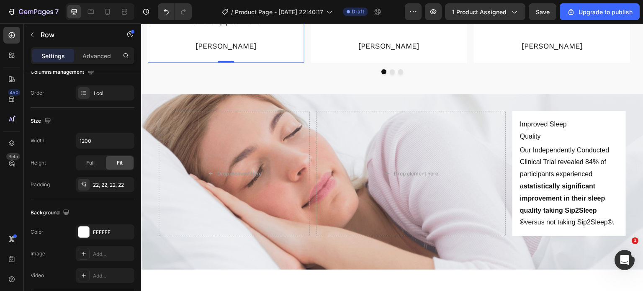
click at [297, 39] on div "Icon Icon Icon Icon Icon Icon List My husband and I usually have trouble stayin…" at bounding box center [226, -1] width 156 height 125
click at [131, 11] on div at bounding box center [100, 11] width 69 height 17
click at [131, 11] on div at bounding box center [124, 11] width 13 height 13
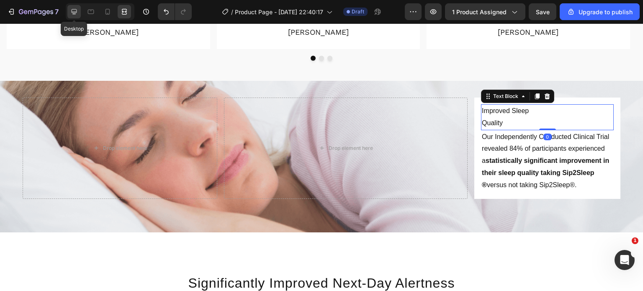
click at [76, 12] on icon at bounding box center [74, 12] width 8 height 8
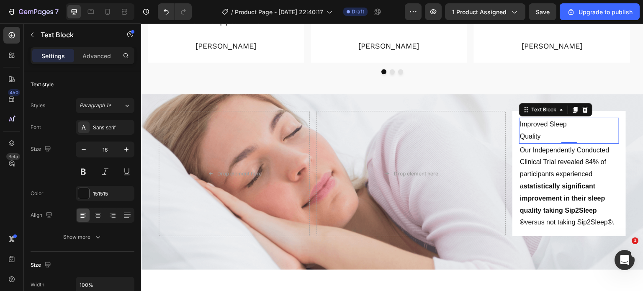
click at [520, 135] on p "Quality" at bounding box center [569, 137] width 98 height 12
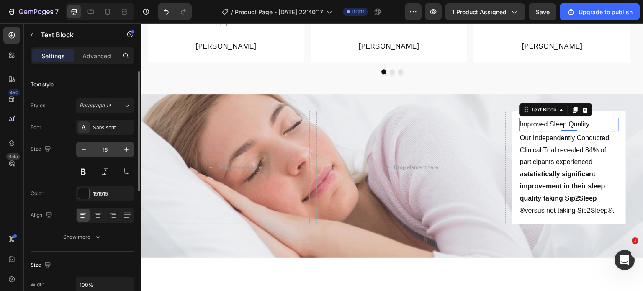
click at [114, 148] on input "16" at bounding box center [105, 149] width 28 height 15
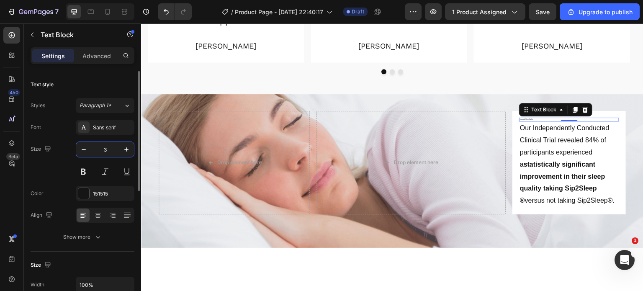
click at [114, 148] on input "3" at bounding box center [105, 149] width 28 height 15
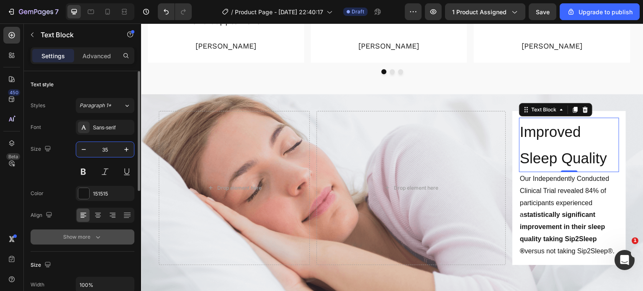
type input "35"
click at [98, 236] on icon "button" at bounding box center [98, 237] width 8 height 8
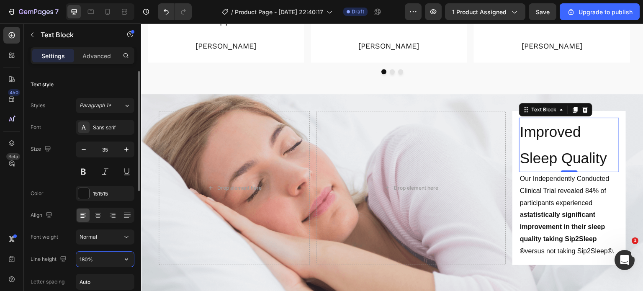
click at [99, 260] on input "180%" at bounding box center [105, 258] width 58 height 15
click at [99, 260] on input "4" at bounding box center [105, 258] width 58 height 15
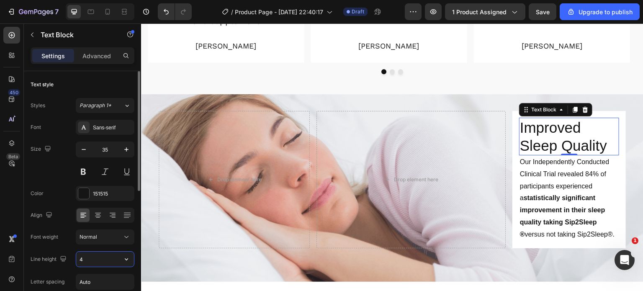
type input "42"
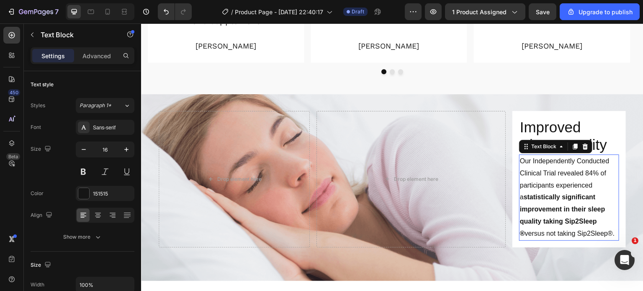
click at [523, 174] on p "Our Independently Conducted Clinical Trial revealed 84% of participants experie…" at bounding box center [569, 197] width 98 height 85
click at [130, 149] on icon "button" at bounding box center [126, 149] width 8 height 8
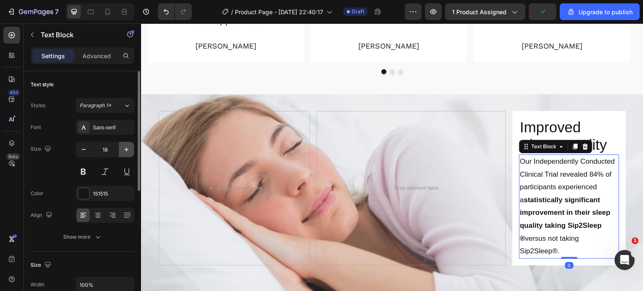
click at [130, 149] on icon "button" at bounding box center [126, 149] width 8 height 8
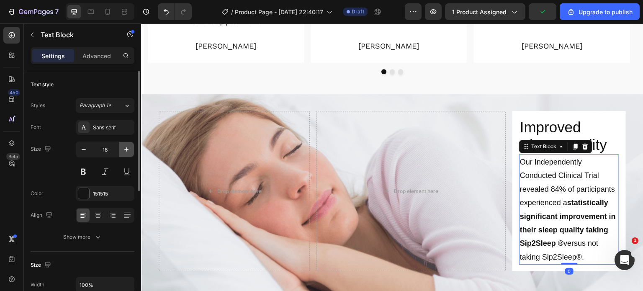
type input "19"
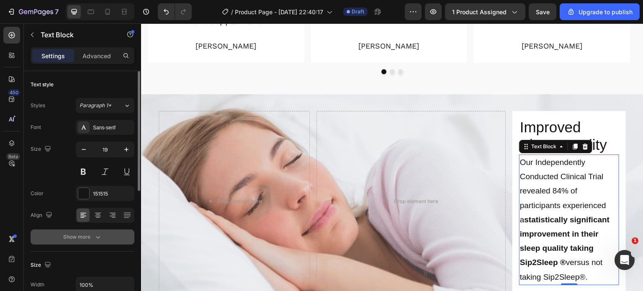
click at [107, 236] on button "Show more" at bounding box center [83, 236] width 104 height 15
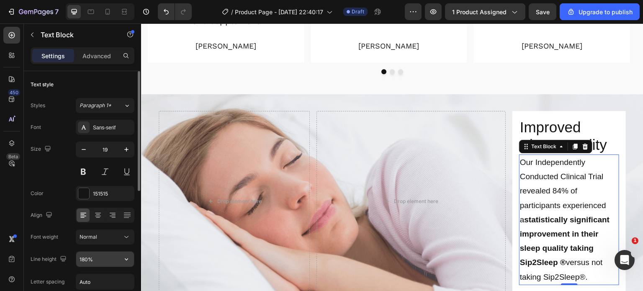
click at [95, 259] on input "180%" at bounding box center [105, 258] width 58 height 15
click at [95, 259] on input "2" at bounding box center [105, 258] width 58 height 15
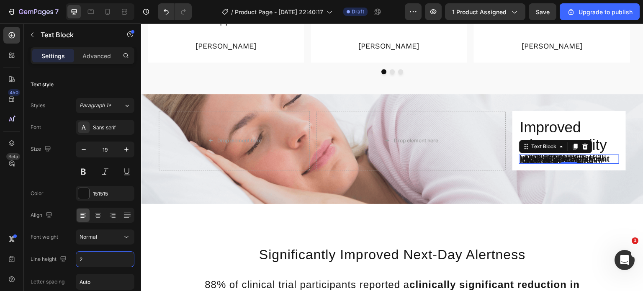
type input "2"
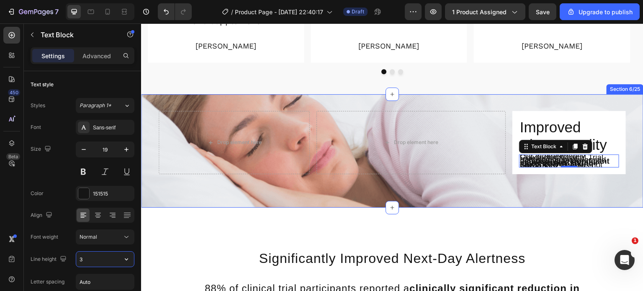
type input "30"
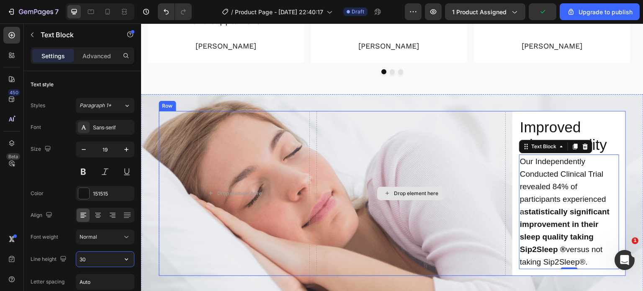
click at [449, 156] on div "Drop element here" at bounding box center [410, 193] width 189 height 165
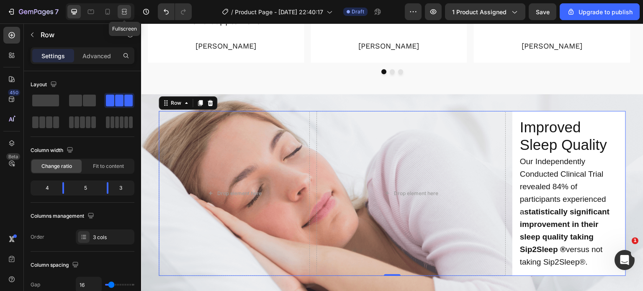
click at [121, 12] on icon at bounding box center [124, 12] width 8 height 8
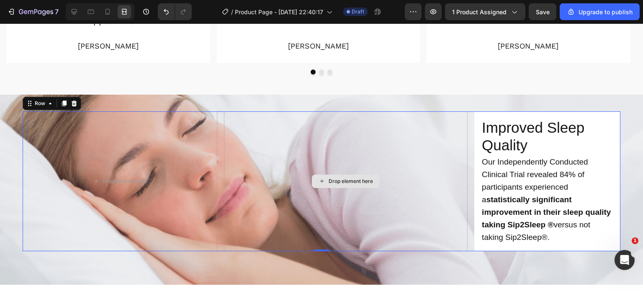
scroll to position [662, 0]
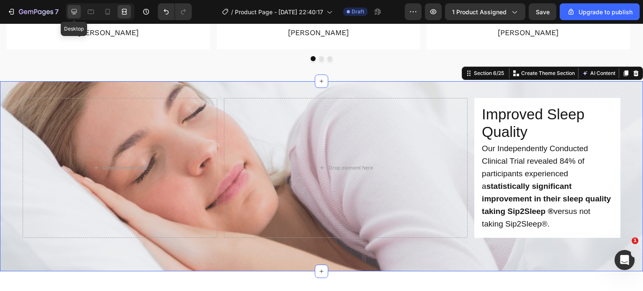
click at [77, 10] on icon at bounding box center [74, 12] width 8 height 8
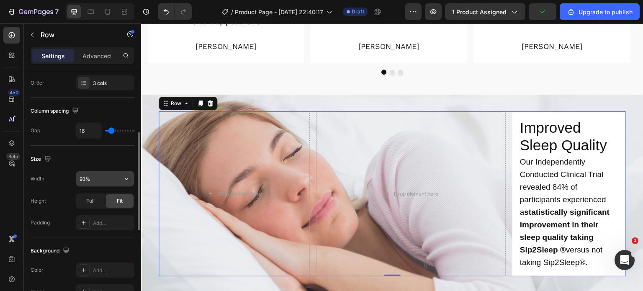
scroll to position [154, 0]
click at [104, 178] on input "93%" at bounding box center [105, 179] width 58 height 15
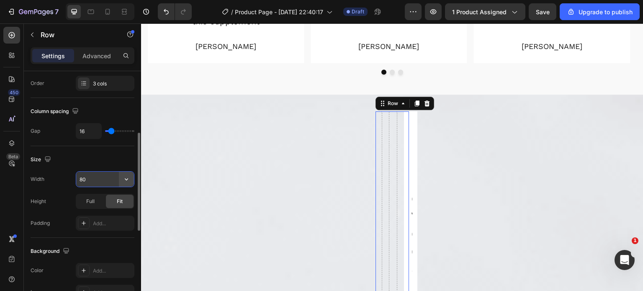
click at [123, 178] on icon "button" at bounding box center [126, 179] width 8 height 8
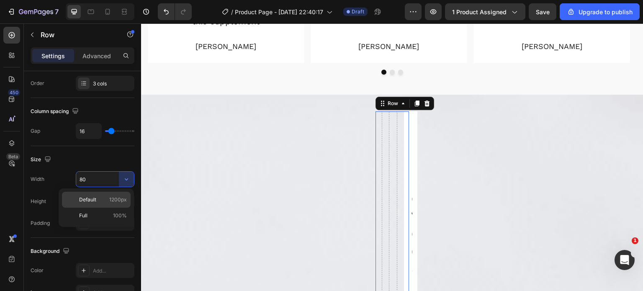
click at [97, 207] on div "Default 1200px" at bounding box center [96, 215] width 69 height 16
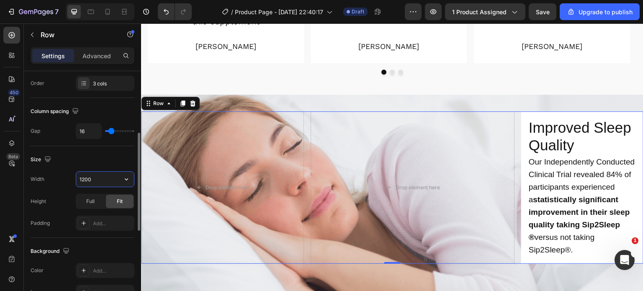
click at [100, 175] on input "1200" at bounding box center [105, 179] width 58 height 15
click at [100, 175] on input "1" at bounding box center [105, 179] width 58 height 15
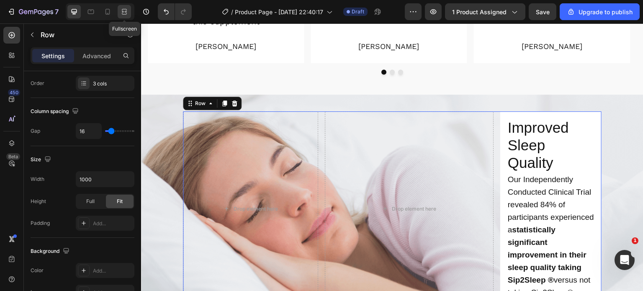
click at [118, 11] on div at bounding box center [124, 11] width 13 height 13
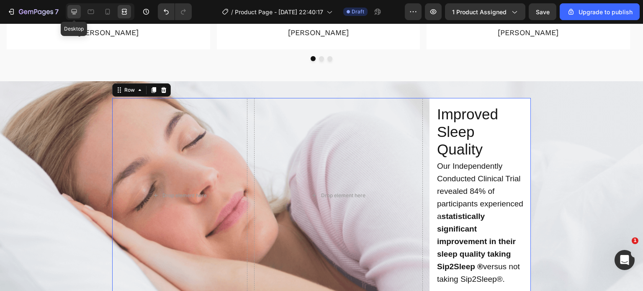
click at [77, 13] on icon at bounding box center [74, 12] width 8 height 8
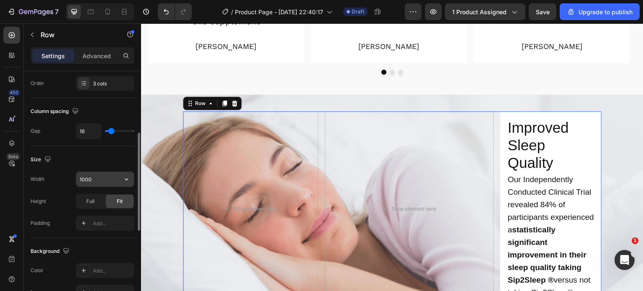
drag, startPoint x: 102, startPoint y: 169, endPoint x: 102, endPoint y: 184, distance: 15.1
click at [102, 184] on div "Size Width 1000 Height Full Fit Padding Add..." at bounding box center [83, 192] width 104 height 92
click at [102, 184] on input "1000" at bounding box center [105, 179] width 58 height 15
click at [102, 184] on input "1" at bounding box center [105, 179] width 58 height 15
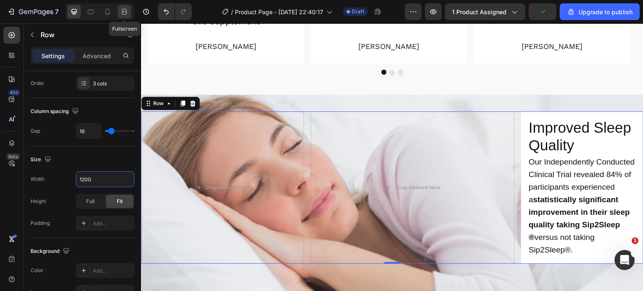
type input "1200"
click at [123, 10] on icon at bounding box center [124, 12] width 8 height 8
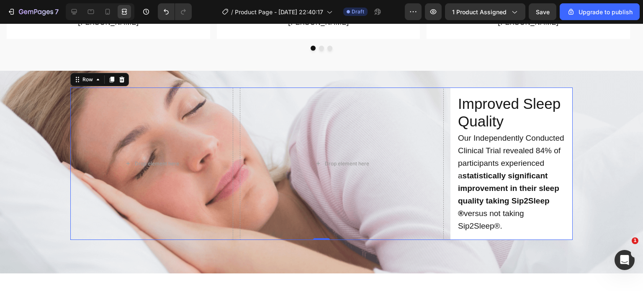
scroll to position [670, 0]
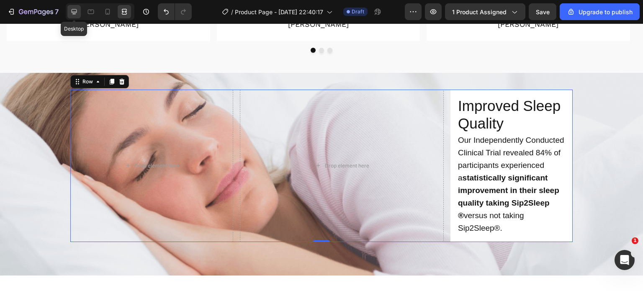
click at [74, 11] on icon at bounding box center [74, 11] width 5 height 5
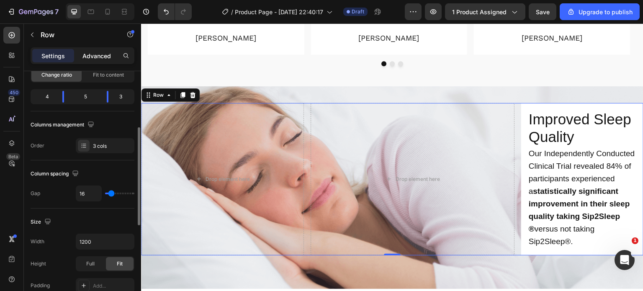
scroll to position [80, 0]
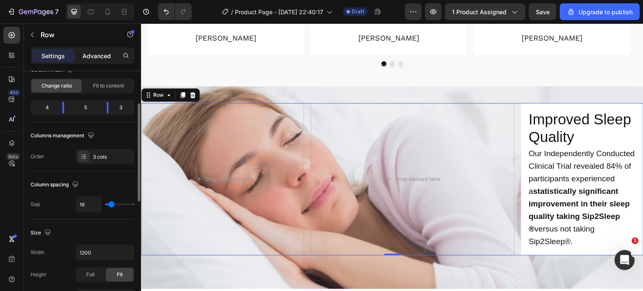
click at [108, 54] on p "Advanced" at bounding box center [96, 55] width 28 height 9
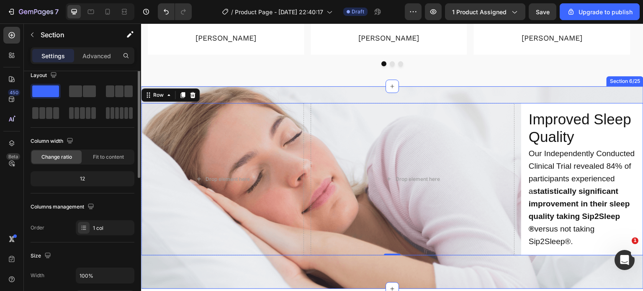
scroll to position [0, 0]
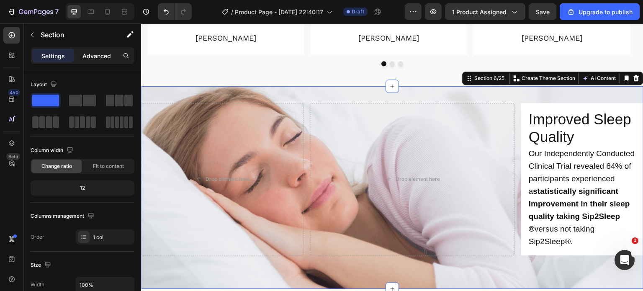
click at [92, 56] on p "Advanced" at bounding box center [96, 55] width 28 height 9
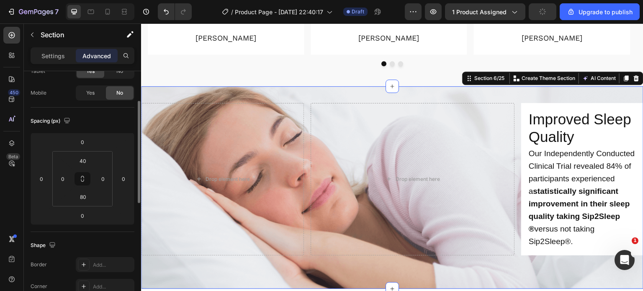
scroll to position [59, 0]
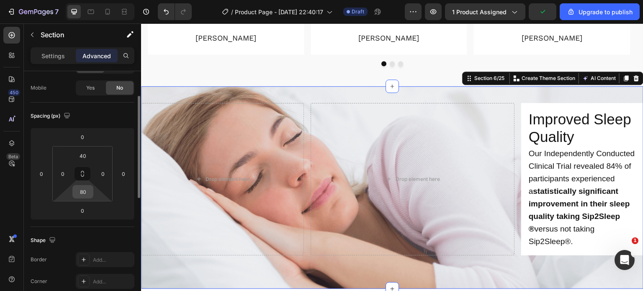
click at [85, 194] on input "80" at bounding box center [82, 191] width 17 height 13
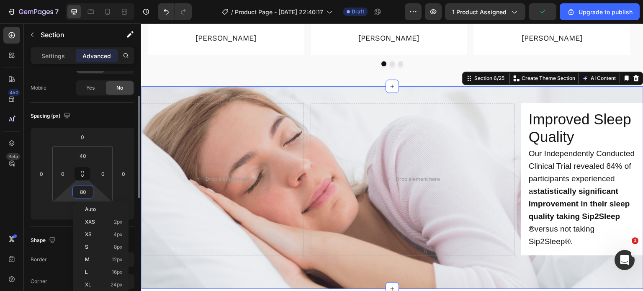
click at [85, 194] on input "80" at bounding box center [82, 191] width 17 height 13
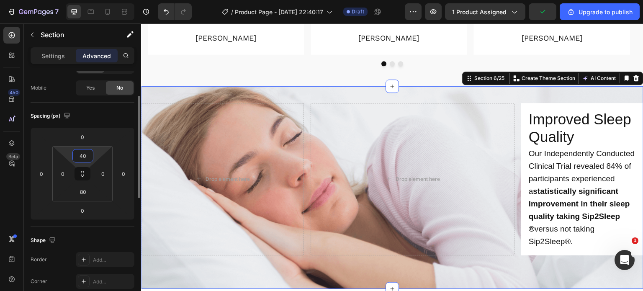
click at [89, 155] on input "40" at bounding box center [82, 155] width 17 height 13
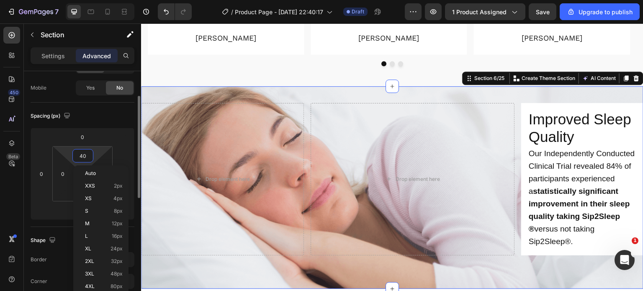
click at [89, 155] on input "40" at bounding box center [82, 155] width 17 height 13
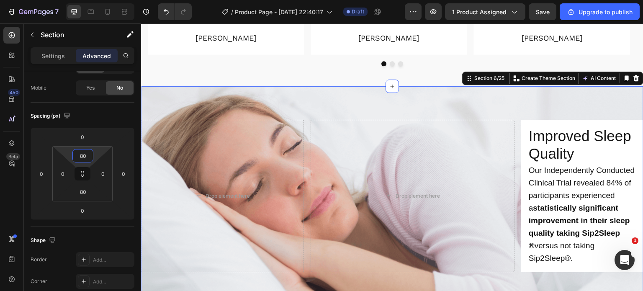
type input "80"
click at [118, 14] on div at bounding box center [124, 11] width 13 height 13
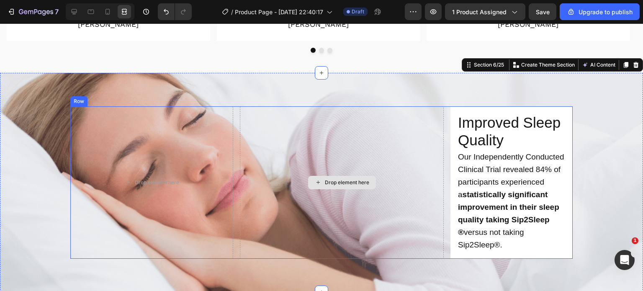
scroll to position [704, 0]
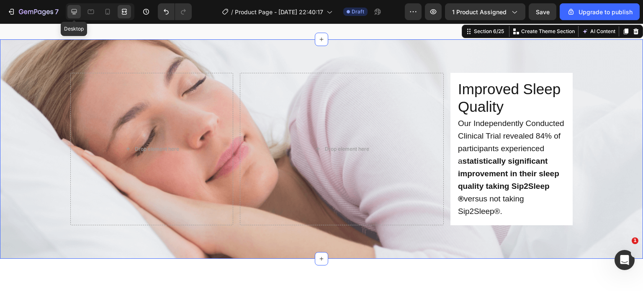
click at [72, 14] on icon at bounding box center [74, 11] width 5 height 5
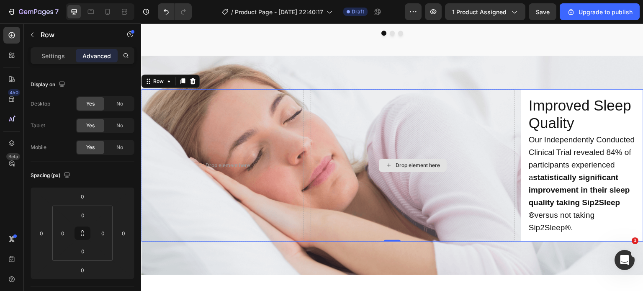
scroll to position [700, 0]
click at [56, 57] on p "Settings" at bounding box center [52, 55] width 23 height 9
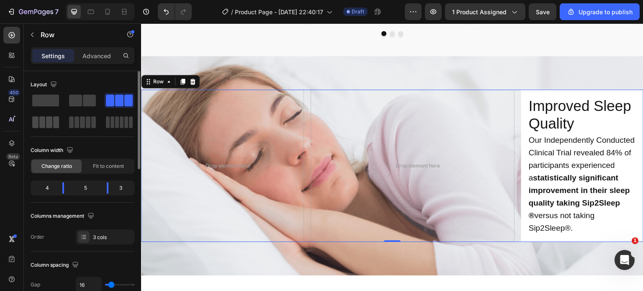
drag, startPoint x: 42, startPoint y: 125, endPoint x: 259, endPoint y: 146, distance: 218.1
click at [42, 125] on span at bounding box center [42, 122] width 6 height 12
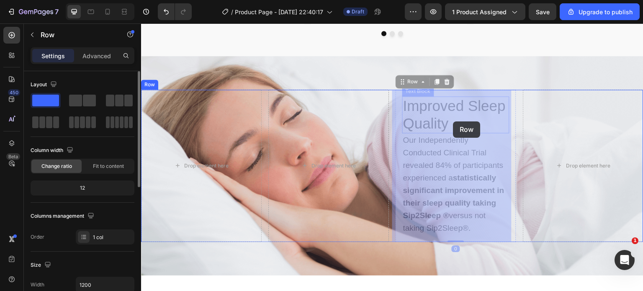
drag, startPoint x: 396, startPoint y: 112, endPoint x: 438, endPoint y: 117, distance: 42.1
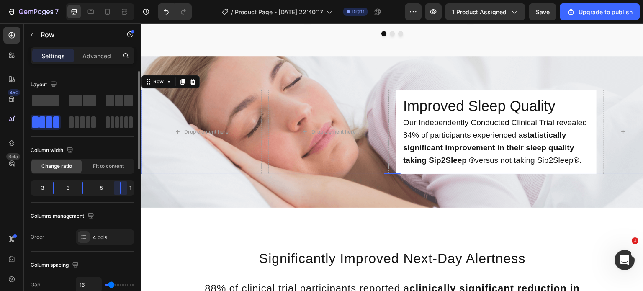
drag, startPoint x: 110, startPoint y: 186, endPoint x: 11, endPoint y: 78, distance: 146.0
click at [133, 0] on body "7 / Product Page - Aug 20, 22:40:17 Draft Preview 1 product assigned Save Upgra…" at bounding box center [321, 0] width 643 height 0
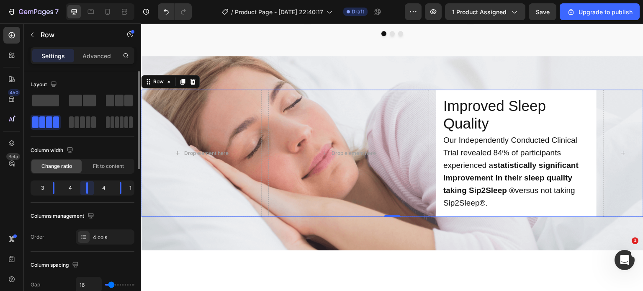
drag, startPoint x: 80, startPoint y: 186, endPoint x: 145, endPoint y: 3, distance: 194.2
click at [91, 0] on body "7 / Product Page - Aug 20, 22:40:17 Draft Preview 1 product assigned Save Upgra…" at bounding box center [321, 0] width 643 height 0
click at [123, 13] on icon at bounding box center [123, 11] width 3 height 2
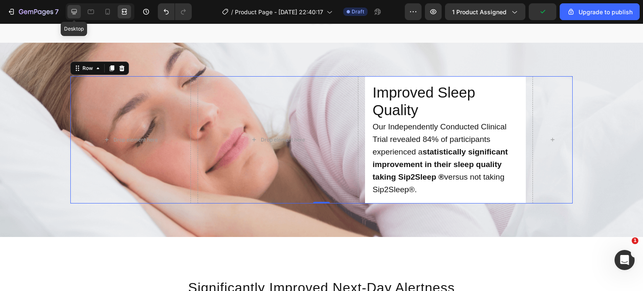
click at [74, 16] on div at bounding box center [73, 11] width 13 height 13
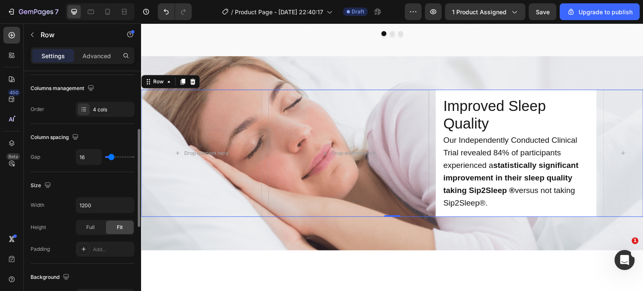
scroll to position [134, 0]
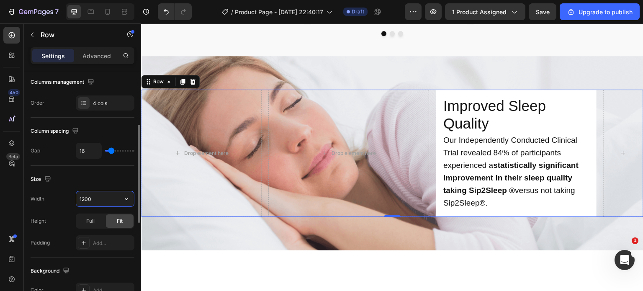
click at [109, 196] on input "1200" at bounding box center [105, 198] width 58 height 15
click at [117, 198] on input "1200" at bounding box center [105, 198] width 58 height 15
click at [125, 198] on icon "button" at bounding box center [126, 199] width 8 height 8
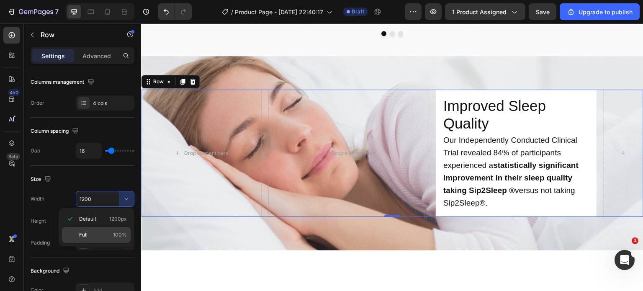
click at [110, 227] on div "Full 100%" at bounding box center [96, 235] width 69 height 16
type input "100%"
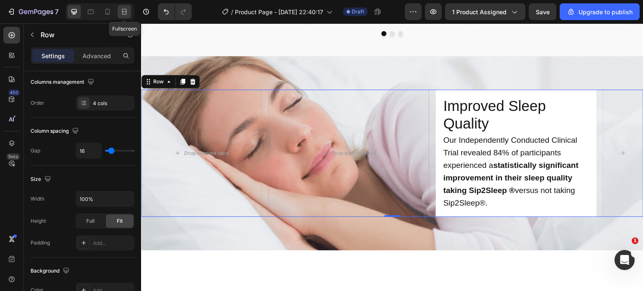
click at [126, 13] on icon at bounding box center [124, 12] width 8 height 8
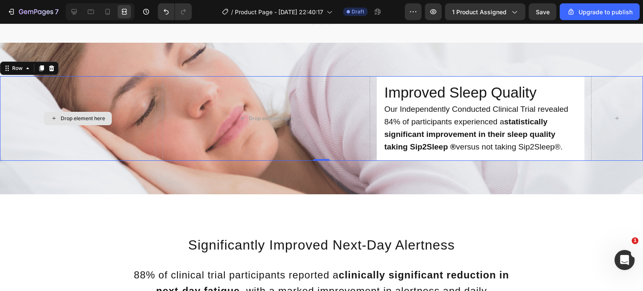
scroll to position [658, 0]
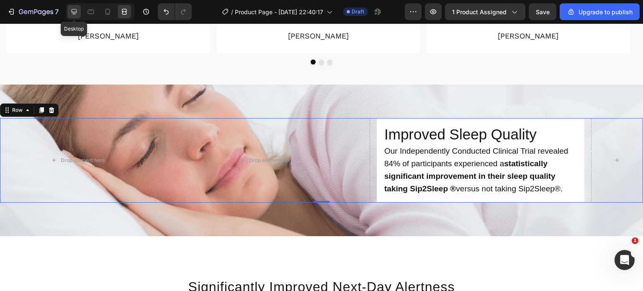
click at [74, 8] on icon at bounding box center [74, 12] width 8 height 8
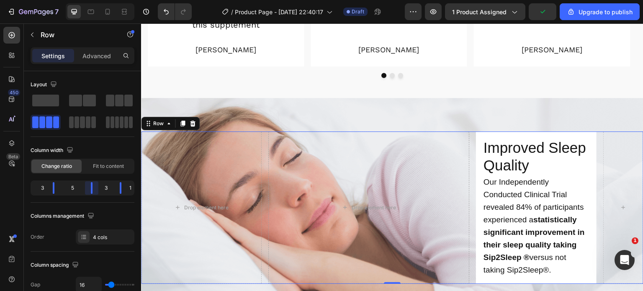
drag, startPoint x: 89, startPoint y: 182, endPoint x: 97, endPoint y: 183, distance: 8.9
click at [97, 0] on body "7 / Product Page - Aug 20, 22:40:17 Draft Preview 1 product assigned Upgrade to…" at bounding box center [321, 0] width 643 height 0
drag, startPoint x: 124, startPoint y: 4, endPoint x: 126, endPoint y: 11, distance: 7.3
click at [126, 11] on div "Fullscreen" at bounding box center [100, 11] width 69 height 17
click at [126, 11] on icon at bounding box center [125, 11] width 3 height 2
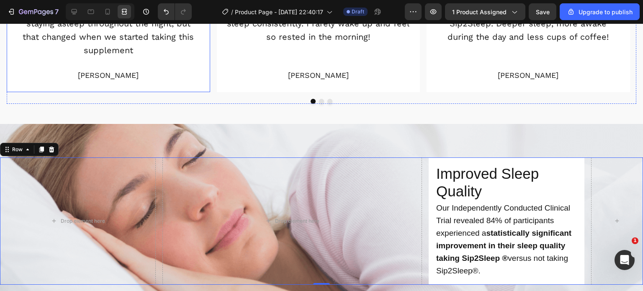
scroll to position [660, 0]
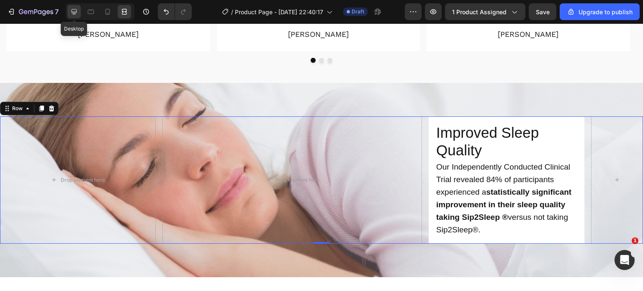
click at [77, 11] on icon at bounding box center [74, 12] width 8 height 8
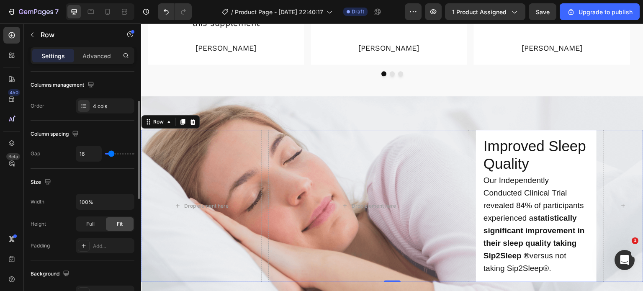
scroll to position [134, 0]
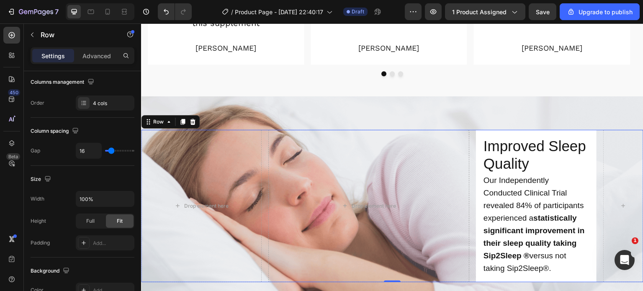
type input "18"
type input "20"
type input "22"
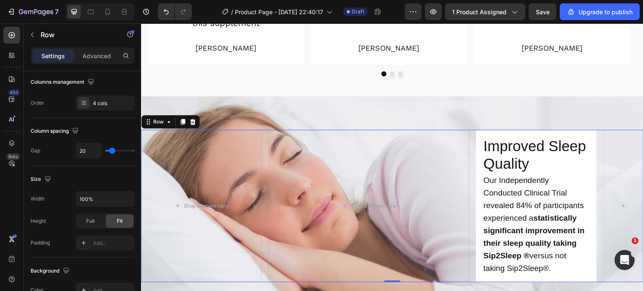
type input "22"
type input "24"
type input "25"
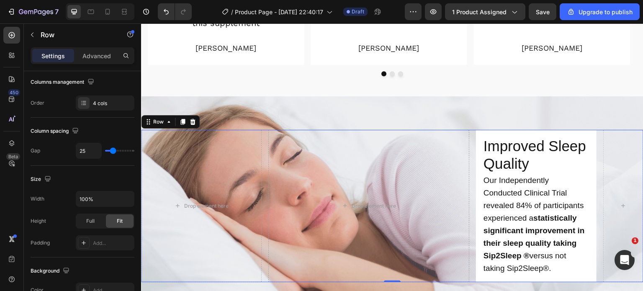
type input "27"
type input "29"
type input "31"
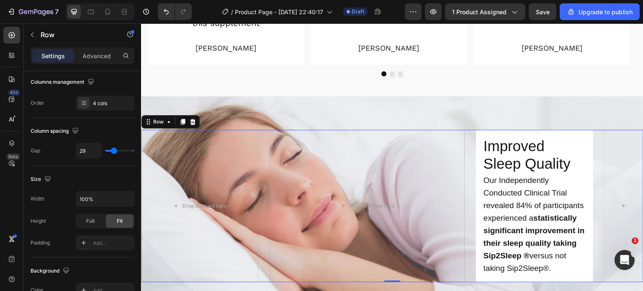
type input "31"
type input "32"
type input "34"
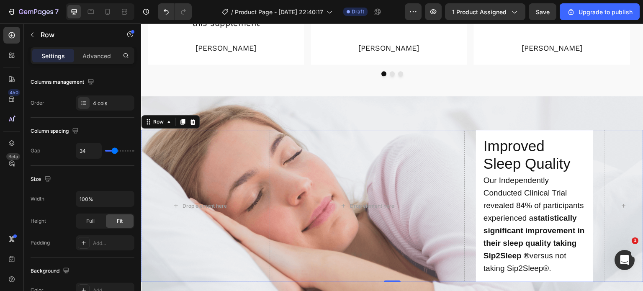
type input "36"
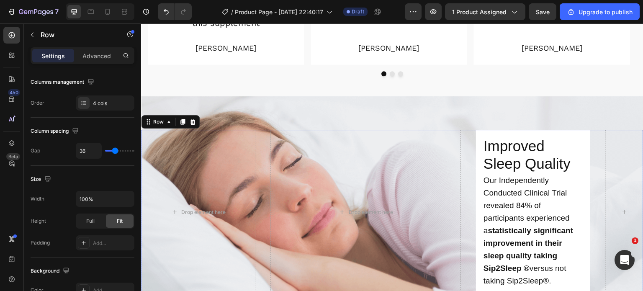
drag, startPoint x: 109, startPoint y: 149, endPoint x: 115, endPoint y: 149, distance: 5.5
type input "34"
click at [115, 150] on input "range" at bounding box center [119, 151] width 29 height 2
type input "34"
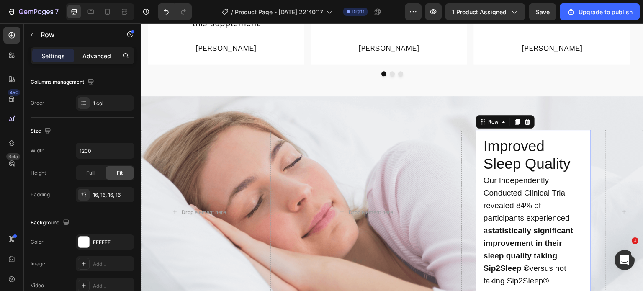
click at [109, 59] on p "Advanced" at bounding box center [96, 55] width 28 height 9
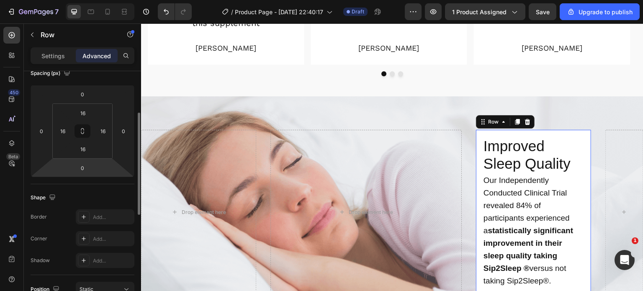
scroll to position [101, 0]
click at [80, 129] on icon at bounding box center [82, 132] width 7 height 7
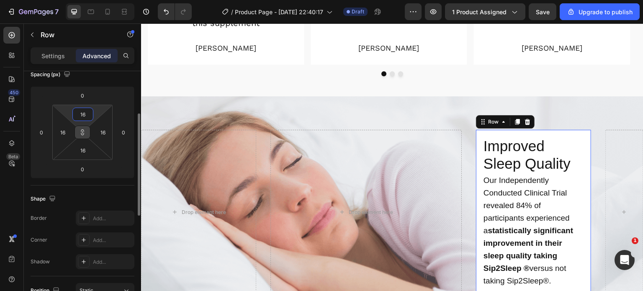
click at [87, 109] on input "16" at bounding box center [82, 114] width 17 height 13
type input "3"
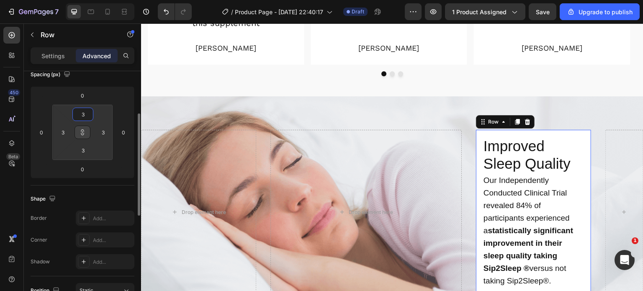
click at [87, 109] on input "3" at bounding box center [82, 114] width 17 height 13
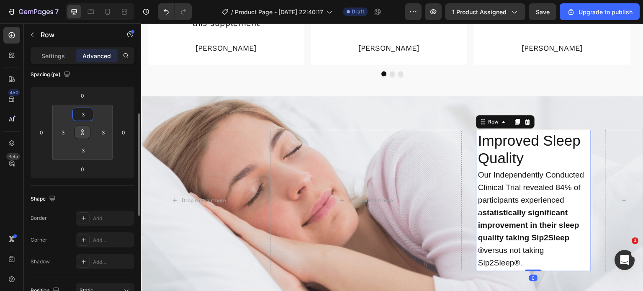
type input "32"
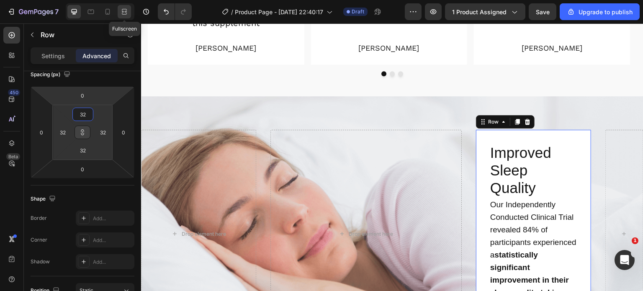
type input "32"
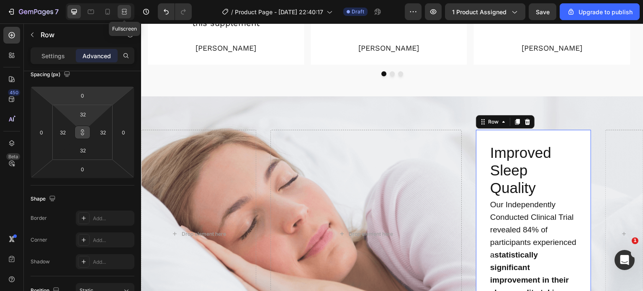
click at [127, 11] on icon at bounding box center [124, 12] width 8 height 8
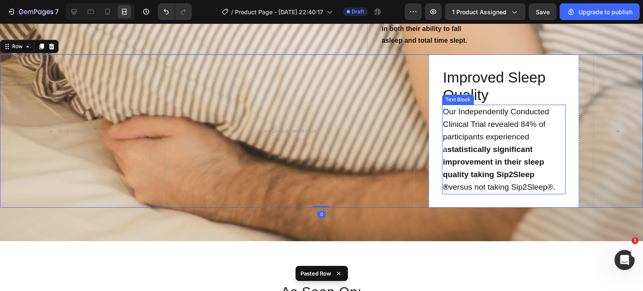
scroll to position [1826, 0]
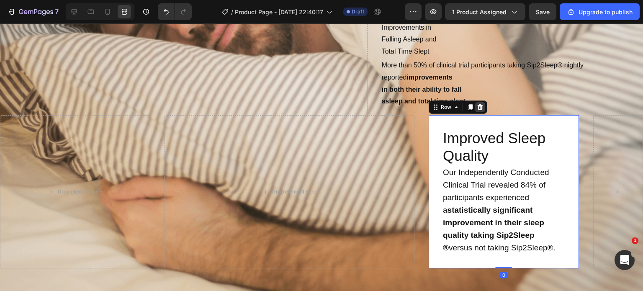
click at [477, 105] on icon at bounding box center [479, 107] width 5 height 6
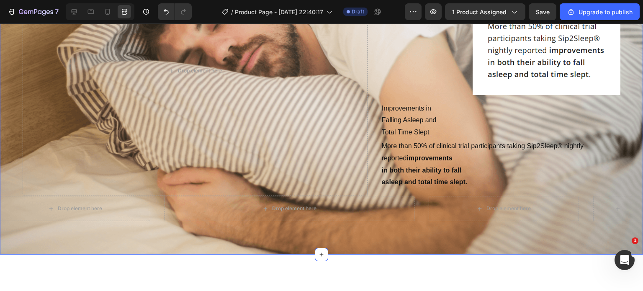
scroll to position [1743, 0]
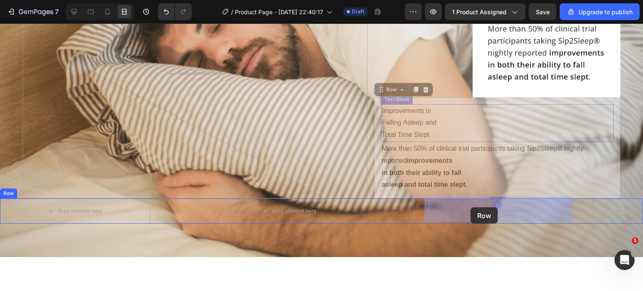
drag, startPoint x: 375, startPoint y: 137, endPoint x: 470, endPoint y: 207, distance: 117.9
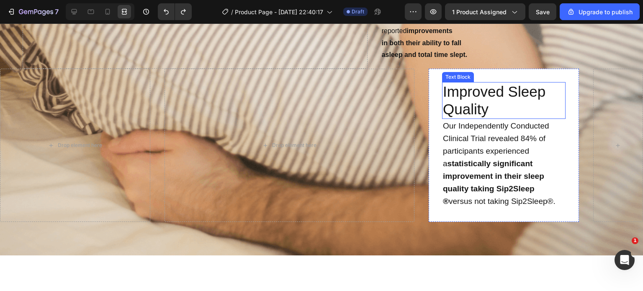
scroll to position [1878, 0]
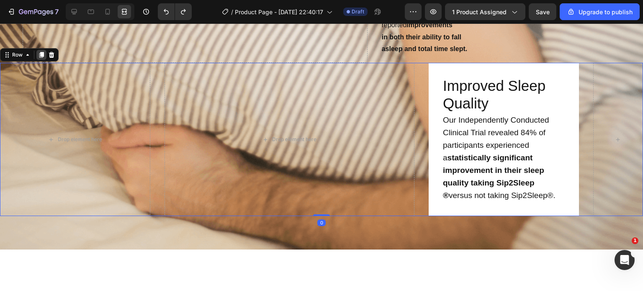
click at [37, 53] on div at bounding box center [41, 55] width 10 height 10
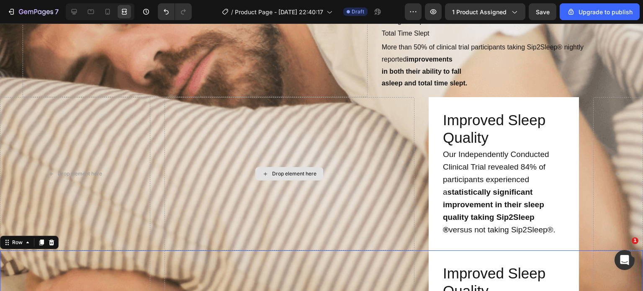
scroll to position [1842, 0]
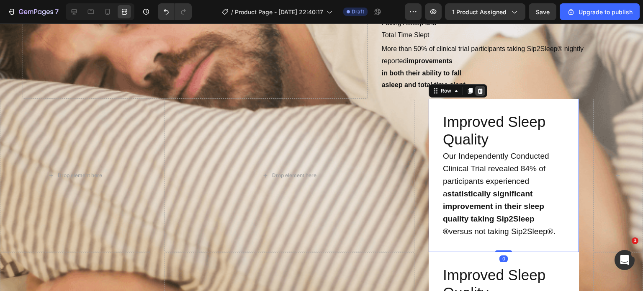
click at [477, 92] on icon at bounding box center [479, 91] width 5 height 6
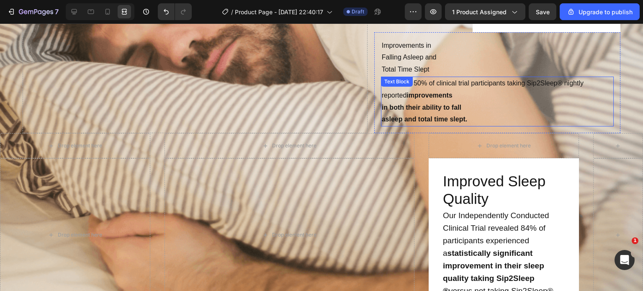
scroll to position [1807, 0]
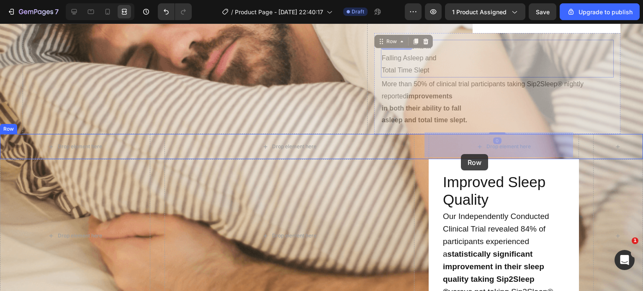
drag, startPoint x: 371, startPoint y: 58, endPoint x: 459, endPoint y: 154, distance: 130.3
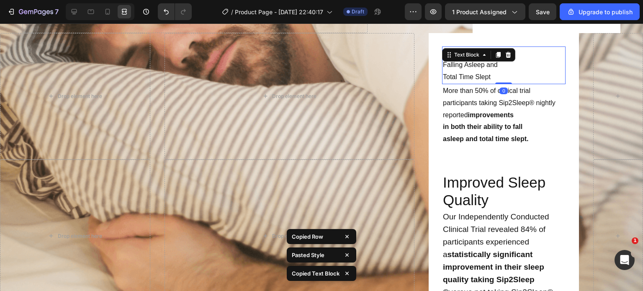
type input "35"
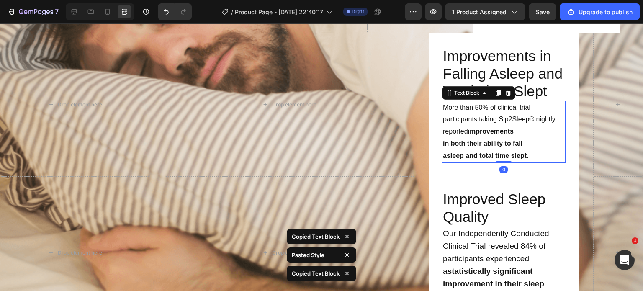
type input "19"
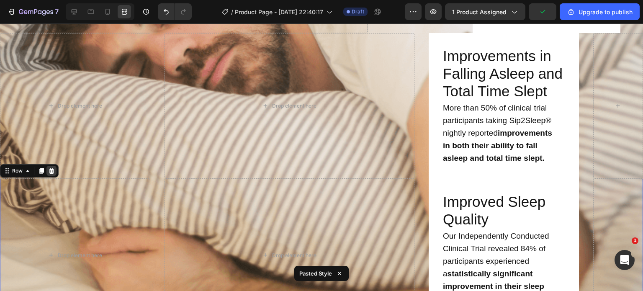
click at [52, 170] on icon at bounding box center [51, 170] width 5 height 6
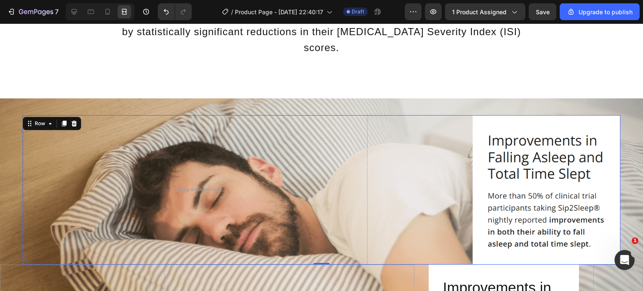
scroll to position [1575, 0]
click at [70, 119] on div at bounding box center [74, 124] width 10 height 10
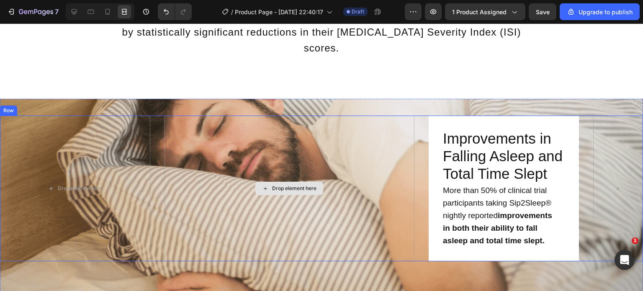
scroll to position [1646, 0]
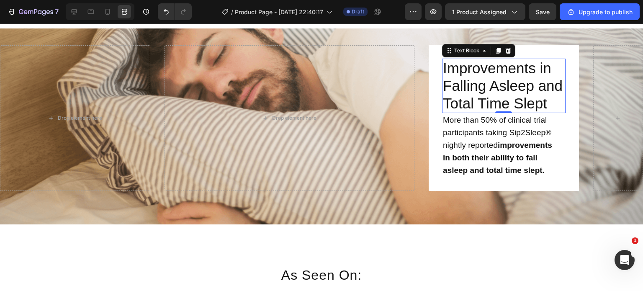
click at [443, 105] on p "Total Time Slept" at bounding box center [504, 104] width 122 height 18
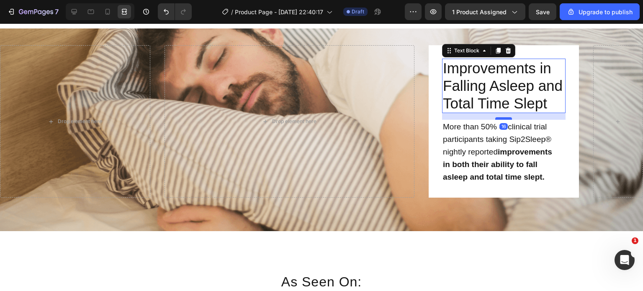
drag, startPoint x: 498, startPoint y: 111, endPoint x: 499, endPoint y: 118, distance: 6.8
click at [499, 118] on div at bounding box center [503, 118] width 17 height 3
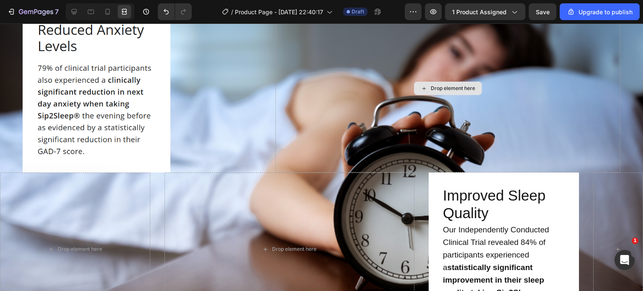
scroll to position [1155, 0]
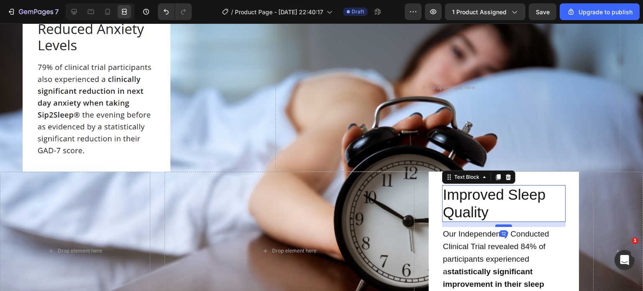
drag, startPoint x: 500, startPoint y: 219, endPoint x: 500, endPoint y: 224, distance: 5.0
click at [500, 224] on div at bounding box center [503, 225] width 17 height 3
type input "12"
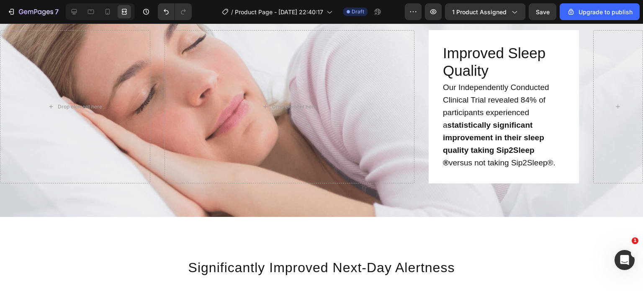
scroll to position [687, 0]
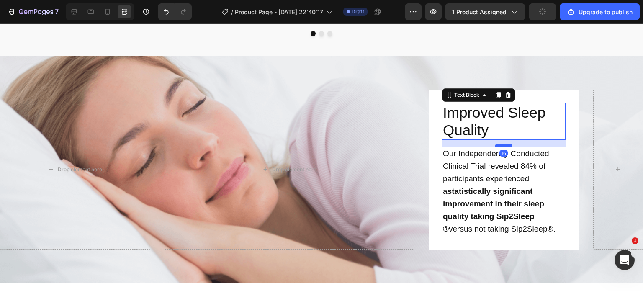
drag, startPoint x: 500, startPoint y: 138, endPoint x: 500, endPoint y: 145, distance: 6.7
click at [500, 145] on div at bounding box center [503, 145] width 17 height 3
type input "16"
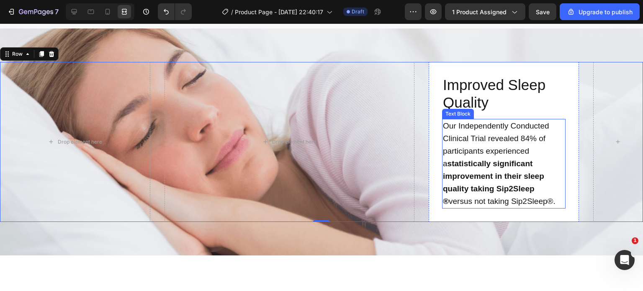
scroll to position [715, 0]
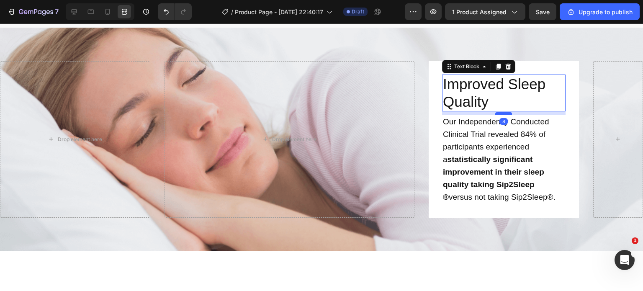
click at [495, 112] on div at bounding box center [503, 113] width 17 height 3
type input "8"
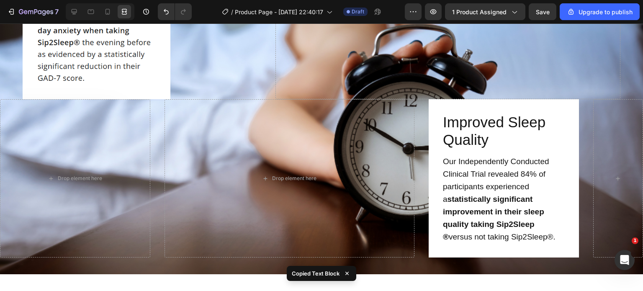
scroll to position [1253, 0]
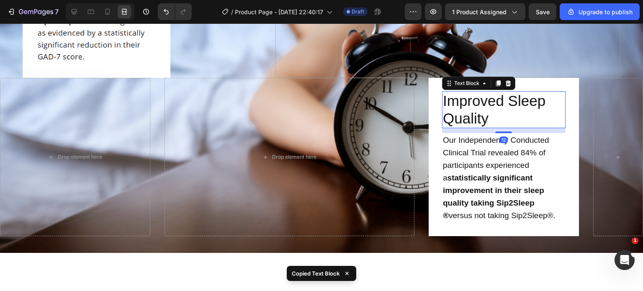
type input "8"
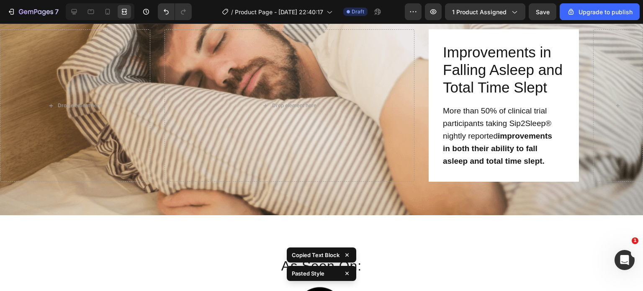
scroll to position [1668, 0]
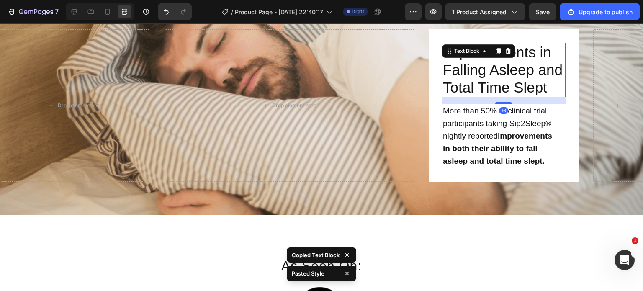
type input "8"
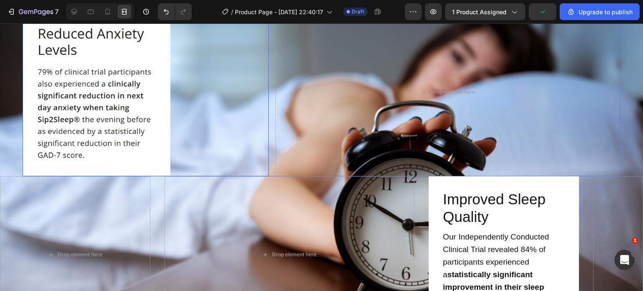
scroll to position [1146, 0]
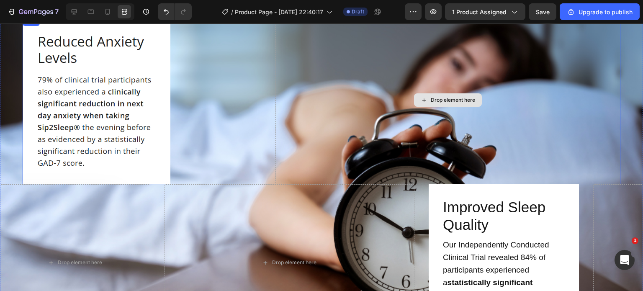
click at [286, 110] on div "Drop element here" at bounding box center [447, 100] width 345 height 168
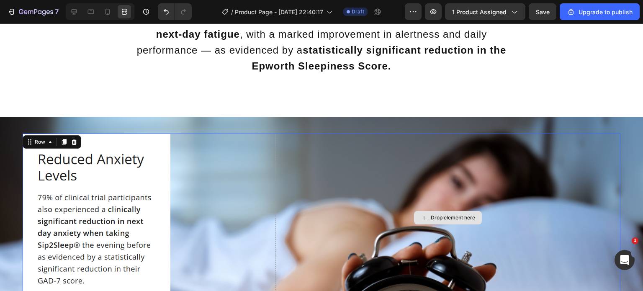
scroll to position [1024, 0]
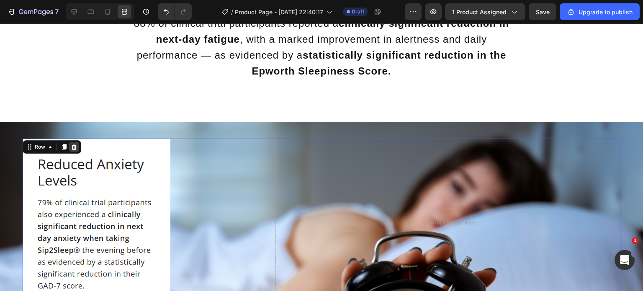
click at [76, 146] on icon at bounding box center [74, 146] width 7 height 7
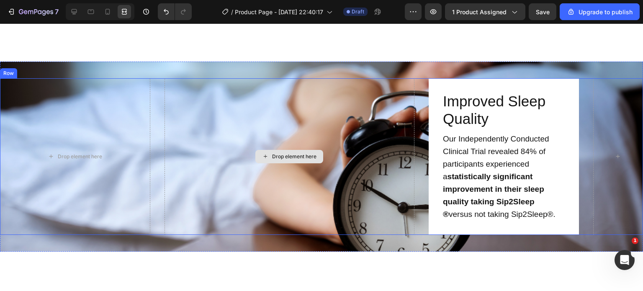
scroll to position [1084, 0]
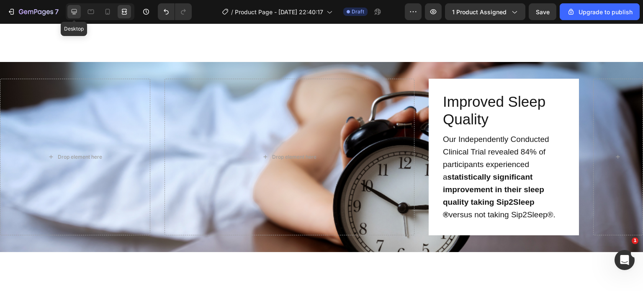
click at [78, 10] on icon at bounding box center [74, 12] width 8 height 8
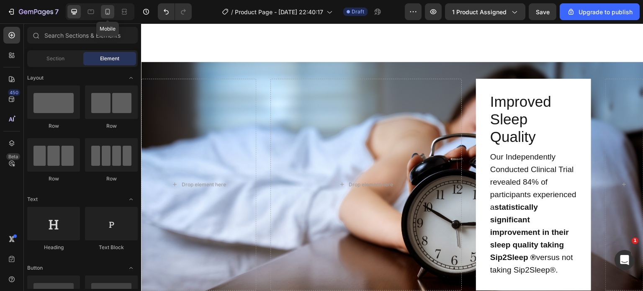
click at [107, 16] on div at bounding box center [107, 11] width 13 height 13
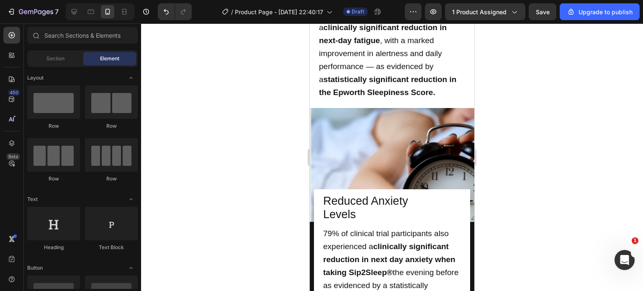
scroll to position [900, 0]
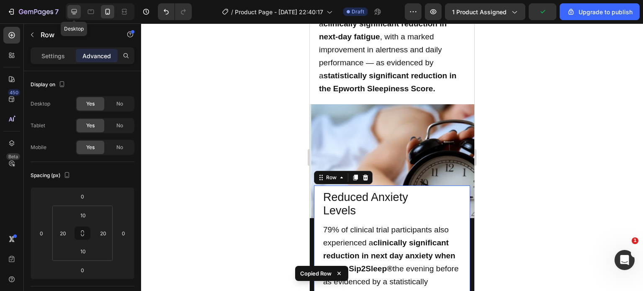
click at [79, 13] on div at bounding box center [73, 11] width 13 height 13
type input "16"
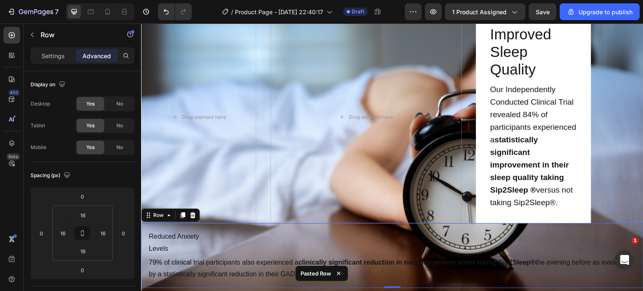
scroll to position [1186, 0]
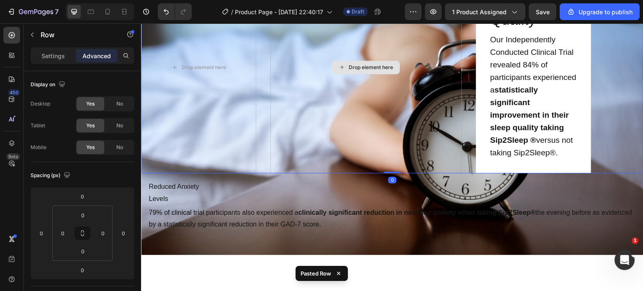
click at [447, 98] on div "Drop element here" at bounding box center [366, 68] width 192 height 212
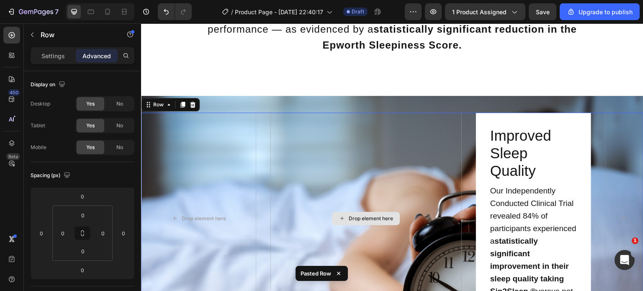
scroll to position [1128, 0]
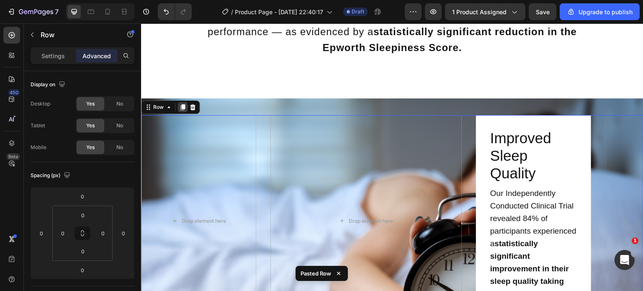
click at [183, 105] on icon at bounding box center [182, 107] width 5 height 6
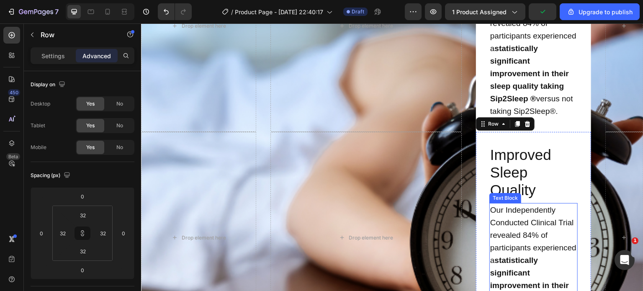
scroll to position [1308, 0]
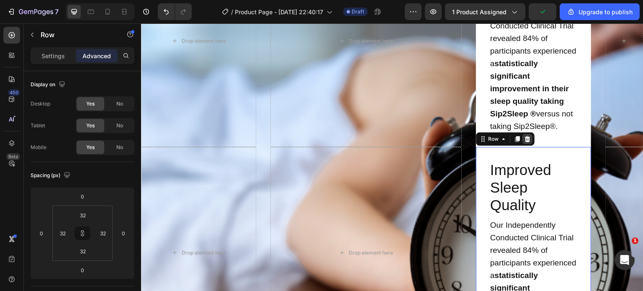
click at [524, 142] on icon at bounding box center [527, 139] width 7 height 7
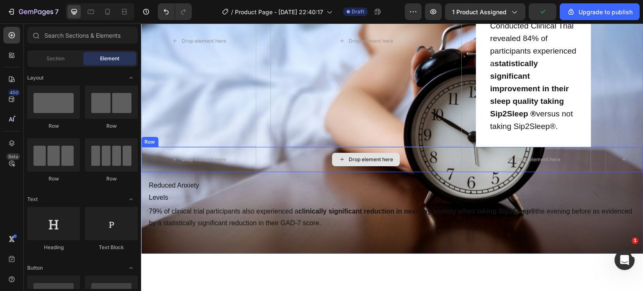
scroll to position [1332, 0]
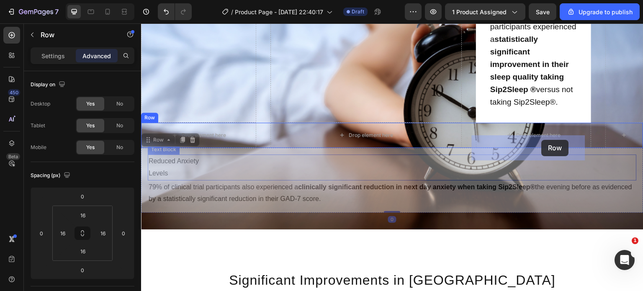
drag, startPoint x: 146, startPoint y: 210, endPoint x: 527, endPoint y: 147, distance: 386.7
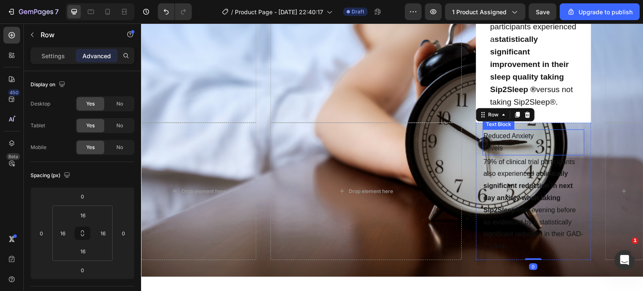
scroll to position [1303, 0]
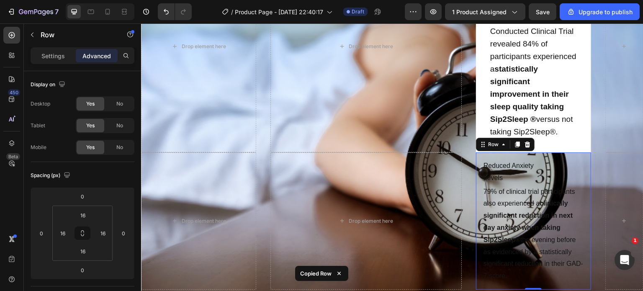
type input "32"
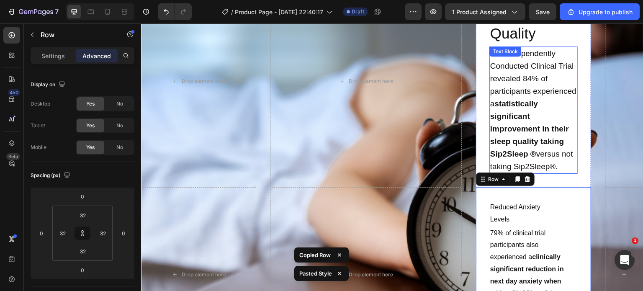
scroll to position [1251, 0]
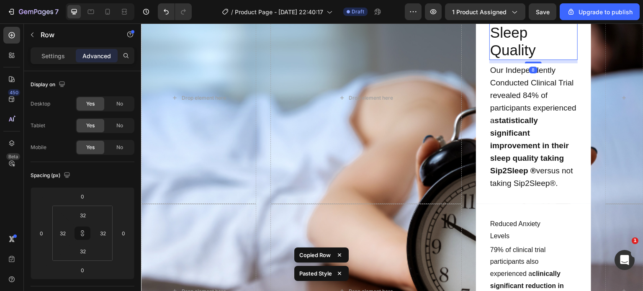
click at [510, 51] on p "Improved Sleep Quality" at bounding box center [533, 32] width 87 height 53
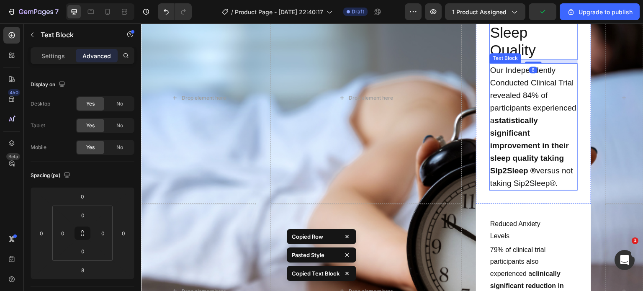
scroll to position [1291, 0]
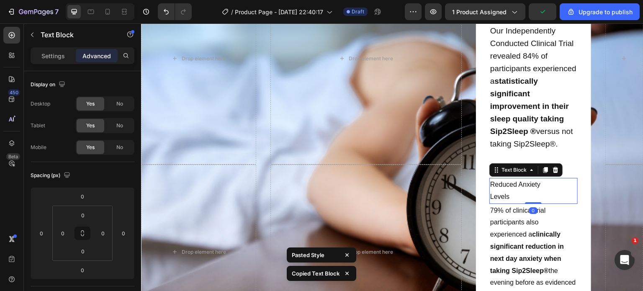
type input "8"
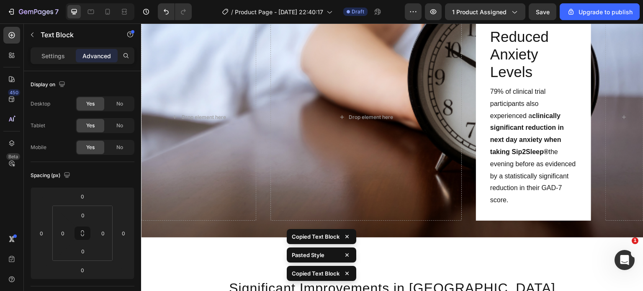
scroll to position [1442, 0]
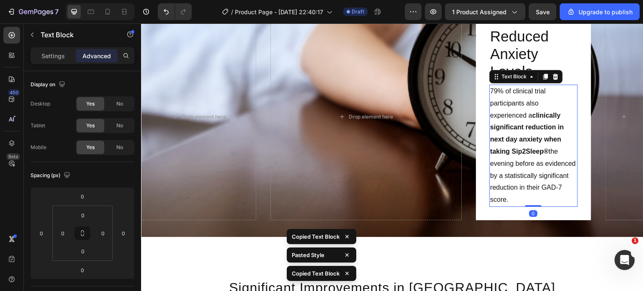
click at [510, 188] on p "79% of clinical trial participants also experienced a clinically significant re…" at bounding box center [533, 145] width 87 height 120
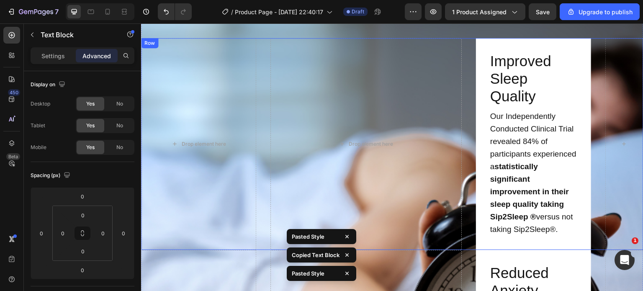
scroll to position [1203, 0]
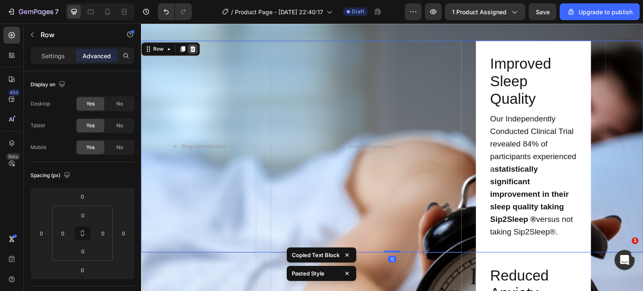
click at [189, 49] on icon at bounding box center [192, 49] width 7 height 7
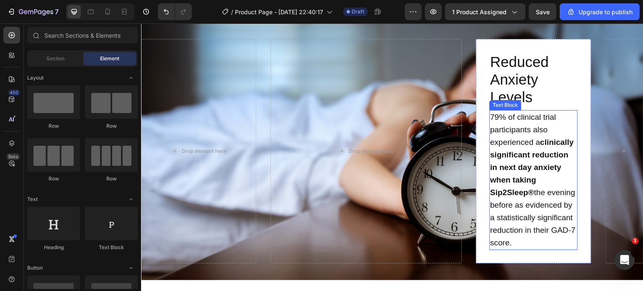
scroll to position [1204, 0]
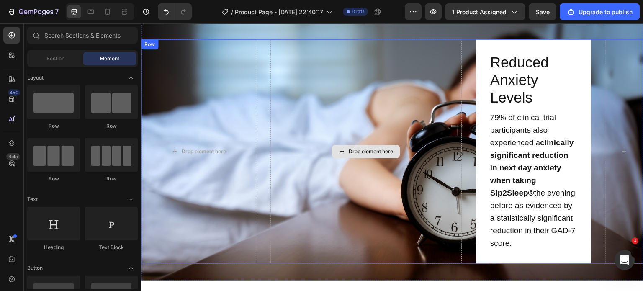
click at [448, 169] on div "Drop element here" at bounding box center [366, 151] width 192 height 224
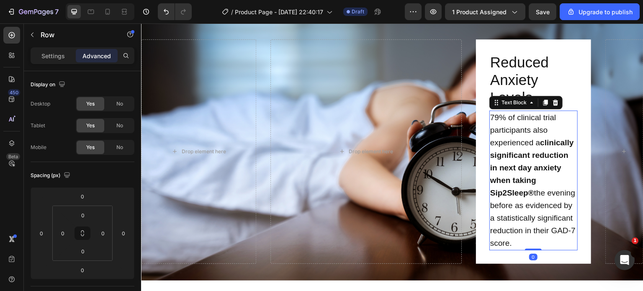
click at [530, 193] on p "79% of clinical trial participants also experienced a clinically significant re…" at bounding box center [533, 180] width 87 height 138
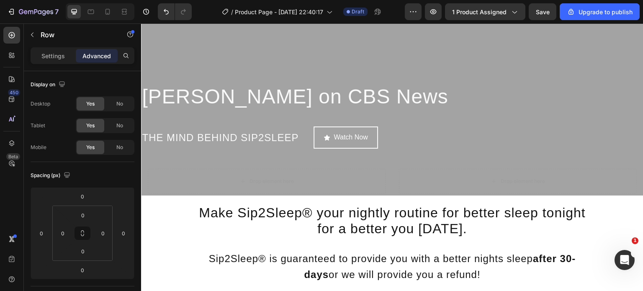
scroll to position [2261, 0]
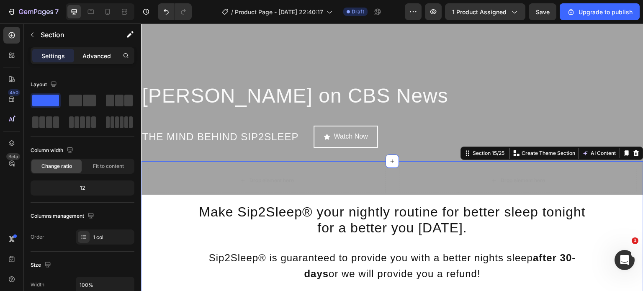
click at [106, 56] on p "Advanced" at bounding box center [96, 55] width 28 height 9
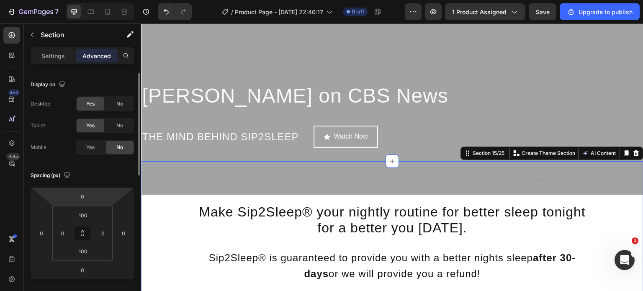
scroll to position [2, 0]
drag, startPoint x: 91, startPoint y: 196, endPoint x: 85, endPoint y: 197, distance: 5.5
click at [85, 197] on div "0" at bounding box center [82, 194] width 21 height 13
click at [85, 197] on input "0" at bounding box center [82, 194] width 17 height 13
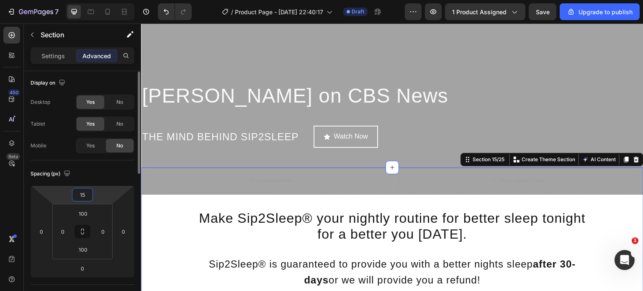
type input "150"
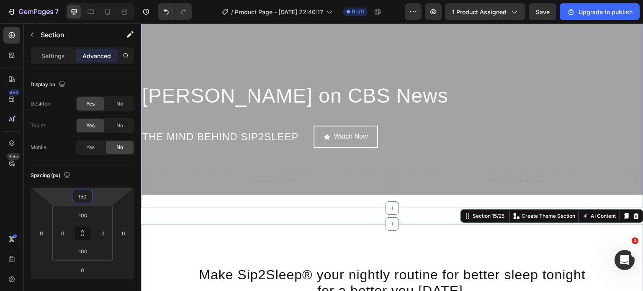
scroll to position [2, 0]
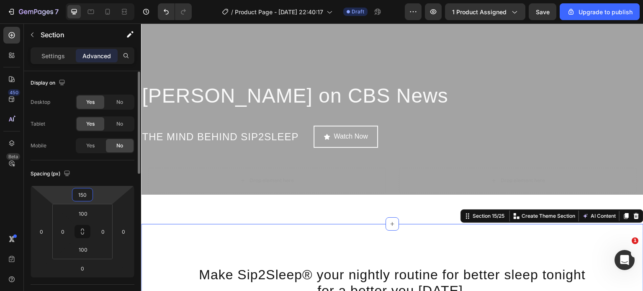
click at [89, 190] on input "150" at bounding box center [82, 194] width 17 height 13
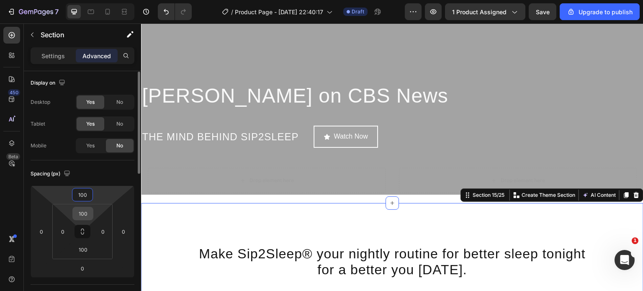
type input "100"
click at [84, 208] on input "100" at bounding box center [82, 213] width 17 height 13
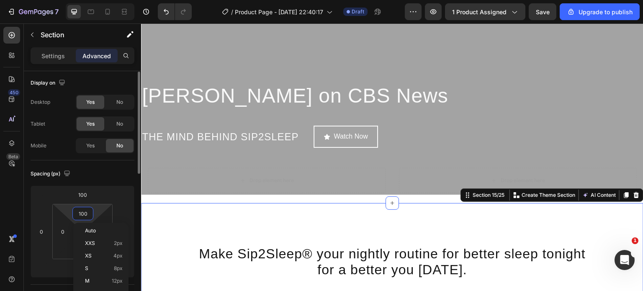
click at [84, 208] on input "100" at bounding box center [82, 213] width 17 height 13
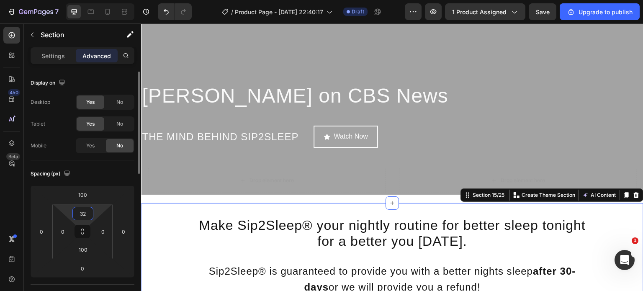
type input "3"
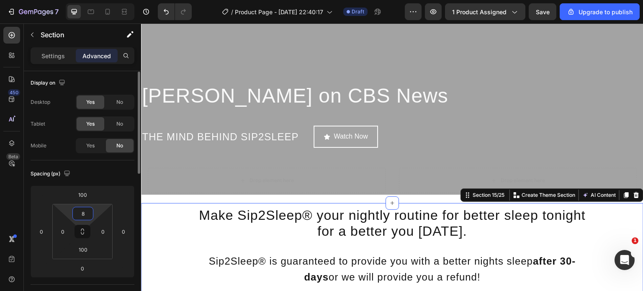
type input "80"
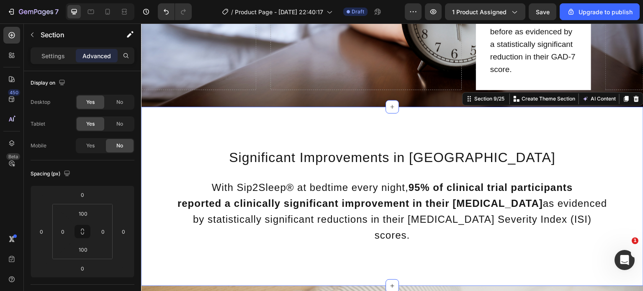
click at [360, 127] on div "Significant Improvements in Insomnia Text Block With Sip2Sleep® at bedtime ever…" at bounding box center [392, 196] width 502 height 179
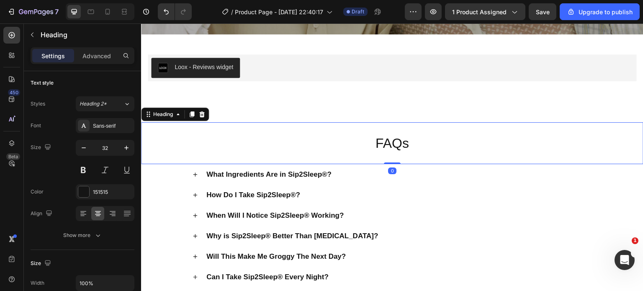
scroll to position [0, 0]
click at [399, 143] on p "FAQs" at bounding box center [392, 143] width 500 height 40
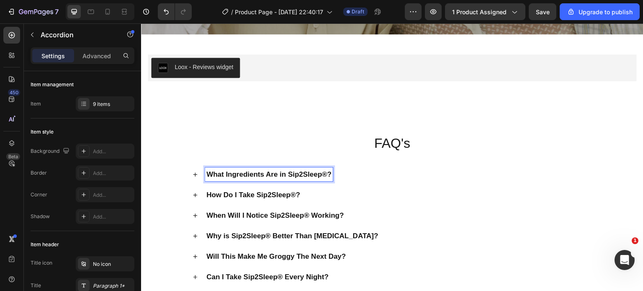
click at [289, 176] on p "What Ingredients Are in Sip2Sleep®?" at bounding box center [268, 174] width 125 height 11
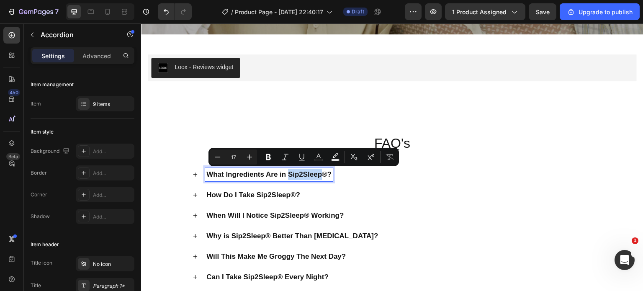
drag, startPoint x: 289, startPoint y: 176, endPoint x: 306, endPoint y: 172, distance: 17.6
click at [306, 172] on p "What Ingredients Are in Sip2Sleep®?" at bounding box center [268, 174] width 125 height 11
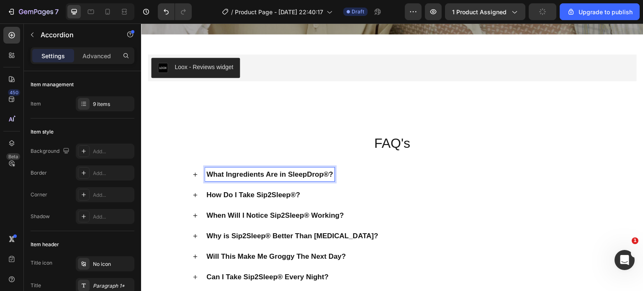
click at [288, 174] on p "What Ingredients Are in SleepDrop®?" at bounding box center [269, 174] width 127 height 11
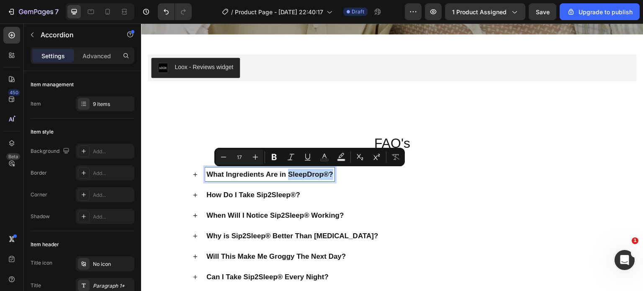
drag, startPoint x: 306, startPoint y: 172, endPoint x: 354, endPoint y: 167, distance: 48.0
click at [354, 167] on div "What Ingredients Are in SleepDrop®?" at bounding box center [392, 174] width 401 height 20
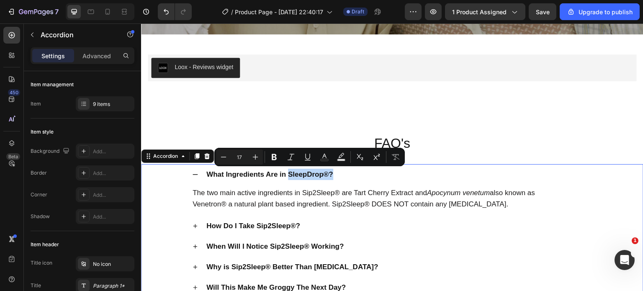
click at [354, 167] on div "What Ingredients Are in SleepDrop®?" at bounding box center [392, 174] width 401 height 20
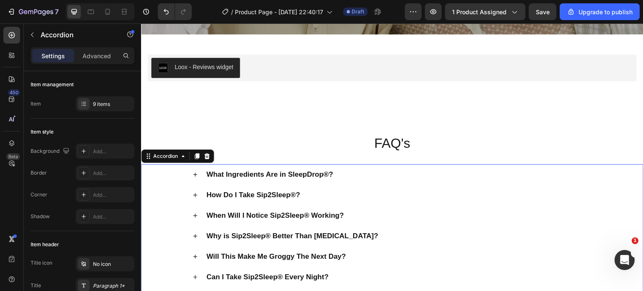
click at [285, 171] on p "What Ingredients Are in SleepDrop®?" at bounding box center [269, 174] width 127 height 11
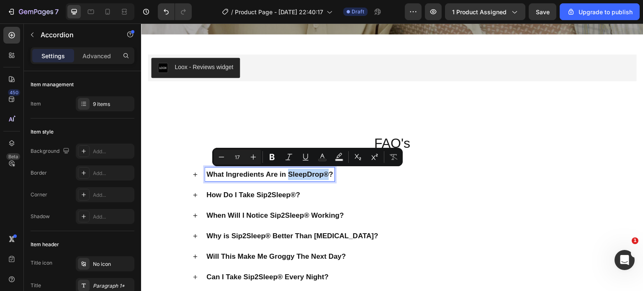
drag, startPoint x: 287, startPoint y: 176, endPoint x: 326, endPoint y: 179, distance: 39.0
click at [326, 179] on p "What Ingredients Are in SleepDrop®?" at bounding box center [269, 174] width 127 height 11
copy p "SleepDrop®"
click at [347, 175] on div "What Ingredients Are in SleepDrop®?" at bounding box center [398, 174] width 387 height 14
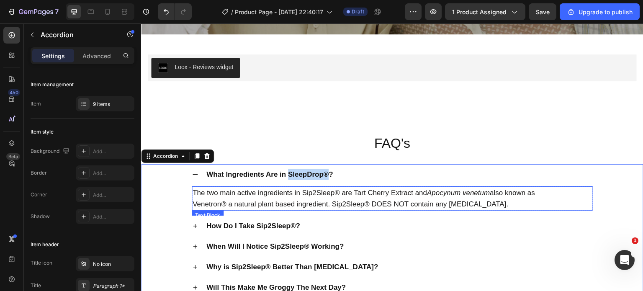
click at [303, 193] on p "The two main active ingredients in Sip2Sleep® are Tart Cherry Extract and Apocy…" at bounding box center [391, 192] width 399 height 11
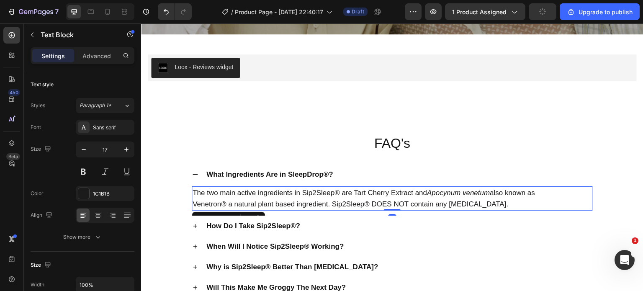
click at [302, 193] on p "The two main active ingredients in Sip2Sleep® are Tart Cherry Extract and Apocy…" at bounding box center [391, 192] width 399 height 11
drag, startPoint x: 301, startPoint y: 193, endPoint x: 338, endPoint y: 196, distance: 36.9
click at [338, 196] on p "The two main active ingredients in Sip2Sleep® are Tart Cherry Extract and Apocy…" at bounding box center [391, 192] width 399 height 11
click at [333, 205] on p "Venetron® a natural plant based ingredient. Sip2Sleep® DOES NOT contain any mel…" at bounding box center [391, 203] width 399 height 11
click at [332, 205] on p "Venetron® a natural plant based ingredient. Sip2Sleep® DOES NOT contain any mel…" at bounding box center [391, 203] width 399 height 11
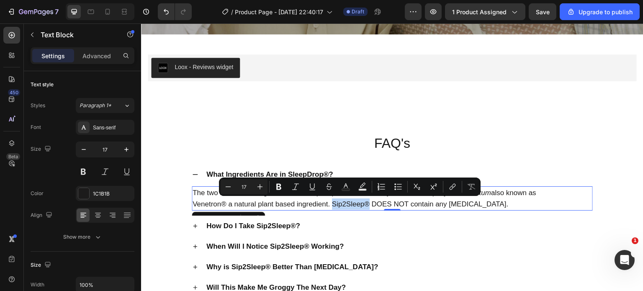
drag, startPoint x: 332, startPoint y: 205, endPoint x: 365, endPoint y: 204, distance: 33.5
click at [365, 204] on p "Venetron® a natural plant based ingredient. Sip2Sleep® DOES NOT contain any mel…" at bounding box center [391, 203] width 399 height 11
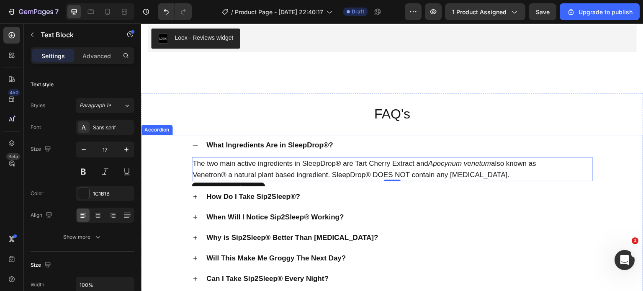
scroll to position [2835, 0]
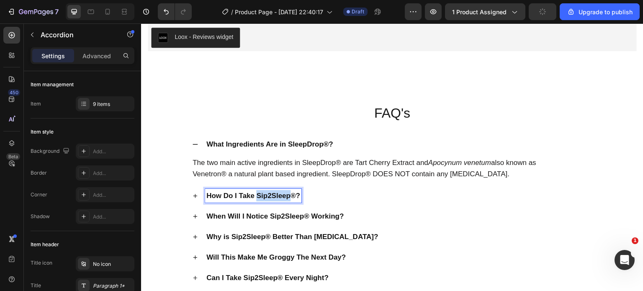
click at [255, 197] on p "How Do I Take Sip2Sleep®?" at bounding box center [253, 195] width 94 height 11
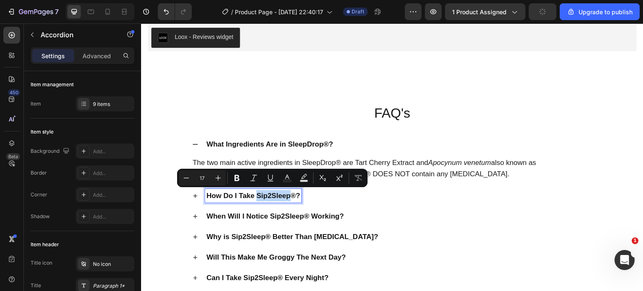
click at [255, 197] on p "How Do I Take Sip2Sleep®?" at bounding box center [253, 195] width 94 height 11
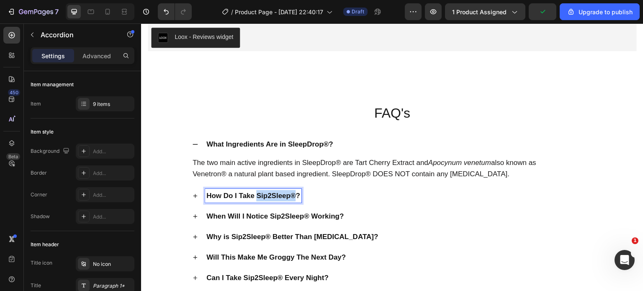
drag, startPoint x: 255, startPoint y: 197, endPoint x: 293, endPoint y: 199, distance: 38.1
click at [293, 199] on p "How Do I Take Sip2Sleep®?" at bounding box center [253, 195] width 94 height 11
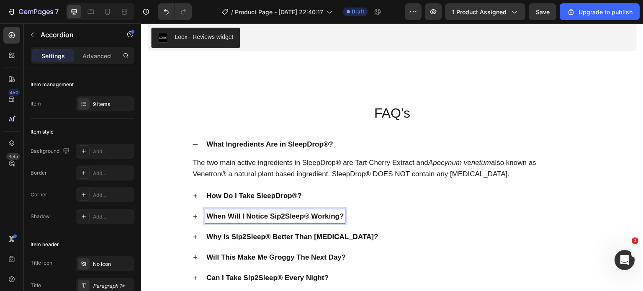
click at [270, 217] on p "When Will I Notice Sip2Sleep® Working?" at bounding box center [274, 215] width 137 height 11
drag, startPoint x: 270, startPoint y: 217, endPoint x: 306, endPoint y: 221, distance: 36.2
click at [306, 221] on div "When Will I Notice Sip2Sleep® Working?" at bounding box center [275, 216] width 140 height 14
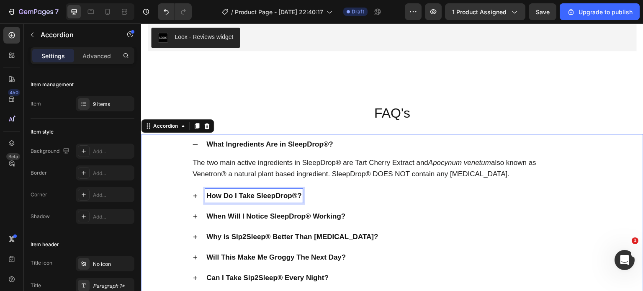
click at [287, 196] on p "How Do I Take SleepDrop®?" at bounding box center [253, 195] width 95 height 11
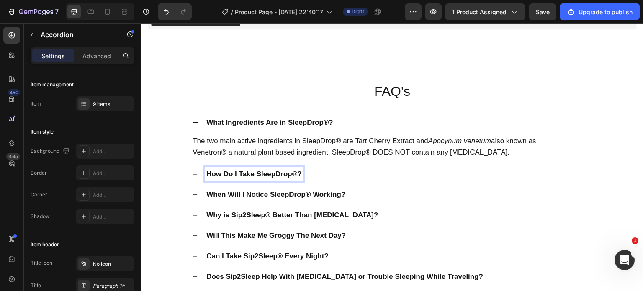
scroll to position [2856, 0]
click at [244, 216] on p "Why is Sip2Sleep® Better Than [MEDICAL_DATA]?" at bounding box center [292, 214] width 172 height 11
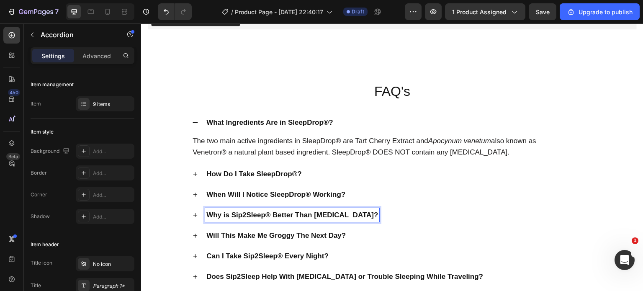
click at [232, 216] on p "Why is Sip2Sleep® Better Than [MEDICAL_DATA]?" at bounding box center [292, 214] width 172 height 11
drag, startPoint x: 232, startPoint y: 216, endPoint x: 266, endPoint y: 217, distance: 33.9
click at [266, 217] on p "Why is Sip2Sleep® Better Than [MEDICAL_DATA]?" at bounding box center [292, 214] width 172 height 11
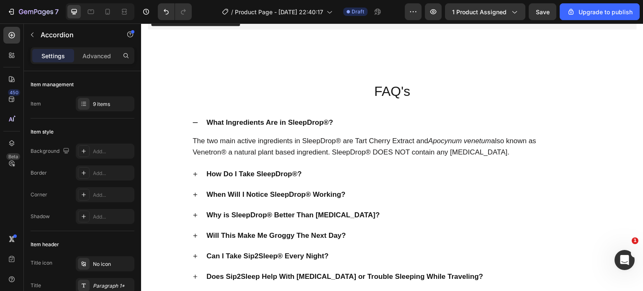
click at [370, 214] on div "Why is SleepDrop® Better Than Melatonin?" at bounding box center [398, 215] width 387 height 14
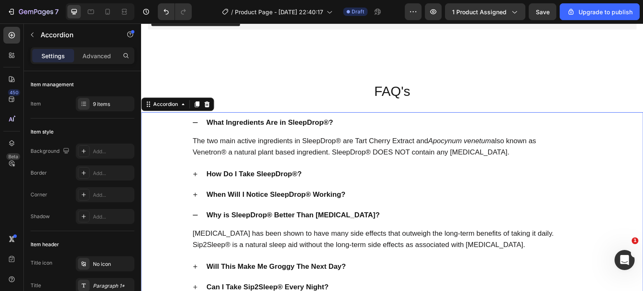
click at [359, 197] on div "When Will I Notice SleepDrop® Working?" at bounding box center [398, 194] width 387 height 14
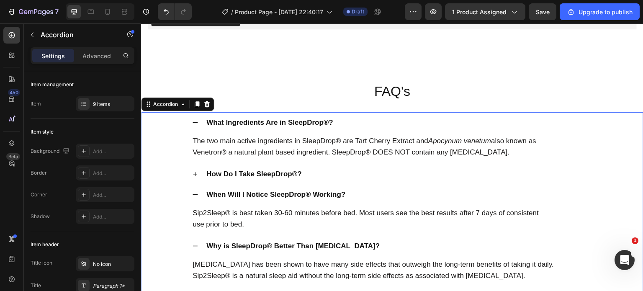
click at [337, 175] on div "How Do I Take SleepDrop®?" at bounding box center [398, 174] width 387 height 14
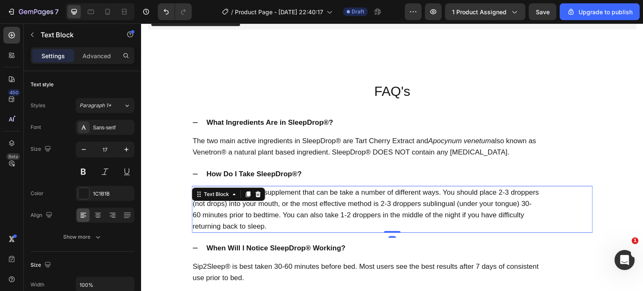
click at [274, 196] on p "Sip2Sleep® is a liquid supplement that can be take a number of different ways. …" at bounding box center [391, 192] width 399 height 11
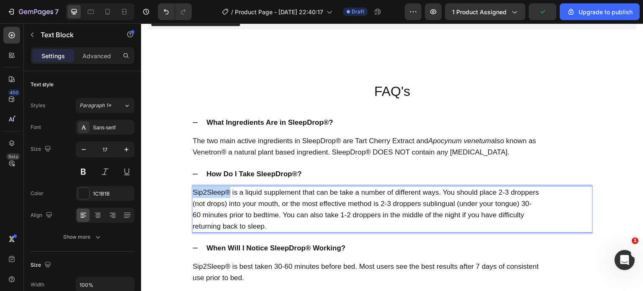
drag, startPoint x: 230, startPoint y: 190, endPoint x: 187, endPoint y: 188, distance: 42.3
click at [187, 188] on div "How Do I Take SleepDrop®? Sip2Sleep® is a liquid supplement that can be take a …" at bounding box center [391, 201] width 501 height 74
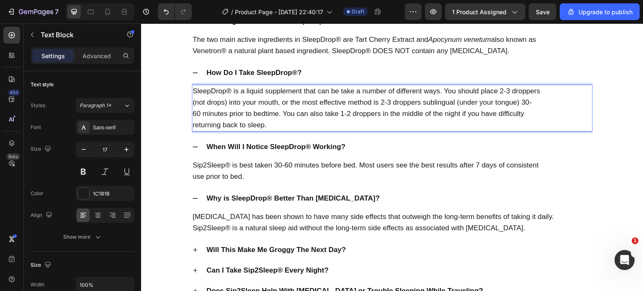
scroll to position [2960, 0]
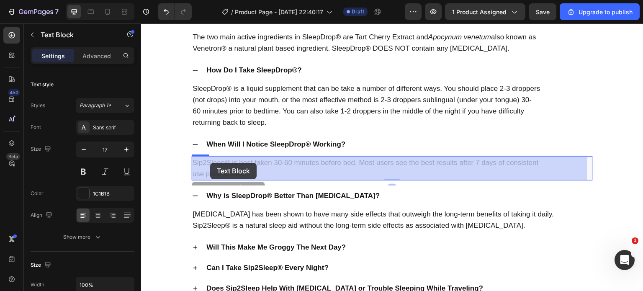
drag, startPoint x: 228, startPoint y: 163, endPoint x: 213, endPoint y: 162, distance: 15.5
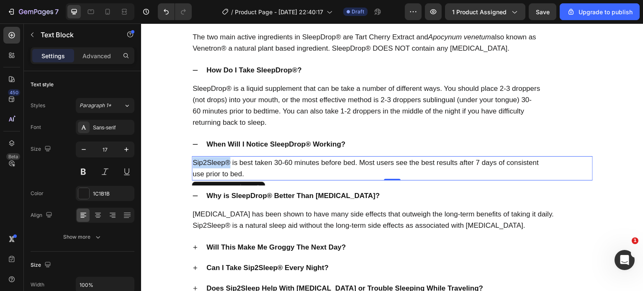
drag, startPoint x: 228, startPoint y: 164, endPoint x: 191, endPoint y: 162, distance: 37.7
click at [192, 162] on div "Sip2Sleep® is best taken 30-60 minutes before bed. Most users see the best resu…" at bounding box center [392, 168] width 401 height 24
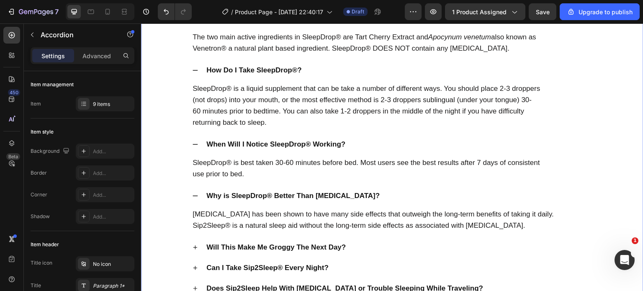
click at [323, 234] on div "Melatonin has been shown to have many side effects that outweigh the long-term …" at bounding box center [392, 221] width 401 height 31
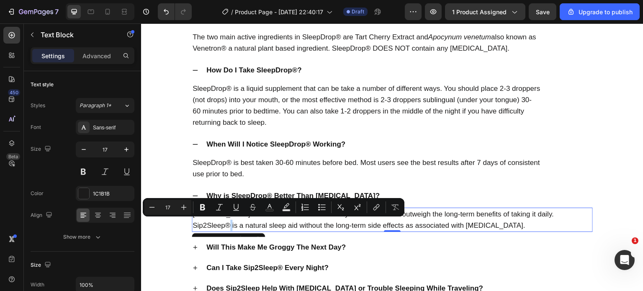
click at [230, 224] on p "Sip2Sleep® is a natural sleep aid without the long-term side effects as associa…" at bounding box center [391, 225] width 399 height 11
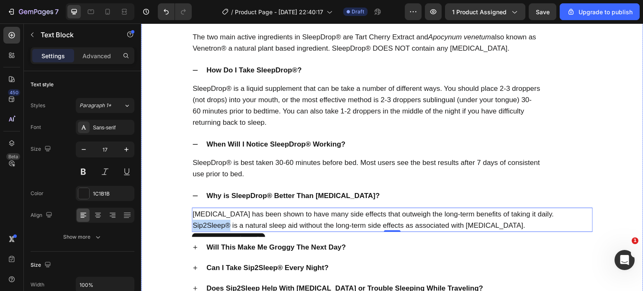
drag, startPoint x: 228, startPoint y: 225, endPoint x: 187, endPoint y: 225, distance: 41.0
click at [187, 225] on div "Why is SleepDrop® Better Than Melatonin? Melatonin has been shown to have many …" at bounding box center [391, 210] width 501 height 51
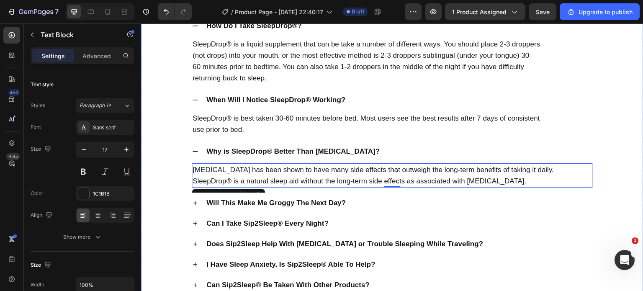
scroll to position [3005, 0]
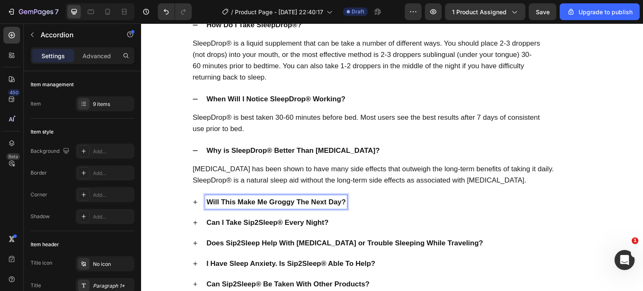
click at [367, 201] on div "Will This Make Me Groggy The Next Day?" at bounding box center [398, 202] width 387 height 14
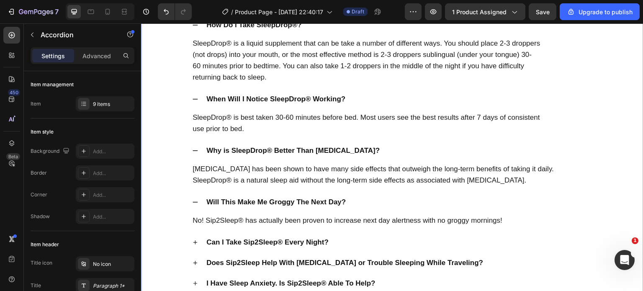
click at [367, 201] on div "Will This Make Me Groggy The Next Day?" at bounding box center [398, 202] width 387 height 14
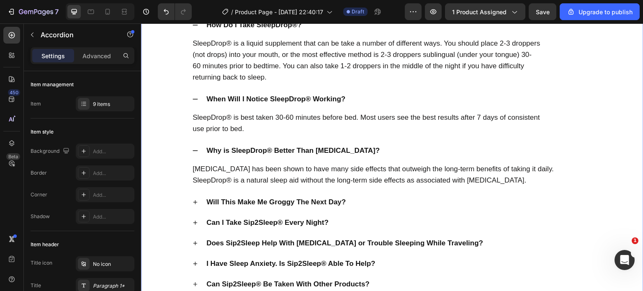
click at [367, 201] on div "Will This Make Me Groggy The Next Day?" at bounding box center [398, 202] width 387 height 14
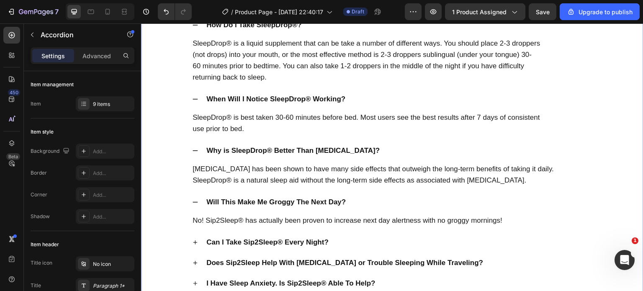
click at [367, 201] on div "Will This Make Me Groggy The Next Day?" at bounding box center [398, 202] width 387 height 14
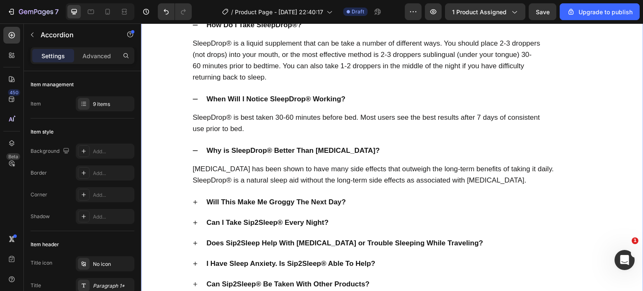
click at [367, 201] on div "Will This Make Me Groggy The Next Day?" at bounding box center [398, 202] width 387 height 14
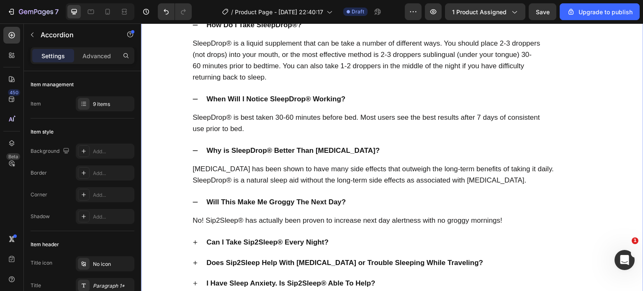
click at [367, 201] on div "Will This Make Me Groggy The Next Day?" at bounding box center [398, 202] width 387 height 14
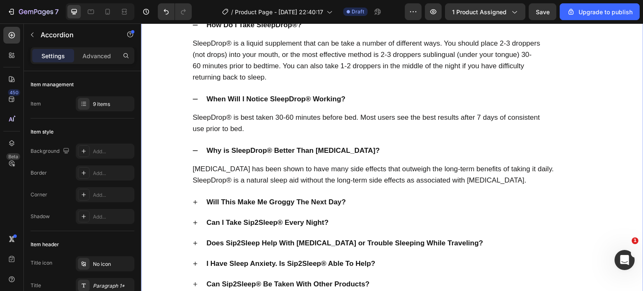
click at [367, 201] on div "Will This Make Me Groggy The Next Day?" at bounding box center [398, 202] width 387 height 14
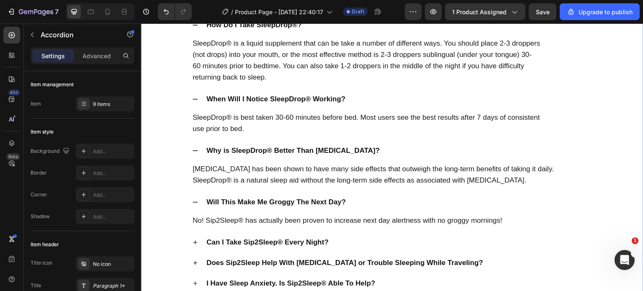
click at [367, 201] on div "Will This Make Me Groggy The Next Day?" at bounding box center [398, 202] width 387 height 14
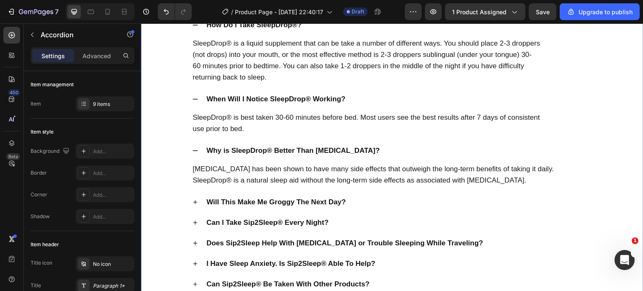
click at [367, 201] on div "Will This Make Me Groggy The Next Day?" at bounding box center [398, 202] width 387 height 14
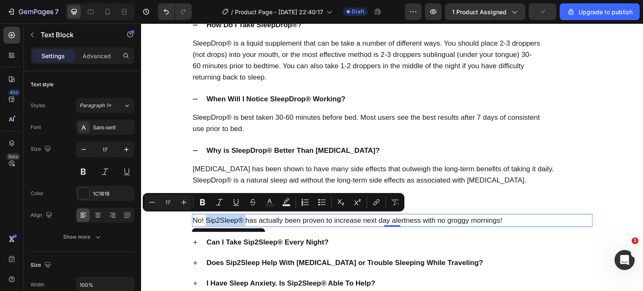
drag, startPoint x: 241, startPoint y: 221, endPoint x: 218, endPoint y: 220, distance: 22.2
click at [218, 220] on p "No! Sip2Sleep® has actually been proven to increase next day alertness with no …" at bounding box center [391, 220] width 399 height 11
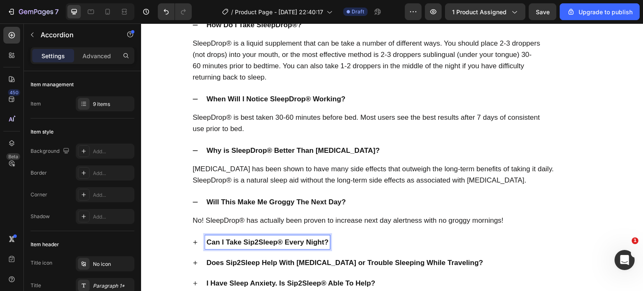
click at [242, 241] on p "Can I Take Sip2Sleep® Every Night?" at bounding box center [267, 241] width 122 height 11
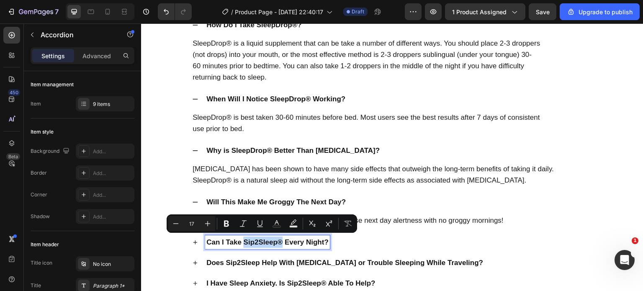
drag, startPoint x: 242, startPoint y: 241, endPoint x: 277, endPoint y: 241, distance: 34.3
click at [277, 241] on p "Can I Take Sip2Sleep® Every Night?" at bounding box center [267, 241] width 122 height 11
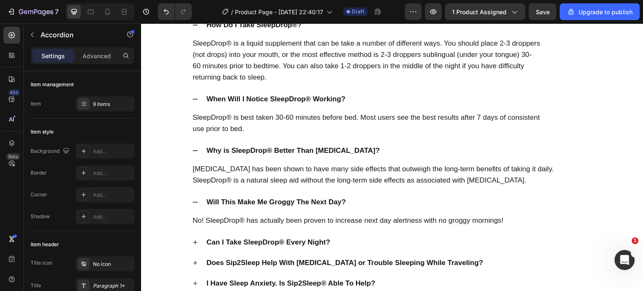
click at [333, 244] on div "Can I Take SleepDrop® Every Night?" at bounding box center [398, 242] width 387 height 14
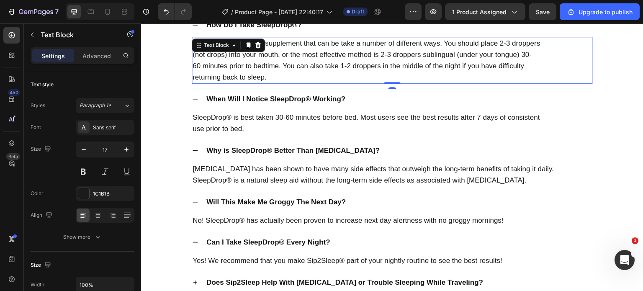
click at [324, 79] on p "returning back to sleep." at bounding box center [391, 77] width 399 height 11
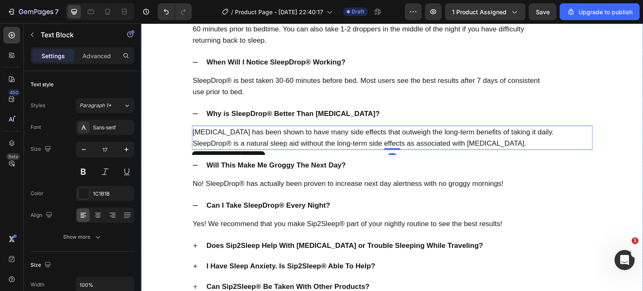
scroll to position [3042, 0]
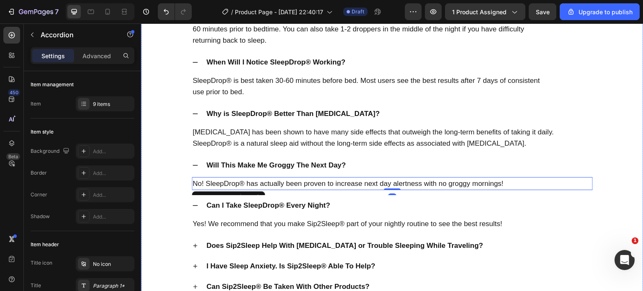
click at [288, 230] on div "Yes! We recommend that you make Sip2Sleep® part of your nightly routine to see …" at bounding box center [392, 225] width 401 height 20
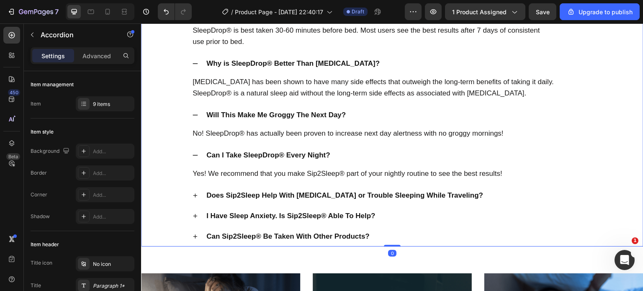
scroll to position [3093, 0]
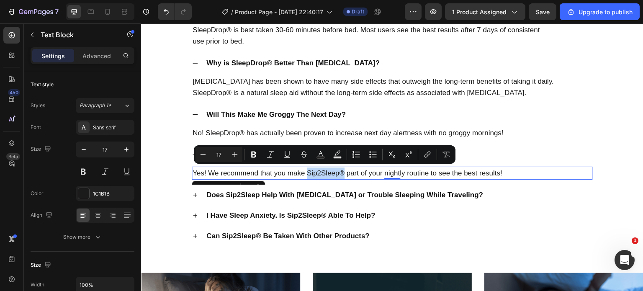
drag, startPoint x: 306, startPoint y: 172, endPoint x: 344, endPoint y: 170, distance: 38.1
click at [344, 170] on p "Yes! We recommend that you make Sip2Sleep® part of your nightly routine to see …" at bounding box center [391, 172] width 399 height 11
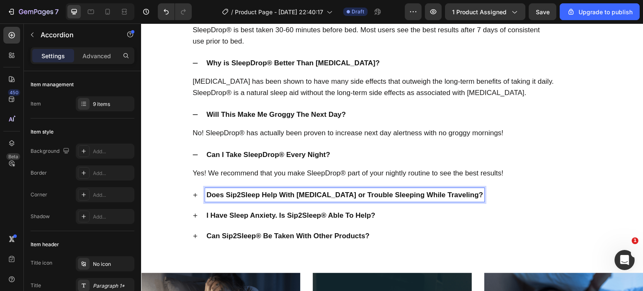
click at [226, 193] on p "Does Sip2Sleep Help With [MEDICAL_DATA] or Trouble Sleeping While Traveling?" at bounding box center [344, 194] width 277 height 11
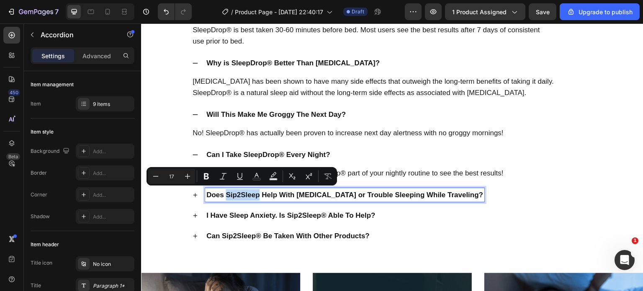
drag, startPoint x: 226, startPoint y: 193, endPoint x: 255, endPoint y: 197, distance: 29.1
click at [255, 197] on p "Does Sip2Sleep Help With [MEDICAL_DATA] or Trouble Sleeping While Traveling?" at bounding box center [344, 194] width 277 height 11
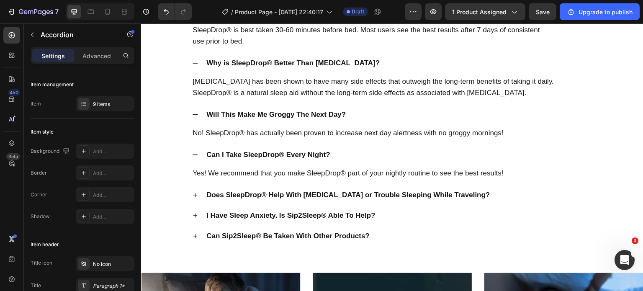
click at [456, 193] on div "Does SleepDrop® Help With Jet Lag or Trouble Sleeping While Traveling?" at bounding box center [398, 195] width 387 height 14
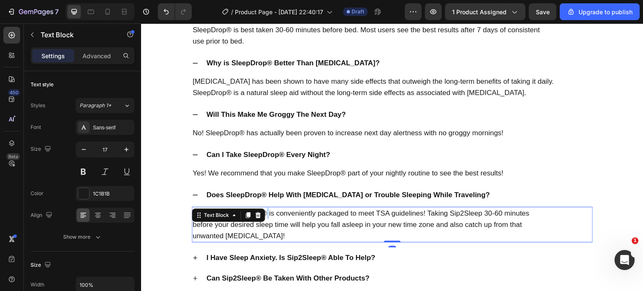
click at [265, 214] on p "Absolutely! Sip2Sleep® is conveniently packaged to meet TSA guidelines! Taking …" at bounding box center [391, 212] width 399 height 11
drag, startPoint x: 265, startPoint y: 214, endPoint x: 227, endPoint y: 214, distance: 38.1
click at [227, 214] on div "Absolutely! Sip2Sleep® is conveniently packaged to meet TSA guidelines! Taking …" at bounding box center [392, 225] width 401 height 36
click at [223, 231] on p "unwanted jet lag!" at bounding box center [391, 235] width 399 height 11
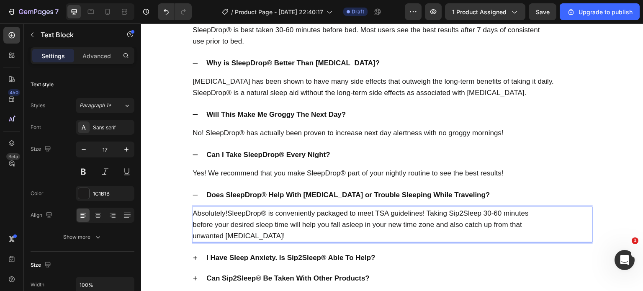
click at [227, 215] on p "Absolutely!SleepDrop® is conveniently packaged to meet TSA guidelines! Taking S…" at bounding box center [391, 212] width 399 height 11
click at [451, 211] on p "Absolutely! SleepDrop® is conveniently packaged to meet TSA guidelines! Taking …" at bounding box center [391, 212] width 399 height 11
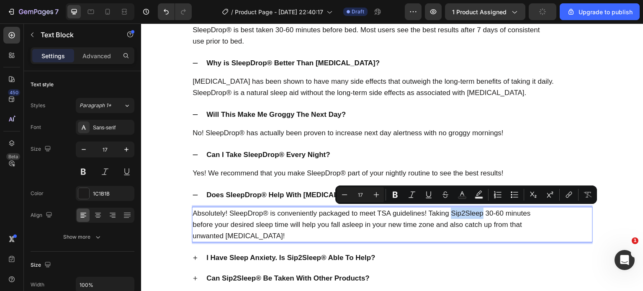
drag, startPoint x: 451, startPoint y: 211, endPoint x: 482, endPoint y: 211, distance: 30.1
click at [482, 211] on p "Absolutely! SleepDrop® is conveniently packaged to meet TSA guidelines! Taking …" at bounding box center [391, 212] width 399 height 11
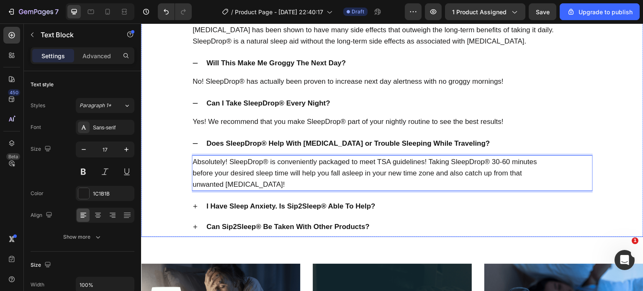
scroll to position [3144, 0]
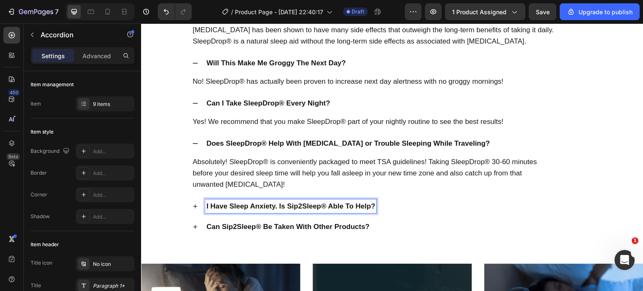
click at [287, 204] on p "I Have Sleep Anxiety. Is Sip2Sleep® Able To Help?" at bounding box center [290, 205] width 169 height 11
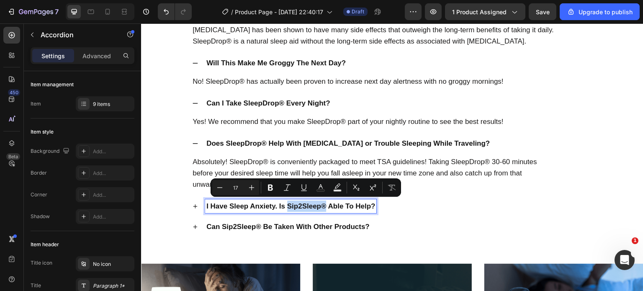
drag, startPoint x: 287, startPoint y: 204, endPoint x: 322, endPoint y: 204, distance: 35.6
click at [322, 204] on p "I Have Sleep Anxiety. Is Sip2Sleep® Able To Help?" at bounding box center [290, 205] width 169 height 11
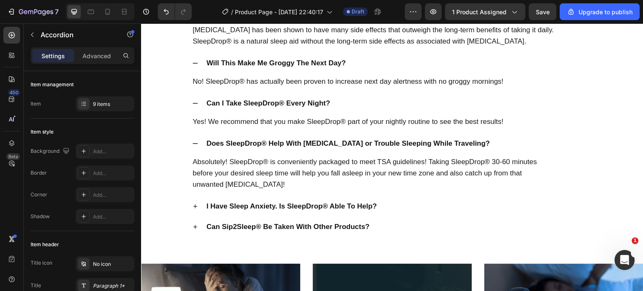
click at [391, 203] on div "I Have Sleep Anxiety. Is SleepDrop® Able To Help?" at bounding box center [398, 206] width 387 height 14
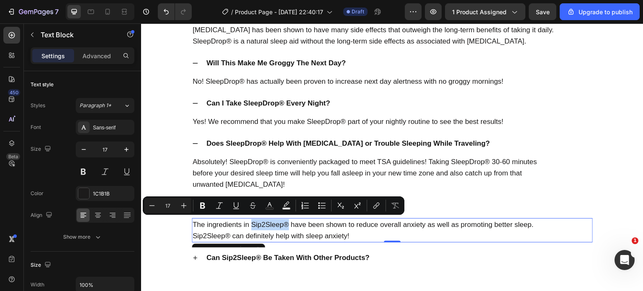
drag, startPoint x: 250, startPoint y: 223, endPoint x: 283, endPoint y: 224, distance: 33.1
click at [283, 224] on p "The ingredients in Sip2Sleep® have been shown to reduce overall anxiety as well…" at bounding box center [391, 224] width 399 height 11
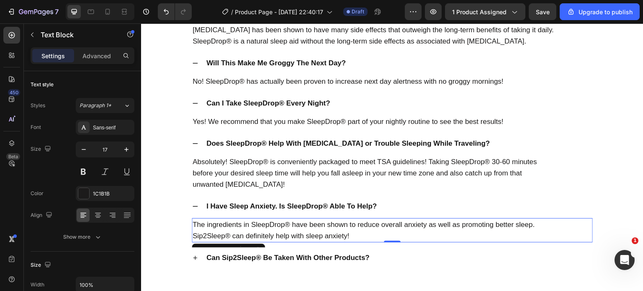
click at [230, 235] on p "Sip2Sleep® can definitely help with sleep anxiety!" at bounding box center [391, 235] width 399 height 11
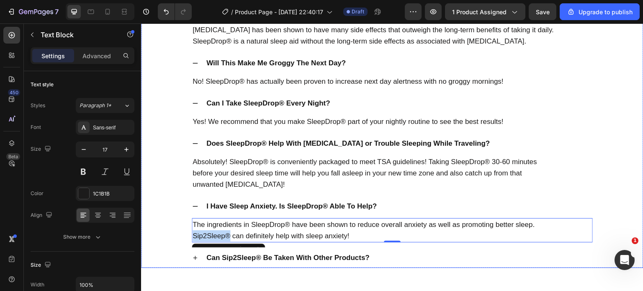
drag, startPoint x: 229, startPoint y: 236, endPoint x: 186, endPoint y: 241, distance: 43.8
click at [186, 241] on div "I Have Sleep Anxiety. Is SleepDrop® Able To Help? The ingredients in SleepDrop®…" at bounding box center [391, 221] width 501 height 51
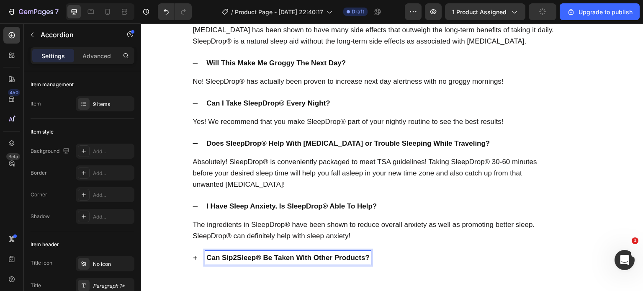
click at [222, 256] on p "Can Sip2Sleep® Be Taken With Other Products?" at bounding box center [287, 257] width 163 height 11
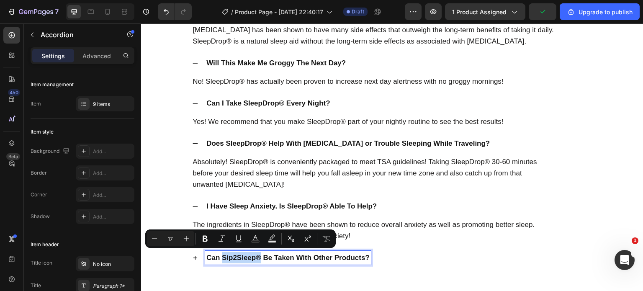
drag, startPoint x: 222, startPoint y: 256, endPoint x: 258, endPoint y: 262, distance: 36.0
click at [258, 262] on div "Can Sip2Sleep® Be Taken With Other Products?" at bounding box center [288, 258] width 166 height 14
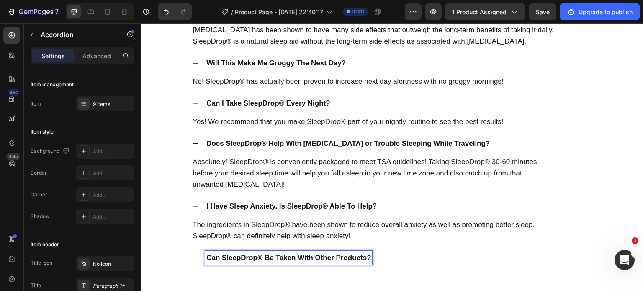
click at [401, 255] on div "Can SleepDrop® Be Taken With Other Products?" at bounding box center [398, 258] width 387 height 14
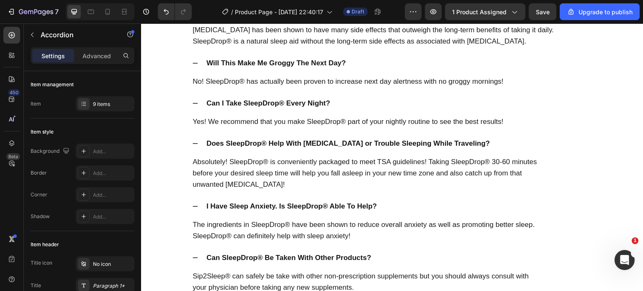
click at [401, 255] on div "Can SleepDrop® Be Taken With Other Products?" at bounding box center [398, 258] width 387 height 14
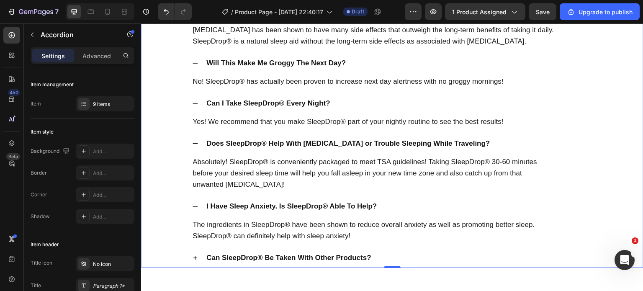
click at [401, 255] on div "Can SleepDrop® Be Taken With Other Products?" at bounding box center [398, 258] width 387 height 14
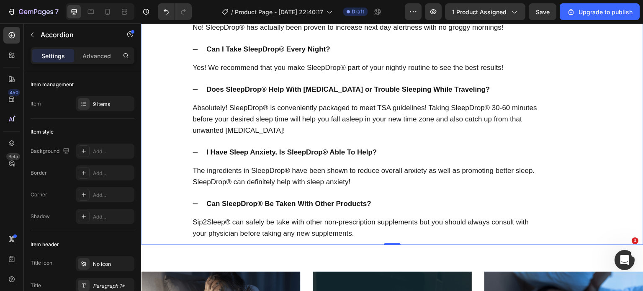
scroll to position [3207, 0]
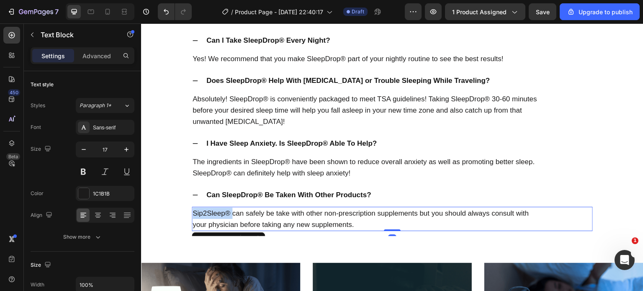
drag, startPoint x: 227, startPoint y: 213, endPoint x: 195, endPoint y: 214, distance: 32.3
click at [195, 214] on p "Sip2Sleep® can safely be take with other non-prescription supplements but you s…" at bounding box center [391, 212] width 399 height 11
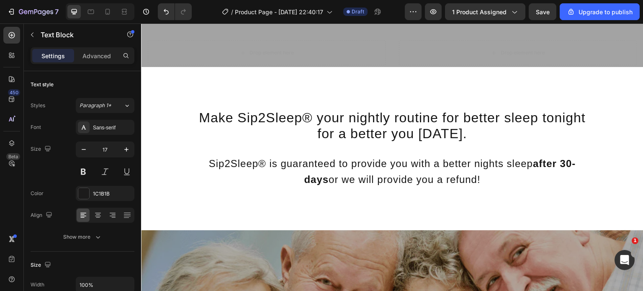
scroll to position [2388, 0]
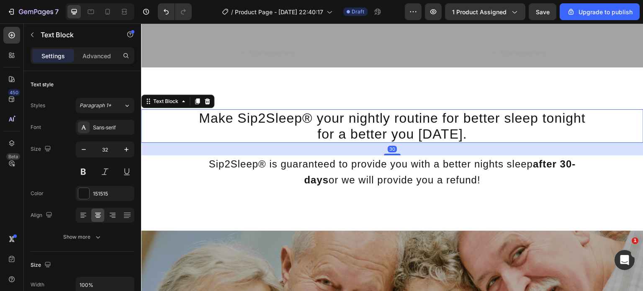
click at [306, 118] on p "Make Sip2Sleep® your nightly routine for better sleep tonight" at bounding box center [392, 118] width 500 height 16
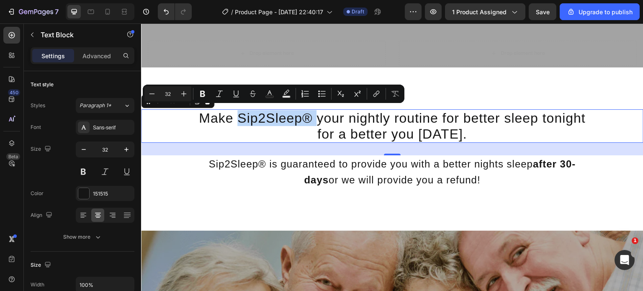
drag, startPoint x: 306, startPoint y: 118, endPoint x: 261, endPoint y: 118, distance: 44.4
click at [261, 118] on p "Make Sip2Sleep® your nightly routine for better sleep tonight" at bounding box center [392, 118] width 500 height 16
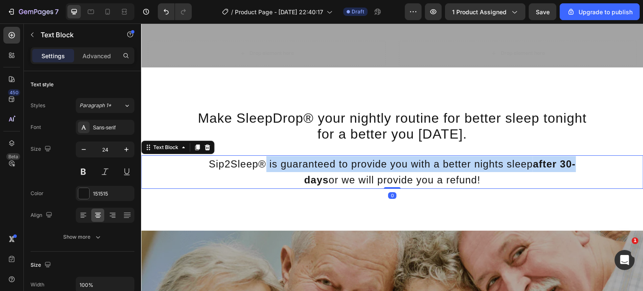
drag, startPoint x: 260, startPoint y: 161, endPoint x: 197, endPoint y: 170, distance: 63.8
click at [197, 170] on div "Sip2Sleep® is guaranteed to provide you with a better nights sleep after 30- da…" at bounding box center [392, 171] width 502 height 33
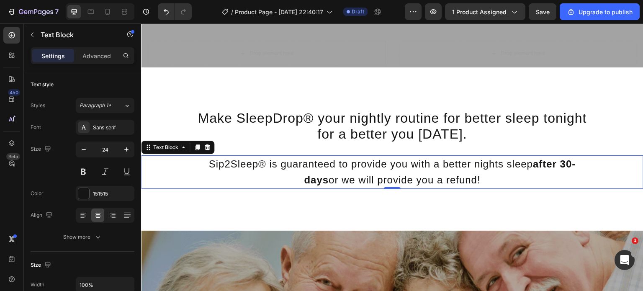
click at [207, 161] on p "Sip2Sleep® is guaranteed to provide you with a better nights sleep after 30-" at bounding box center [392, 164] width 500 height 16
drag, startPoint x: 207, startPoint y: 161, endPoint x: 253, endPoint y: 161, distance: 46.0
click at [253, 161] on p "Sip2Sleep® is guaranteed to provide you with a better nights sleep after 30-" at bounding box center [392, 164] width 500 height 16
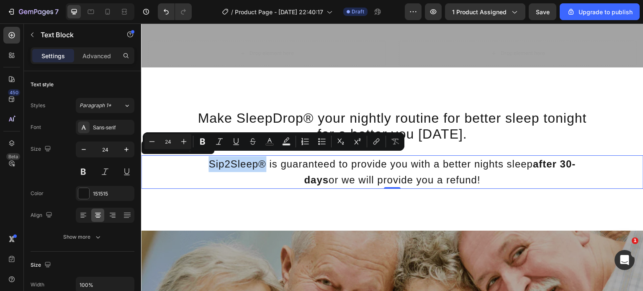
copy p "Sip2Sleep®"
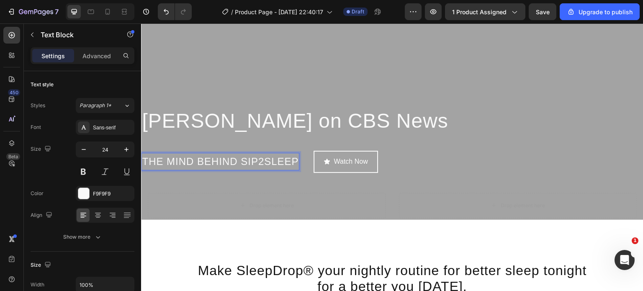
scroll to position [2164, 0]
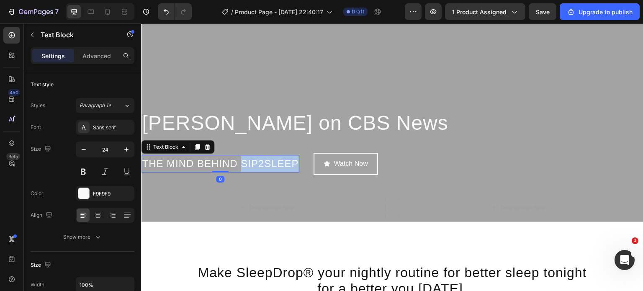
drag, startPoint x: 241, startPoint y: 160, endPoint x: 272, endPoint y: 154, distance: 30.8
click at [272, 156] on p "THE MIND BEHIND SIP2SLEEP" at bounding box center [220, 164] width 156 height 16
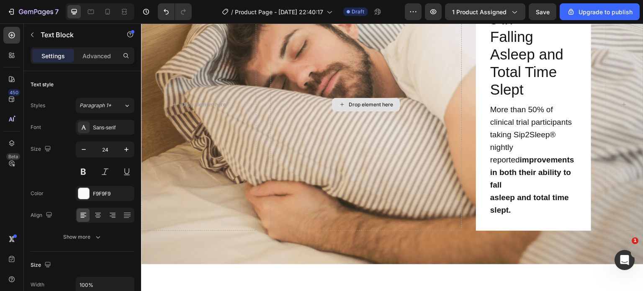
scroll to position [1714, 0]
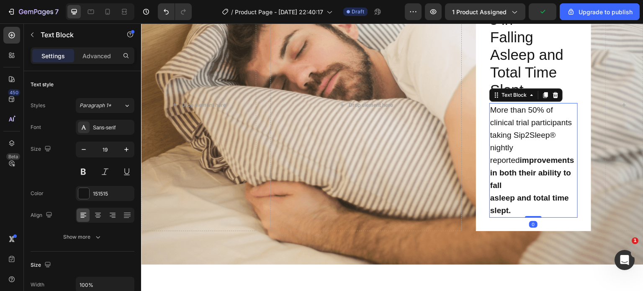
click at [512, 136] on div "Improvements in Falling Asleep and Total Time Slept Text Block More than 50% of…" at bounding box center [533, 104] width 88 height 225
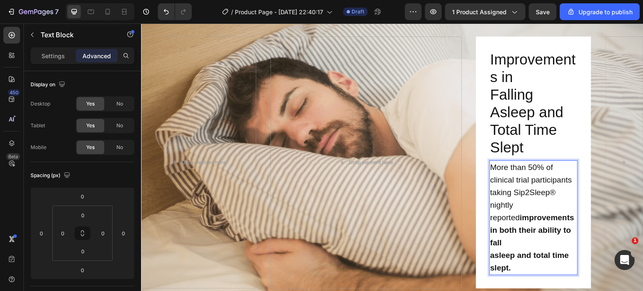
click at [509, 195] on p "More than 50% of clinical trial participants taking Sip2Sleep® nightly reported…" at bounding box center [533, 192] width 87 height 63
click at [508, 195] on p "More than 50% of clinical trial participants taking Sip2Sleep® nightly reported…" at bounding box center [533, 192] width 87 height 63
drag, startPoint x: 508, startPoint y: 195, endPoint x: 551, endPoint y: 190, distance: 42.6
click at [551, 190] on p "More than 50% of clinical trial participants taking Sip2Sleep® nightly reported…" at bounding box center [533, 192] width 87 height 63
click at [528, 207] on p "More than 50% of clinical trial participants taking SleepDrop®nightly reported …" at bounding box center [533, 192] width 87 height 63
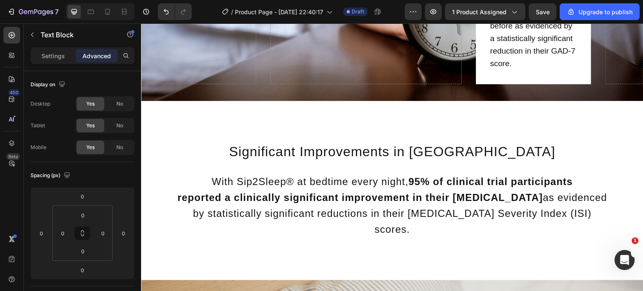
scroll to position [1383, 0]
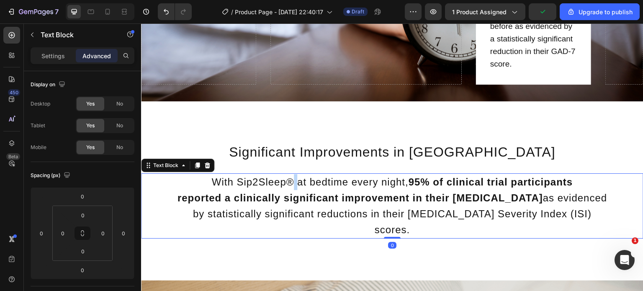
click at [287, 190] on p "With Sip2Sleep® at bedtime every night, 95% of clinical trial participants" at bounding box center [392, 182] width 500 height 16
drag, startPoint x: 287, startPoint y: 200, endPoint x: 234, endPoint y: 200, distance: 52.7
click at [234, 190] on p "With Sip2Sleep® at bedtime every night, 95% of clinical trial participants" at bounding box center [392, 182] width 500 height 16
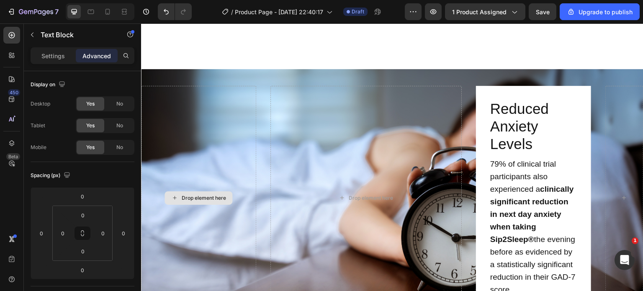
scroll to position [1156, 0]
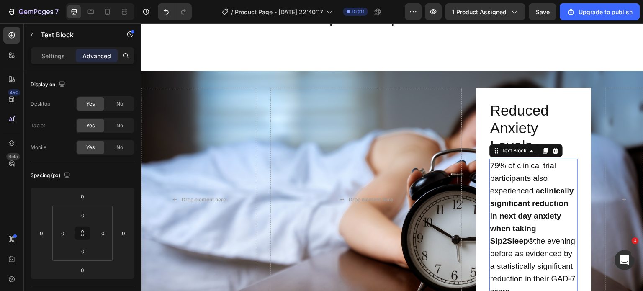
click at [530, 241] on p "79% of clinical trial participants also experienced a clinically significant re…" at bounding box center [533, 228] width 87 height 138
drag, startPoint x: 530, startPoint y: 241, endPoint x: 485, endPoint y: 241, distance: 44.3
click at [490, 241] on p "79% of clinical trial participants also experienced a clinically significant re…" at bounding box center [533, 228] width 87 height 138
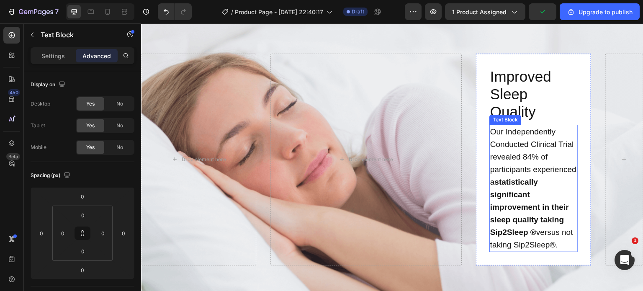
scroll to position [737, 0]
click at [522, 236] on strong "statistically significant improvement in their sleep quality taking Sip2Sleep ®" at bounding box center [529, 206] width 79 height 59
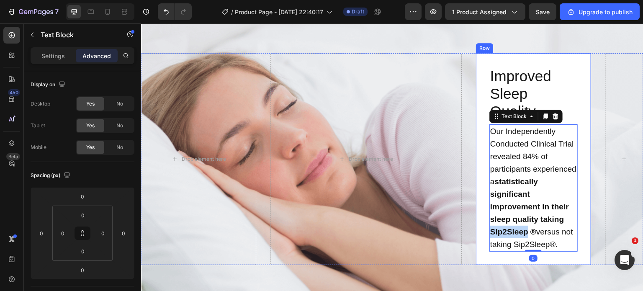
drag, startPoint x: 522, startPoint y: 246, endPoint x: 483, endPoint y: 247, distance: 38.9
click at [483, 247] on div "Improved Sleep Quality Text Block Our Independently Conducted Clinical Trial re…" at bounding box center [533, 159] width 115 height 212
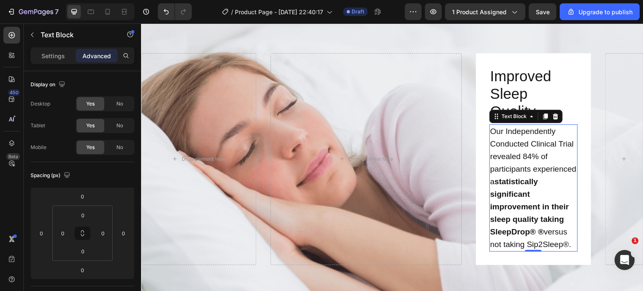
click at [538, 236] on strong "statistically significant improvement in their sleep quality taking SleepDrop® ®" at bounding box center [529, 206] width 79 height 59
click at [551, 251] on p "Our Independently Conducted Clinical Trial revealed 84% of participants experie…" at bounding box center [533, 188] width 87 height 126
drag, startPoint x: 551, startPoint y: 255, endPoint x: 527, endPoint y: 258, distance: 24.9
click at [527, 251] on p "Our Independently Conducted Clinical Trial revealed 84% of participants experie…" at bounding box center [533, 188] width 87 height 126
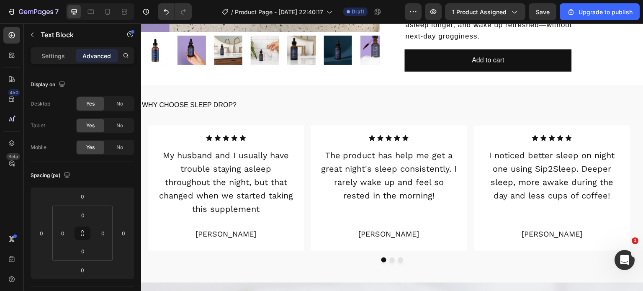
scroll to position [447, 0]
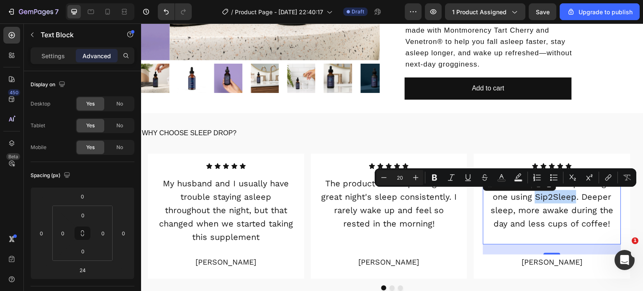
drag, startPoint x: 535, startPoint y: 199, endPoint x: 557, endPoint y: 198, distance: 21.8
click at [557, 198] on p "I noticed better sleep on night one using Sip2Sleep. Deeper sleep, more awake d…" at bounding box center [552, 210] width 136 height 67
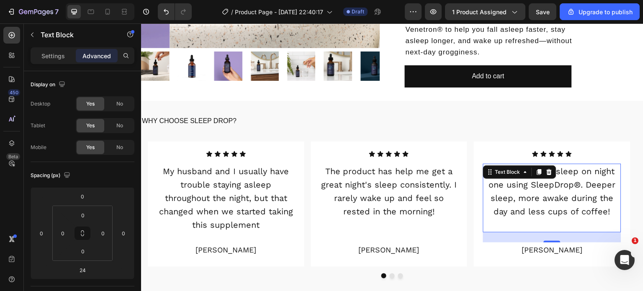
scroll to position [486, 0]
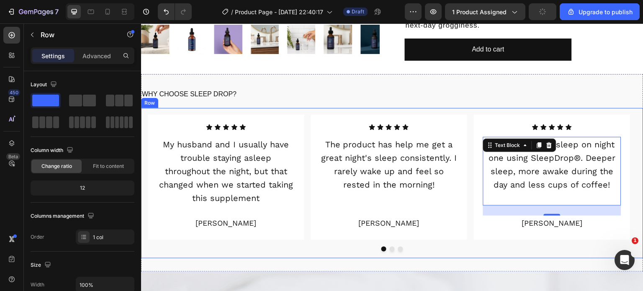
click at [398, 250] on div "Icon Icon Icon Icon Icon Icon List My husband and I usually have trouble stayin…" at bounding box center [392, 183] width 502 height 150
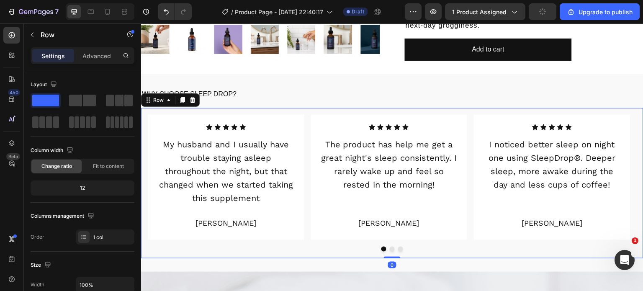
click at [398, 250] on div "Icon Icon Icon Icon Icon Icon List My husband and I usually have trouble stayin…" at bounding box center [392, 183] width 502 height 150
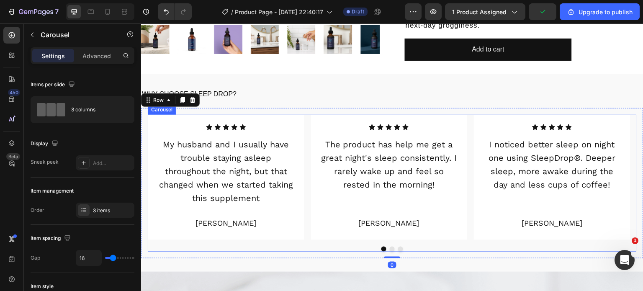
click at [398, 248] on button "Dot" at bounding box center [400, 248] width 5 height 5
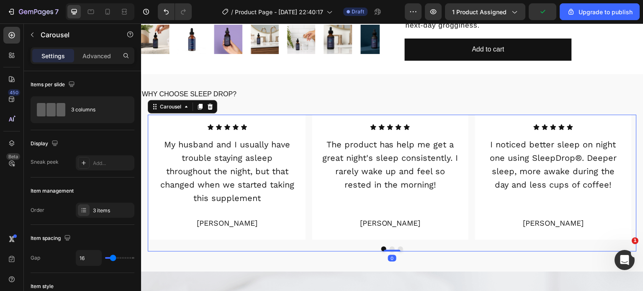
click at [398, 248] on button "Dot" at bounding box center [400, 248] width 5 height 5
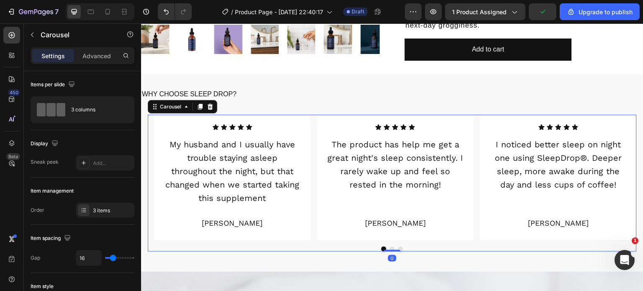
click at [398, 248] on button "Dot" at bounding box center [400, 248] width 5 height 5
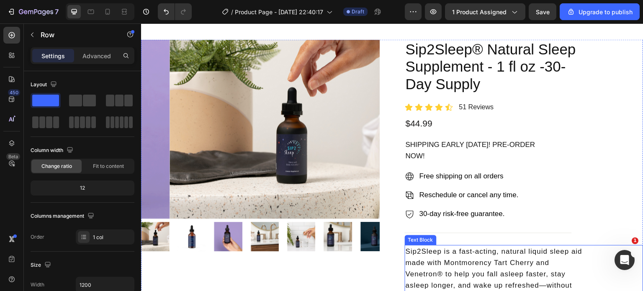
scroll to position [262, 0]
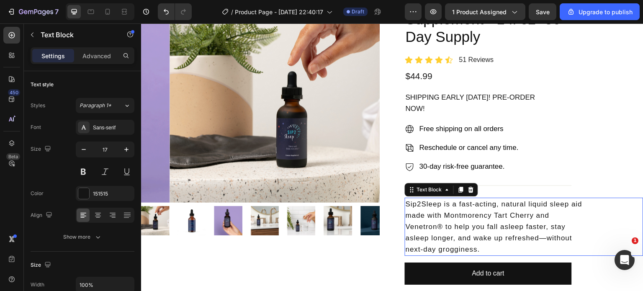
click at [425, 205] on p "Sip2Sleep is a fast-acting, natural liquid sleep aid" at bounding box center [523, 203] width 237 height 11
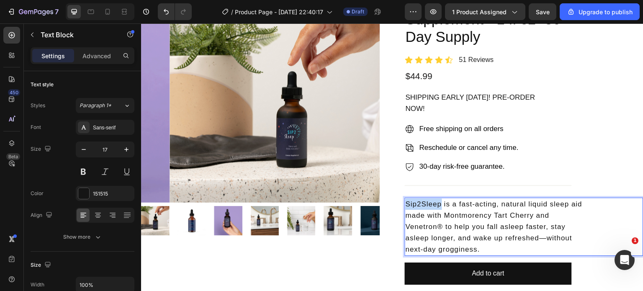
drag, startPoint x: 437, startPoint y: 202, endPoint x: 402, endPoint y: 201, distance: 34.3
click at [405, 201] on p "Sip2Sleep is a fast-acting, natural liquid sleep aid" at bounding box center [523, 203] width 237 height 11
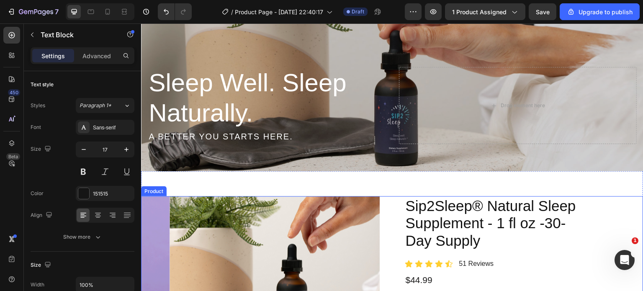
scroll to position [90, 0]
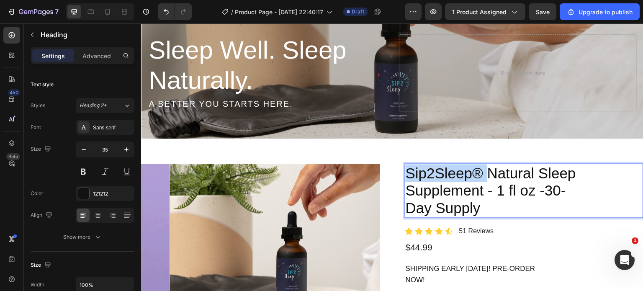
drag, startPoint x: 476, startPoint y: 174, endPoint x: 430, endPoint y: 179, distance: 46.2
click at [430, 179] on p "Sip2Sleep® Natural Sleep Supplement - 1 fl oz -30- Day Supply" at bounding box center [523, 190] width 237 height 53
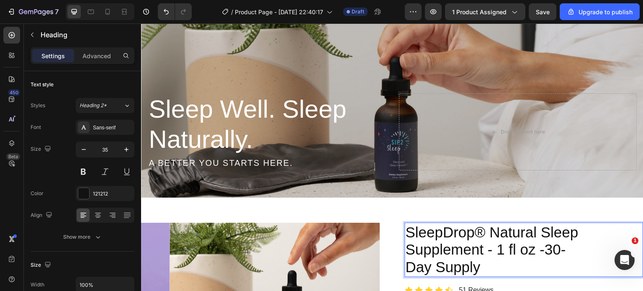
scroll to position [0, 0]
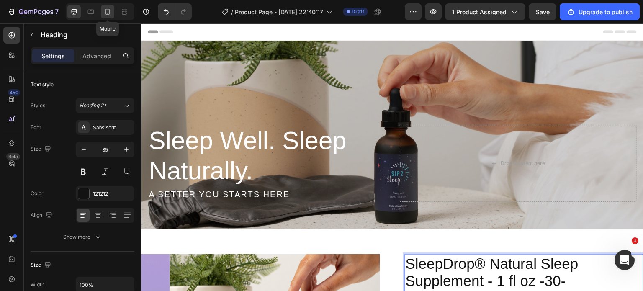
click at [110, 11] on icon at bounding box center [107, 12] width 8 height 8
type input "41"
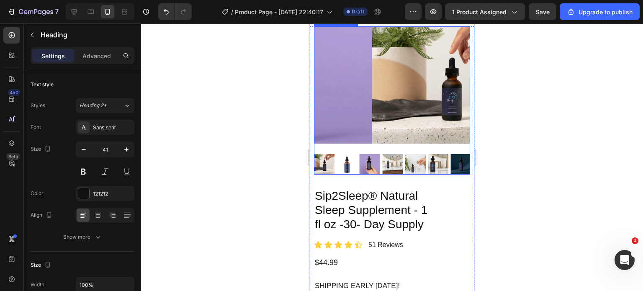
scroll to position [179, 0]
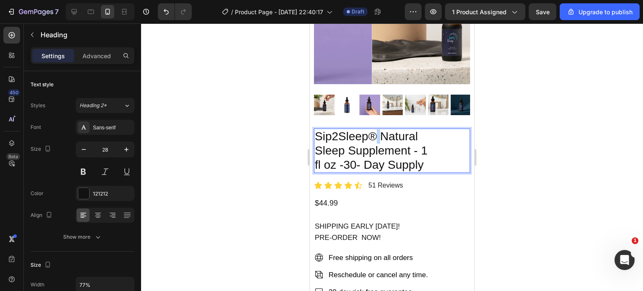
click at [375, 136] on p "Sip2Sleep® Natural Sleep Supplement - 1 fl oz -30- Day Supply" at bounding box center [374, 150] width 118 height 43
drag, startPoint x: 375, startPoint y: 136, endPoint x: 284, endPoint y: 136, distance: 91.2
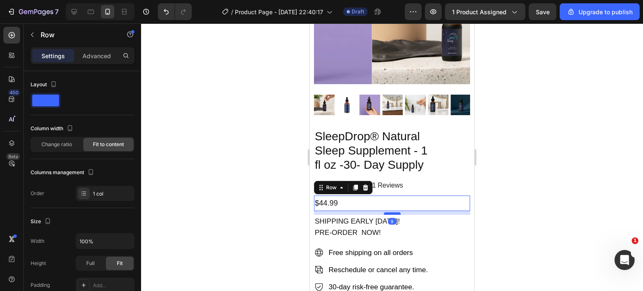
drag, startPoint x: 388, startPoint y: 214, endPoint x: 388, endPoint y: 209, distance: 5.0
click at [388, 212] on div at bounding box center [392, 213] width 17 height 3
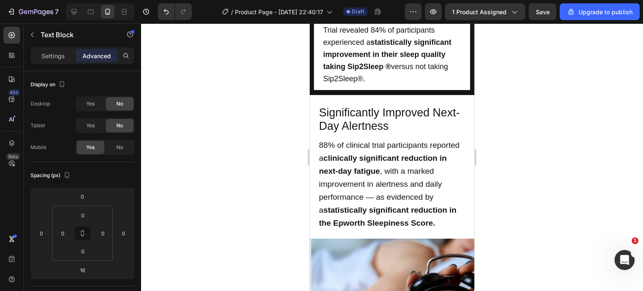
scroll to position [828, 0]
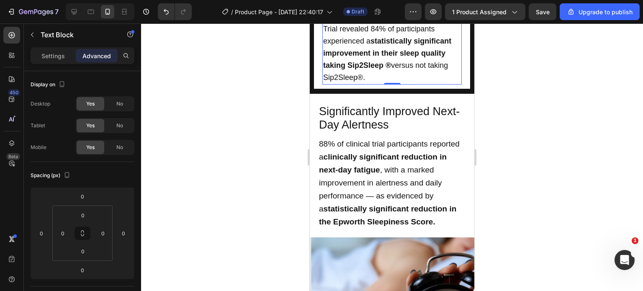
click at [367, 69] on strong "statistically significant improvement in their sleep quality taking Sip2Sleep ®" at bounding box center [387, 53] width 128 height 33
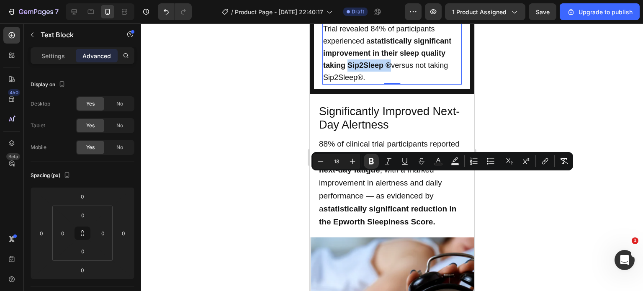
drag, startPoint x: 348, startPoint y: 177, endPoint x: 387, endPoint y: 177, distance: 38.5
click at [387, 69] on strong "statistically significant improvement in their sleep quality taking Sip2Sleep ®" at bounding box center [387, 53] width 128 height 33
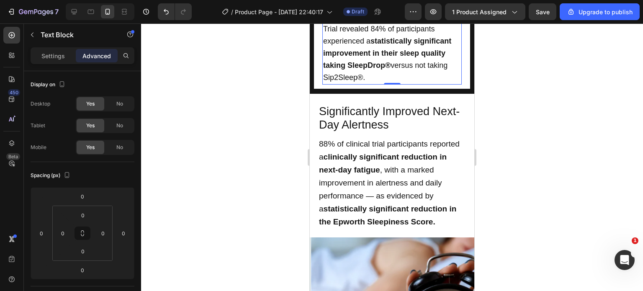
click at [369, 84] on p "Our Independently Conducted Clinical Trial revealed 84% of participants experie…" at bounding box center [392, 47] width 138 height 73
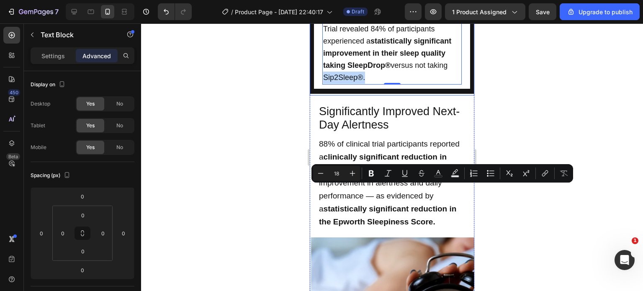
drag, startPoint x: 369, startPoint y: 192, endPoint x: 310, endPoint y: 201, distance: 60.1
click at [310, 95] on div "Improved Sleep Quality Text Block Our Independently Conducted Clinical Trial re…" at bounding box center [392, 26] width 164 height 137
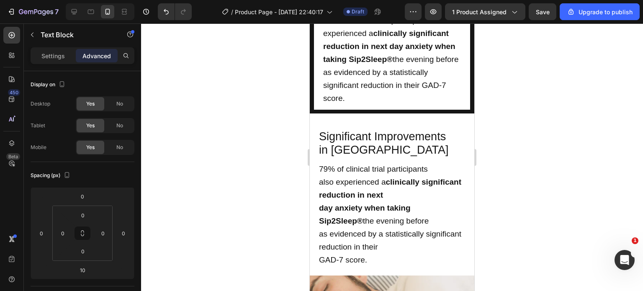
scroll to position [1181, 0]
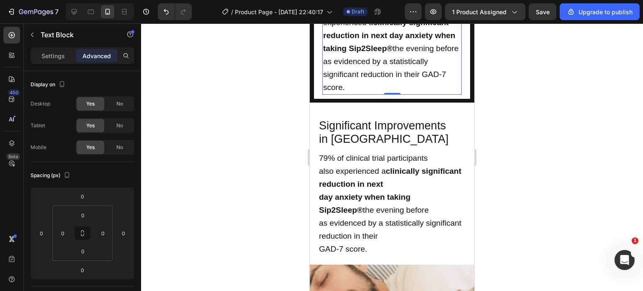
click at [370, 53] on strong "clinically significant reduction in next day anxiety when taking Sip2Sleep®" at bounding box center [389, 35] width 132 height 35
drag, startPoint x: 370, startPoint y: 159, endPoint x: 413, endPoint y: 158, distance: 43.1
click at [413, 53] on strong "clinically significant reduction in next day anxiety when taking Sip2Sleep®" at bounding box center [389, 35] width 132 height 35
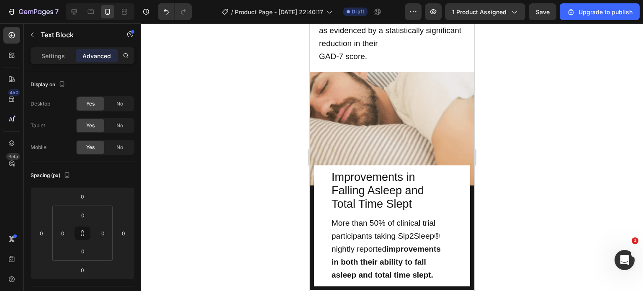
scroll to position [1378, 0]
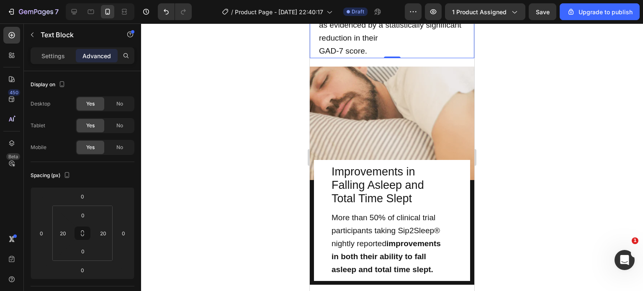
drag, startPoint x: 415, startPoint y: 108, endPoint x: 452, endPoint y: 107, distance: 37.2
click at [410, 16] on strong "day anxiety when taking Sip2Sleep®" at bounding box center [365, 6] width 92 height 22
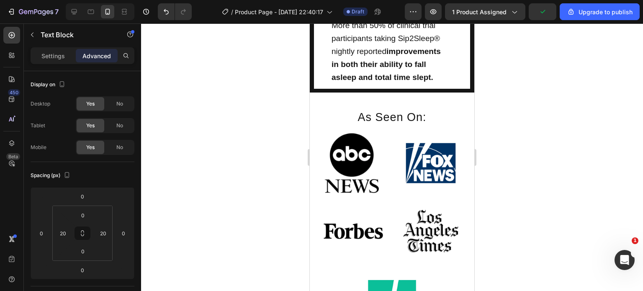
scroll to position [1581, 0]
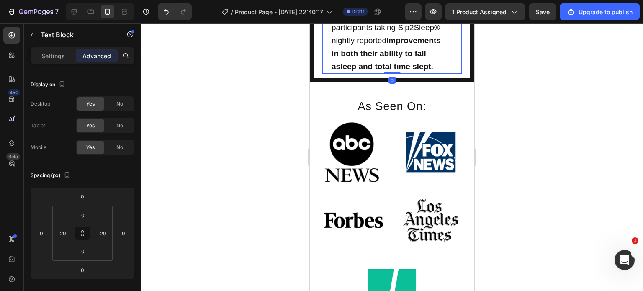
click at [399, 47] on p "More than 50% of clinical trial participants taking Sip2Sleep® nightly reported…" at bounding box center [391, 27] width 121 height 39
drag, startPoint x: 399, startPoint y: 132, endPoint x: 436, endPoint y: 136, distance: 37.8
click at [436, 47] on p "More than 50% of clinical trial participants taking Sip2Sleep® nightly reported…" at bounding box center [391, 27] width 121 height 39
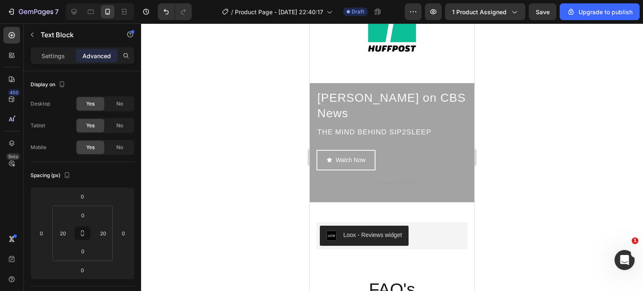
scroll to position [1962, 0]
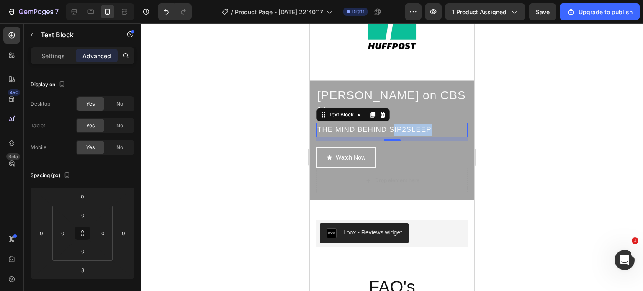
drag, startPoint x: 392, startPoint y: 120, endPoint x: 431, endPoint y: 125, distance: 39.6
click at [431, 125] on p "THE MIND BEHIND SIP2SLEEP" at bounding box center [391, 129] width 149 height 13
click at [395, 123] on p "THE MIND BEHIND SSleepDrop®" at bounding box center [391, 129] width 149 height 13
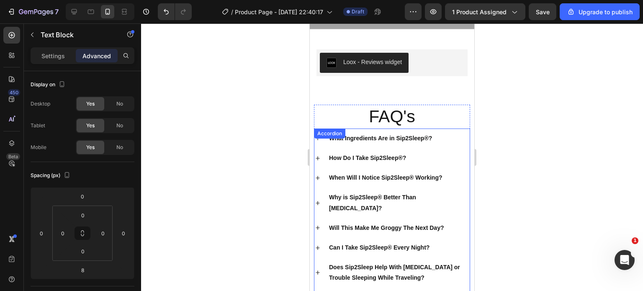
scroll to position [2123, 0]
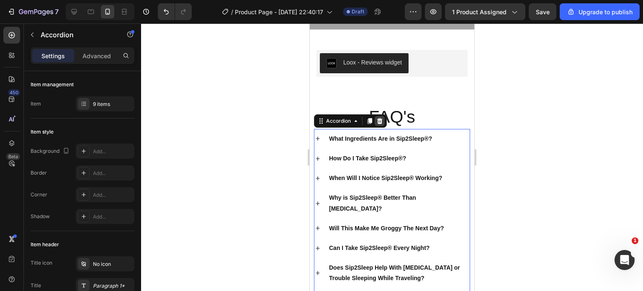
click at [380, 119] on icon at bounding box center [379, 121] width 5 height 6
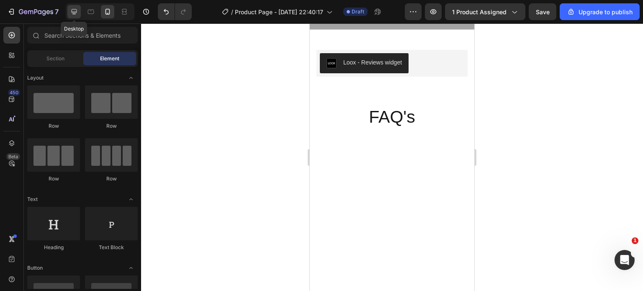
click at [70, 8] on icon at bounding box center [74, 12] width 8 height 8
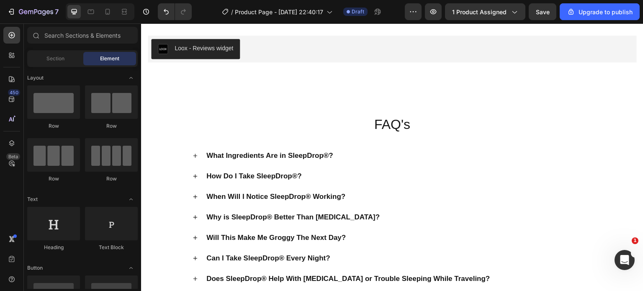
scroll to position [2988, 0]
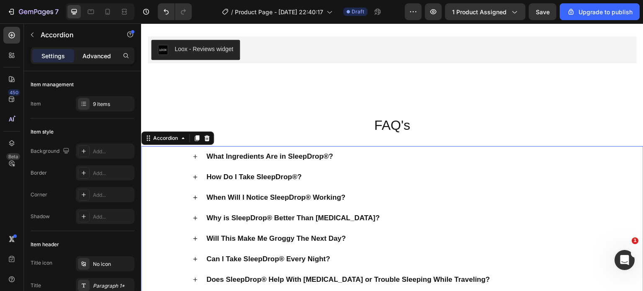
click at [92, 60] on div "Advanced" at bounding box center [97, 55] width 42 height 13
type input "100%"
type input "100"
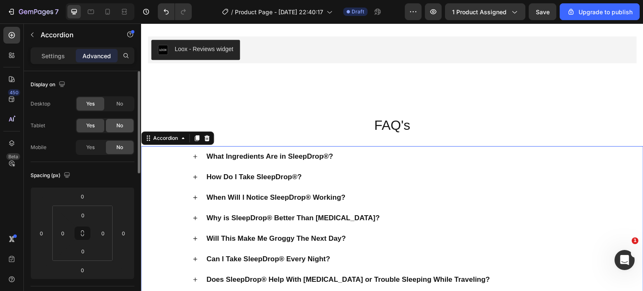
click at [115, 126] on div "No" at bounding box center [120, 125] width 28 height 13
click at [92, 128] on span "Yes" at bounding box center [90, 126] width 8 height 8
click at [91, 150] on span "Yes" at bounding box center [90, 147] width 8 height 8
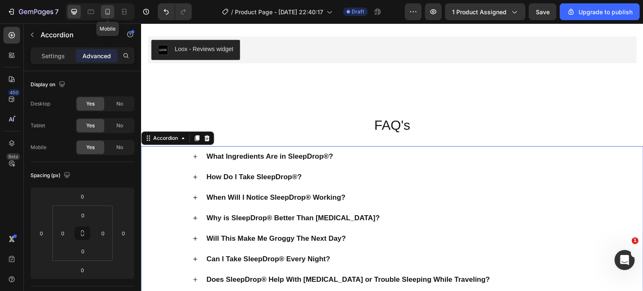
click at [104, 11] on icon at bounding box center [107, 12] width 8 height 8
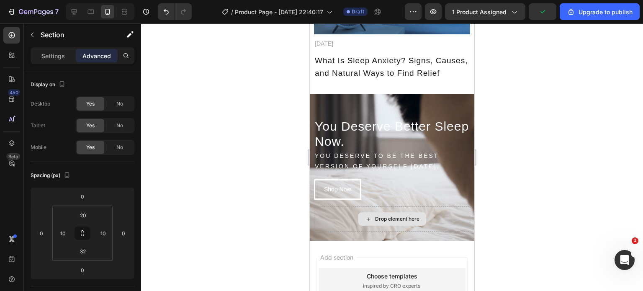
scroll to position [2696, 0]
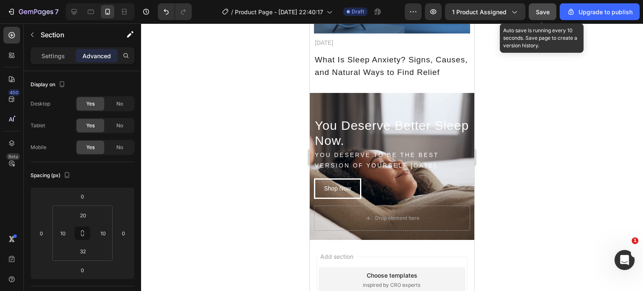
click at [546, 10] on span "Save" at bounding box center [542, 11] width 14 height 7
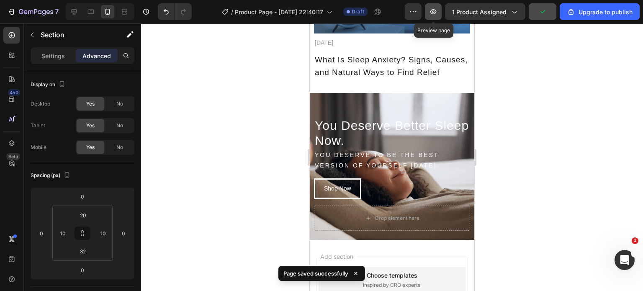
click at [431, 18] on button "button" at bounding box center [433, 11] width 17 height 17
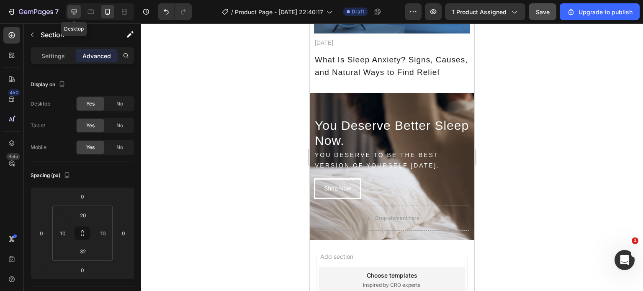
click at [70, 15] on icon at bounding box center [74, 12] width 8 height 8
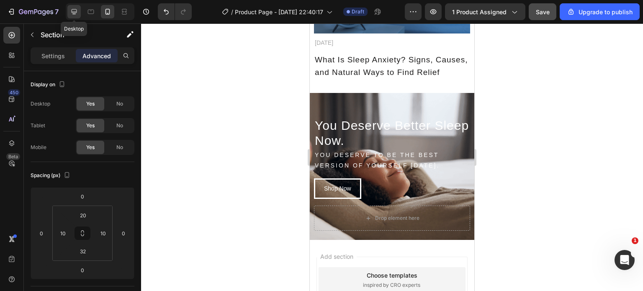
type input "50"
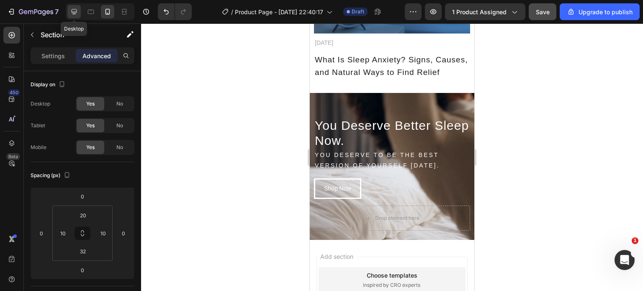
type input "0"
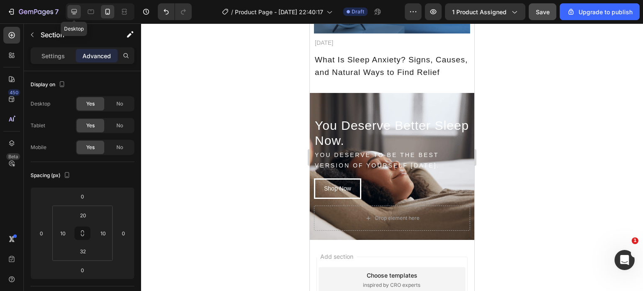
type input "0"
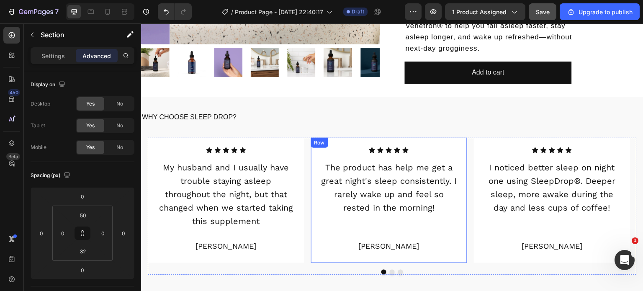
scroll to position [462, 0]
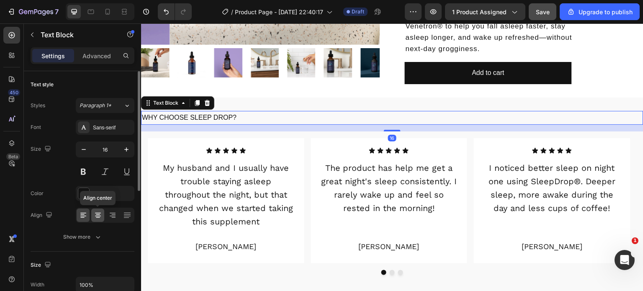
click at [97, 213] on icon at bounding box center [98, 215] width 8 height 8
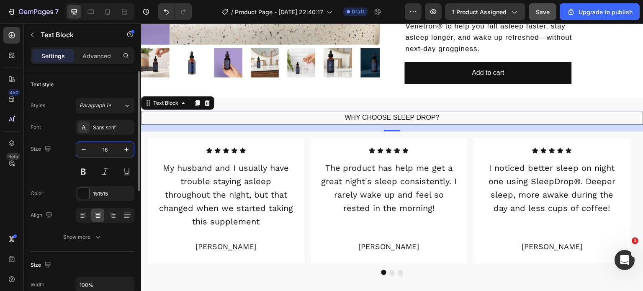
click at [114, 154] on input "16" at bounding box center [105, 149] width 28 height 15
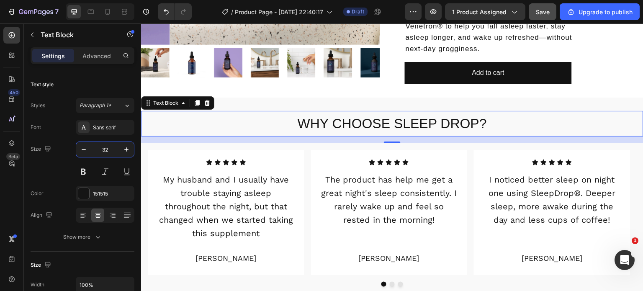
scroll to position [483, 0]
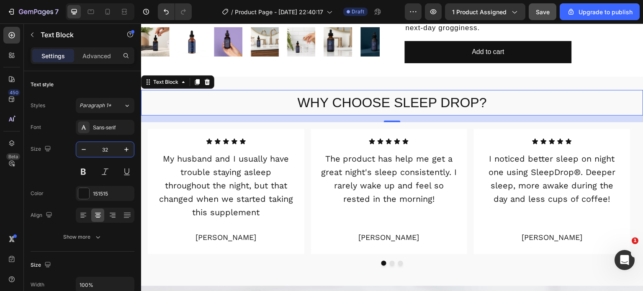
type input "32"
click at [435, 106] on p "WHY CHOOSE SLEEP DROP?" at bounding box center [392, 103] width 500 height 24
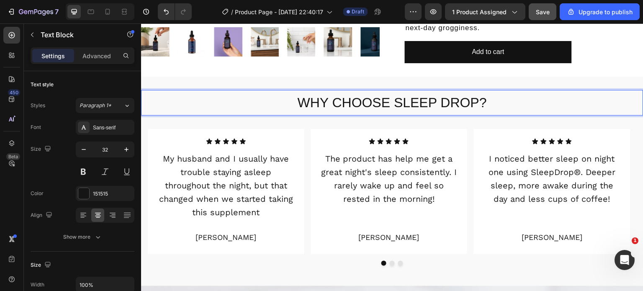
drag, startPoint x: 396, startPoint y: 108, endPoint x: 401, endPoint y: 108, distance: 5.0
click at [401, 108] on p "WHY CHOOSE SLEEP DROP?" at bounding box center [392, 103] width 500 height 24
click at [394, 108] on p "WHY CHOOSE SLEEP DROP?" at bounding box center [392, 103] width 500 height 24
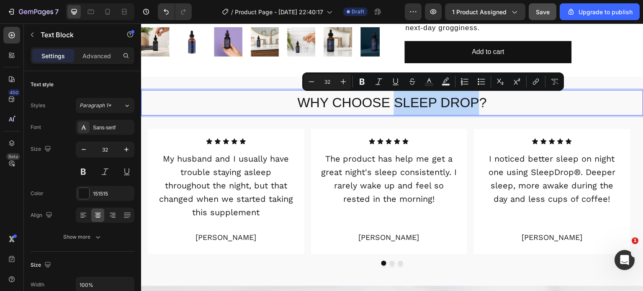
drag, startPoint x: 394, startPoint y: 108, endPoint x: 455, endPoint y: 110, distance: 61.5
click at [455, 110] on p "WHY CHOOSE SLEEP DROP?" at bounding box center [392, 103] width 500 height 24
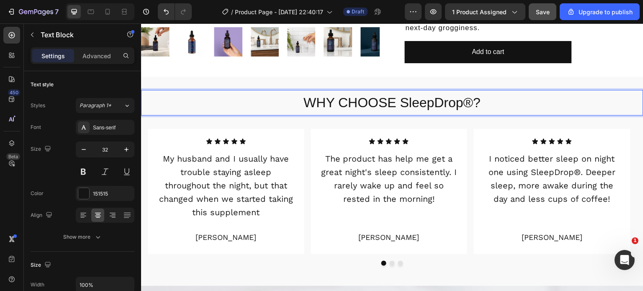
click at [410, 105] on p "WHY CHOOSE SleepDrop®?" at bounding box center [392, 103] width 500 height 24
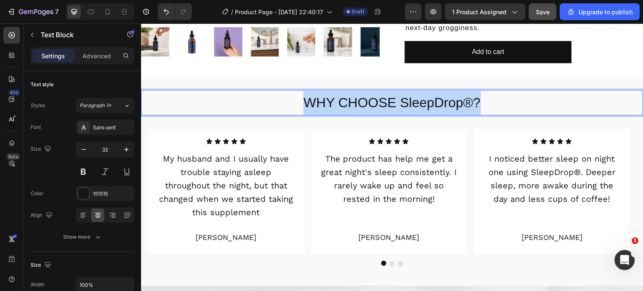
click at [410, 105] on p "WHY CHOOSE SleepDrop®?" at bounding box center [392, 103] width 500 height 24
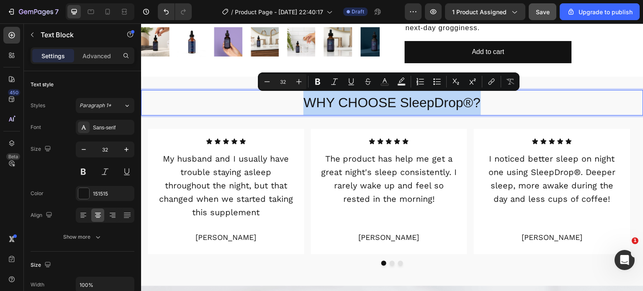
click at [410, 105] on p "WHY CHOOSE SleepDrop®?" at bounding box center [392, 103] width 500 height 24
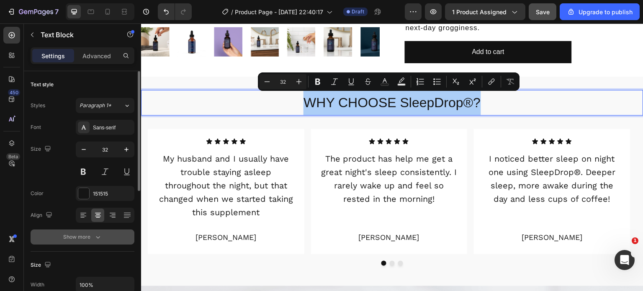
click at [84, 233] on div "Show more" at bounding box center [82, 237] width 39 height 8
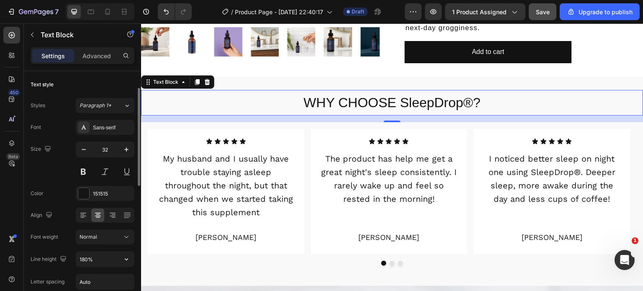
scroll to position [50, 0]
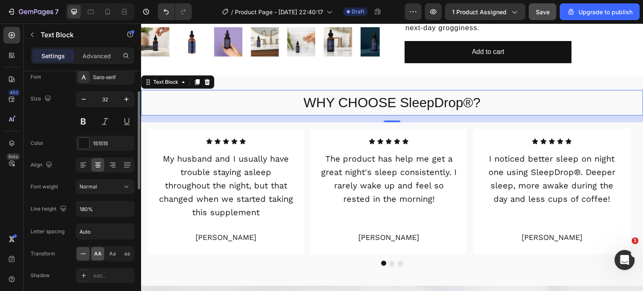
click at [97, 254] on span "AA" at bounding box center [98, 254] width 8 height 8
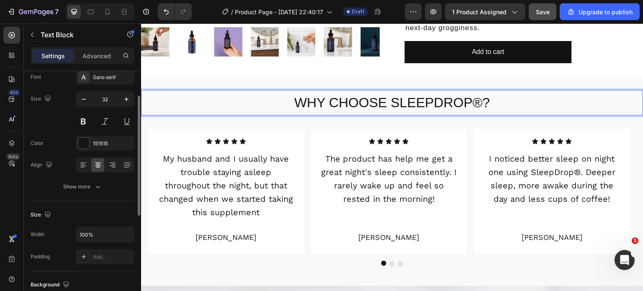
click at [431, 103] on p "WHY CHOOSE SleepDrop®?" at bounding box center [392, 103] width 500 height 24
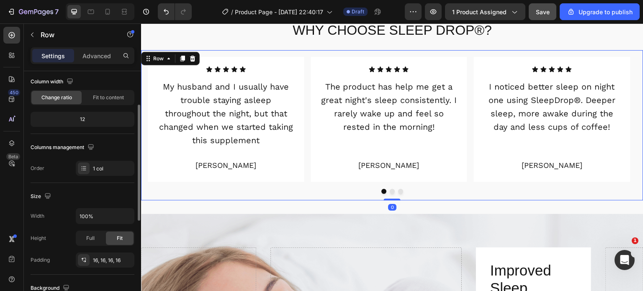
scroll to position [69, 0]
click at [89, 213] on input "100%" at bounding box center [105, 215] width 58 height 15
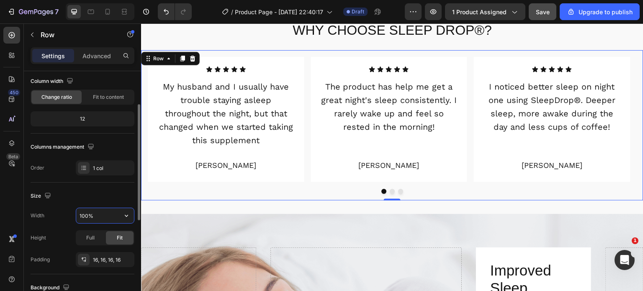
click at [89, 213] on input "100%" at bounding box center [105, 215] width 58 height 15
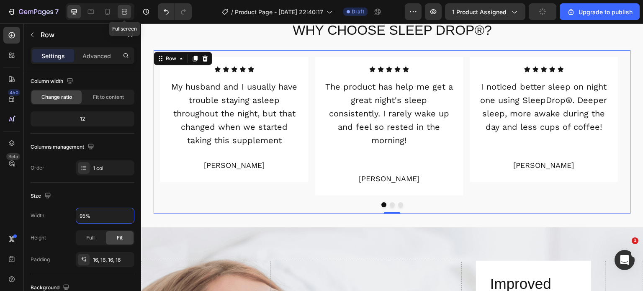
type input "95%"
click at [124, 13] on icon at bounding box center [124, 12] width 8 height 8
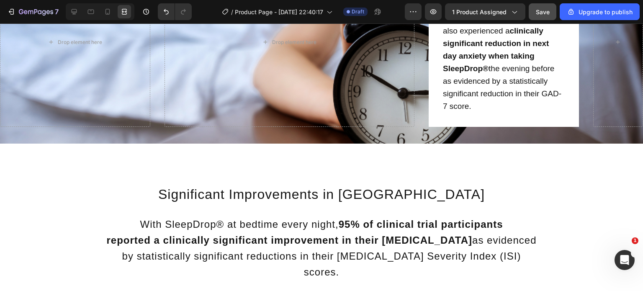
scroll to position [1259, 0]
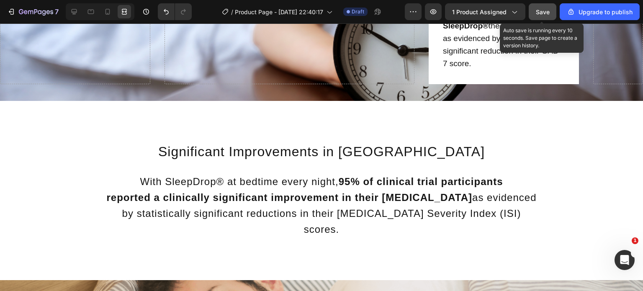
click at [537, 9] on span "Save" at bounding box center [542, 11] width 14 height 7
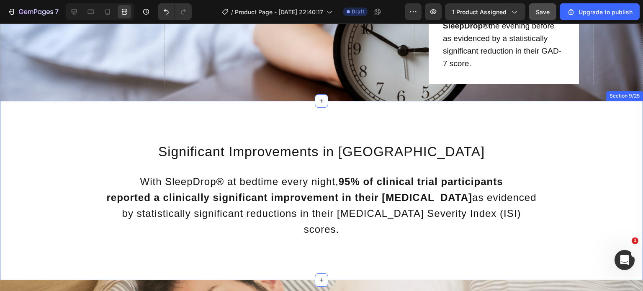
scroll to position [1154, 0]
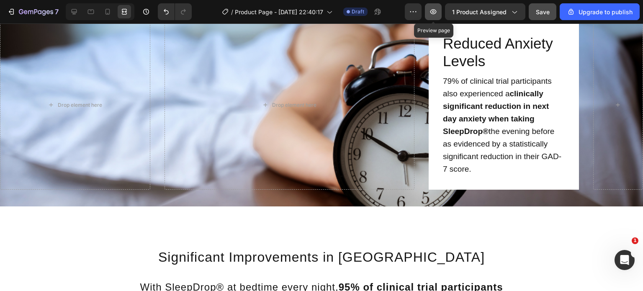
click at [433, 13] on icon "button" at bounding box center [433, 12] width 8 height 8
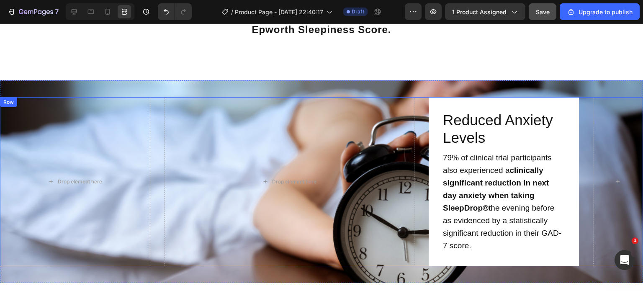
scroll to position [1067, 0]
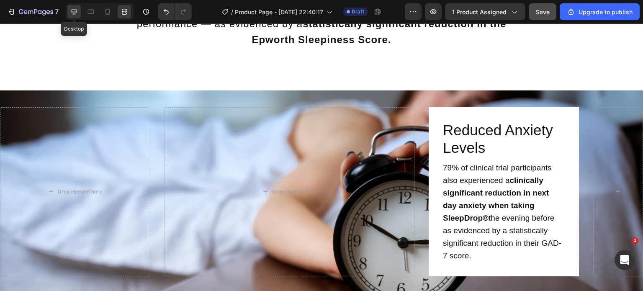
click at [77, 16] on div at bounding box center [73, 11] width 13 height 13
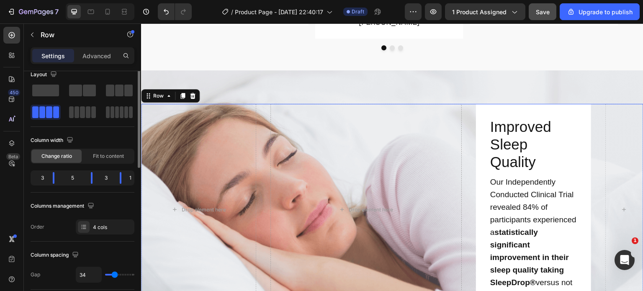
scroll to position [5, 0]
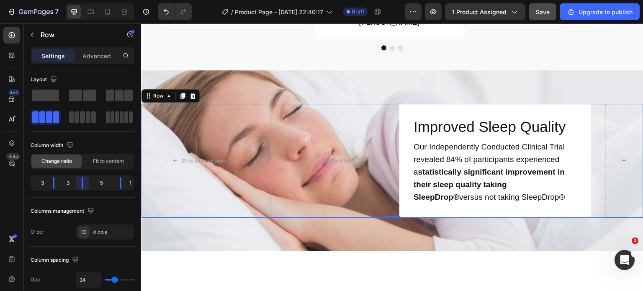
drag, startPoint x: 90, startPoint y: 186, endPoint x: 85, endPoint y: 185, distance: 4.2
click at [85, 0] on body "7 / Product Page - Aug 20, 22:40:17 Draft Preview 1 product assigned Save Upgra…" at bounding box center [321, 0] width 643 height 0
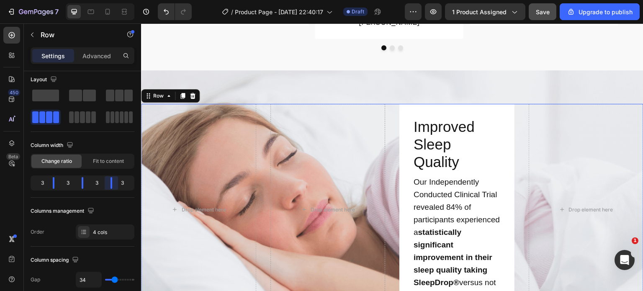
drag, startPoint x: 120, startPoint y: 181, endPoint x: 265, endPoint y: 152, distance: 147.3
click at [114, 0] on body "7 / Product Page - Aug 20, 22:40:17 Draft Preview 1 product assigned Save Upgra…" at bounding box center [321, 0] width 643 height 0
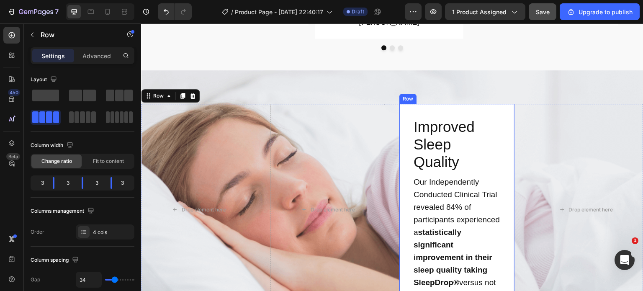
click at [503, 122] on div "Improved Sleep Quality Text Block Our Independently Conducted Clinical Trial re…" at bounding box center [456, 210] width 115 height 212
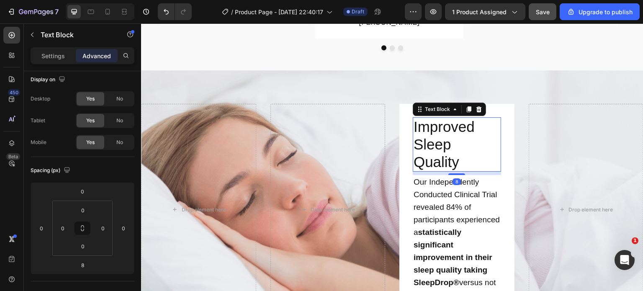
scroll to position [0, 0]
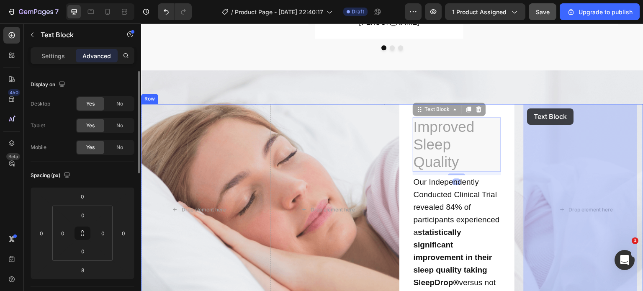
drag, startPoint x: 495, startPoint y: 118, endPoint x: 527, endPoint y: 108, distance: 33.1
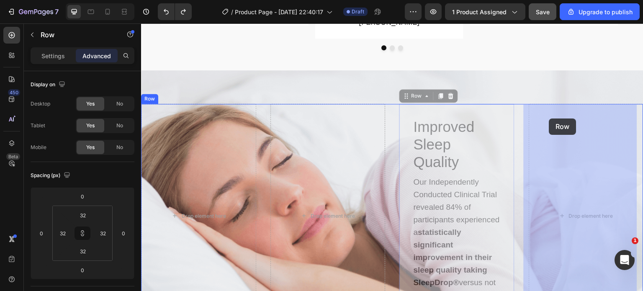
drag, startPoint x: 490, startPoint y: 110, endPoint x: 549, endPoint y: 118, distance: 60.0
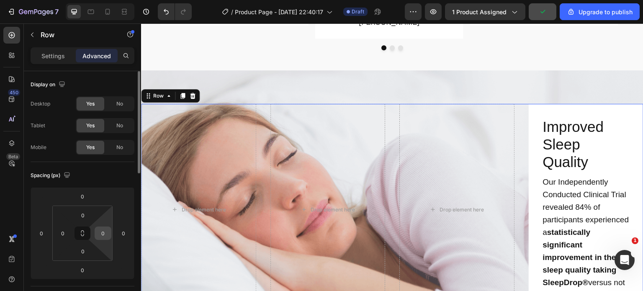
click at [106, 228] on input "0" at bounding box center [103, 233] width 13 height 13
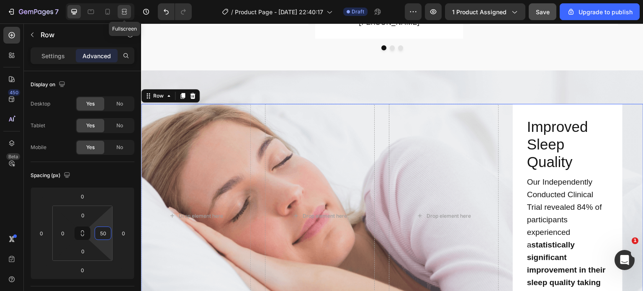
type input "50"
click at [125, 10] on icon at bounding box center [124, 12] width 8 height 8
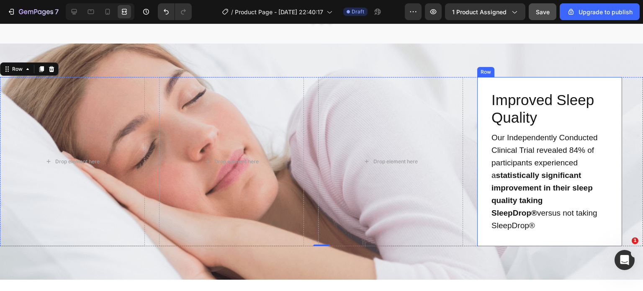
click at [479, 105] on div "Improved Sleep Quality Text Block Our Independently Conducted Clinical Trial re…" at bounding box center [549, 161] width 145 height 169
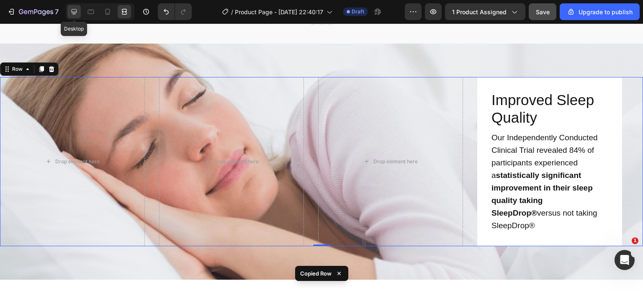
click at [77, 15] on icon at bounding box center [74, 12] width 8 height 8
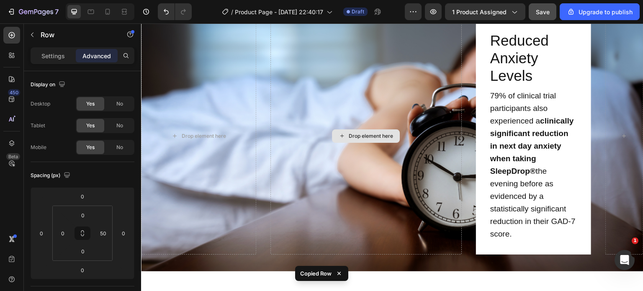
scroll to position [1303, 0]
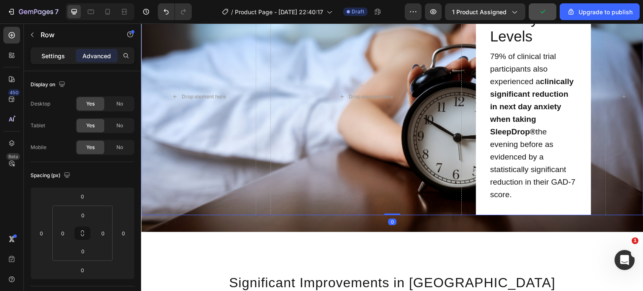
click at [42, 51] on p "Settings" at bounding box center [52, 55] width 23 height 9
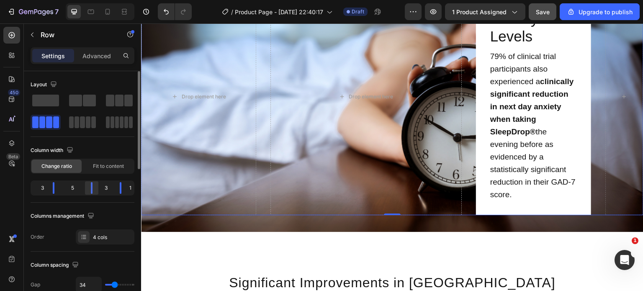
drag, startPoint x: 89, startPoint y: 194, endPoint x: 90, endPoint y: 187, distance: 6.4
click at [90, 187] on div "3 5 3 1" at bounding box center [83, 187] width 104 height 15
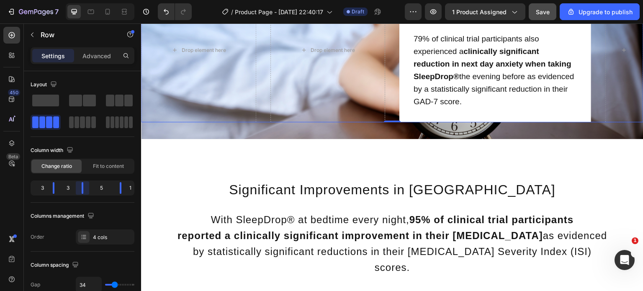
click at [87, 0] on body "7 / Product Page - Aug 20, 22:40:17 Draft Preview 1 product assigned Save Upgra…" at bounding box center [321, 0] width 643 height 0
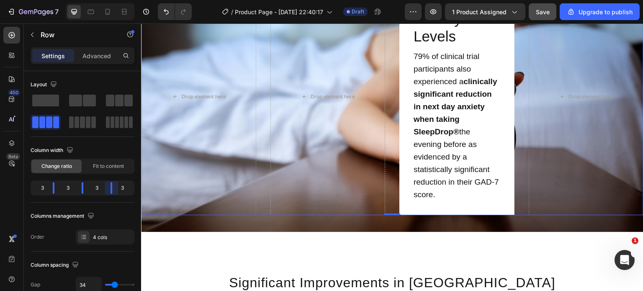
drag, startPoint x: 117, startPoint y: 191, endPoint x: 110, endPoint y: 192, distance: 6.3
click at [110, 0] on body "7 / Product Page - Aug 20, 22:40:17 Draft Preview 1 product assigned Save Upgra…" at bounding box center [321, 0] width 643 height 0
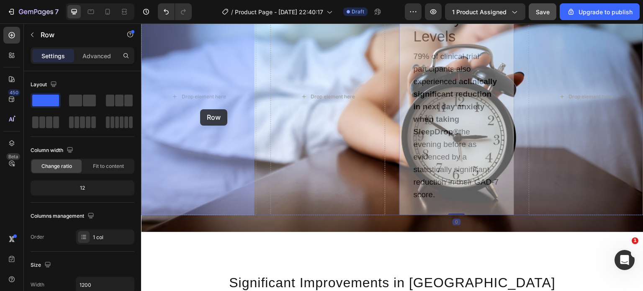
drag, startPoint x: 398, startPoint y: 108, endPoint x: 200, endPoint y: 109, distance: 197.9
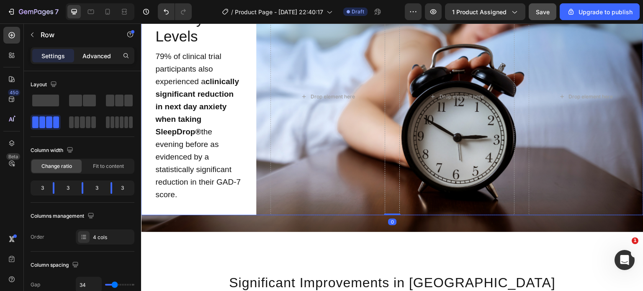
click at [101, 55] on p "Advanced" at bounding box center [96, 55] width 28 height 9
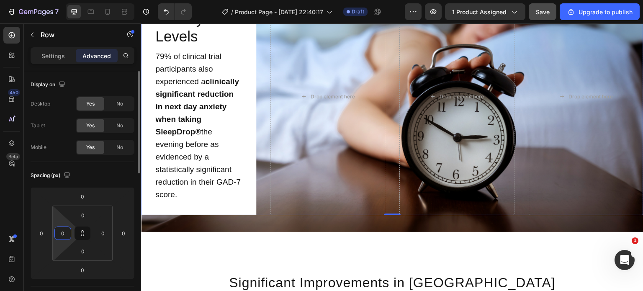
click at [67, 237] on input "0" at bounding box center [62, 233] width 13 height 13
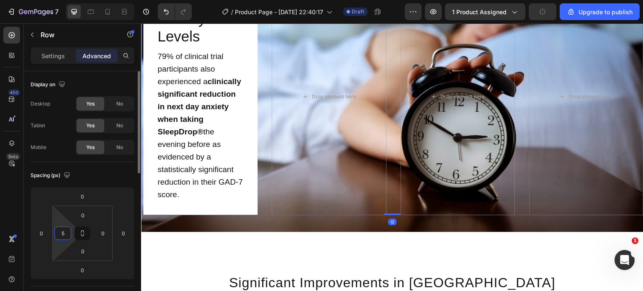
type input "50"
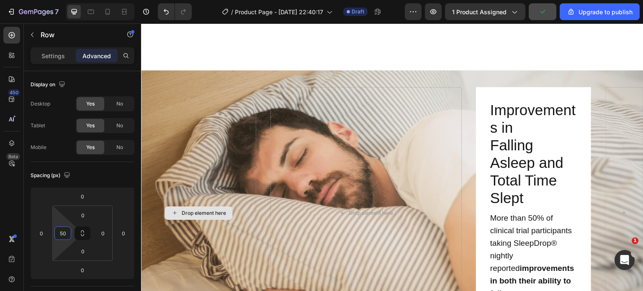
scroll to position [1647, 0]
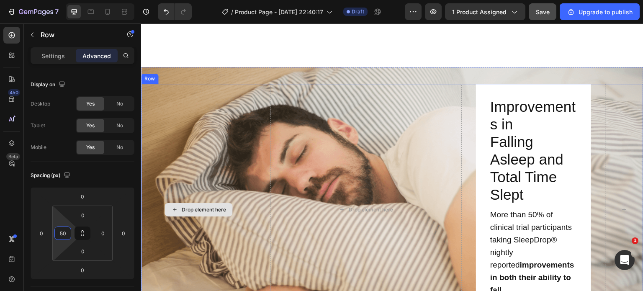
click at [251, 122] on div "Drop element here" at bounding box center [198, 210] width 115 height 252
type input "50"
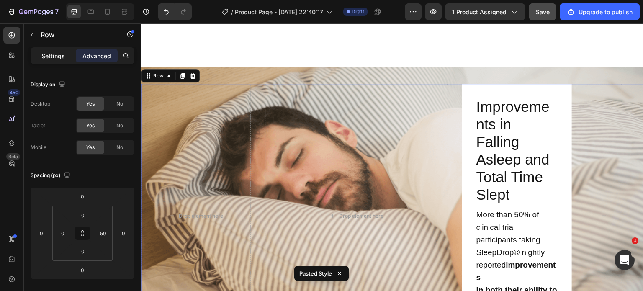
click at [41, 55] on p "Settings" at bounding box center [52, 55] width 23 height 9
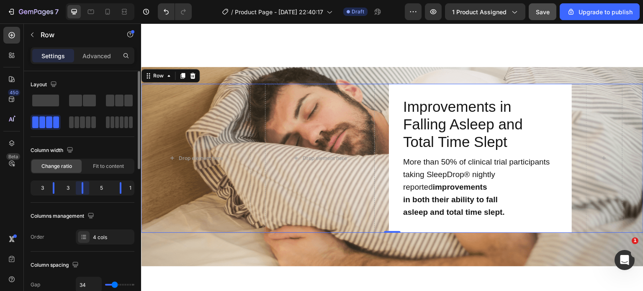
drag, startPoint x: 90, startPoint y: 187, endPoint x: 127, endPoint y: 197, distance: 38.6
click at [85, 0] on body "7 / Product Page - Aug 20, 22:40:17 Draft Preview 1 product assigned Save Upgra…" at bounding box center [321, 0] width 643 height 0
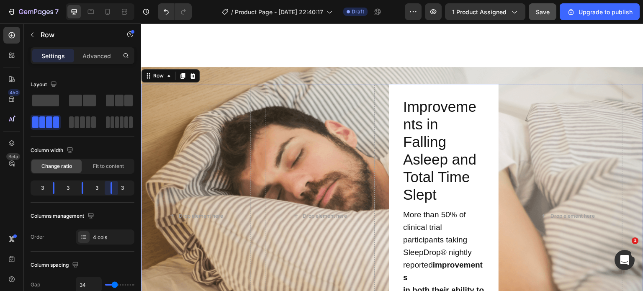
drag, startPoint x: 119, startPoint y: 191, endPoint x: 252, endPoint y: 89, distance: 167.4
click at [112, 0] on body "7 / Product Page - Aug 20, 22:40:17 Draft Preview 1 product assigned Save Upgra…" at bounding box center [321, 0] width 643 height 0
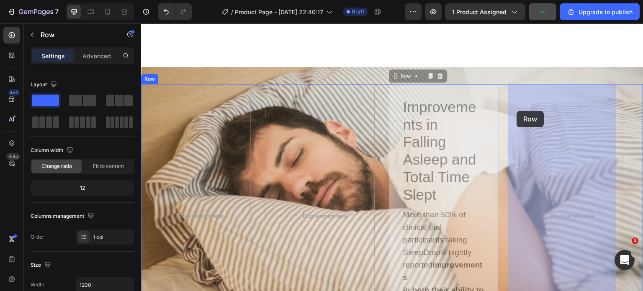
drag, startPoint x: 391, startPoint y: 113, endPoint x: 520, endPoint y: 111, distance: 128.9
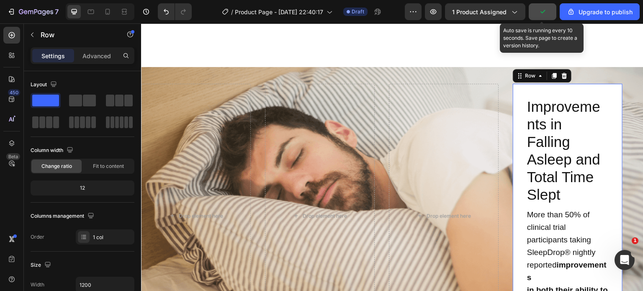
click at [538, 13] on button "button" at bounding box center [542, 11] width 28 height 17
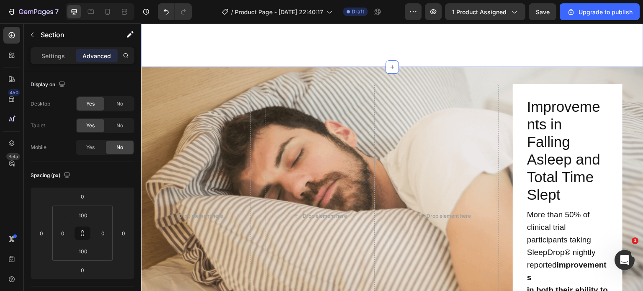
click at [436, 10] on icon "button" at bounding box center [433, 11] width 6 height 5
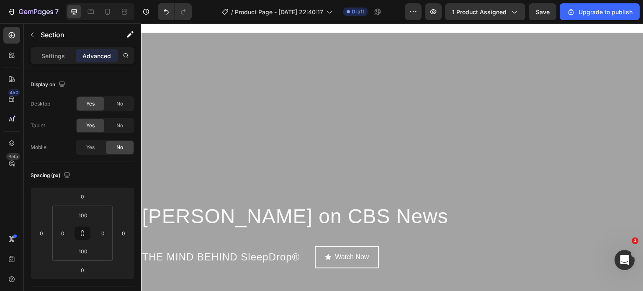
scroll to position [2330, 0]
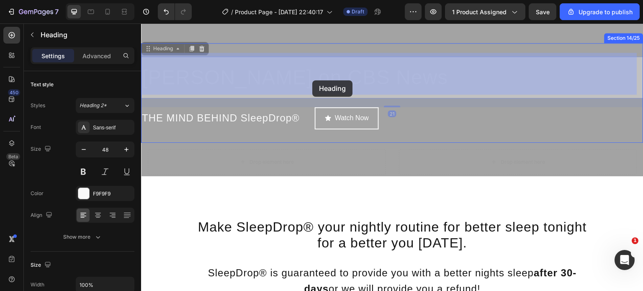
drag, startPoint x: 274, startPoint y: 70, endPoint x: 313, endPoint y: 72, distance: 38.6
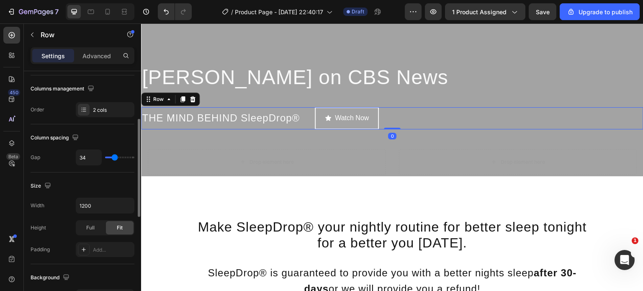
scroll to position [110, 0]
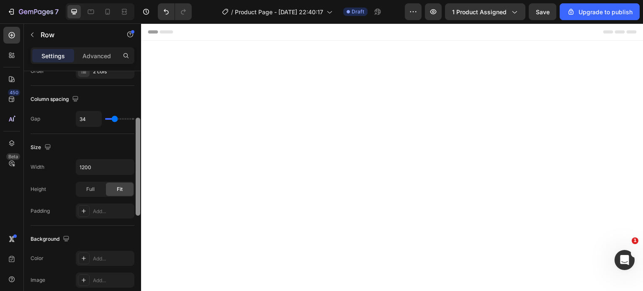
scroll to position [2330, 0]
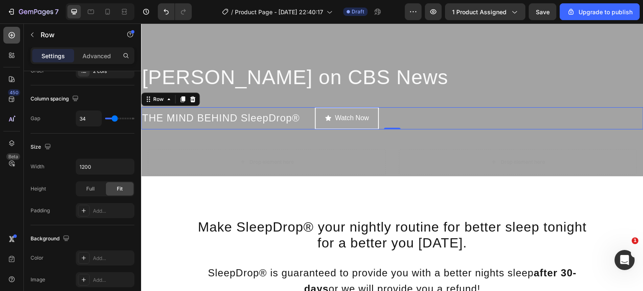
click at [12, 41] on div at bounding box center [11, 35] width 17 height 17
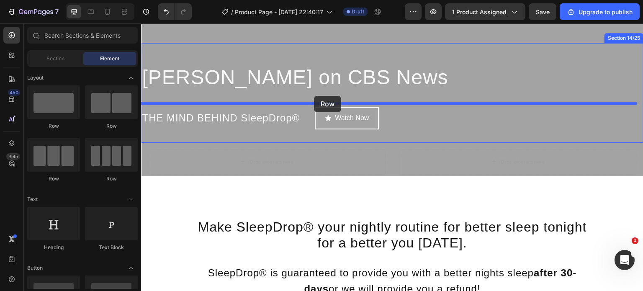
drag, startPoint x: 201, startPoint y: 131, endPoint x: 315, endPoint y: 96, distance: 119.0
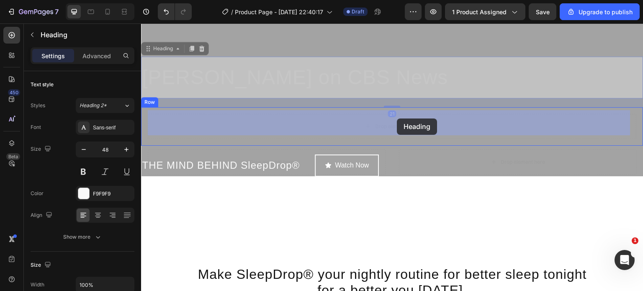
drag, startPoint x: 424, startPoint y: 79, endPoint x: 397, endPoint y: 118, distance: 47.6
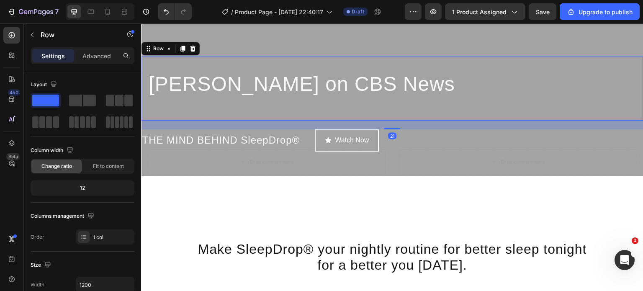
click at [387, 110] on div "[PERSON_NAME] on CBS News Heading Row 21" at bounding box center [392, 88] width 502 height 64
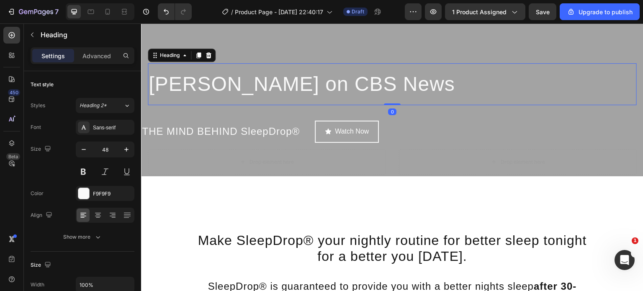
drag, startPoint x: 391, startPoint y: 109, endPoint x: 390, endPoint y: 97, distance: 11.7
click at [390, 97] on div "[PERSON_NAME] on CBS News Heading 0" at bounding box center [392, 84] width 489 height 42
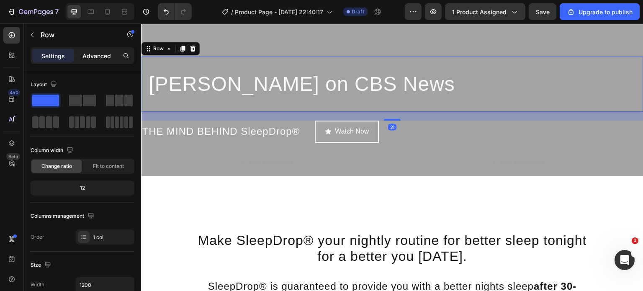
click at [99, 50] on div "Advanced" at bounding box center [97, 55] width 42 height 13
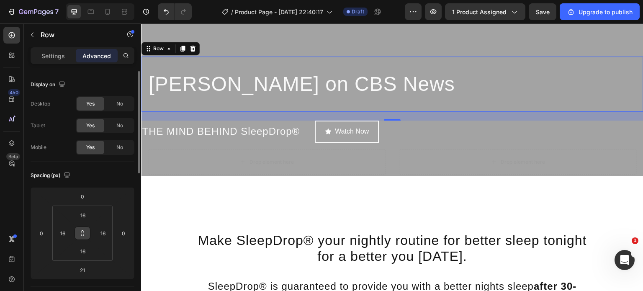
click at [82, 233] on icon at bounding box center [82, 233] width 7 height 7
click at [85, 218] on input "16" at bounding box center [82, 215] width 17 height 13
type input "0"
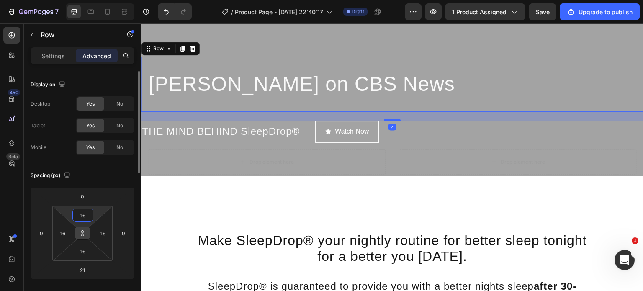
type input "0"
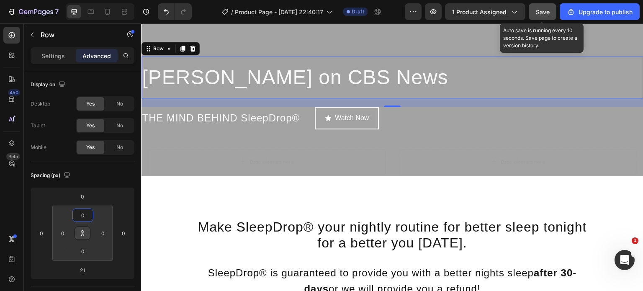
type input "0"
click at [539, 8] on span "Save" at bounding box center [542, 11] width 14 height 7
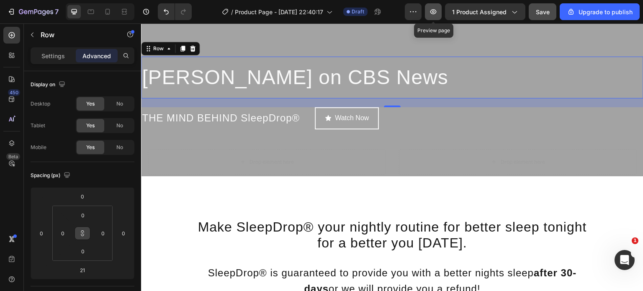
click at [435, 8] on icon "button" at bounding box center [433, 12] width 8 height 8
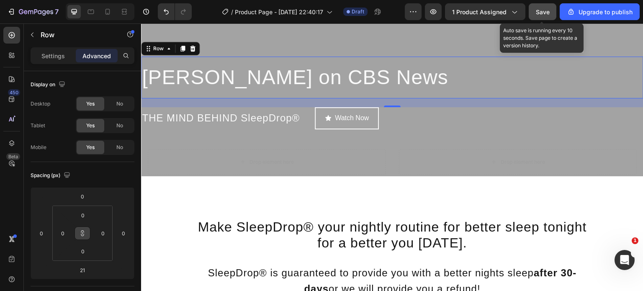
click at [539, 10] on span "Save" at bounding box center [542, 11] width 14 height 7
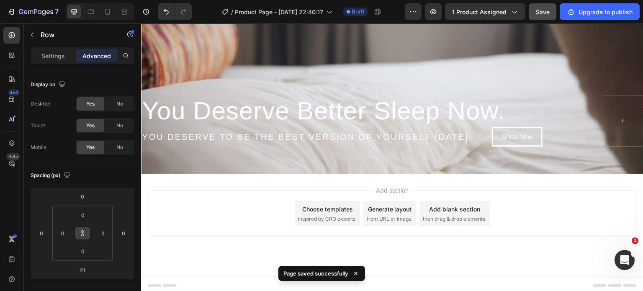
scroll to position [3435, 0]
